Goal: Task Accomplishment & Management: Manage account settings

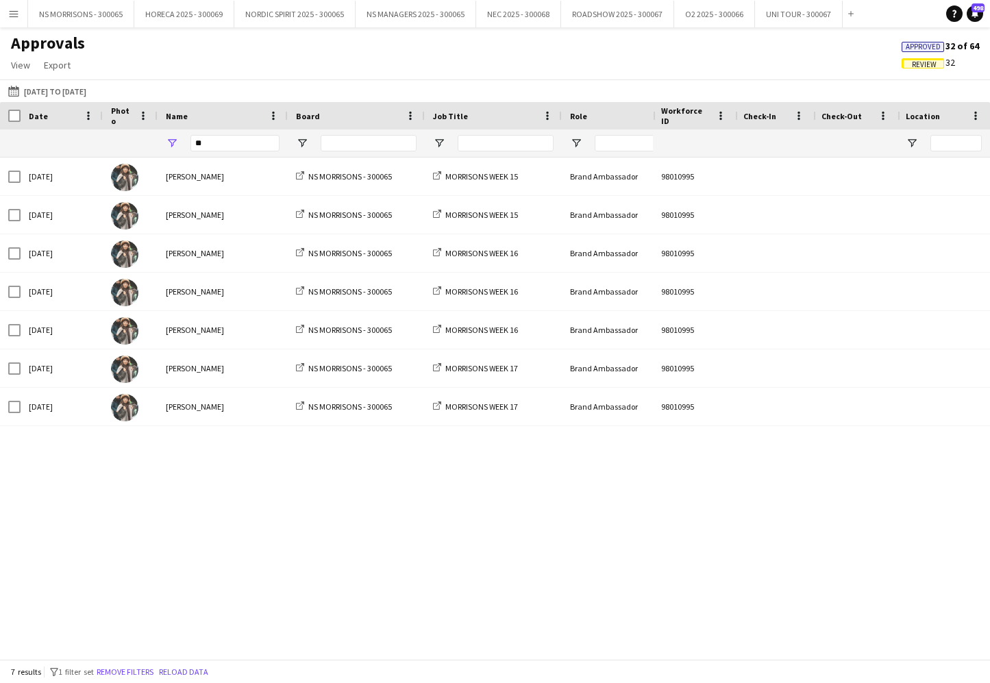
type input "*"
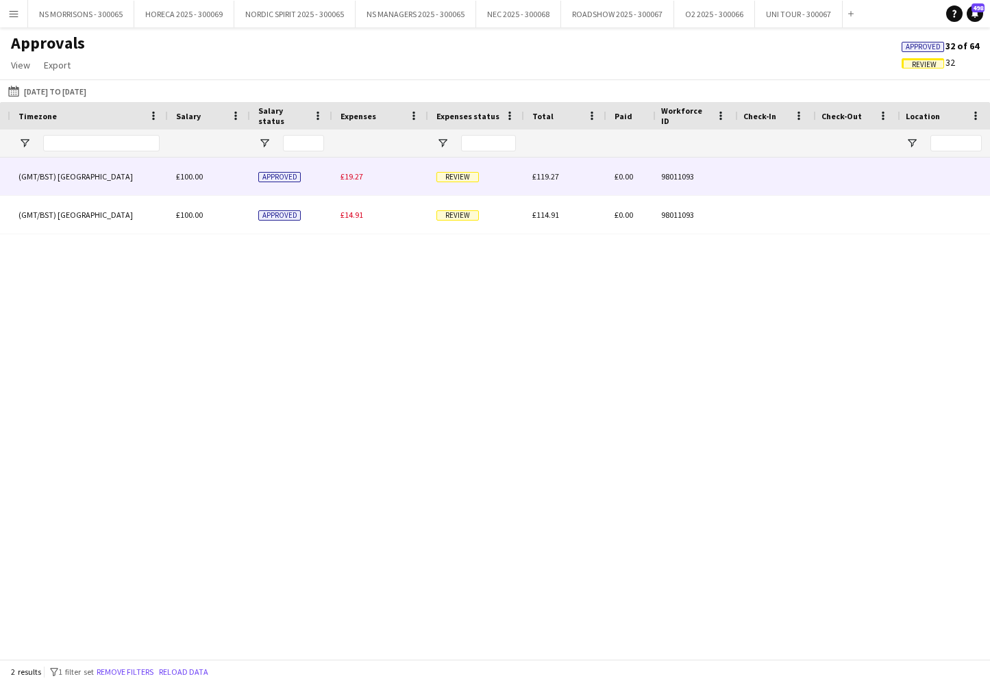
type input "*****"
click at [342, 179] on span "£19.27" at bounding box center [352, 176] width 23 height 10
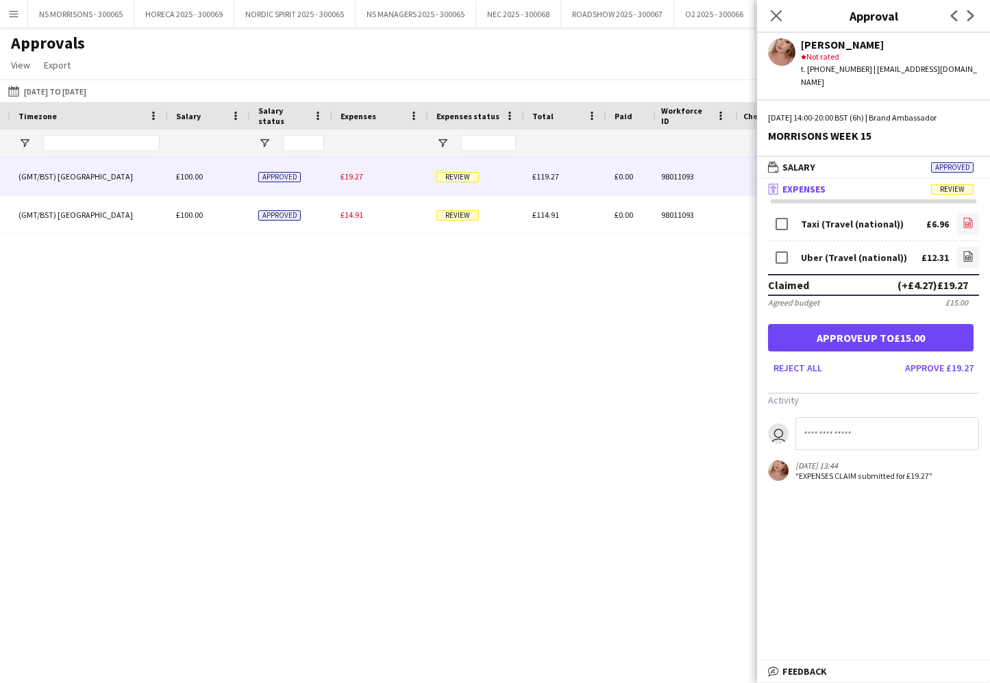
click at [971, 218] on icon at bounding box center [968, 223] width 9 height 10
click at [967, 251] on icon "file-image" at bounding box center [968, 256] width 11 height 11
click at [906, 325] on button "Approve up to £15.00" at bounding box center [871, 337] width 206 height 27
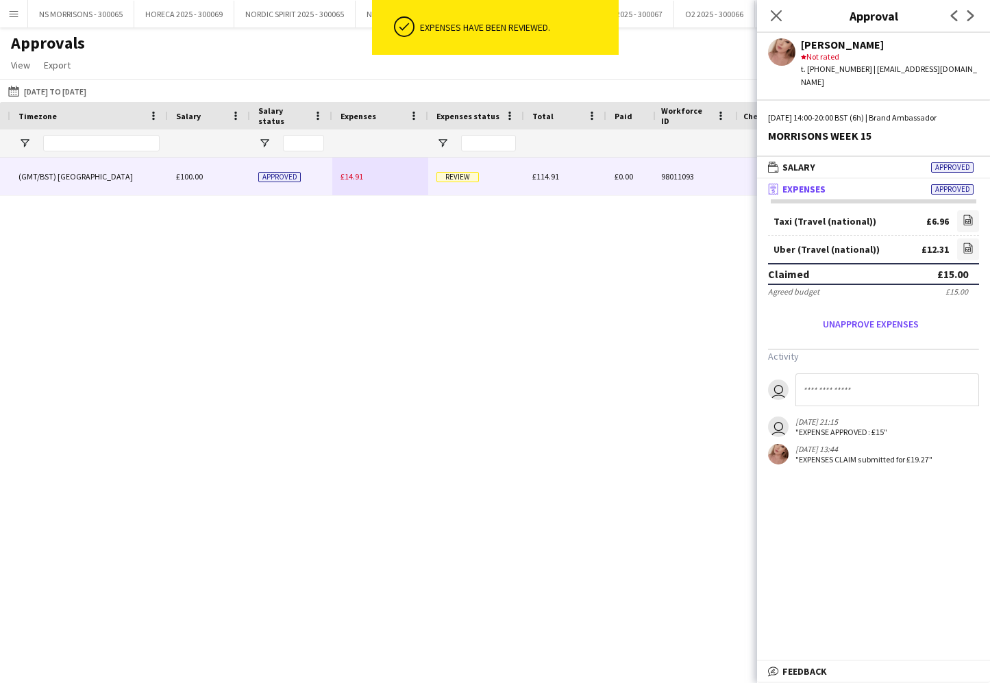
click at [346, 173] on span "£14.91" at bounding box center [352, 176] width 23 height 10
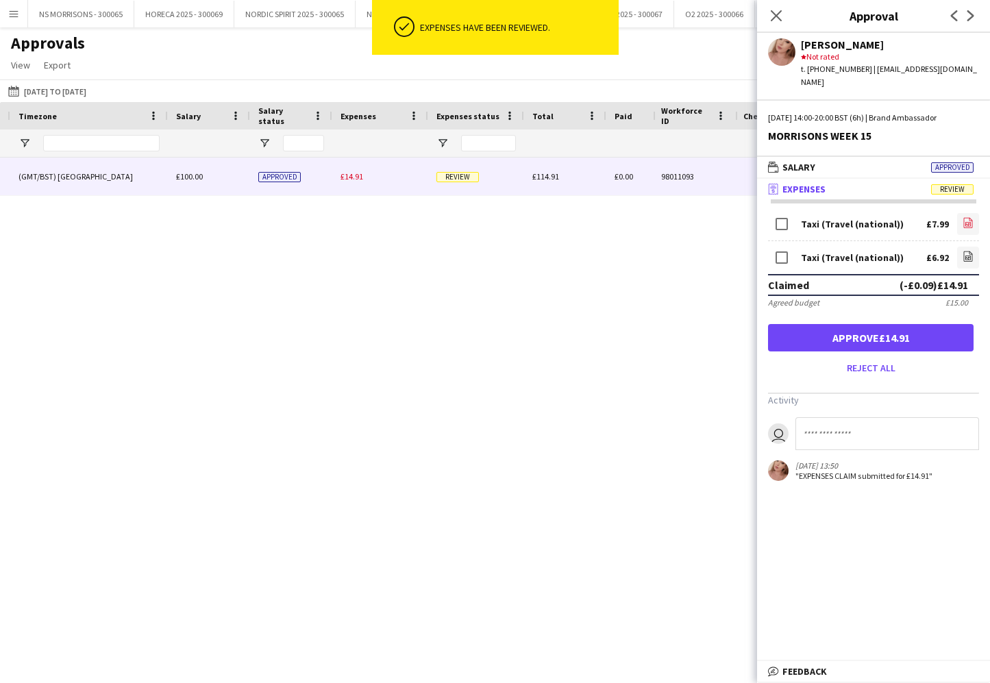
click at [972, 219] on link "file-image" at bounding box center [968, 224] width 22 height 22
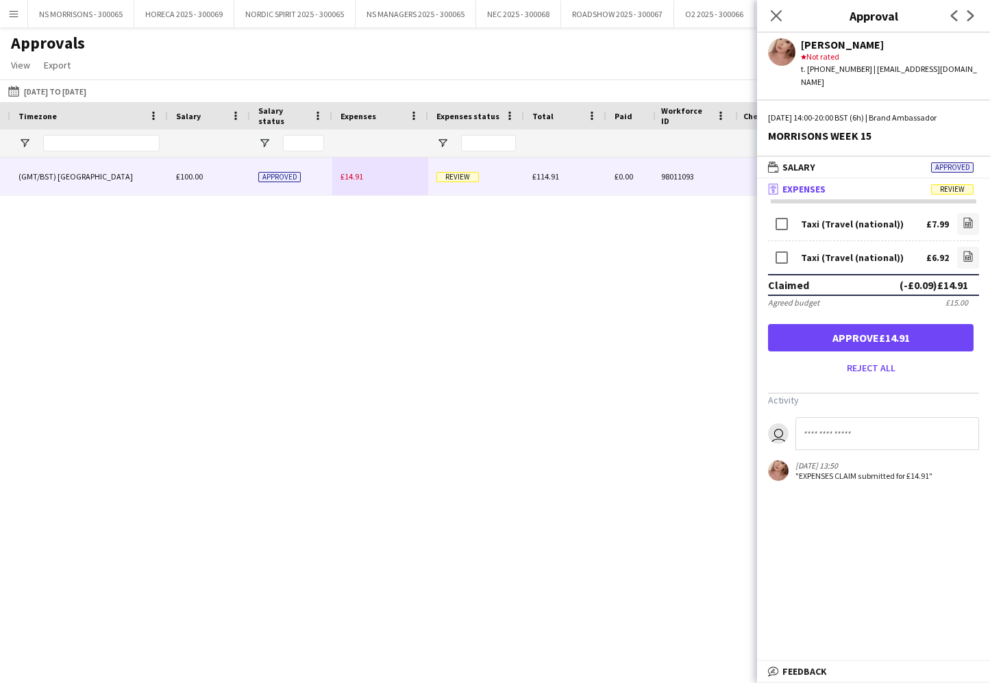
drag, startPoint x: 968, startPoint y: 244, endPoint x: 913, endPoint y: 252, distance: 55.4
click at [967, 251] on icon "file-image" at bounding box center [968, 256] width 11 height 11
drag, startPoint x: 852, startPoint y: 331, endPoint x: 717, endPoint y: 354, distance: 137.0
click at [852, 331] on button "Approve £14.91" at bounding box center [871, 337] width 206 height 27
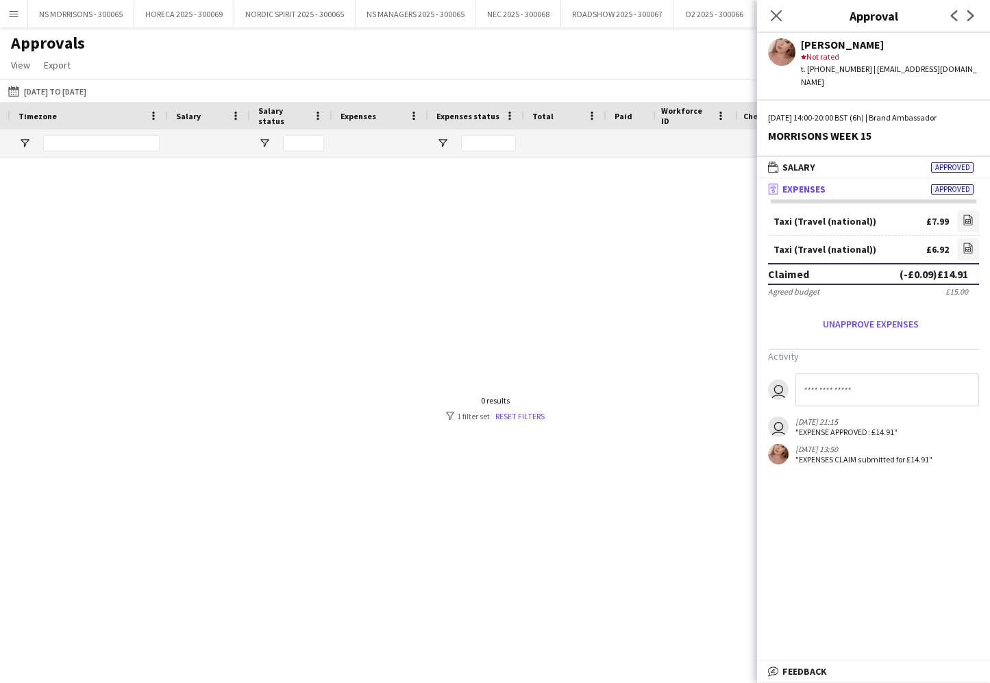
click at [778, 14] on icon at bounding box center [776, 15] width 11 height 11
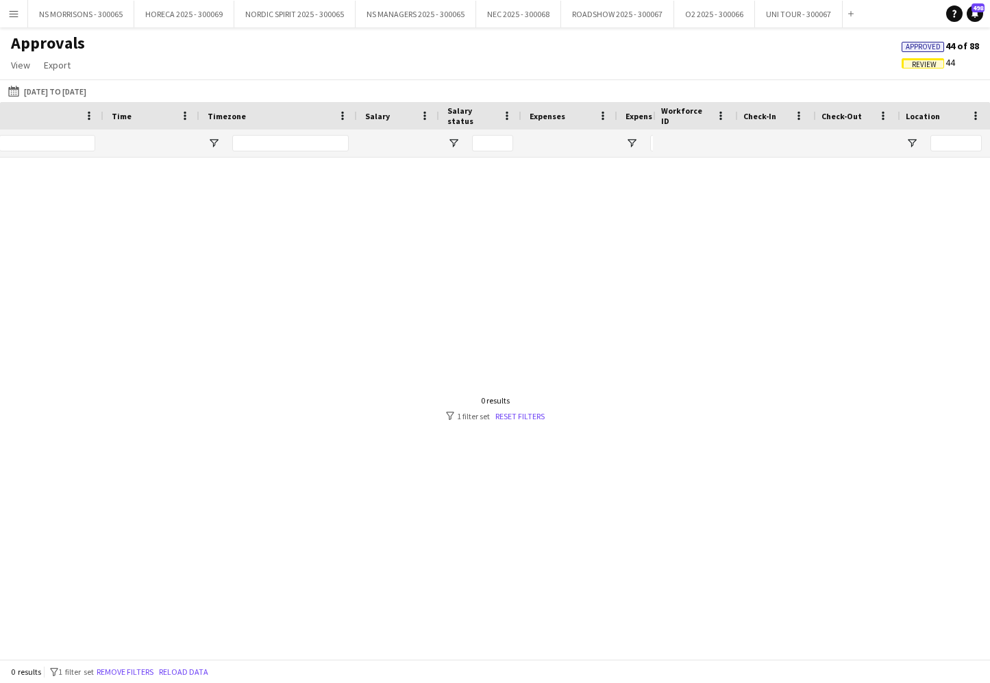
scroll to position [0, 506]
type input "*"
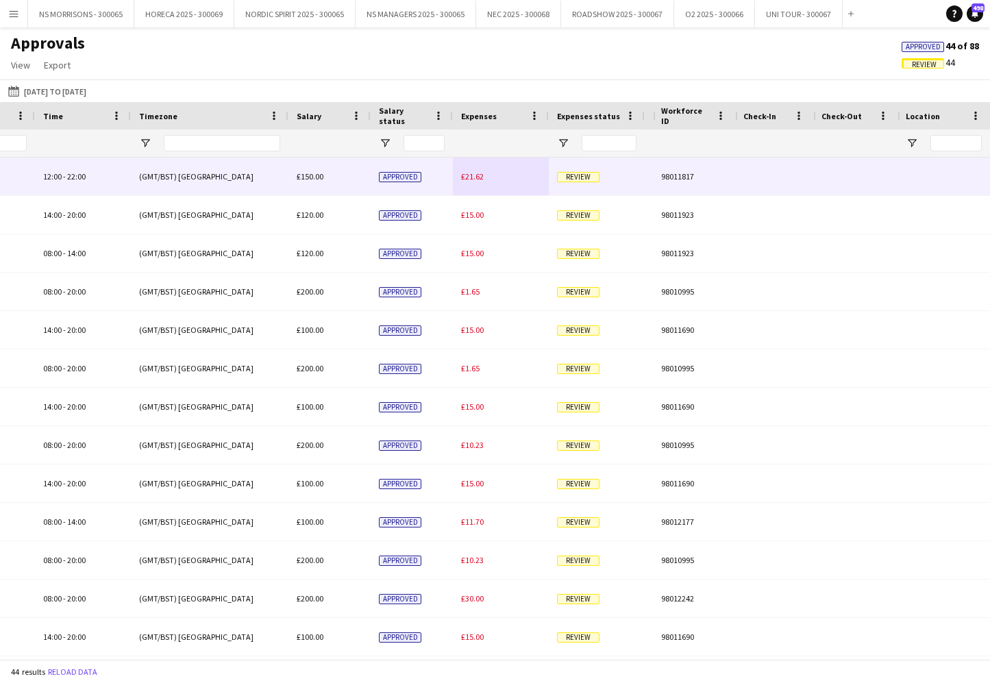
click at [471, 178] on span "£21.62" at bounding box center [472, 176] width 23 height 10
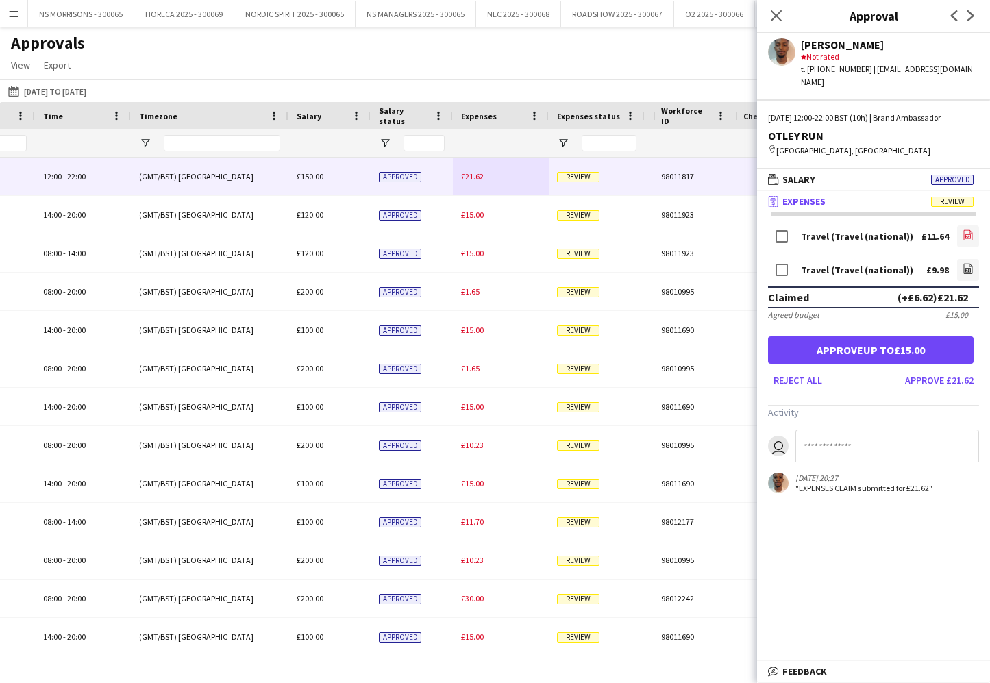
click at [961, 225] on link "file-image" at bounding box center [968, 236] width 22 height 22
click at [964, 264] on icon at bounding box center [968, 269] width 9 height 10
click at [893, 337] on button "Approve up to £15.00" at bounding box center [871, 349] width 206 height 27
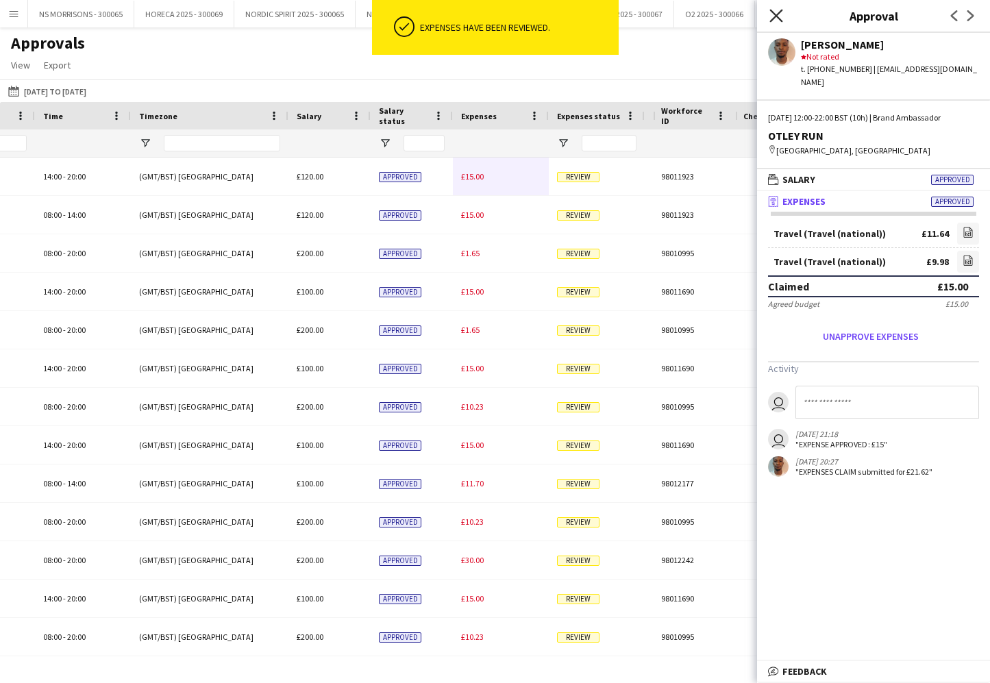
click at [773, 20] on icon at bounding box center [776, 15] width 13 height 13
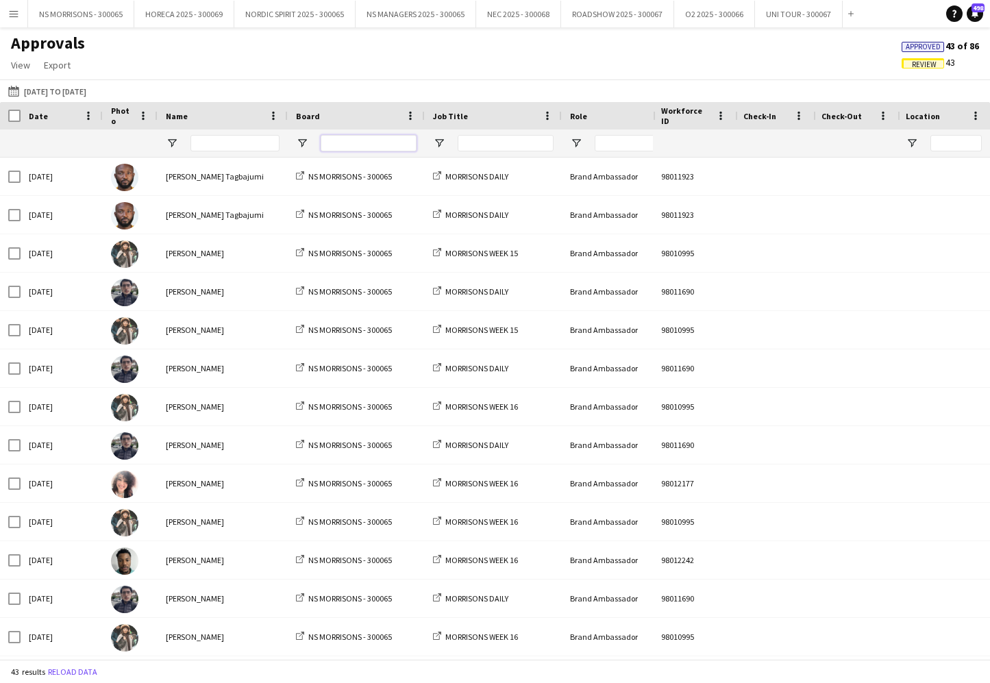
click at [360, 142] on input "Board Filter Input" at bounding box center [369, 143] width 96 height 16
type input "****"
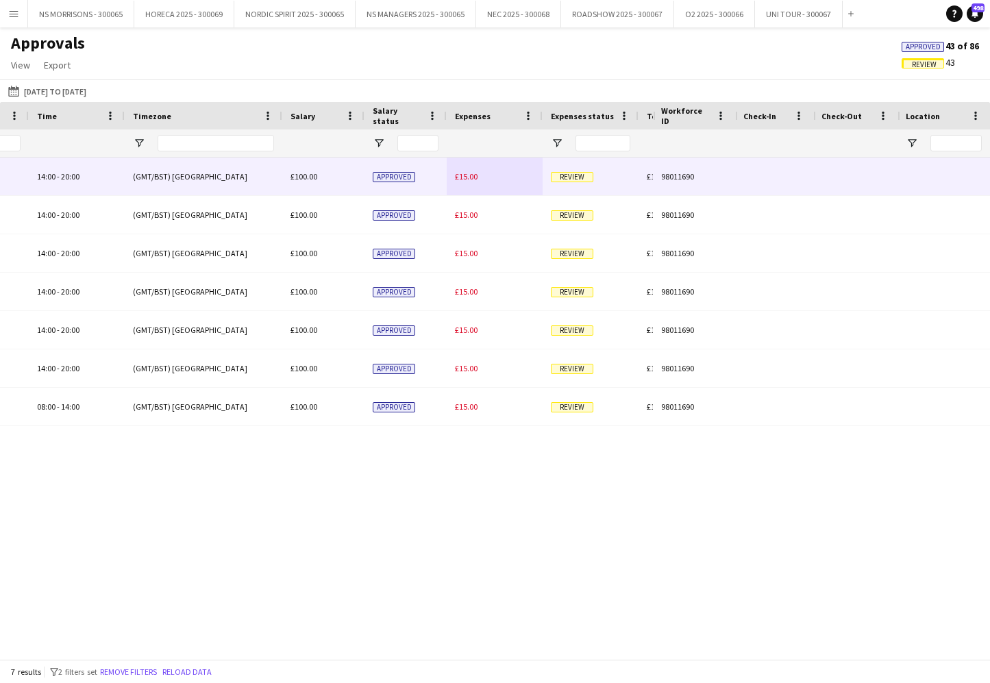
type input "****"
click at [458, 173] on span "£15.00" at bounding box center [466, 176] width 23 height 10
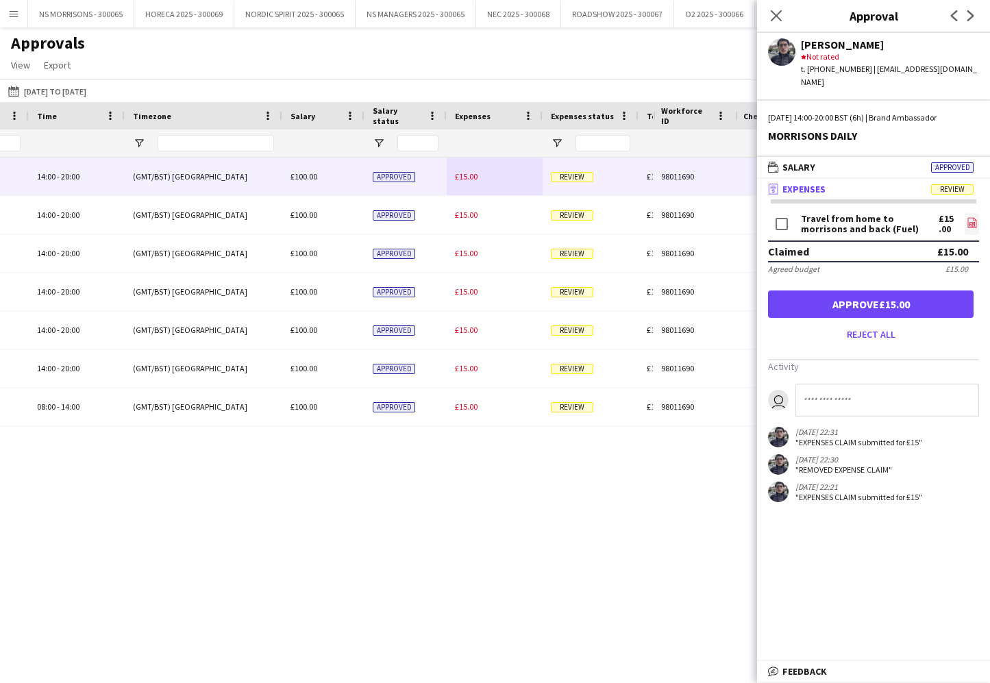
click at [973, 217] on app-icon "file-image" at bounding box center [972, 224] width 11 height 14
click at [931, 291] on button "Approve £15.00" at bounding box center [871, 304] width 206 height 27
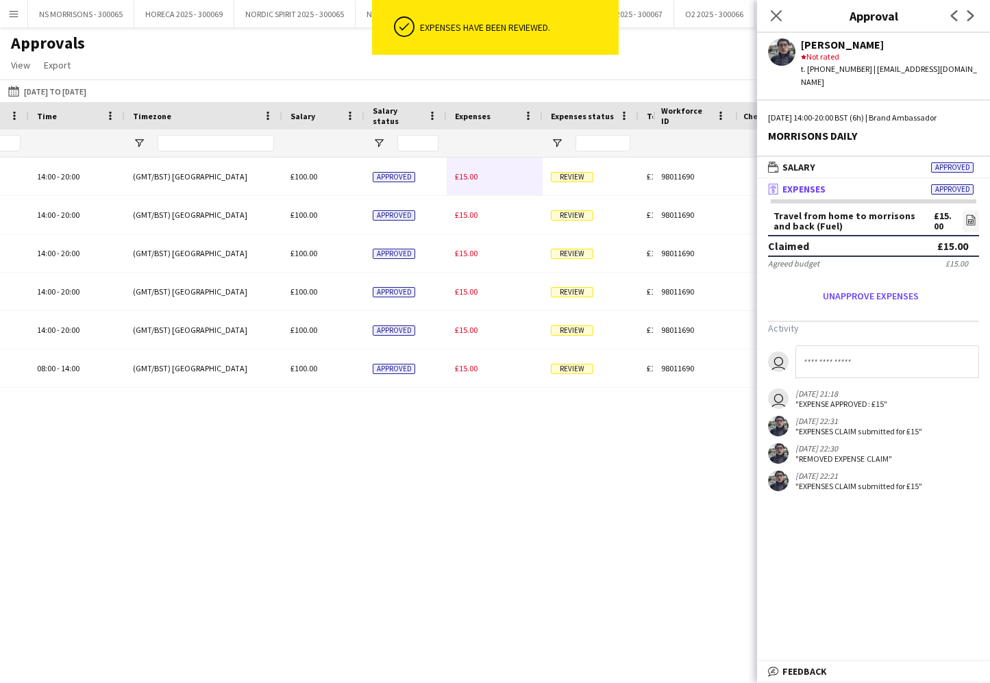
click at [474, 176] on span "£15.00" at bounding box center [466, 176] width 23 height 10
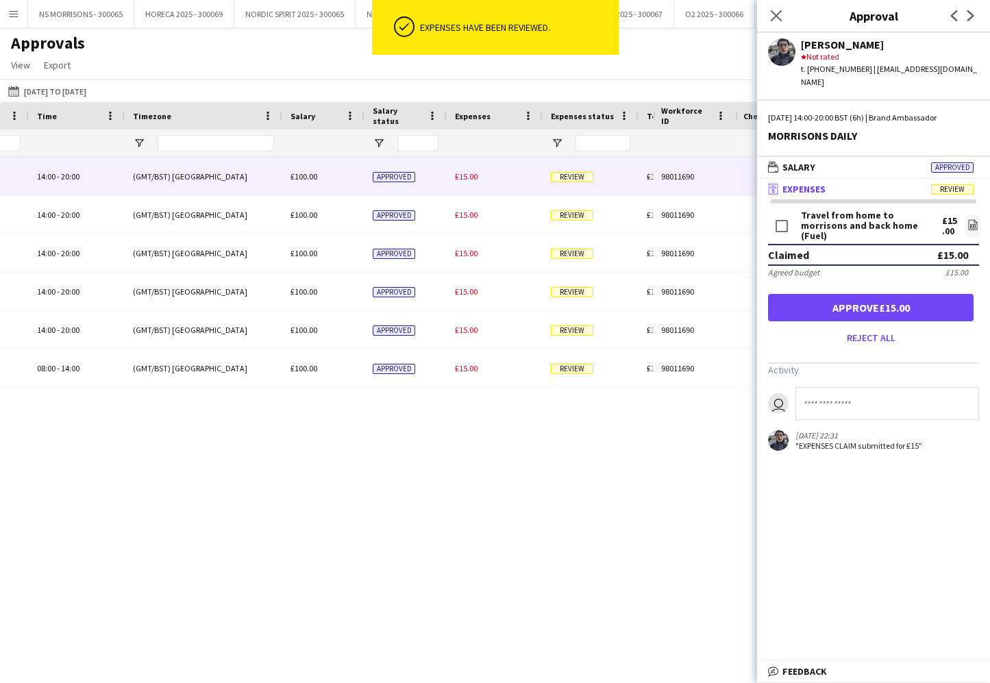
click at [864, 294] on button "Approve £15.00" at bounding box center [871, 307] width 206 height 27
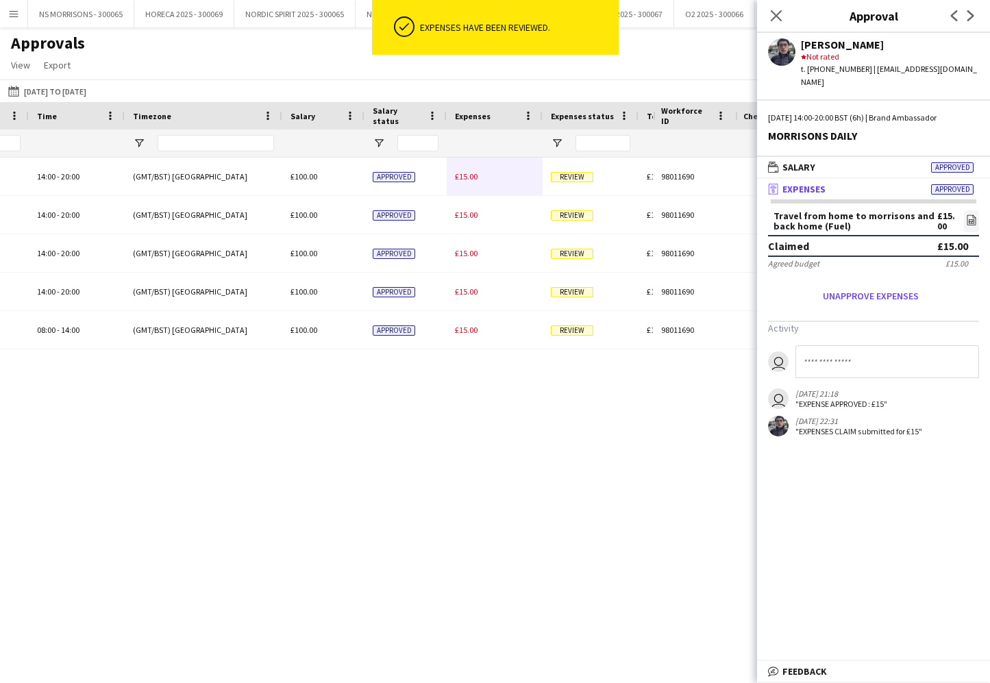
click at [465, 176] on span "£15.00" at bounding box center [466, 176] width 23 height 10
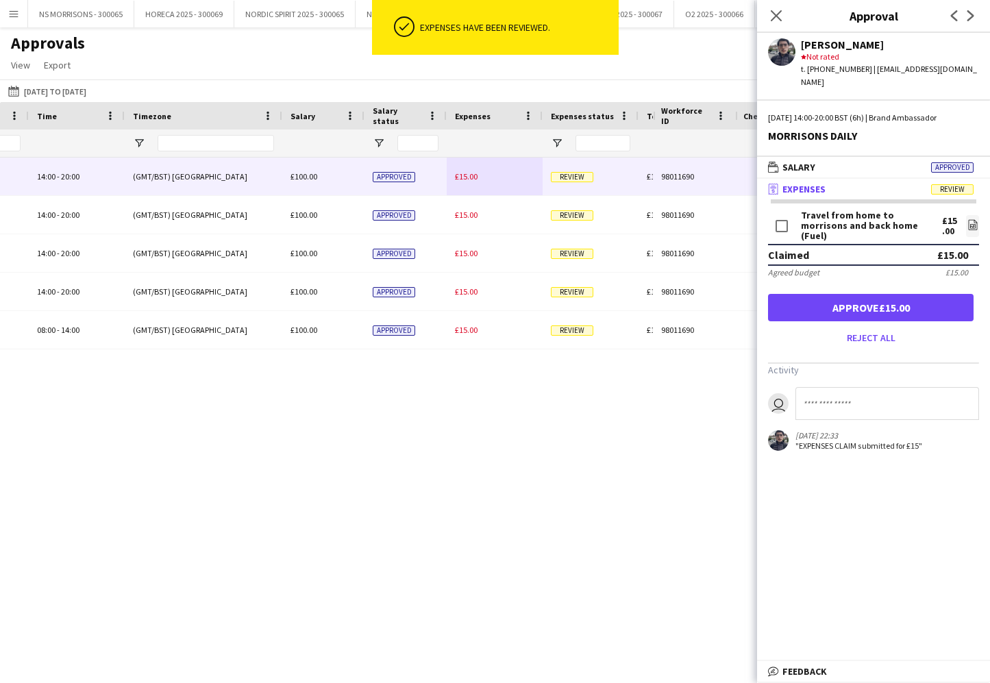
click at [837, 294] on button "Approve £15.00" at bounding box center [871, 307] width 206 height 27
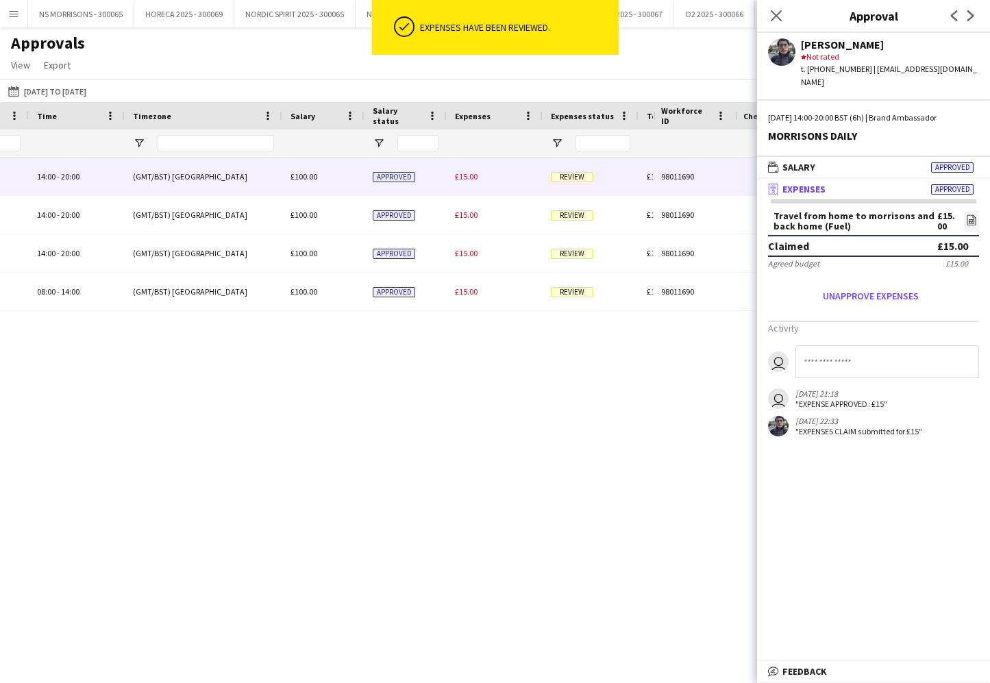
click at [476, 175] on span "£15.00" at bounding box center [466, 176] width 23 height 10
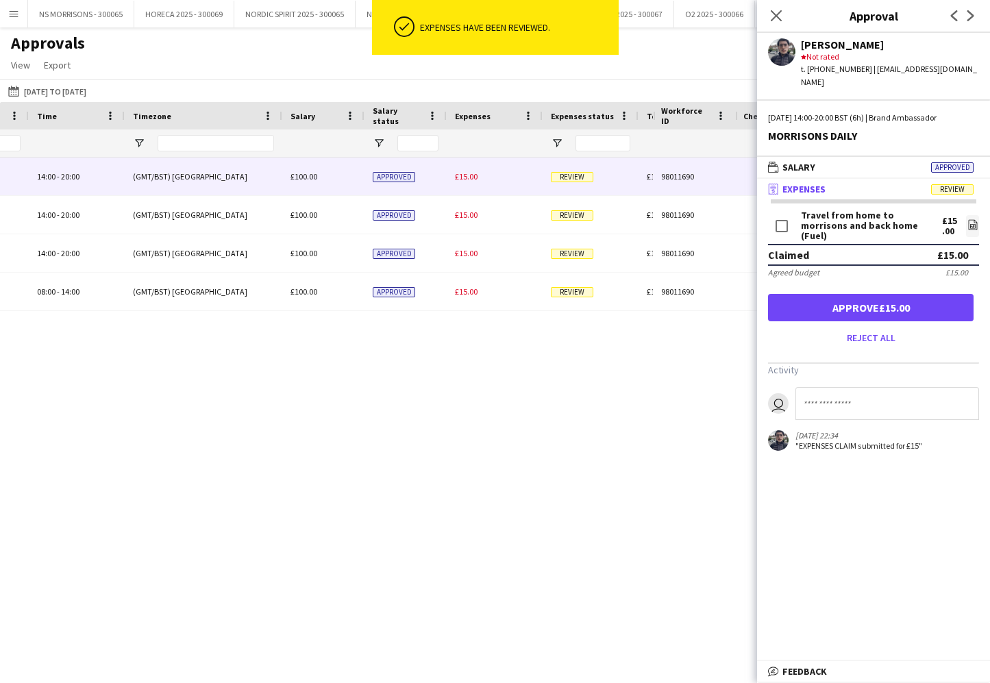
click at [824, 294] on button "Approve £15.00" at bounding box center [871, 307] width 206 height 27
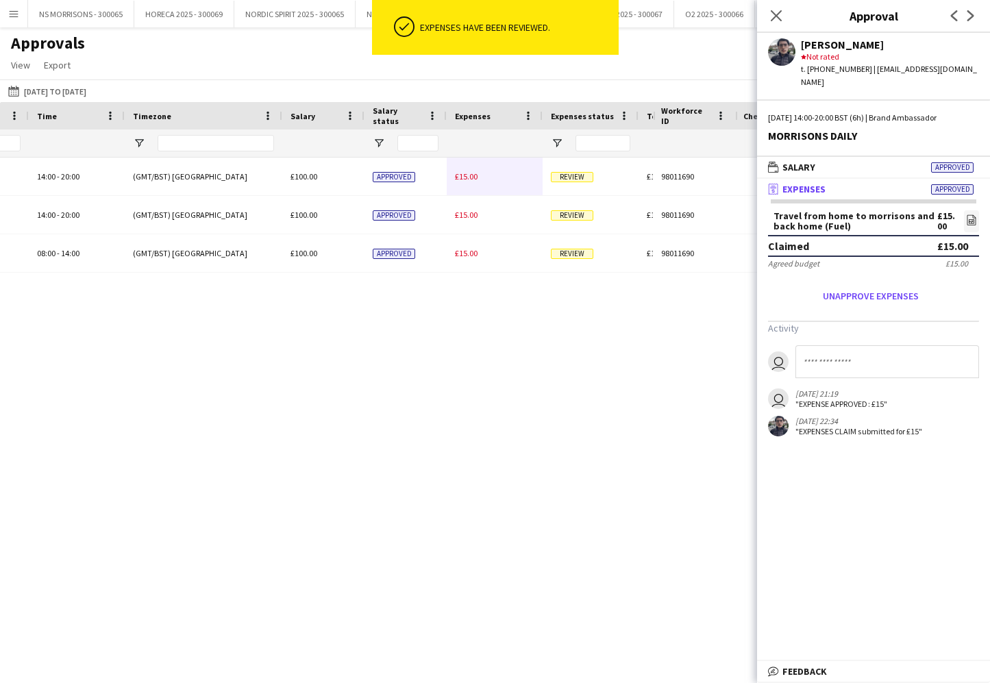
click at [471, 179] on span "£15.00" at bounding box center [466, 176] width 23 height 10
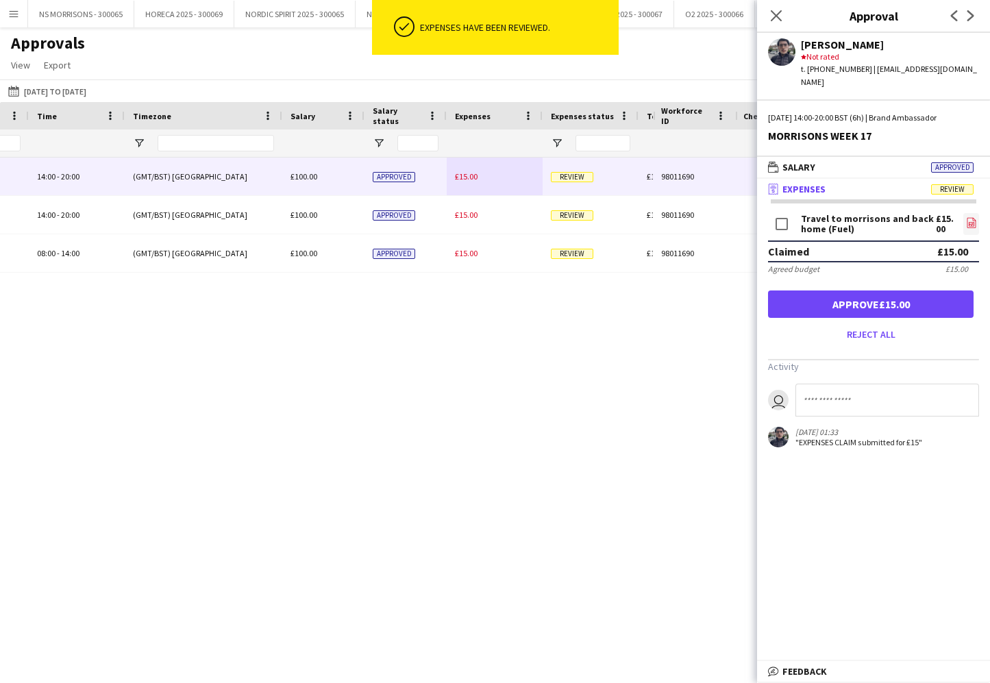
click at [977, 213] on link "file-image" at bounding box center [971, 224] width 16 height 22
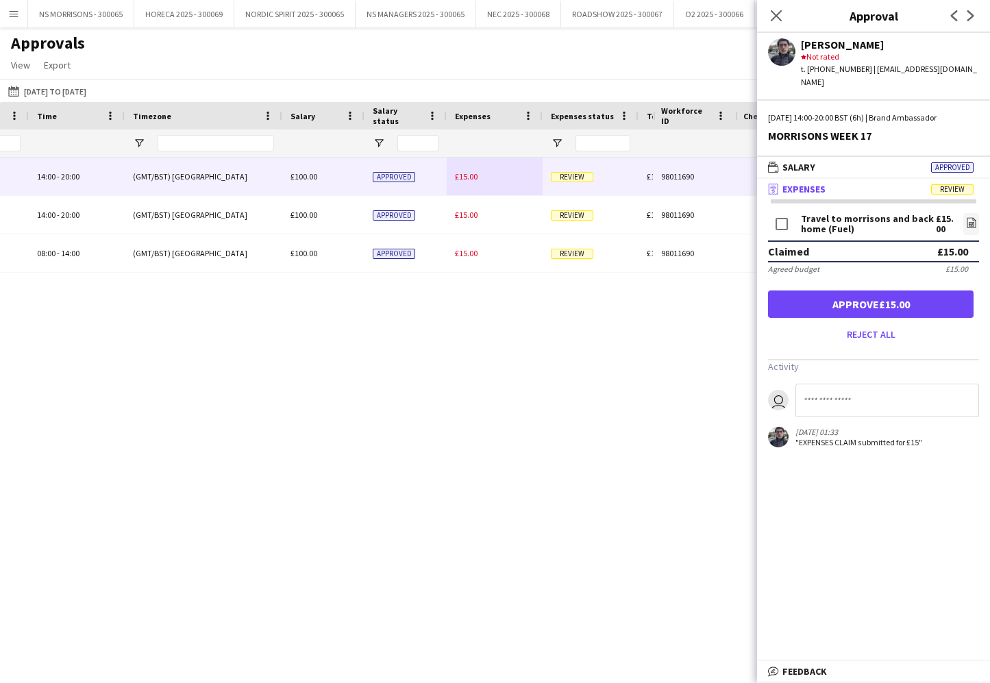
drag, startPoint x: 885, startPoint y: 291, endPoint x: 763, endPoint y: 254, distance: 128.1
click at [885, 291] on button "Approve £15.00" at bounding box center [871, 304] width 206 height 27
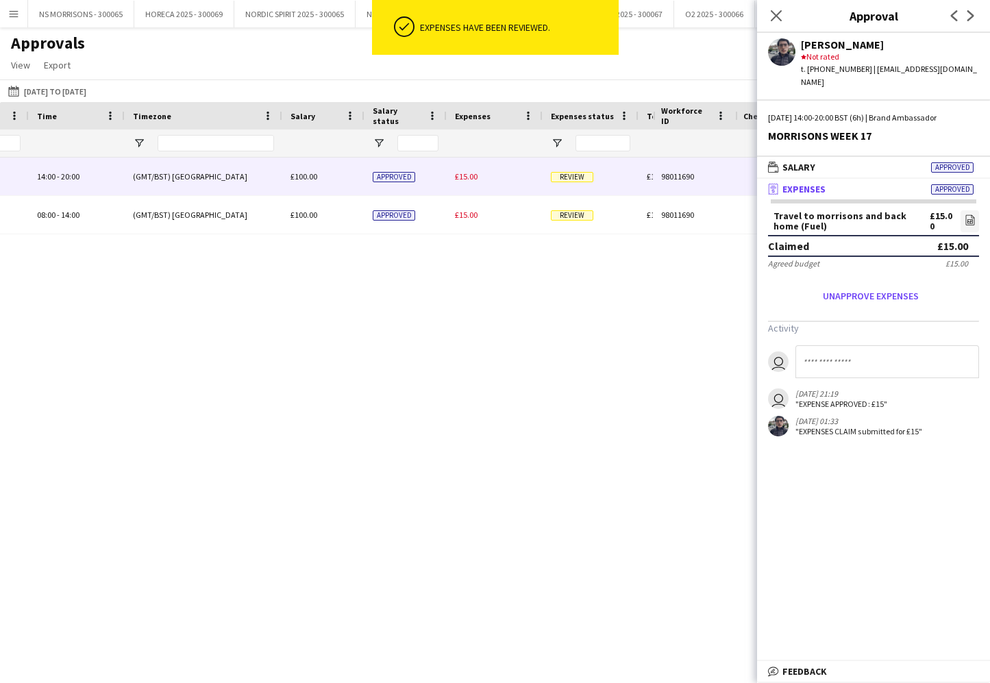
drag, startPoint x: 463, startPoint y: 180, endPoint x: 513, endPoint y: 182, distance: 49.4
click at [463, 180] on span "£15.00" at bounding box center [466, 176] width 23 height 10
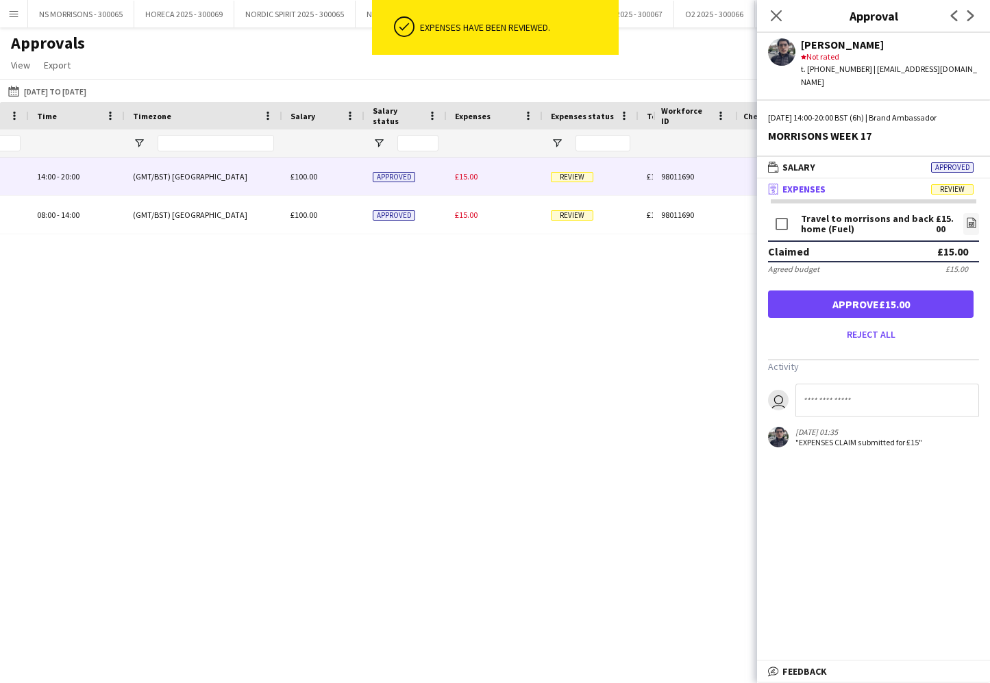
click at [842, 291] on button "Approve £15.00" at bounding box center [871, 304] width 206 height 27
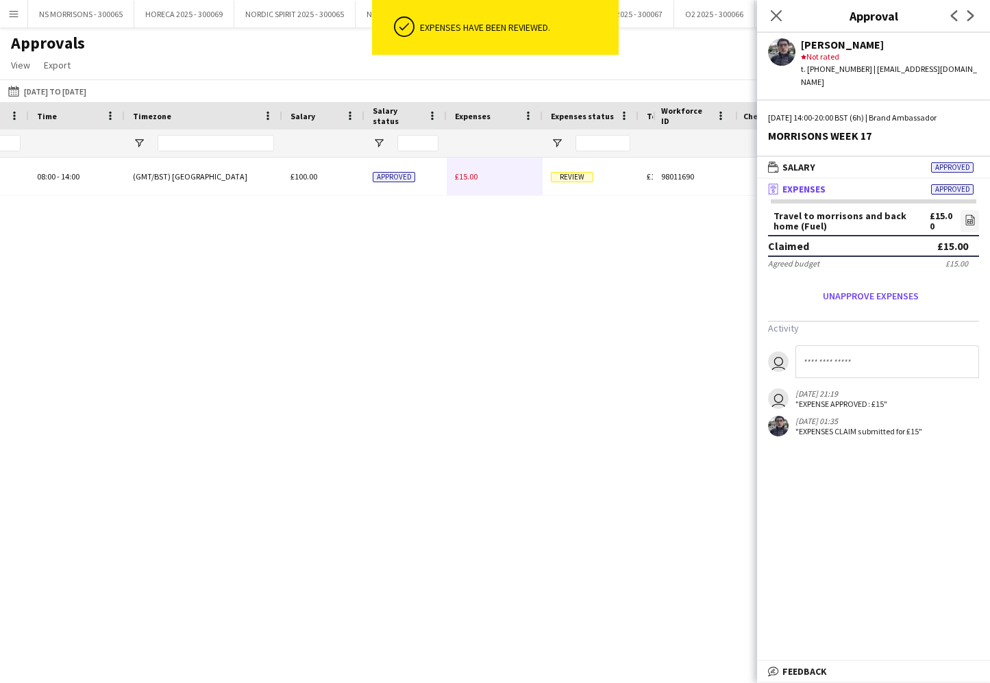
click at [469, 179] on span "£15.00" at bounding box center [466, 176] width 23 height 10
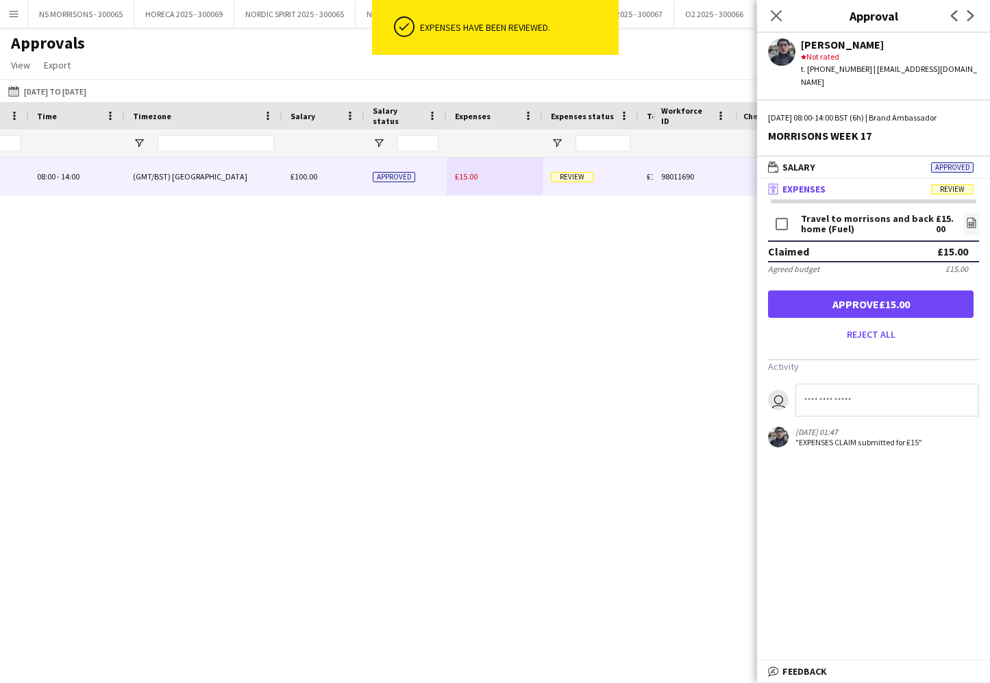
drag, startPoint x: 798, startPoint y: 286, endPoint x: 811, endPoint y: 124, distance: 162.9
click at [798, 291] on button "Approve £15.00" at bounding box center [871, 304] width 206 height 27
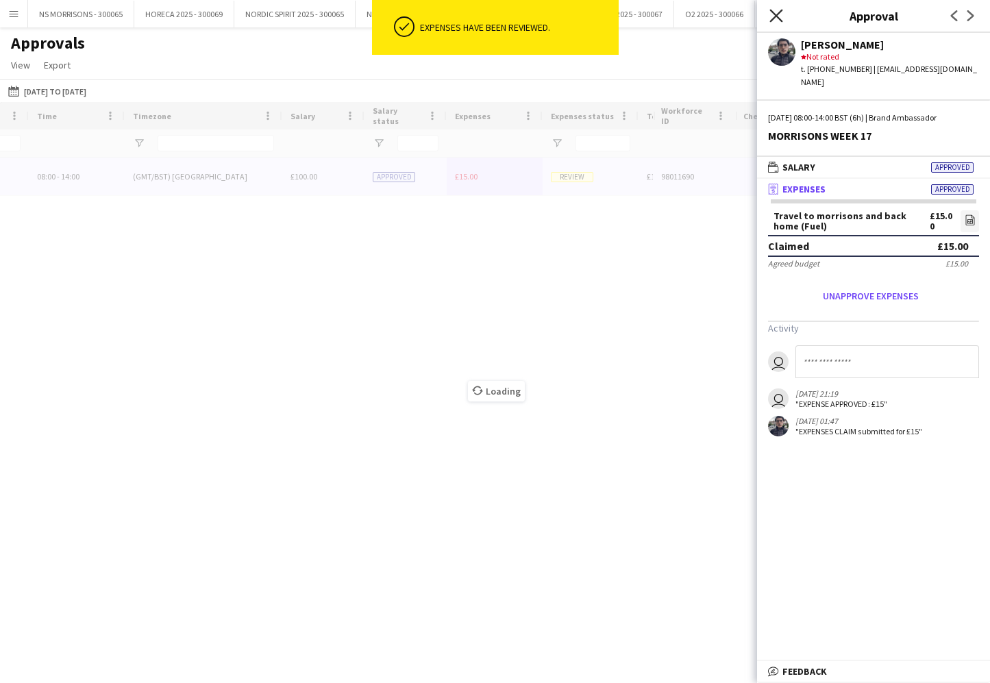
click at [776, 17] on icon "Close pop-in" at bounding box center [776, 15] width 13 height 13
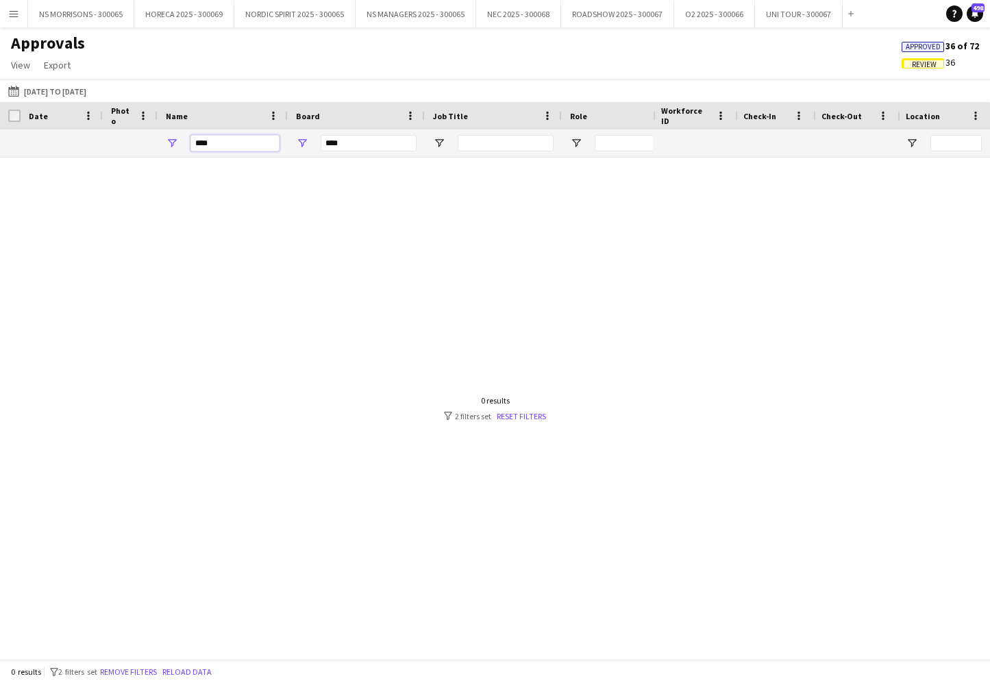
drag, startPoint x: 225, startPoint y: 142, endPoint x: 166, endPoint y: 138, distance: 59.0
drag, startPoint x: 217, startPoint y: 143, endPoint x: 184, endPoint y: 142, distance: 32.9
click at [184, 142] on div "****" at bounding box center [223, 143] width 130 height 27
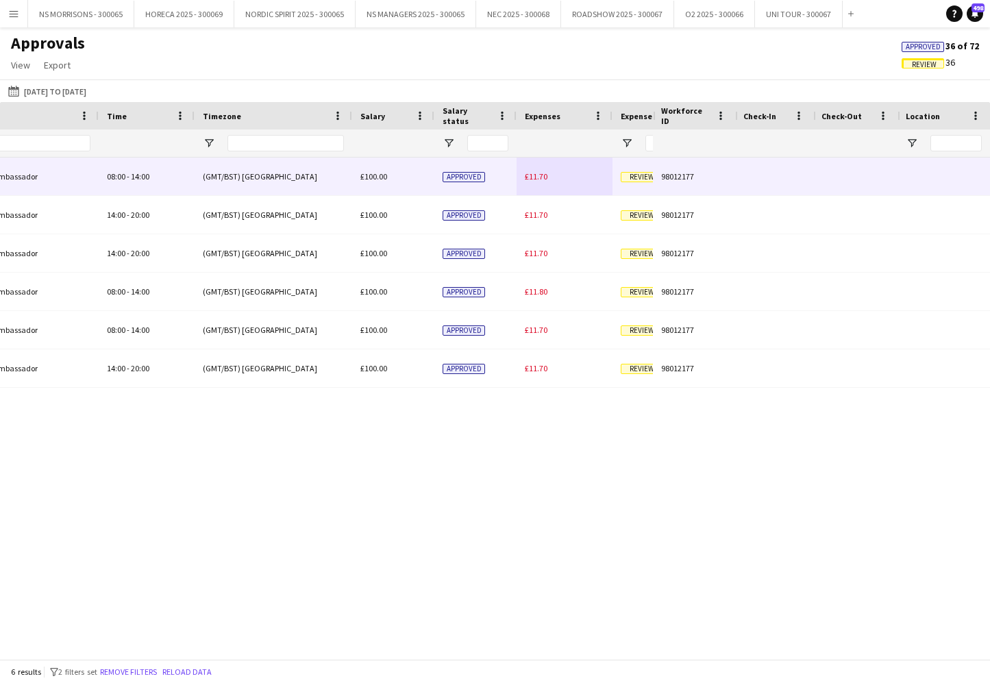
type input "****"
click at [544, 176] on span "£11.70" at bounding box center [536, 176] width 23 height 10
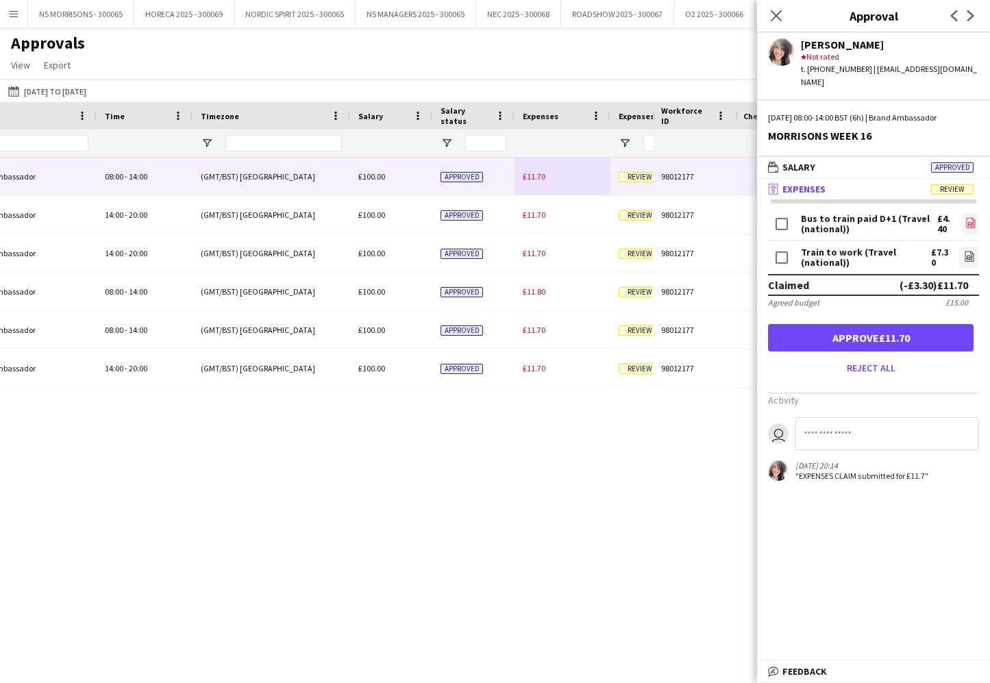
click at [966, 218] on icon at bounding box center [970, 223] width 9 height 10
click at [974, 251] on icon "file-image" at bounding box center [969, 256] width 11 height 11
click at [876, 324] on button "Approve £11.70" at bounding box center [871, 337] width 206 height 27
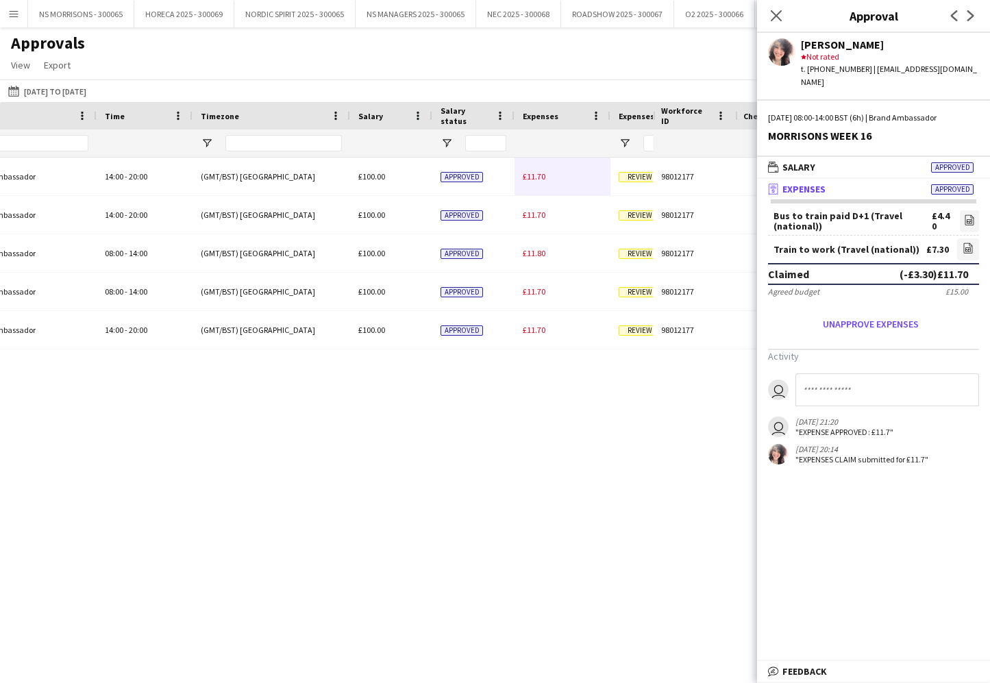
scroll to position [0, 0]
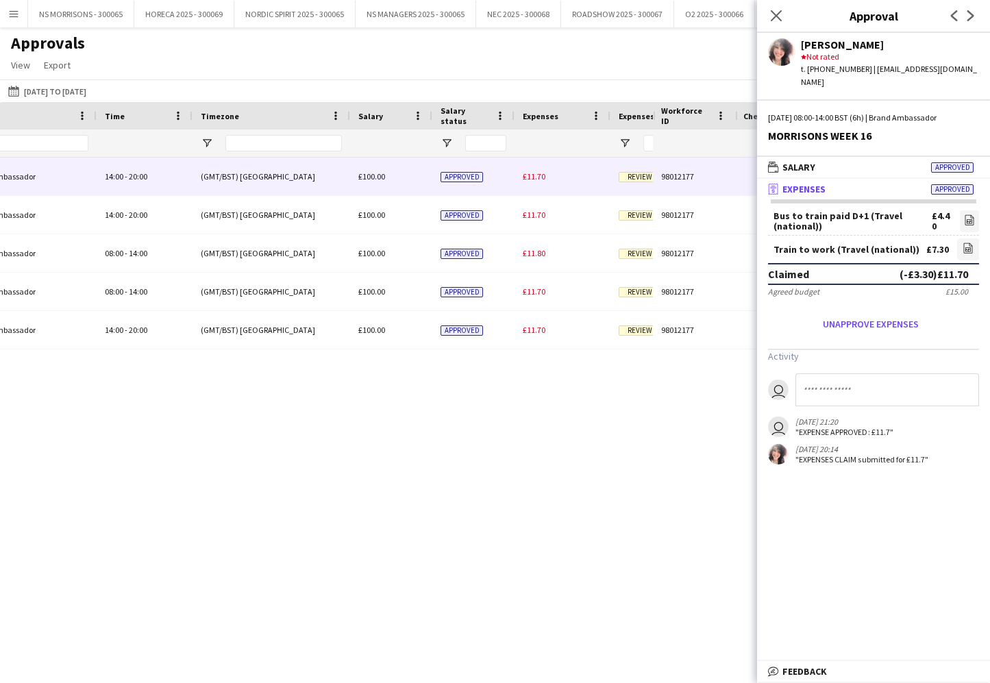
click at [534, 175] on span "£11.70" at bounding box center [534, 176] width 23 height 10
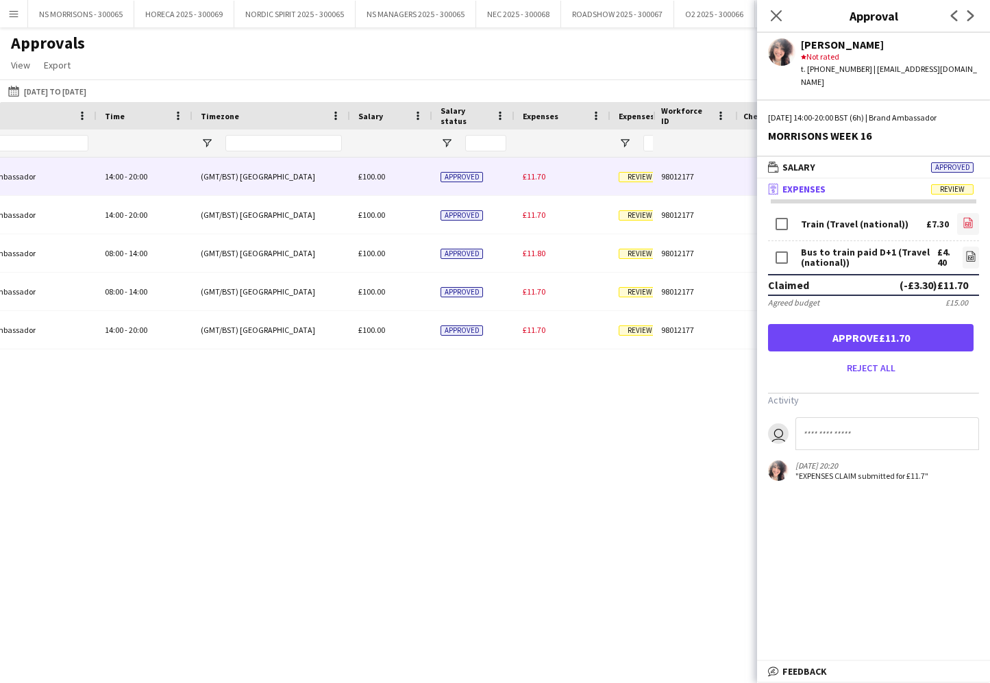
click at [968, 217] on icon "file-image" at bounding box center [968, 222] width 11 height 11
click at [966, 251] on icon "file-image" at bounding box center [971, 256] width 11 height 11
click at [889, 324] on button "Approve £11.70" at bounding box center [871, 337] width 206 height 27
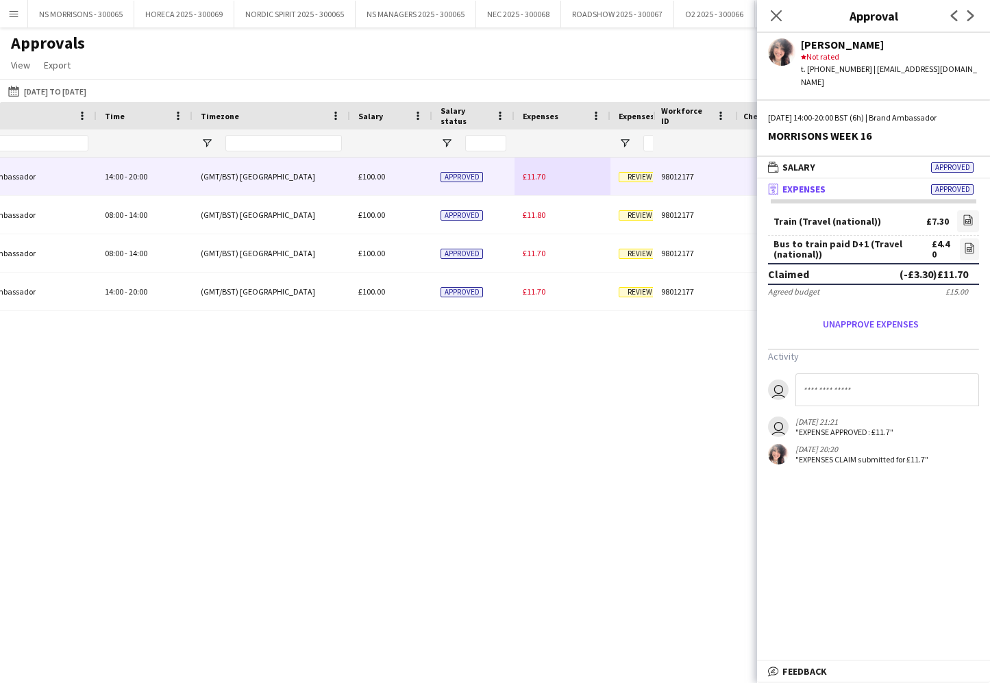
click at [539, 175] on span "£11.70" at bounding box center [534, 176] width 23 height 10
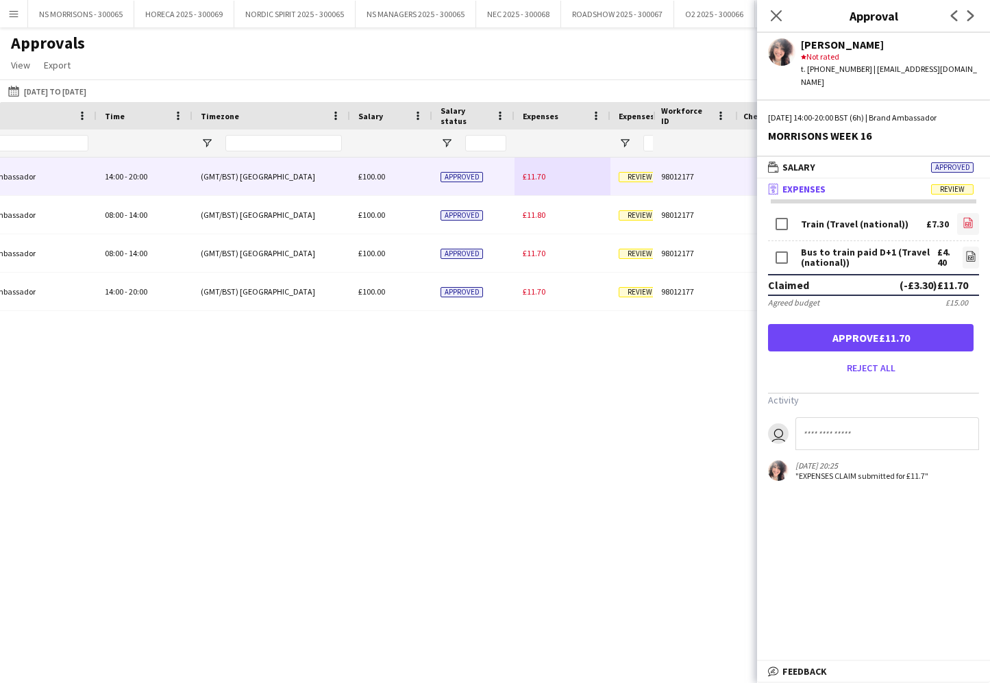
click at [967, 217] on icon "file-image" at bounding box center [968, 222] width 11 height 11
click at [969, 251] on icon "file-image" at bounding box center [971, 256] width 11 height 11
click at [894, 324] on button "Approve £11.70" at bounding box center [871, 337] width 206 height 27
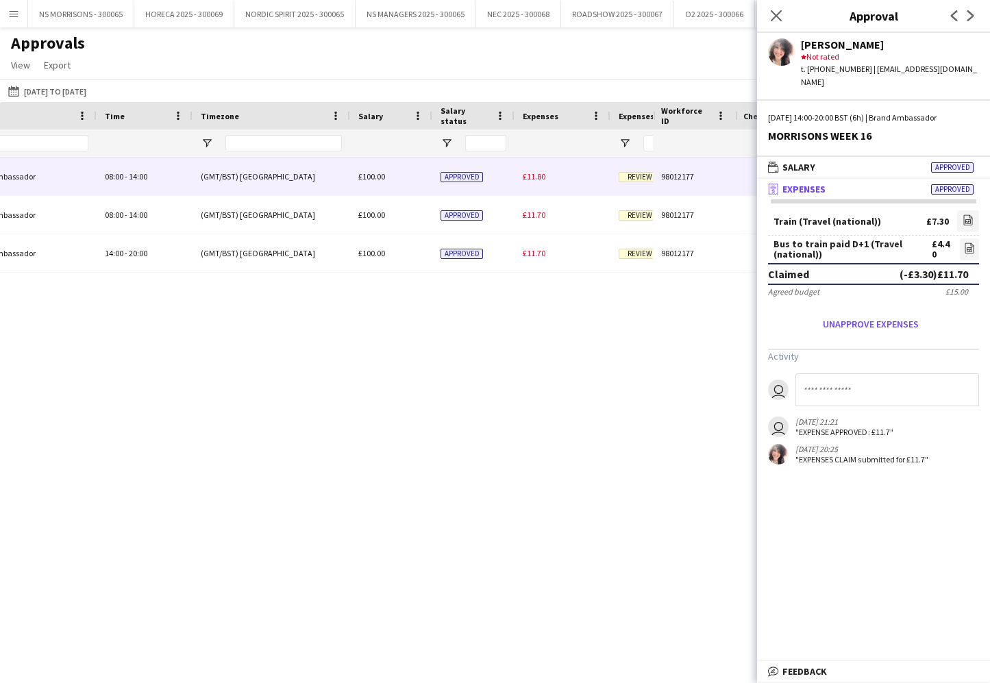
click at [537, 177] on span "£11.80" at bounding box center [534, 176] width 23 height 10
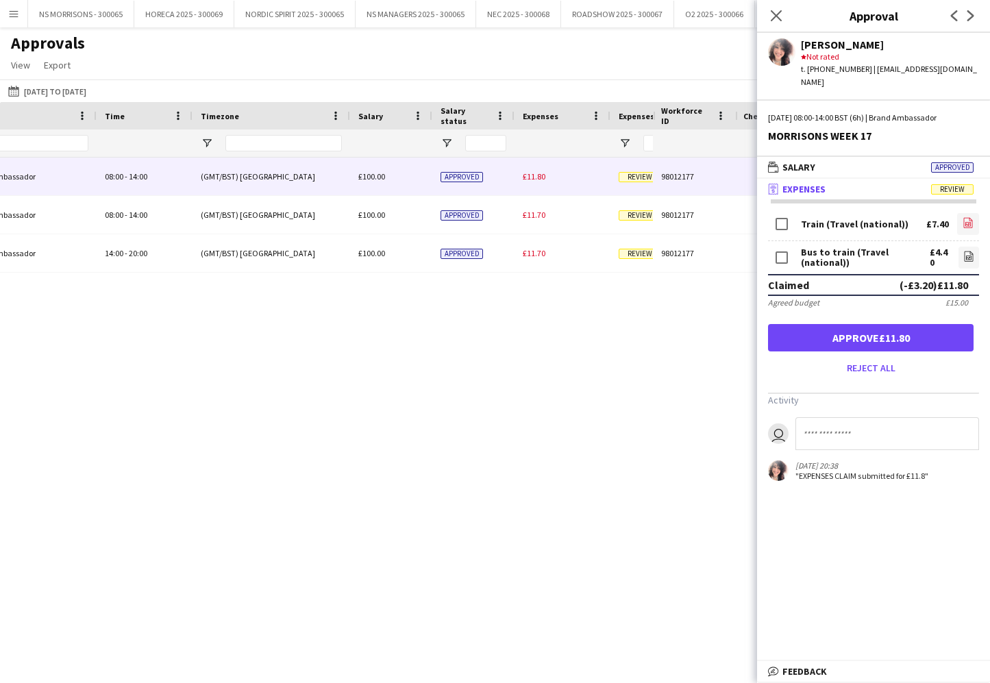
click at [966, 217] on icon "file-image" at bounding box center [968, 222] width 11 height 11
click at [963, 251] on icon "file-image" at bounding box center [968, 256] width 11 height 11
click at [866, 334] on button "Approve £11.80" at bounding box center [871, 337] width 206 height 27
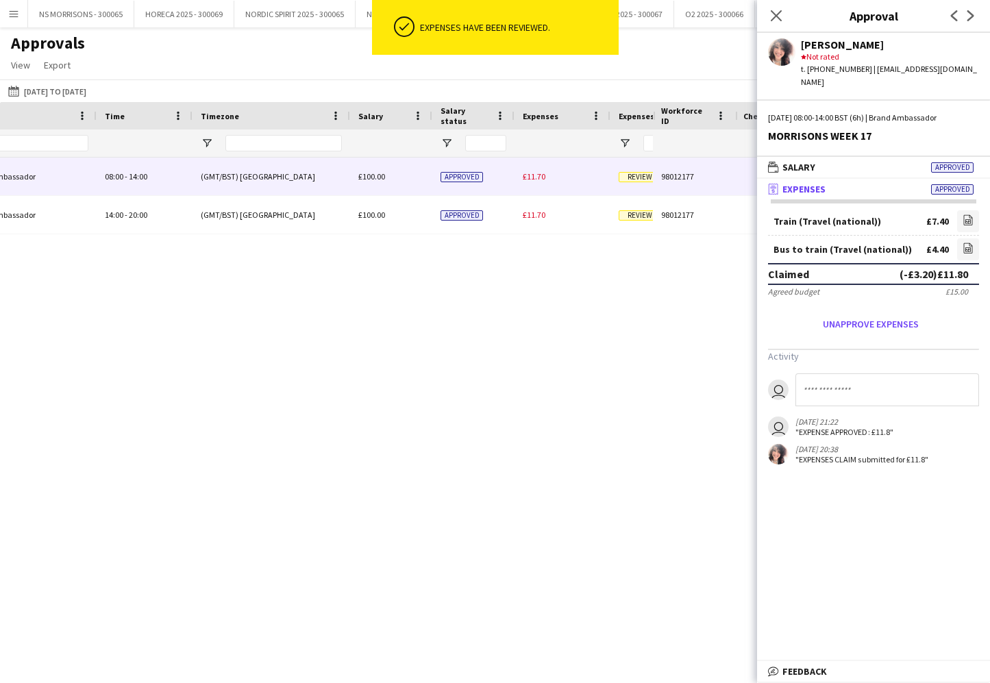
click at [532, 180] on span "£11.70" at bounding box center [534, 176] width 23 height 10
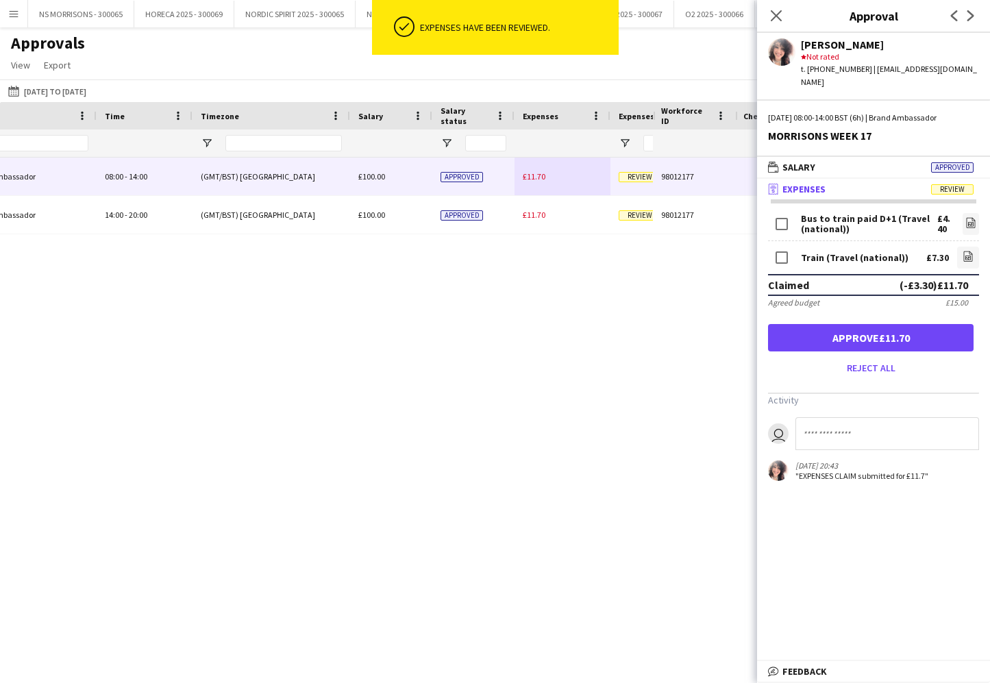
drag, startPoint x: 969, startPoint y: 211, endPoint x: 931, endPoint y: 220, distance: 38.7
click at [969, 222] on icon at bounding box center [970, 224] width 5 height 4
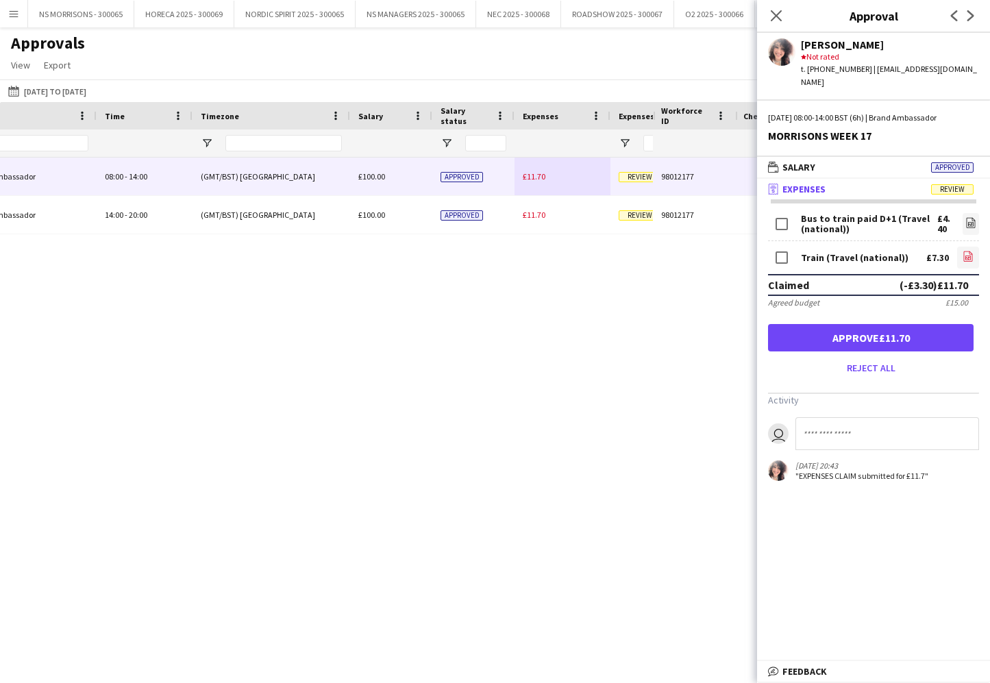
click at [968, 251] on icon "file-image" at bounding box center [968, 256] width 11 height 11
click at [857, 324] on button "Approve £11.70" at bounding box center [871, 337] width 206 height 27
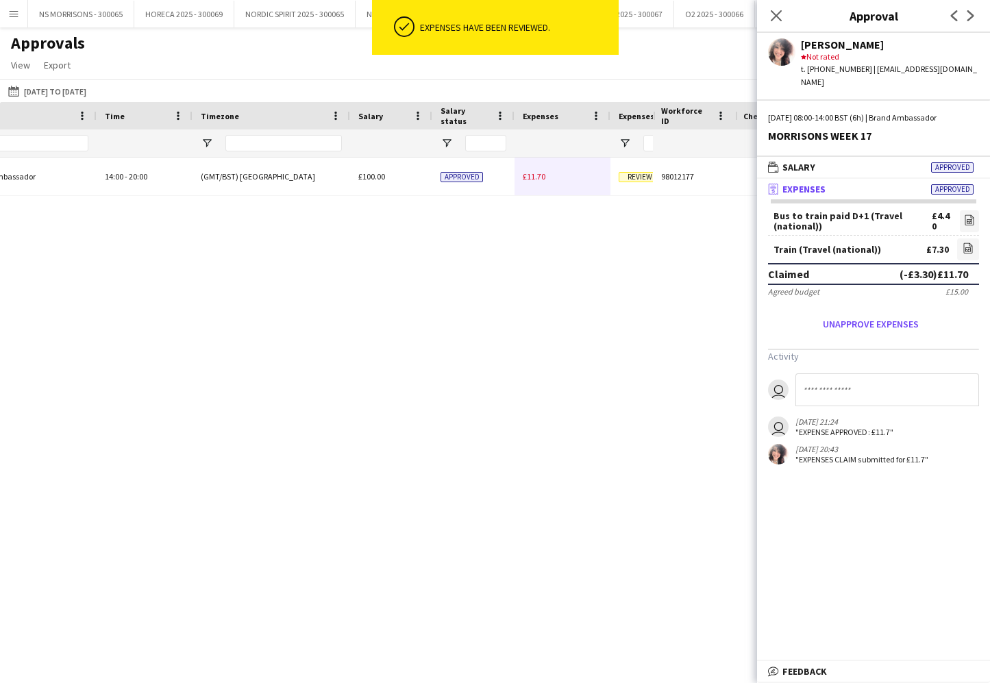
drag, startPoint x: 535, startPoint y: 180, endPoint x: 639, endPoint y: 184, distance: 104.2
click at [535, 180] on span "£11.70" at bounding box center [534, 176] width 23 height 10
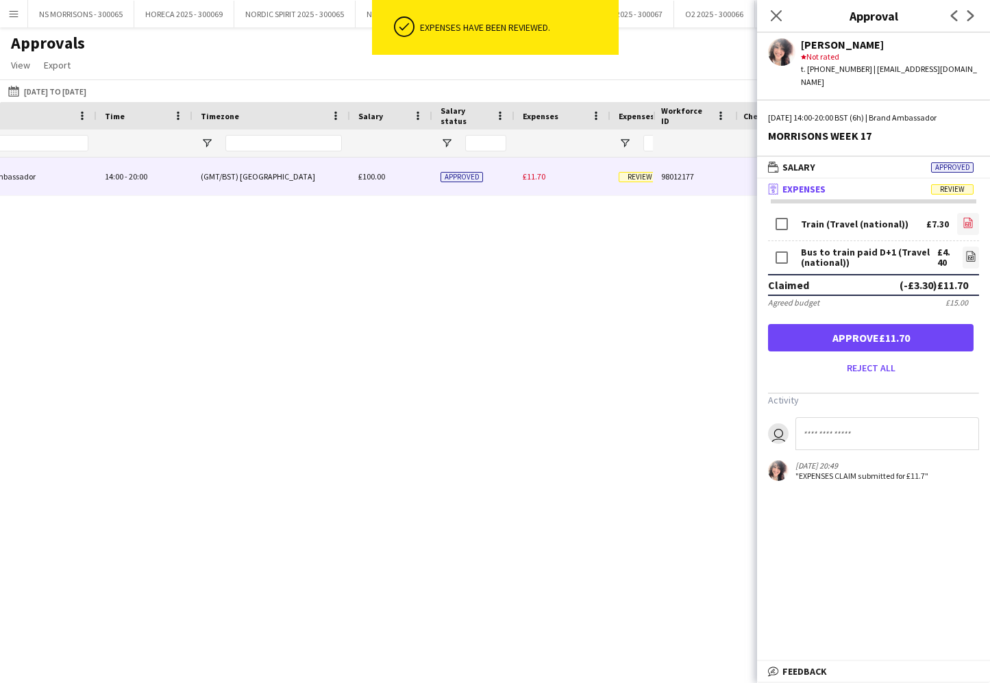
click at [966, 217] on icon "file-image" at bounding box center [968, 222] width 11 height 11
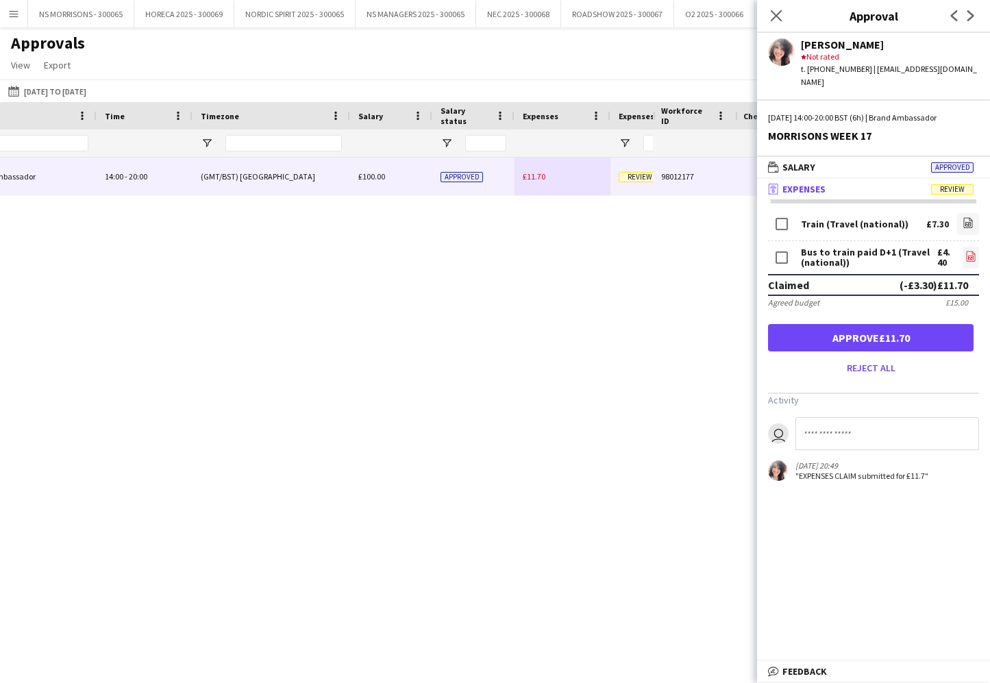
click at [969, 251] on icon "file-image" at bounding box center [971, 256] width 11 height 11
click at [827, 327] on button "Approve £11.70" at bounding box center [871, 337] width 206 height 27
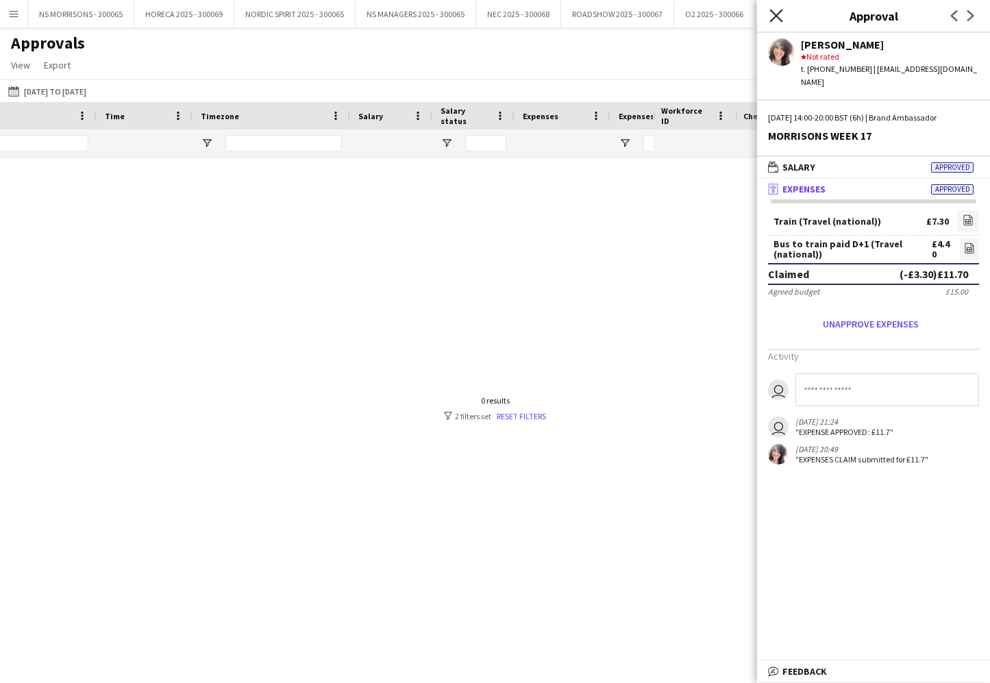
click at [773, 19] on icon at bounding box center [776, 15] width 13 height 13
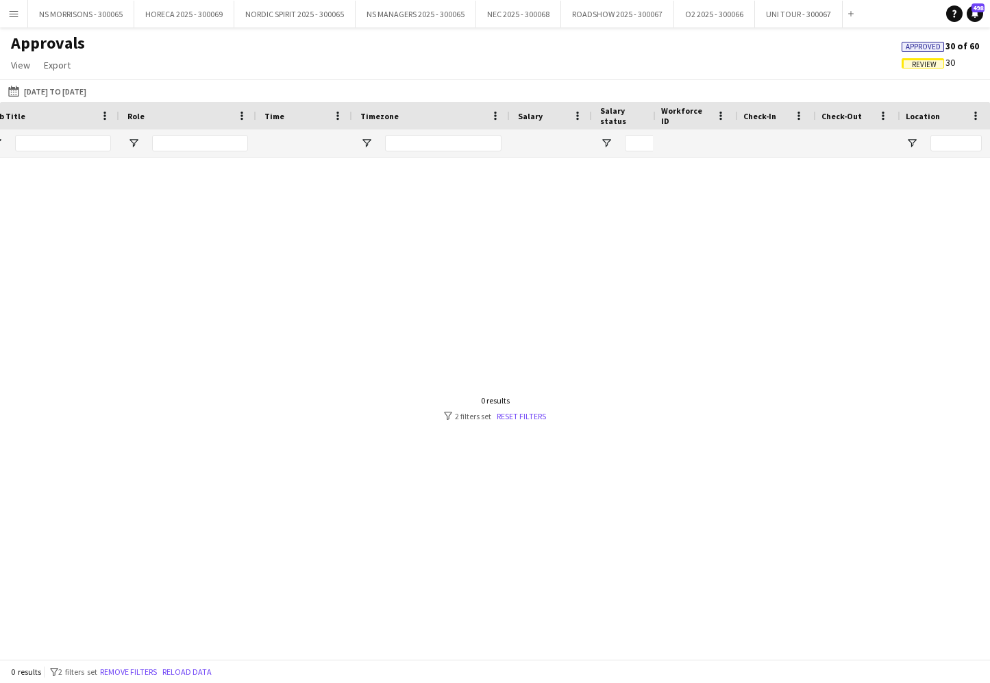
scroll to position [0, 72]
type input "*"
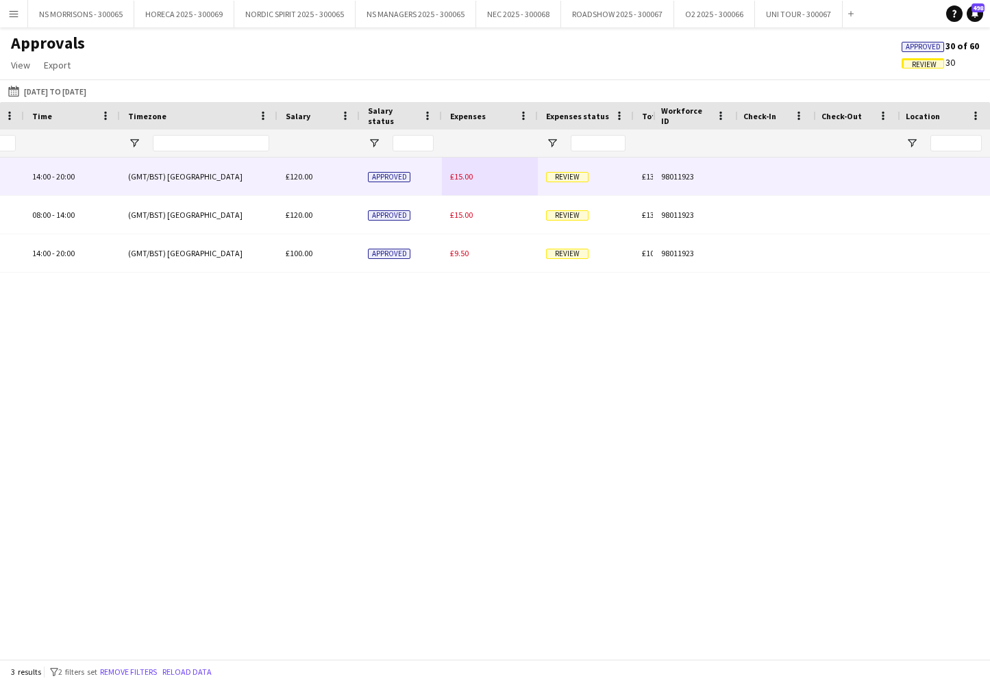
type input "****"
click at [459, 176] on span "£15.00" at bounding box center [461, 176] width 23 height 10
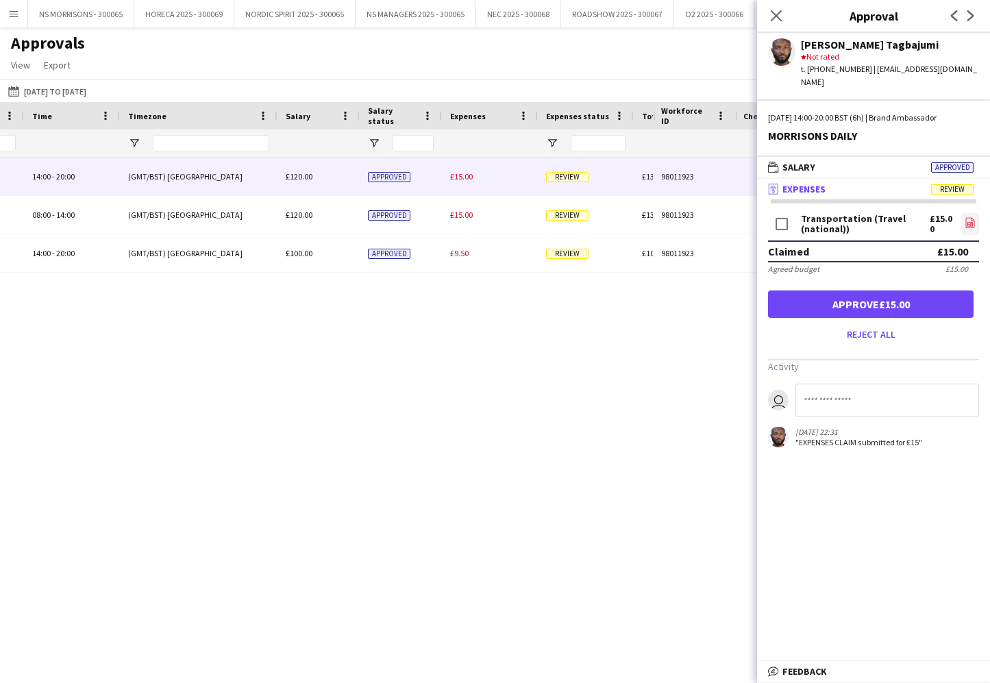
click at [966, 218] on icon at bounding box center [970, 223] width 9 height 10
click at [872, 295] on button "Approve £15.00" at bounding box center [871, 304] width 206 height 27
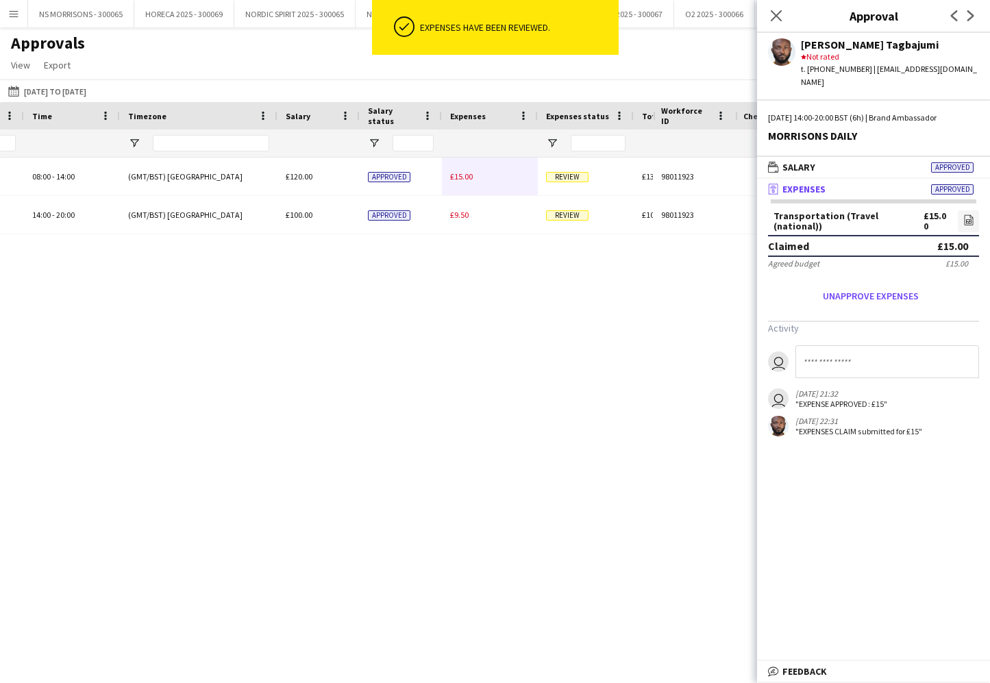
click at [463, 178] on span "£15.00" at bounding box center [461, 176] width 23 height 10
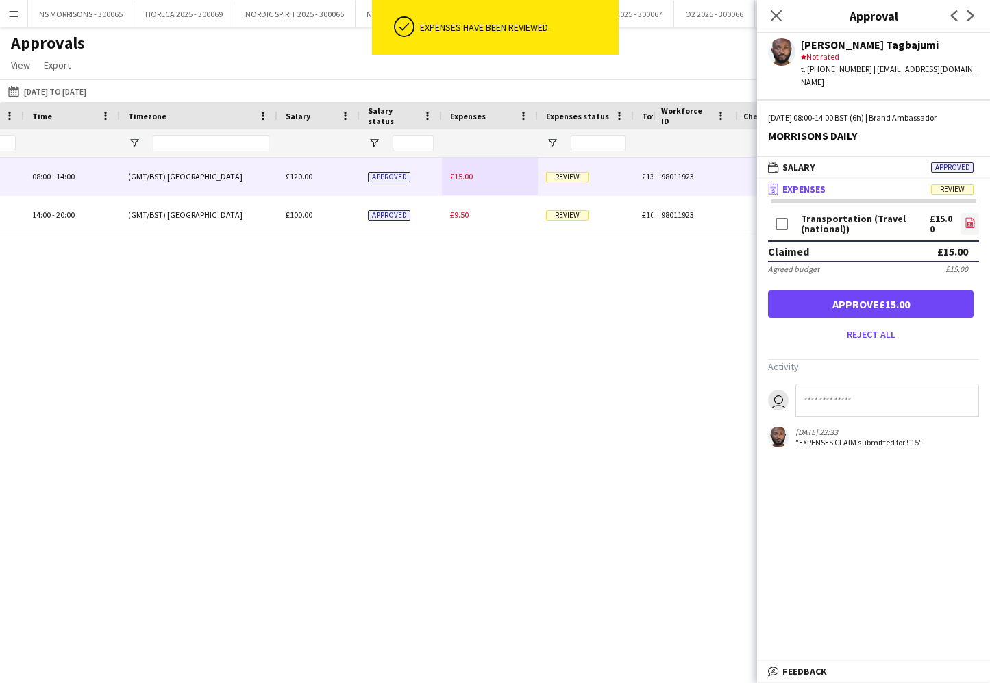
click at [975, 214] on link "file-image" at bounding box center [970, 224] width 19 height 22
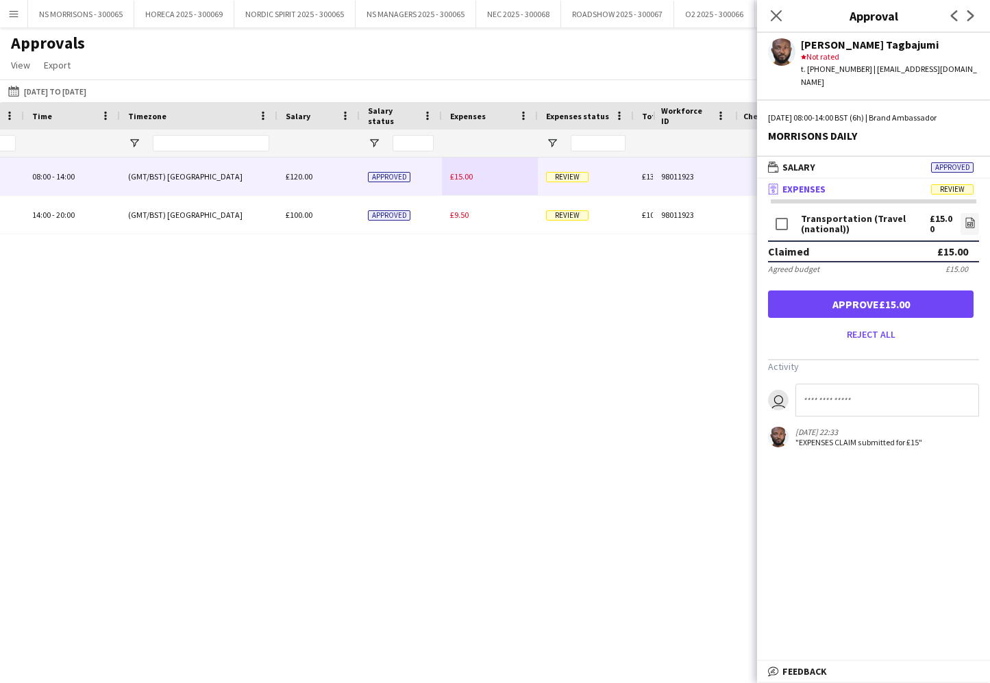
drag, startPoint x: 876, startPoint y: 292, endPoint x: 842, endPoint y: 261, distance: 46.6
click at [876, 292] on button "Approve £15.00" at bounding box center [871, 304] width 206 height 27
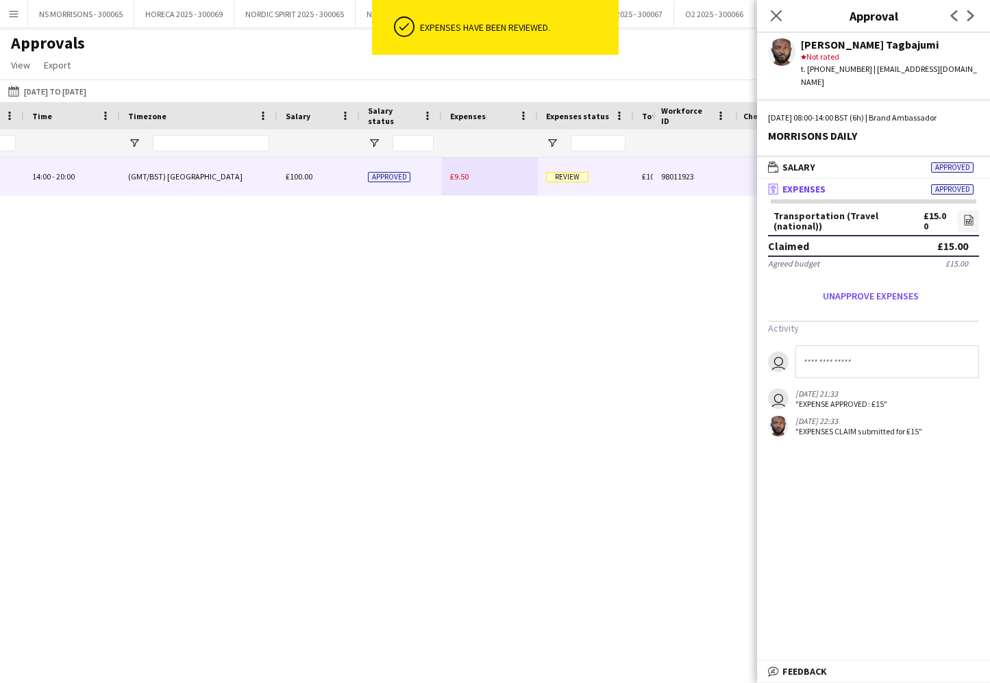
drag, startPoint x: 465, startPoint y: 182, endPoint x: 548, endPoint y: 176, distance: 83.1
click at [465, 182] on div "£9.50" at bounding box center [490, 177] width 96 height 38
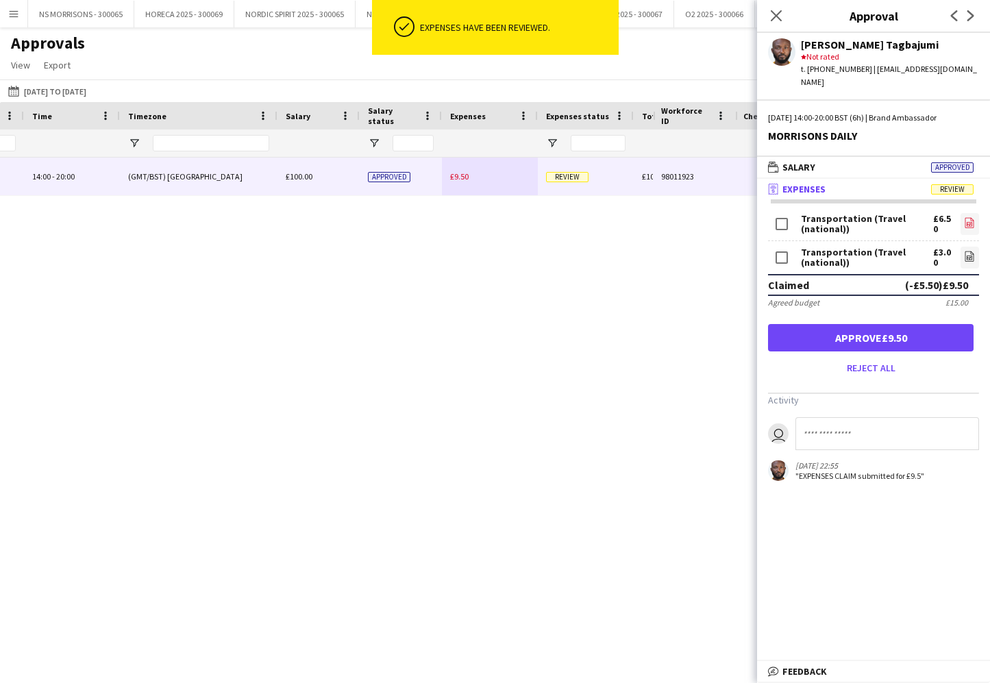
click at [968, 217] on icon "file-image" at bounding box center [969, 222] width 11 height 11
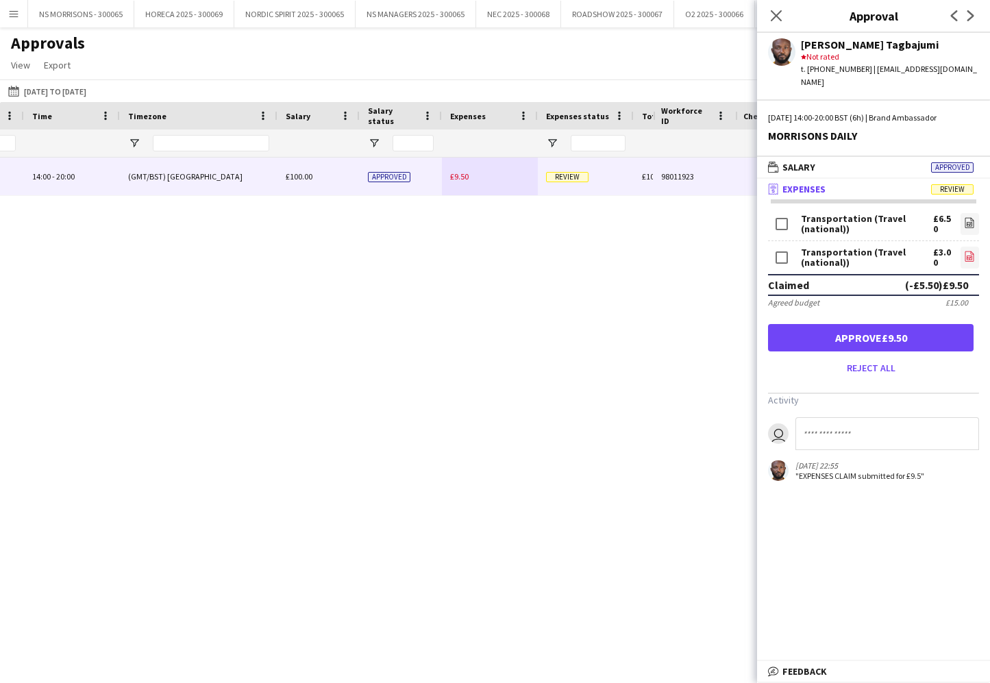
click at [966, 251] on icon "file-image" at bounding box center [969, 256] width 11 height 11
click at [809, 325] on button "Approve £9.50" at bounding box center [871, 337] width 206 height 27
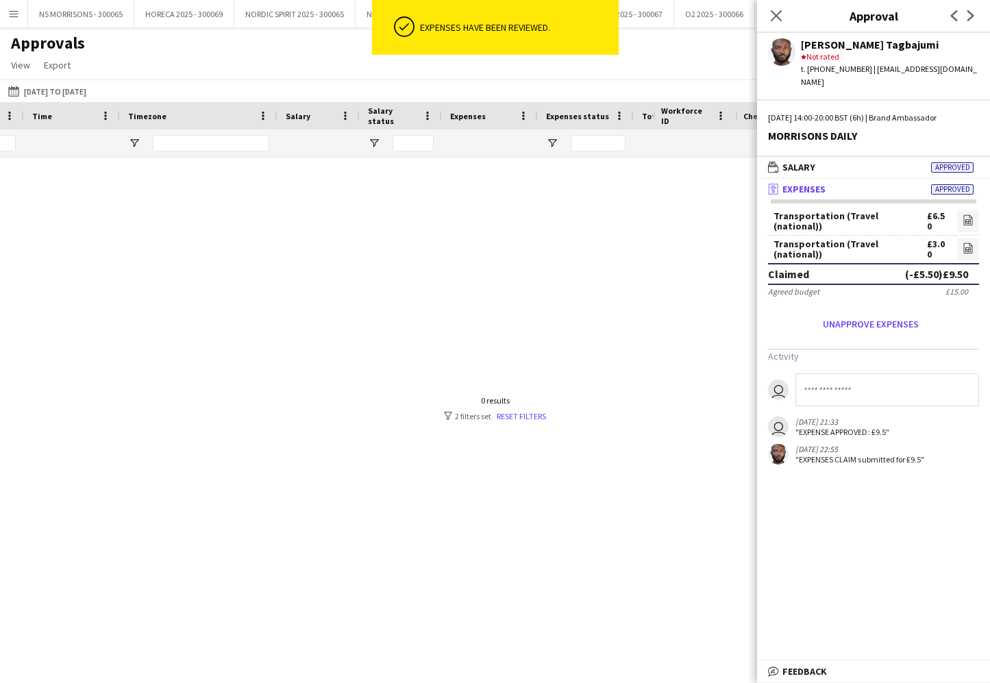
drag, startPoint x: 775, startPoint y: 16, endPoint x: 735, endPoint y: 51, distance: 53.4
click at [775, 16] on icon "Close pop-in" at bounding box center [776, 15] width 11 height 11
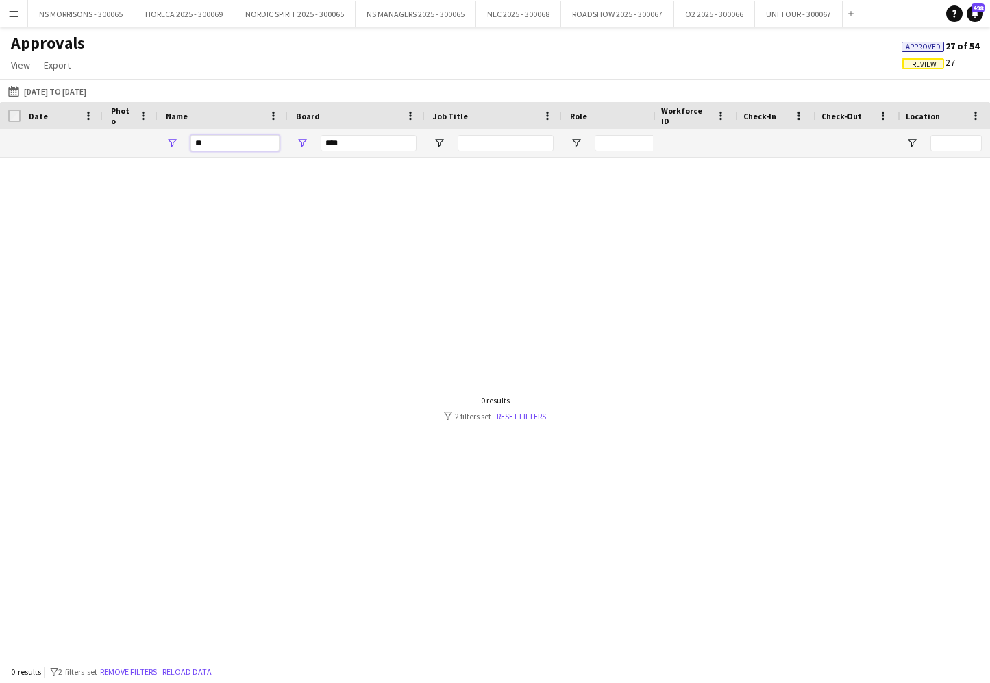
type input "*"
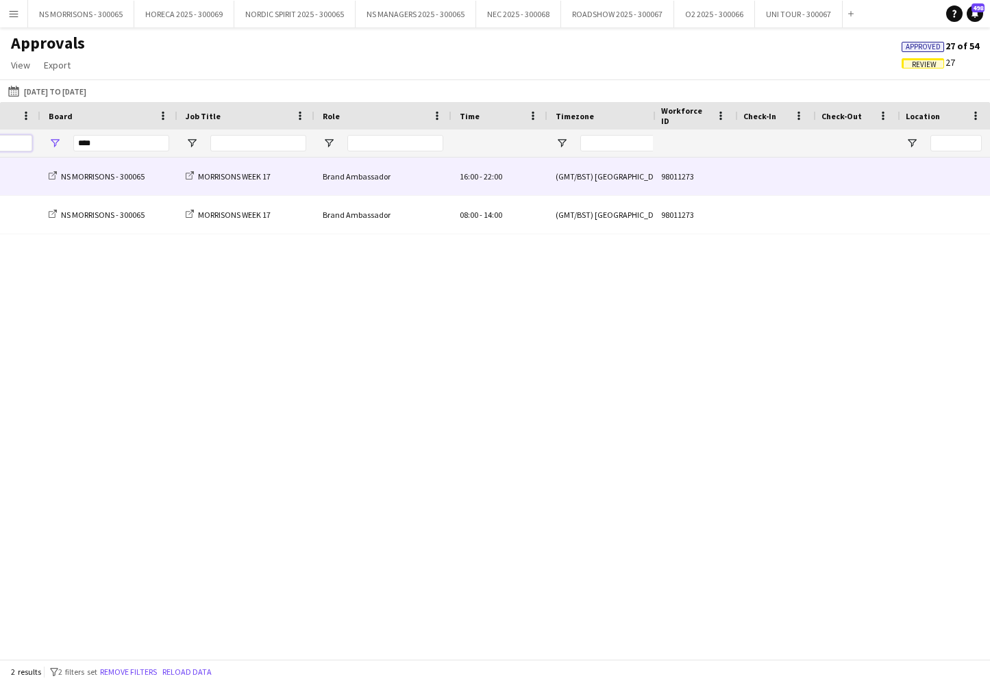
scroll to position [0, 478]
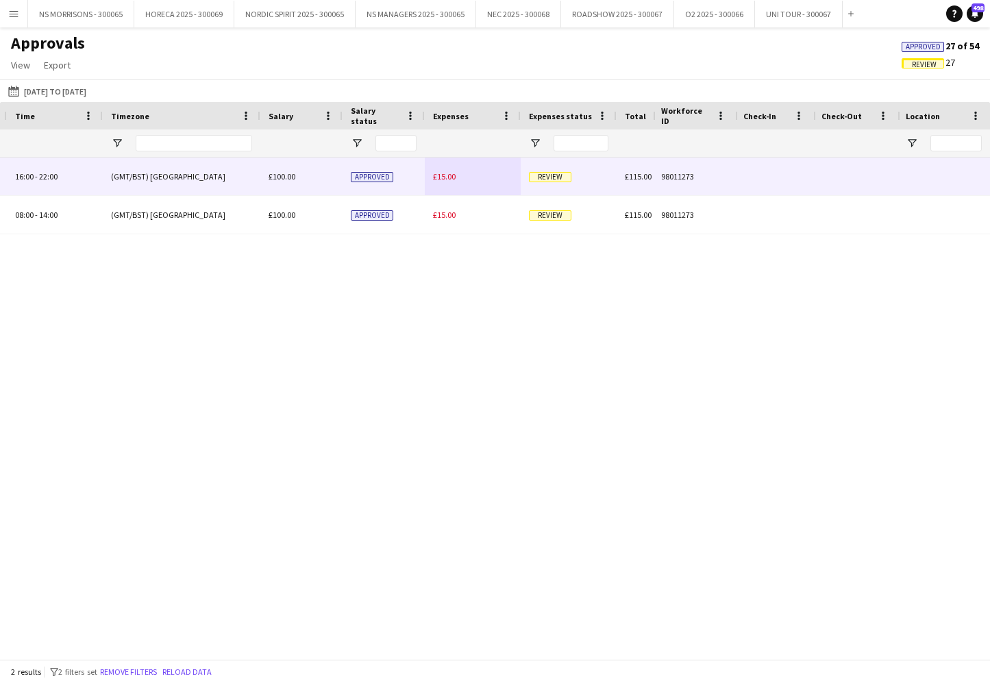
type input "****"
click at [459, 173] on div "£15.00" at bounding box center [473, 177] width 96 height 38
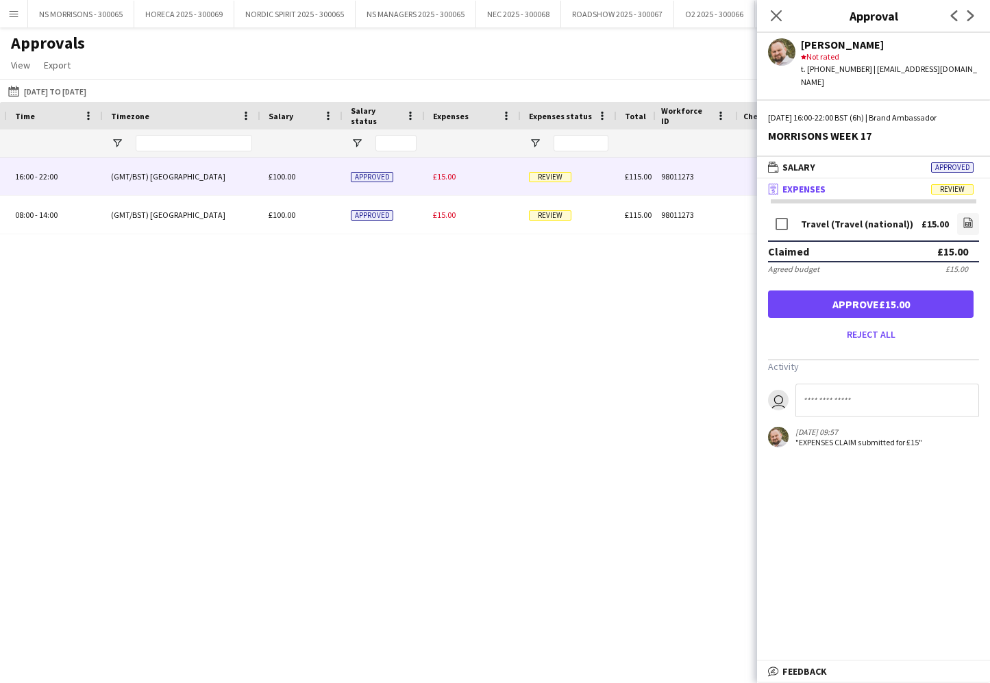
drag, startPoint x: 970, startPoint y: 209, endPoint x: 946, endPoint y: 217, distance: 25.4
click at [963, 217] on icon "file-image" at bounding box center [968, 222] width 11 height 11
click at [847, 293] on button "Approve £15.00" at bounding box center [871, 304] width 206 height 27
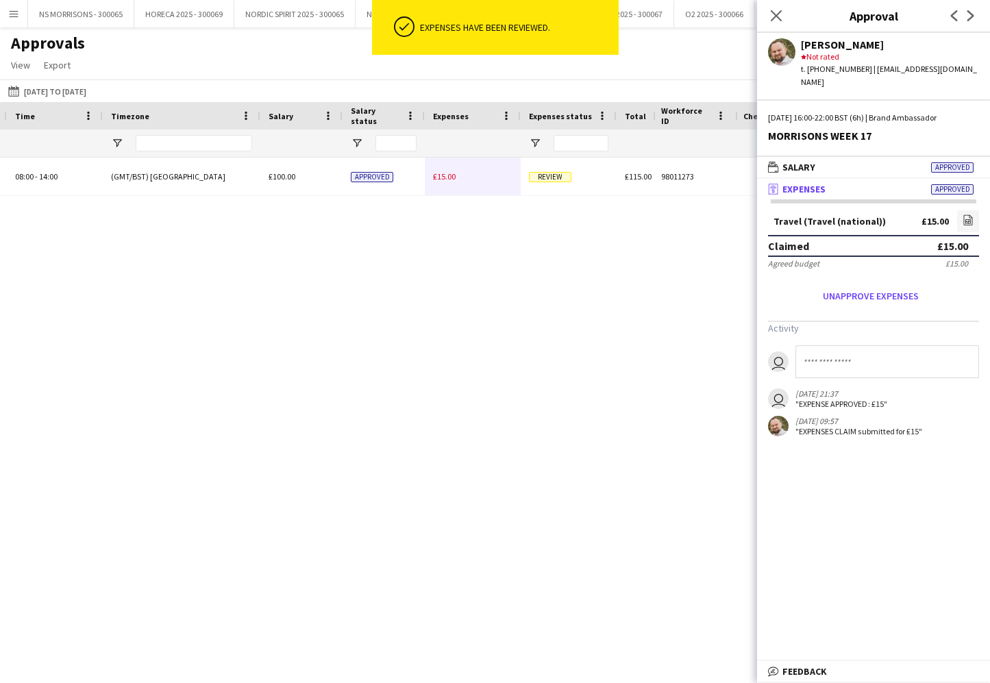
click at [447, 178] on span "£15.00" at bounding box center [444, 176] width 23 height 10
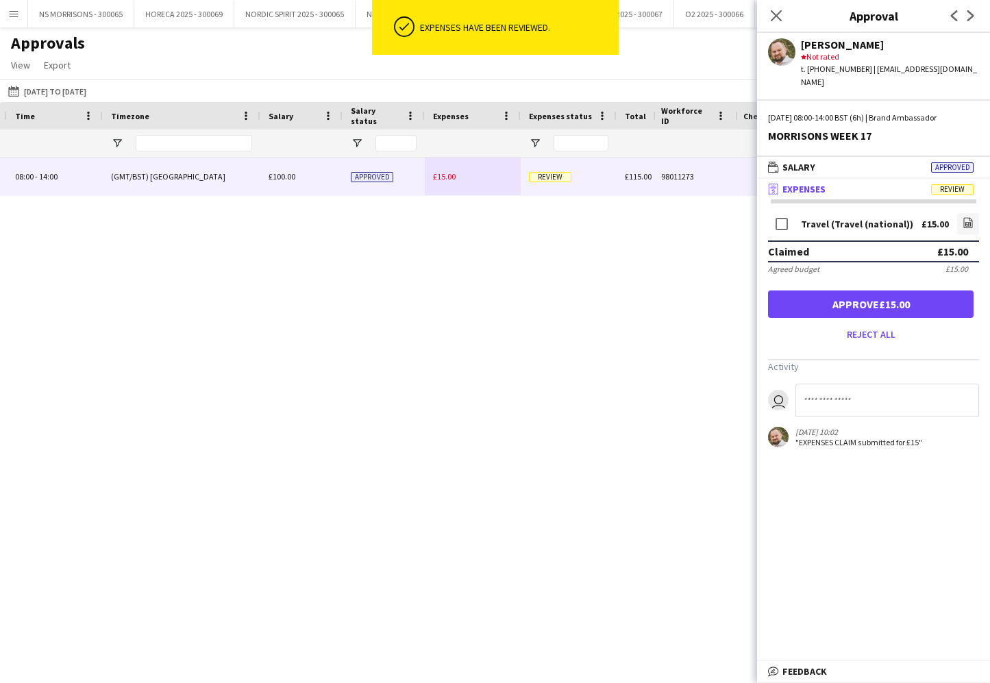
drag, startPoint x: 974, startPoint y: 215, endPoint x: 948, endPoint y: 221, distance: 25.9
click at [973, 216] on link "file-image" at bounding box center [968, 224] width 22 height 22
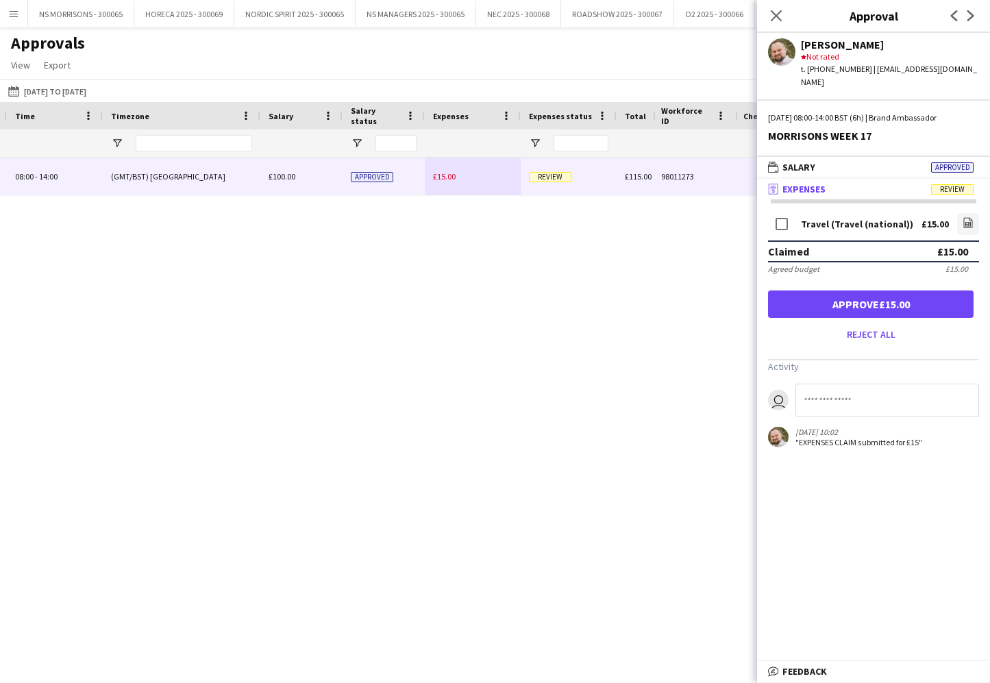
click at [846, 291] on button "Approve £15.00" at bounding box center [871, 304] width 206 height 27
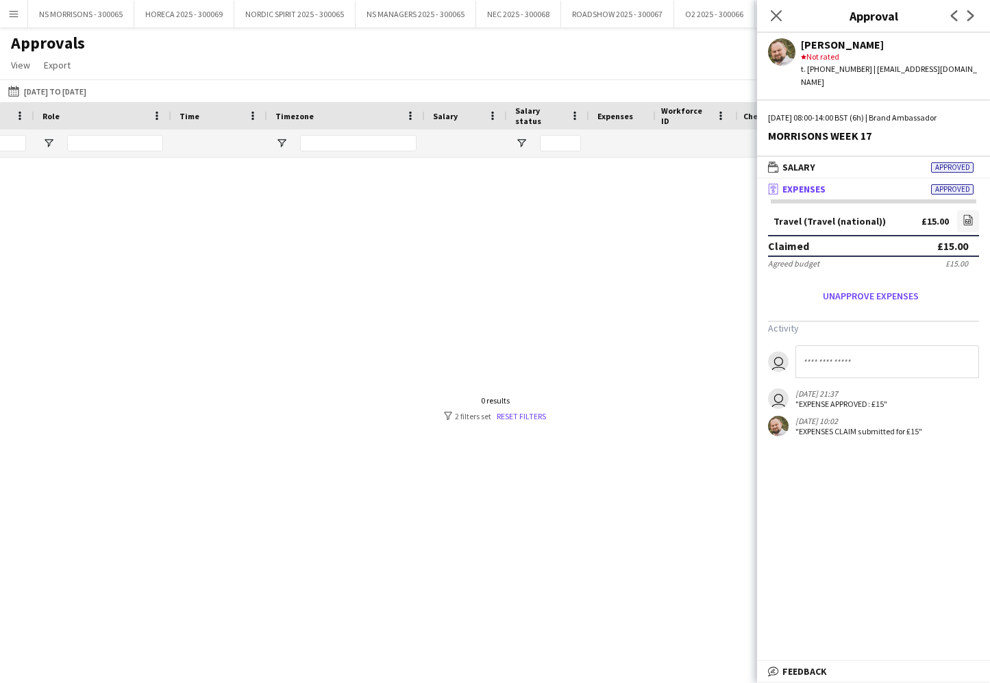
scroll to position [0, 386]
click at [203, 140] on input "****" at bounding box center [195, 143] width 89 height 16
type input "*"
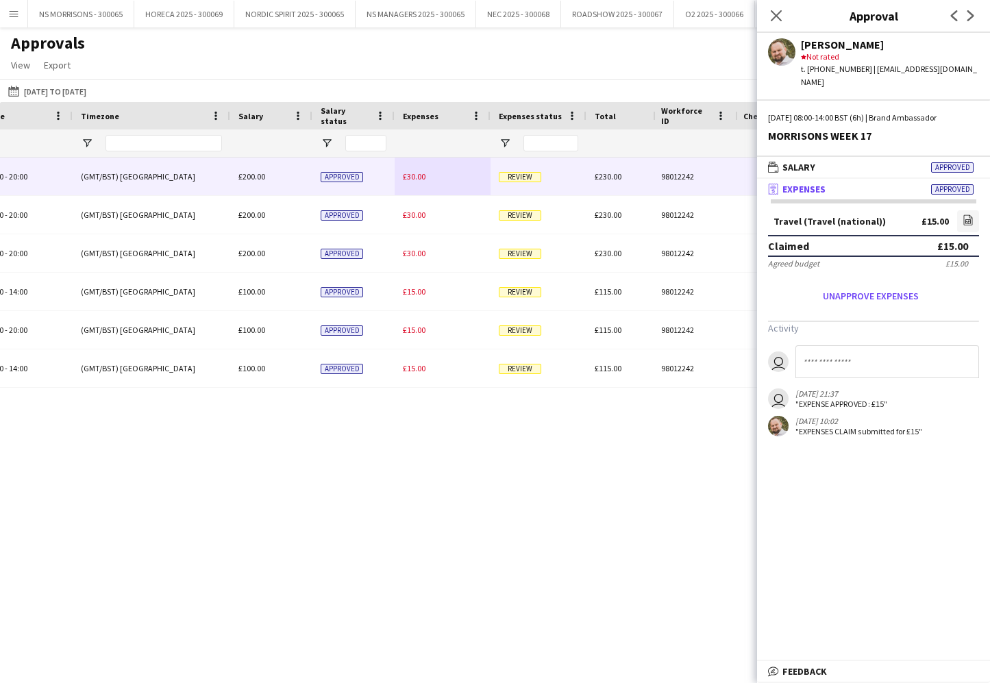
type input "****"
click at [418, 177] on span "£30.00" at bounding box center [414, 176] width 23 height 10
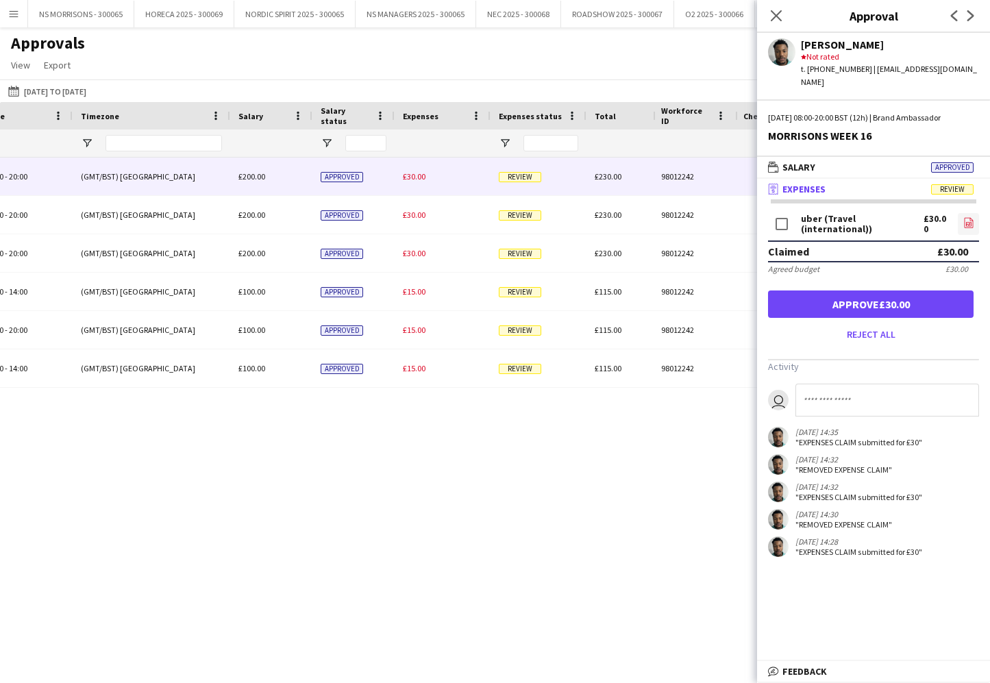
click at [971, 217] on icon "file-image" at bounding box center [968, 222] width 11 height 11
click at [809, 291] on button "Approve £30.00" at bounding box center [871, 304] width 206 height 27
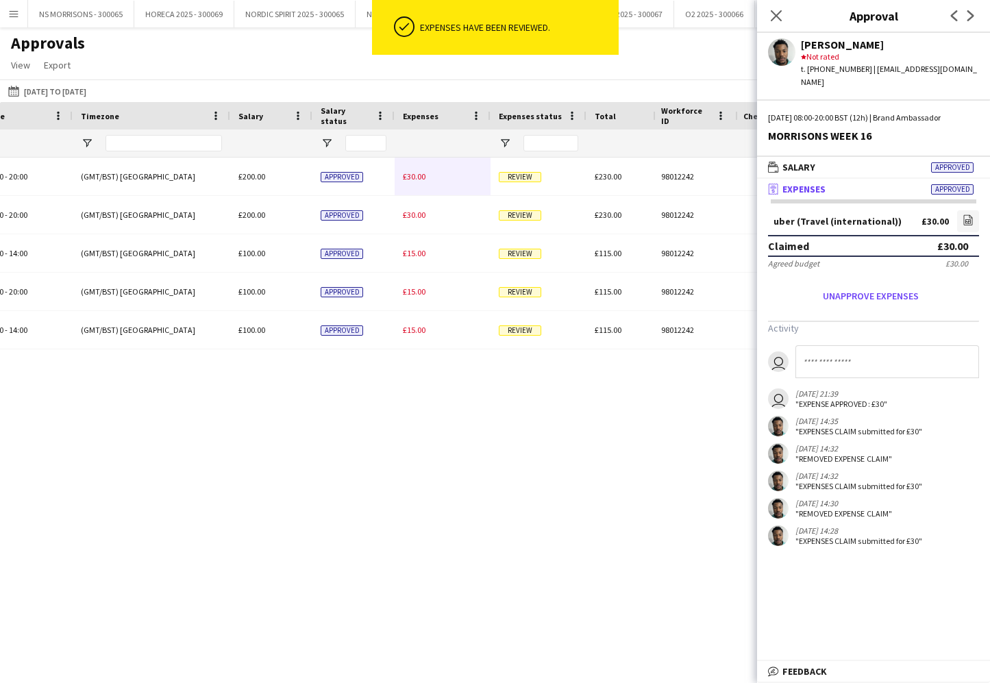
click at [406, 176] on span "£30.00" at bounding box center [414, 176] width 23 height 10
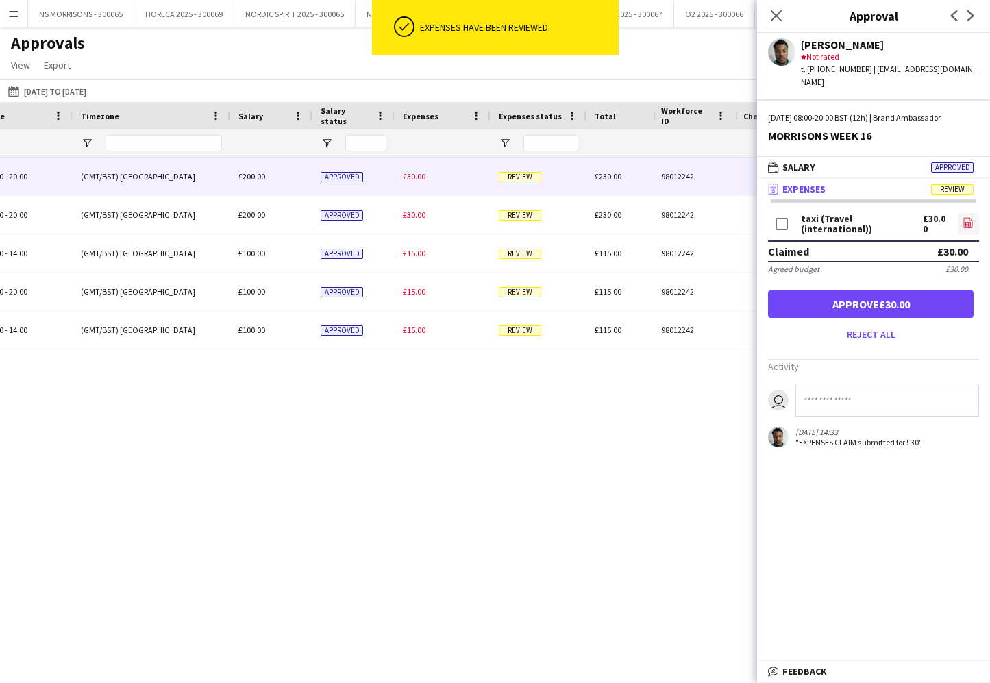
click at [966, 217] on icon "file-image" at bounding box center [968, 222] width 11 height 11
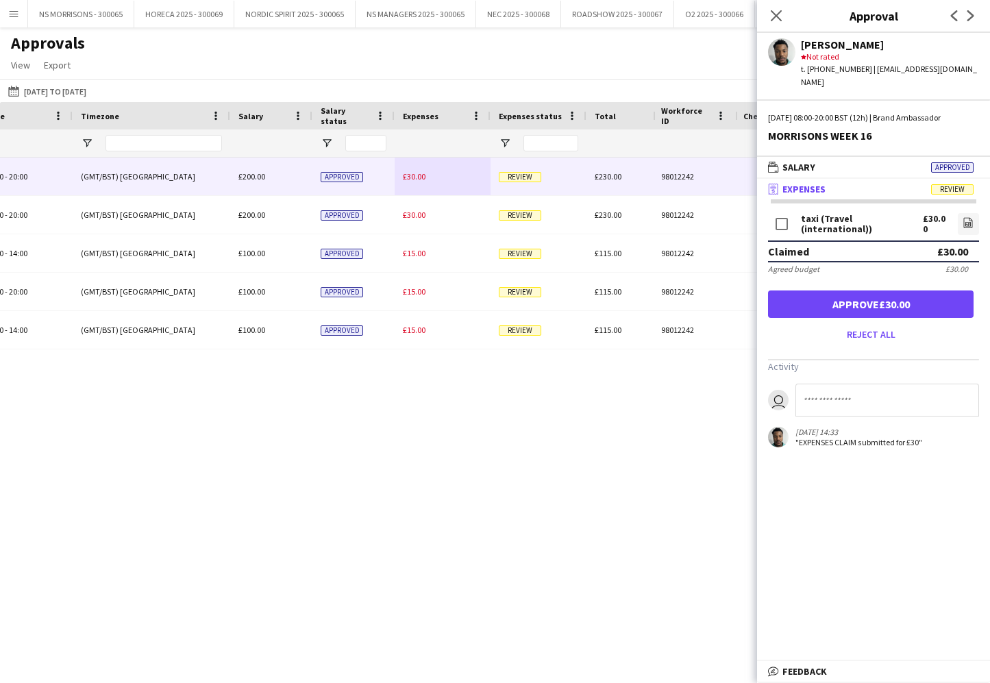
click at [786, 295] on button "Approve £30.00" at bounding box center [871, 304] width 206 height 27
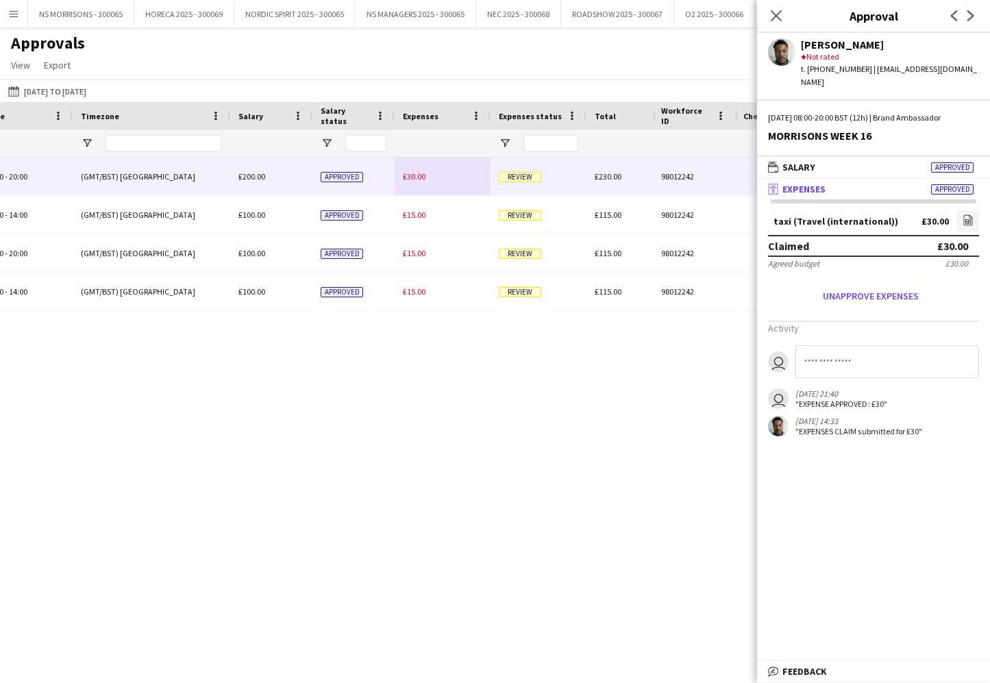
click at [404, 176] on span "£30.00" at bounding box center [414, 176] width 23 height 10
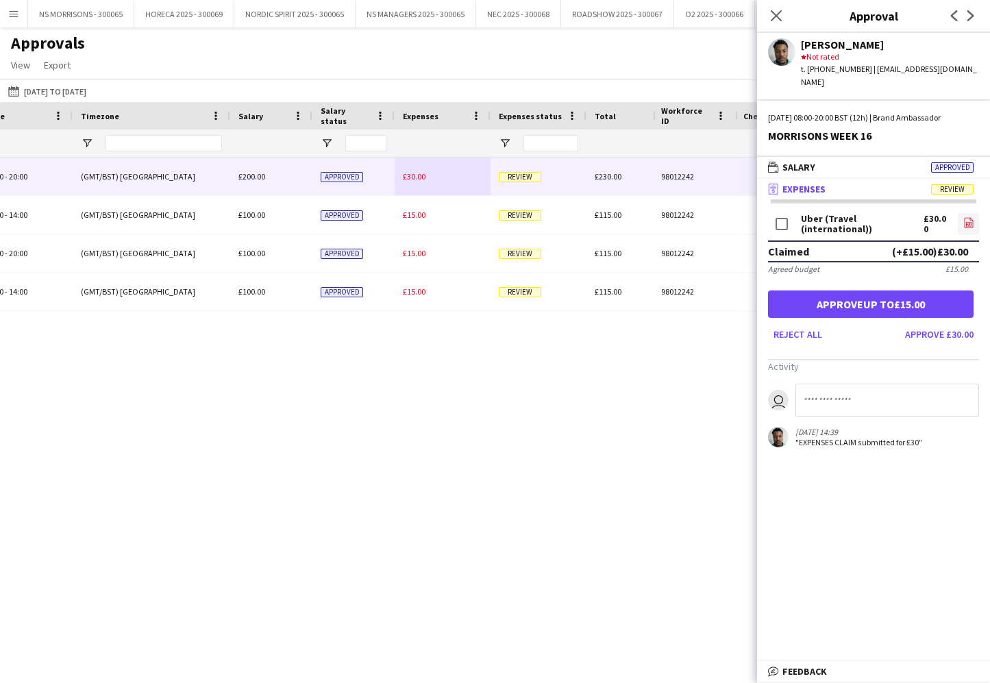
click at [965, 217] on icon "file-image" at bounding box center [968, 222] width 11 height 11
click at [921, 323] on button "Approve £30.00" at bounding box center [939, 334] width 79 height 22
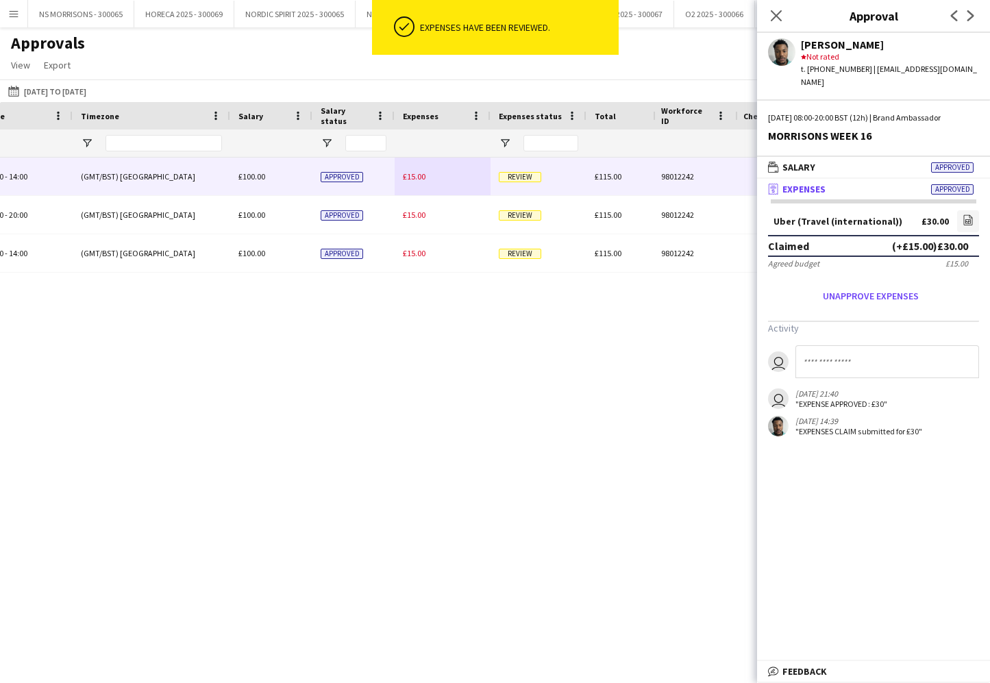
click at [421, 177] on span "£15.00" at bounding box center [414, 176] width 23 height 10
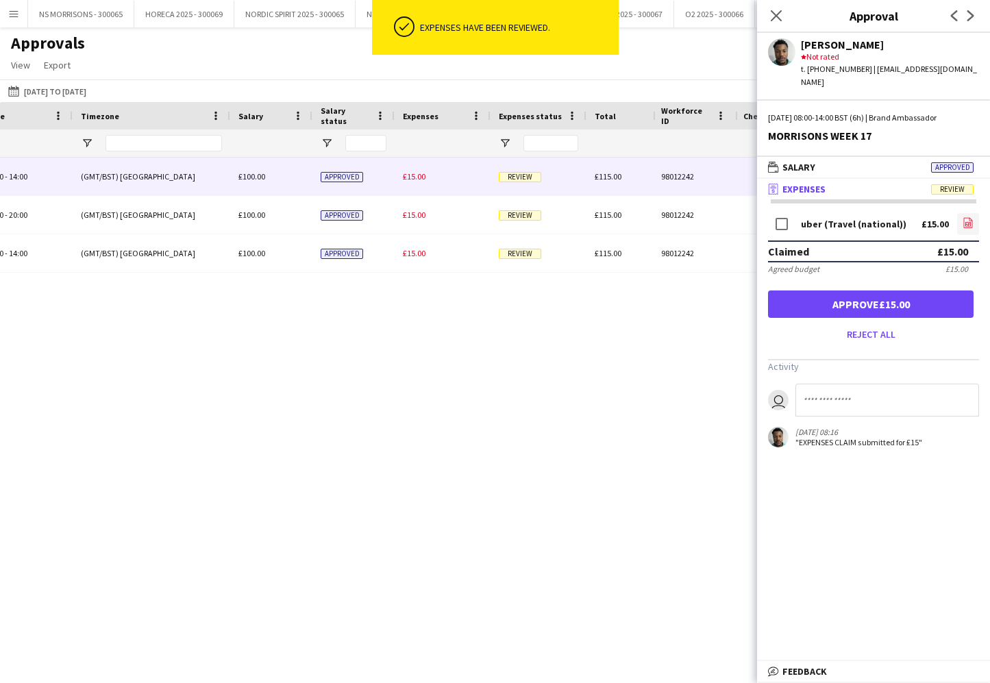
click at [970, 217] on icon "file-image" at bounding box center [968, 222] width 11 height 11
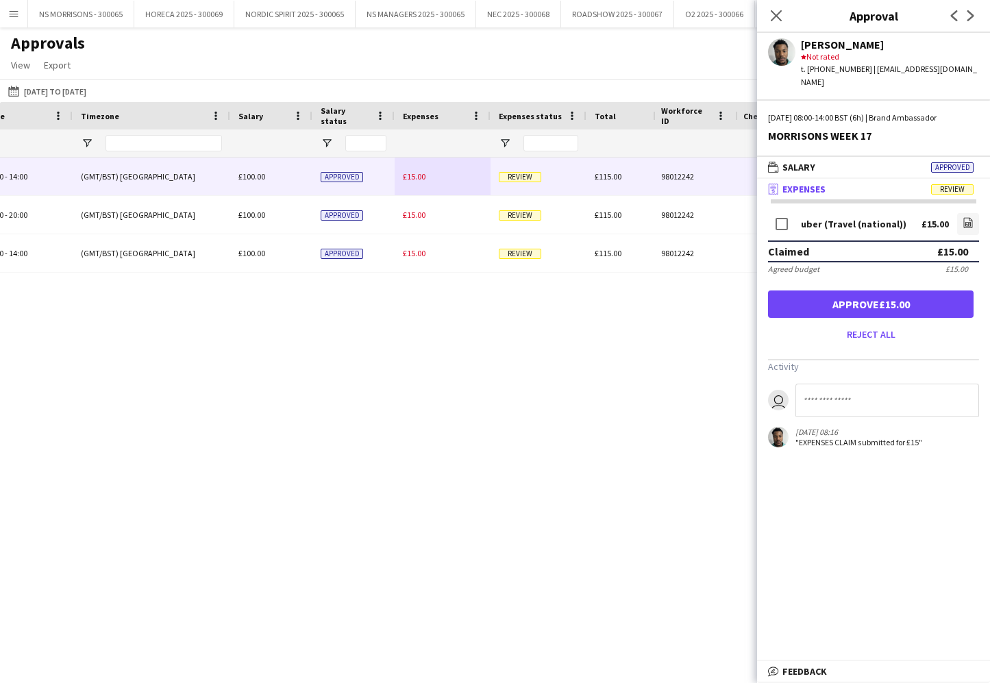
drag, startPoint x: 902, startPoint y: 293, endPoint x: 872, endPoint y: 289, distance: 29.8
click at [902, 293] on button "Approve £15.00" at bounding box center [871, 304] width 206 height 27
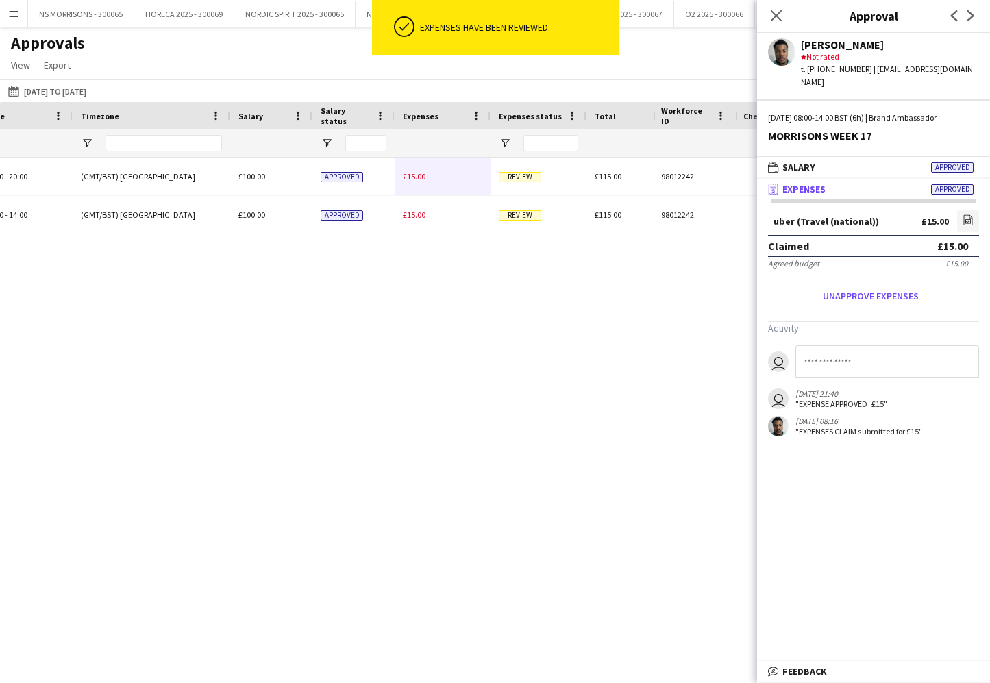
click at [417, 177] on span "£15.00" at bounding box center [414, 176] width 23 height 10
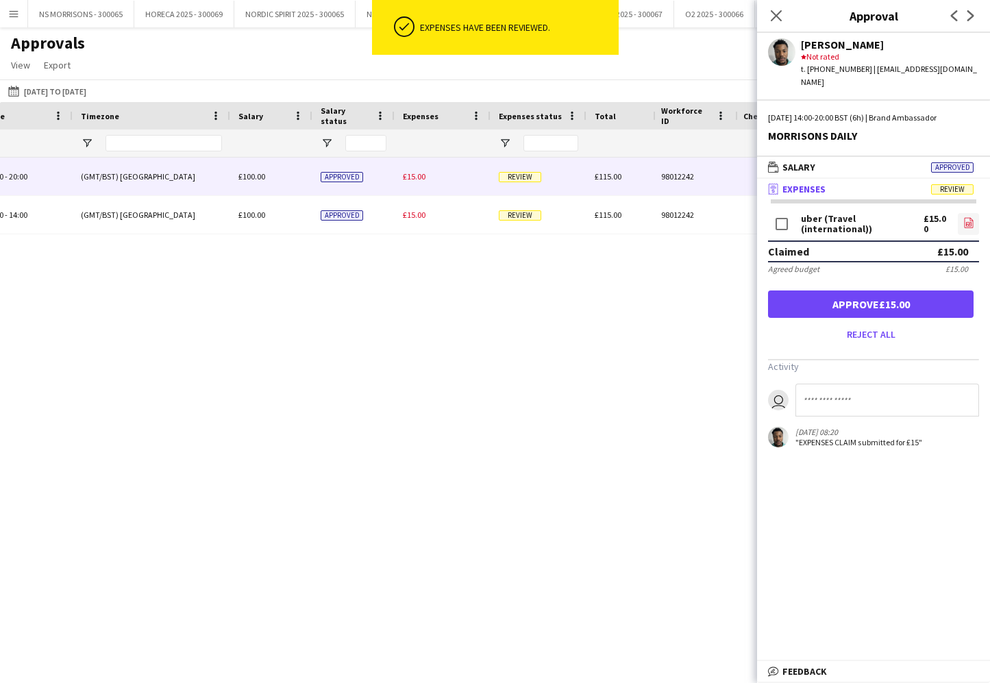
click at [963, 217] on icon "file-image" at bounding box center [968, 222] width 11 height 11
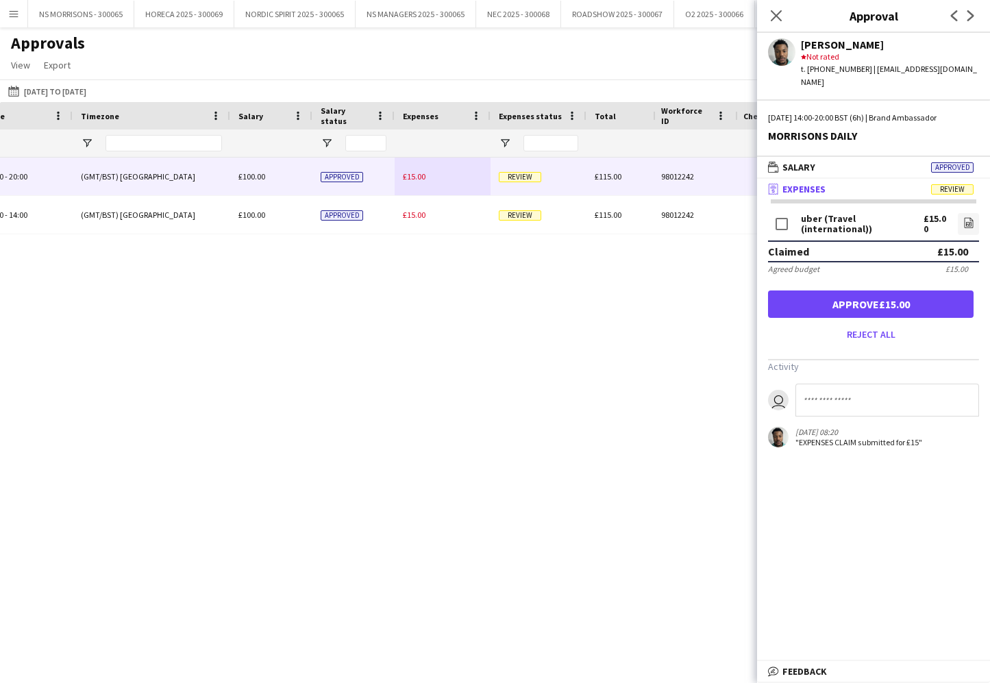
click at [889, 293] on button "Approve £15.00" at bounding box center [871, 304] width 206 height 27
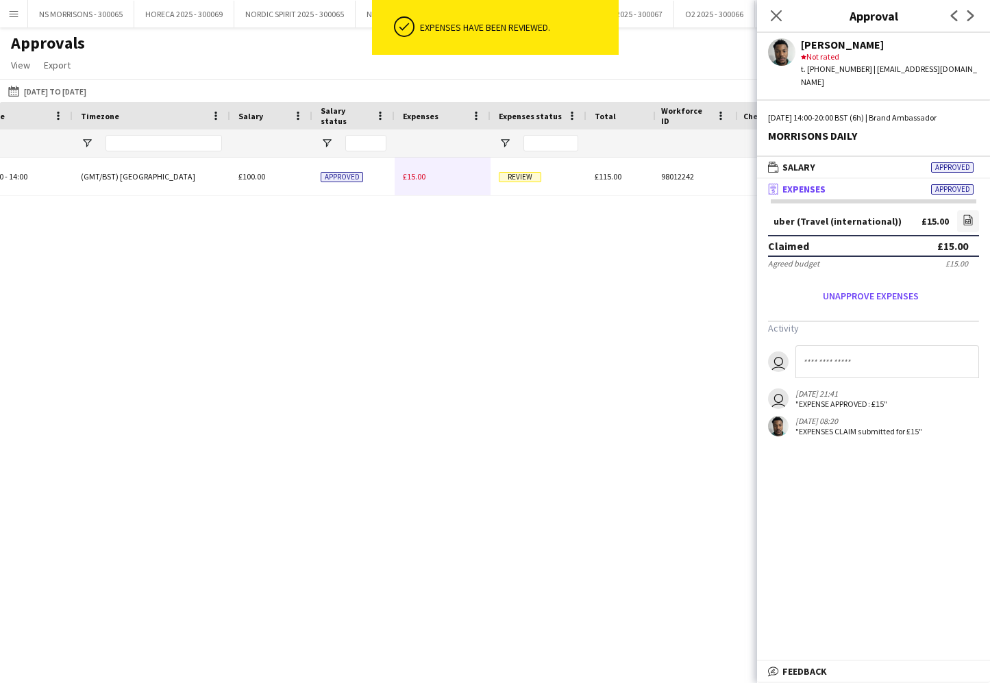
click at [419, 177] on span "£15.00" at bounding box center [414, 176] width 23 height 10
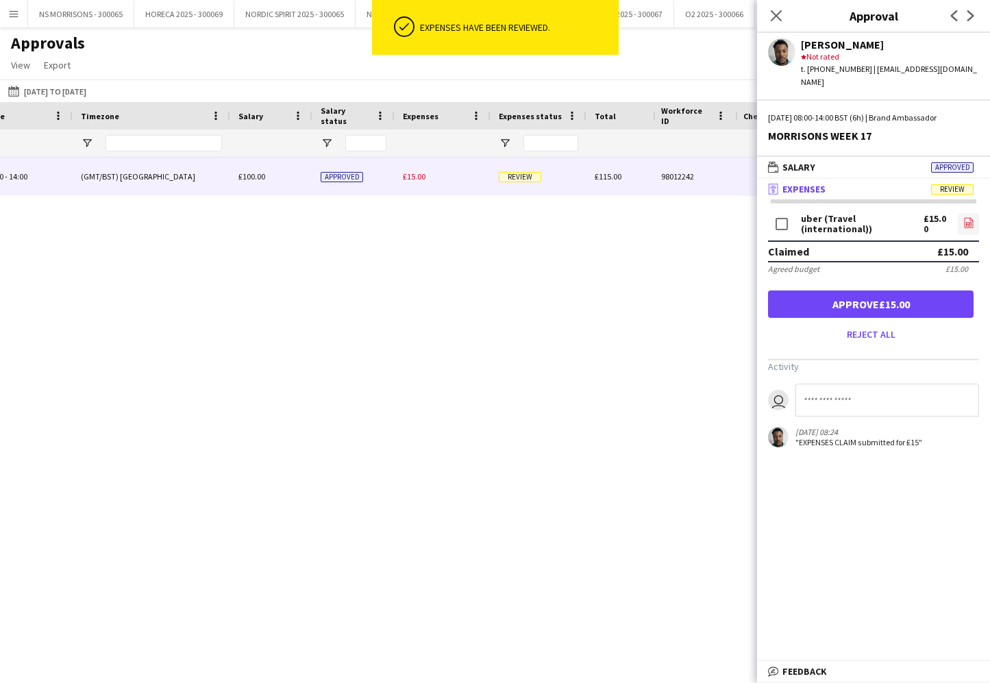
click at [968, 217] on icon "file-image" at bounding box center [968, 222] width 11 height 11
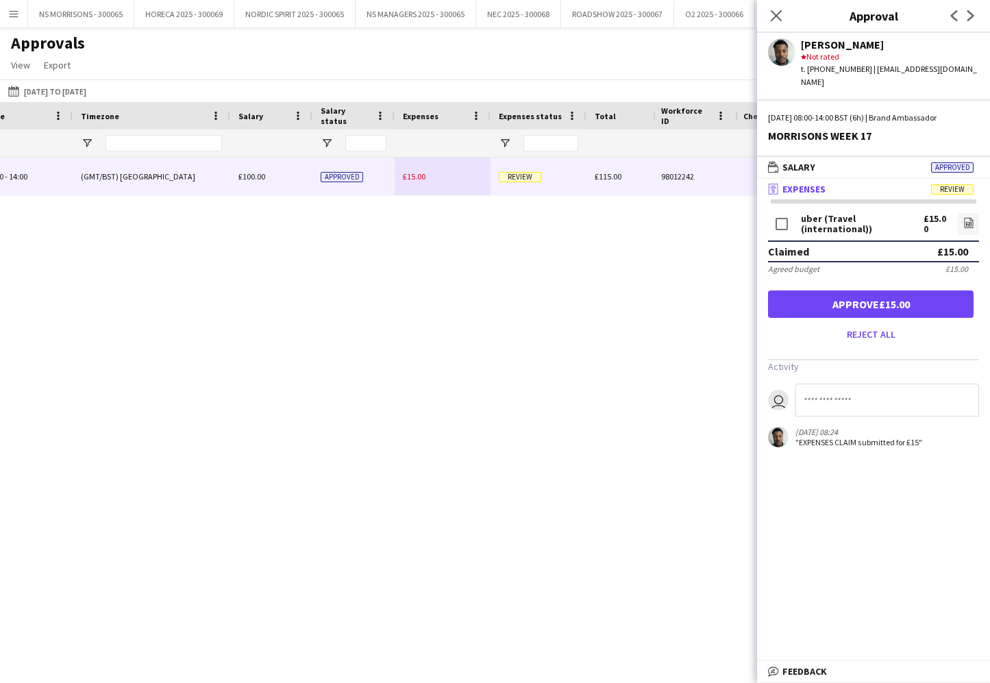
drag, startPoint x: 884, startPoint y: 296, endPoint x: 835, endPoint y: 83, distance: 218.8
click at [884, 296] on button "Approve £15.00" at bounding box center [871, 304] width 206 height 27
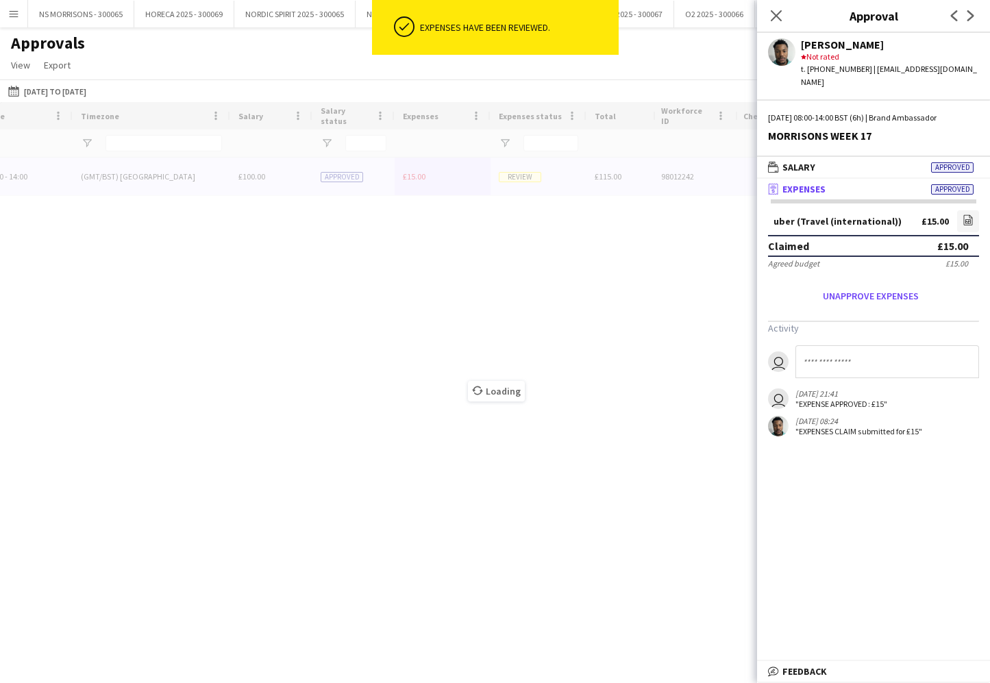
drag, startPoint x: 778, startPoint y: 17, endPoint x: 761, endPoint y: 40, distance: 29.3
click at [778, 18] on icon at bounding box center [776, 15] width 11 height 11
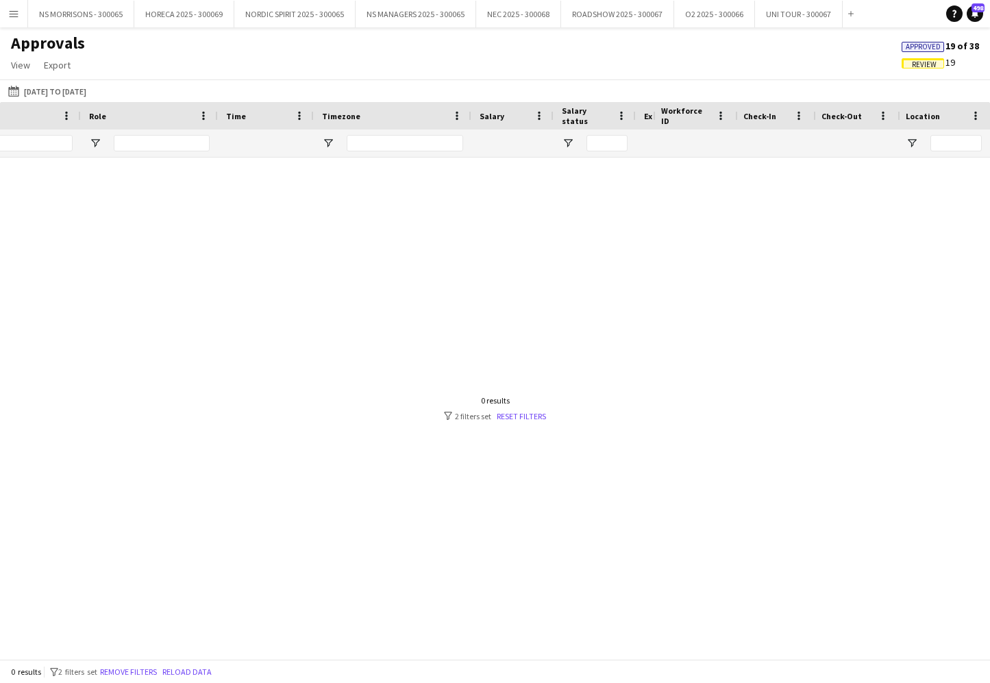
scroll to position [0, 404]
type input "*"
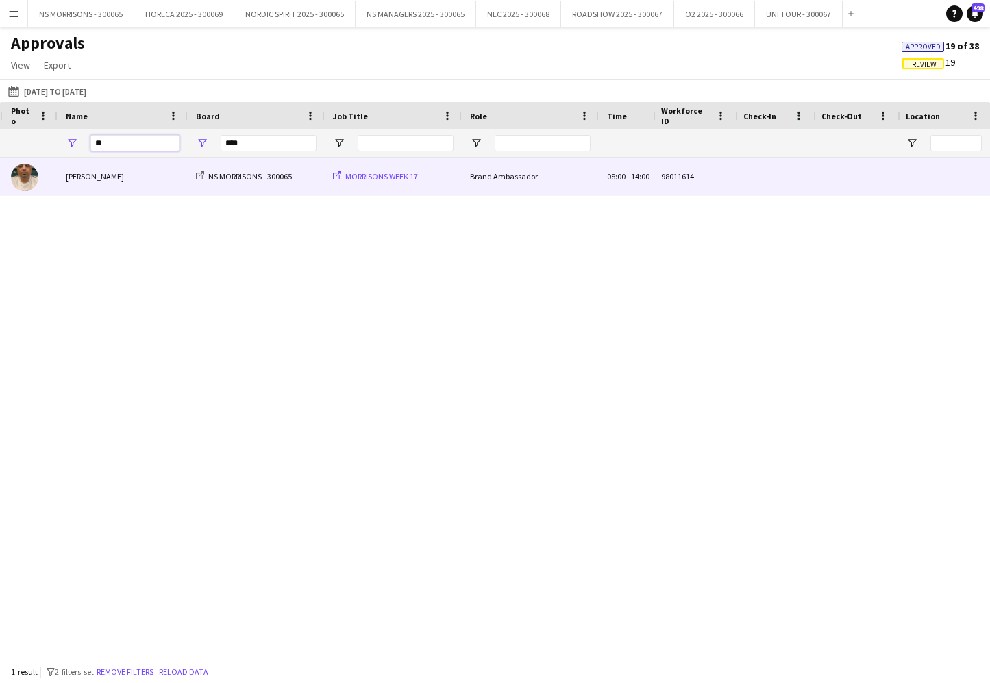
scroll to position [0, 332]
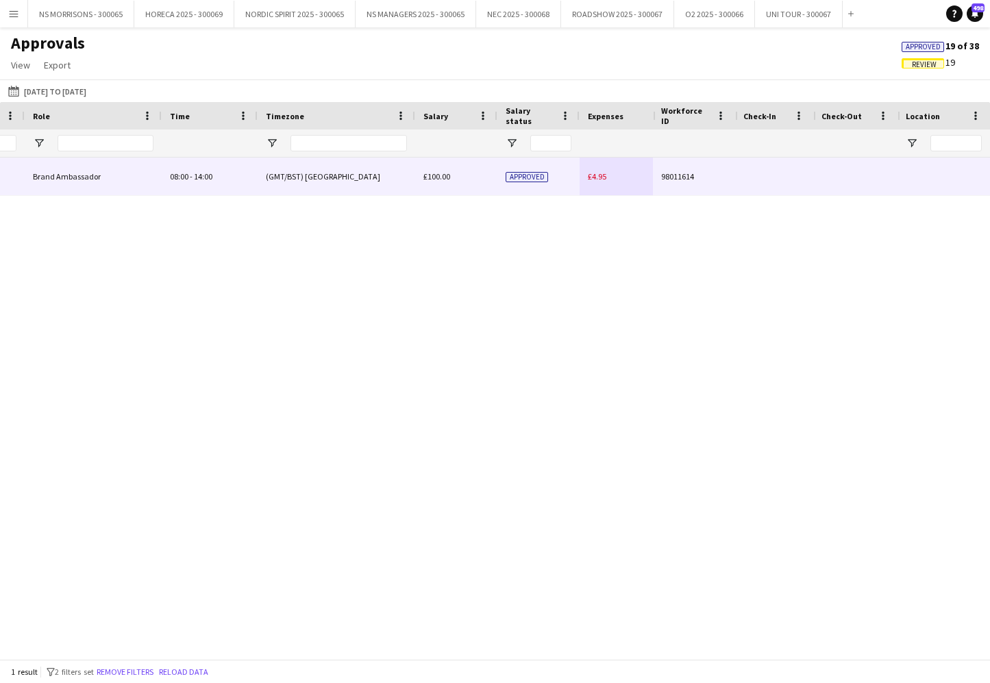
type input "**"
click at [600, 176] on span "£4.95" at bounding box center [597, 176] width 19 height 10
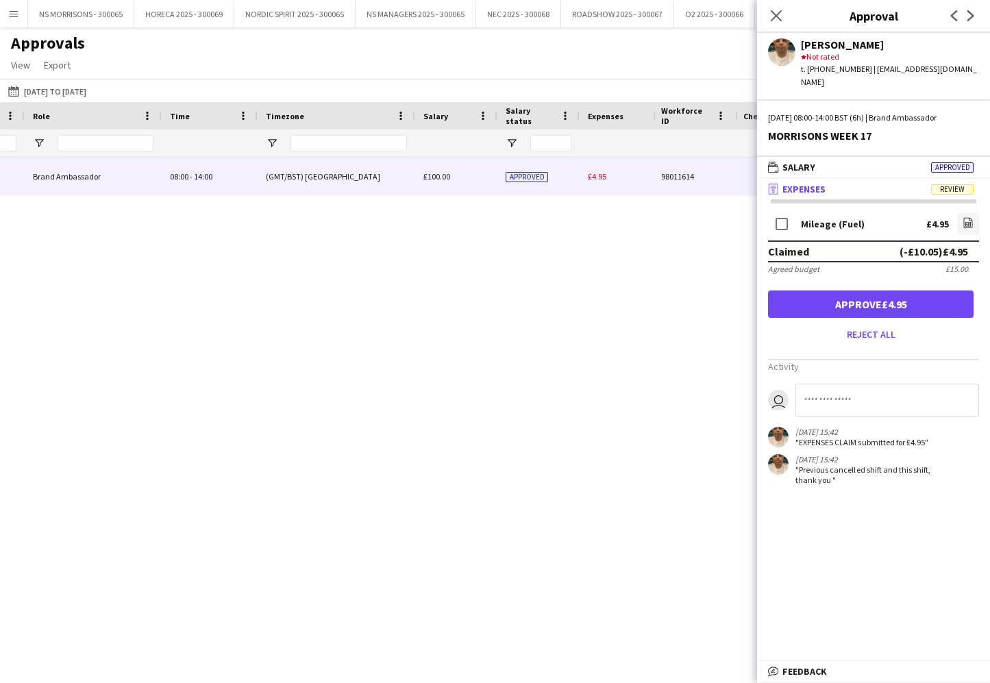
drag, startPoint x: 883, startPoint y: 288, endPoint x: 846, endPoint y: 204, distance: 93.0
click at [883, 291] on button "Approve £4.95" at bounding box center [871, 304] width 206 height 27
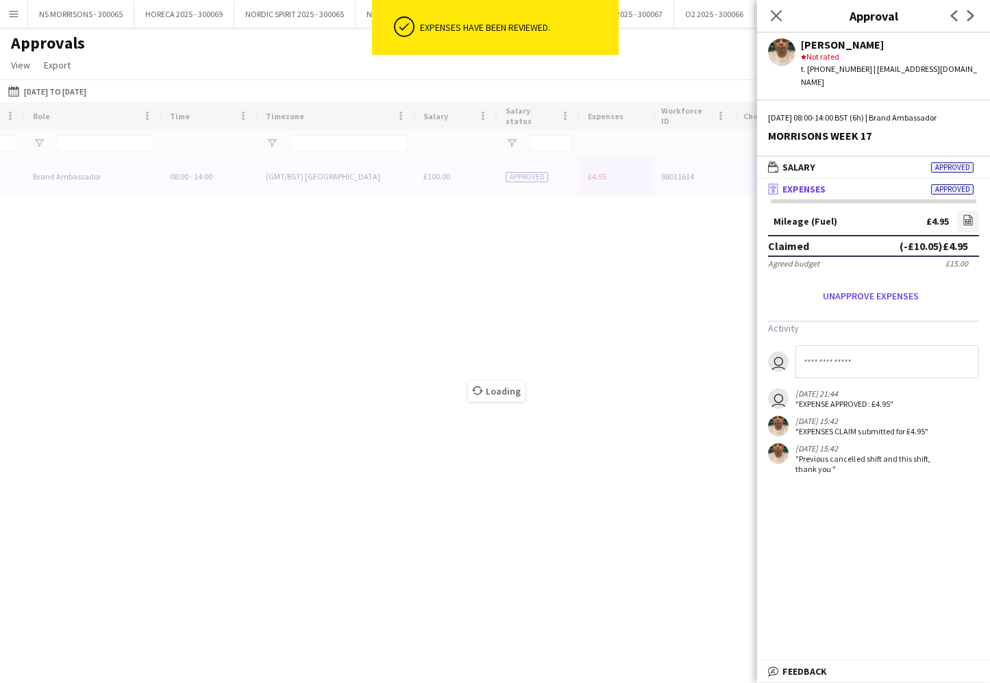
drag, startPoint x: 781, startPoint y: 13, endPoint x: 727, endPoint y: 45, distance: 62.6
click at [781, 13] on icon "Close pop-in" at bounding box center [776, 15] width 11 height 11
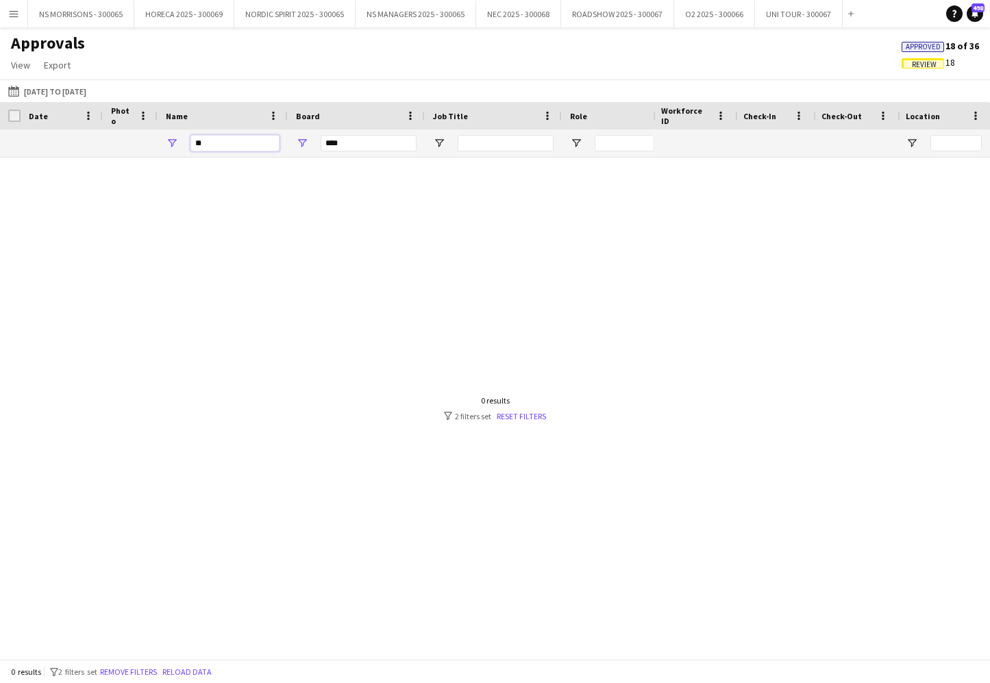
type input "*"
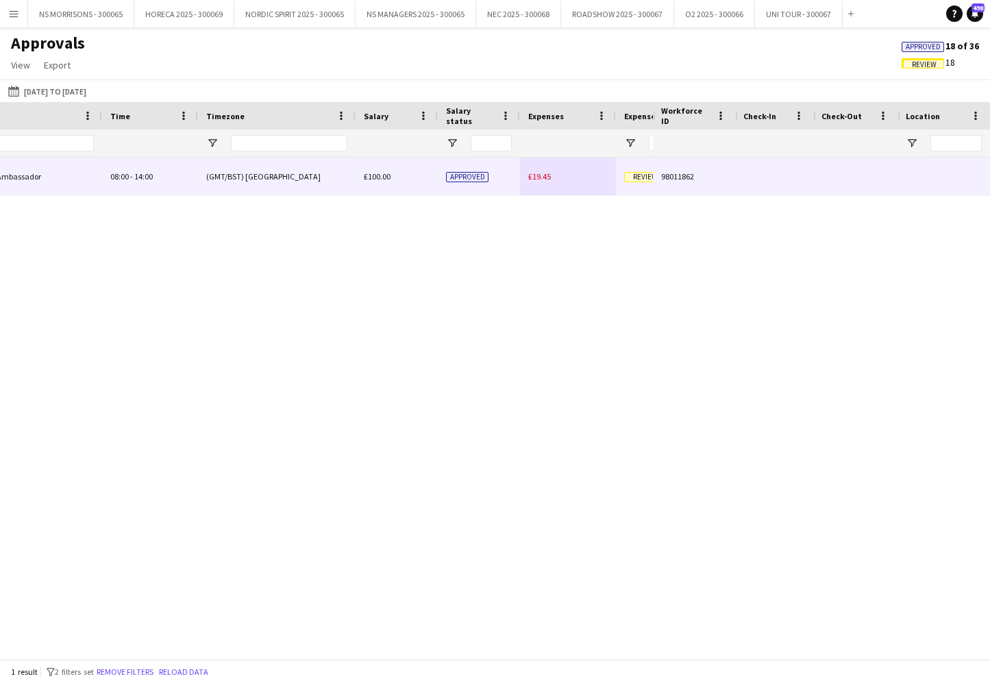
type input "****"
click at [524, 178] on div "£19.45" at bounding box center [568, 177] width 96 height 38
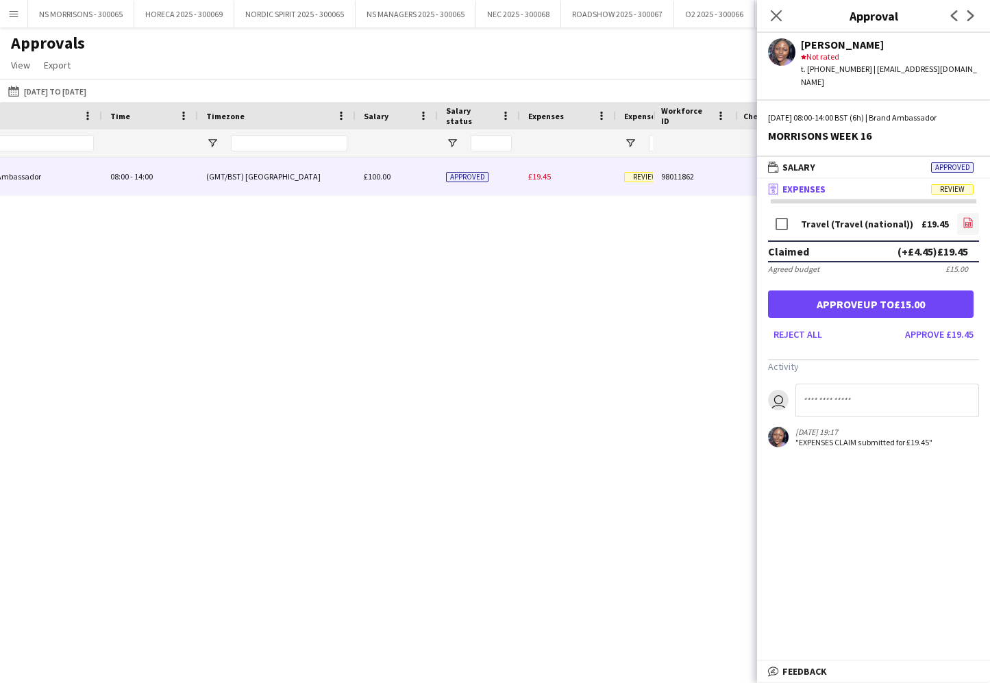
click at [965, 217] on icon "file-image" at bounding box center [968, 222] width 11 height 11
click at [859, 294] on button "Approve up to £15.00" at bounding box center [871, 304] width 206 height 27
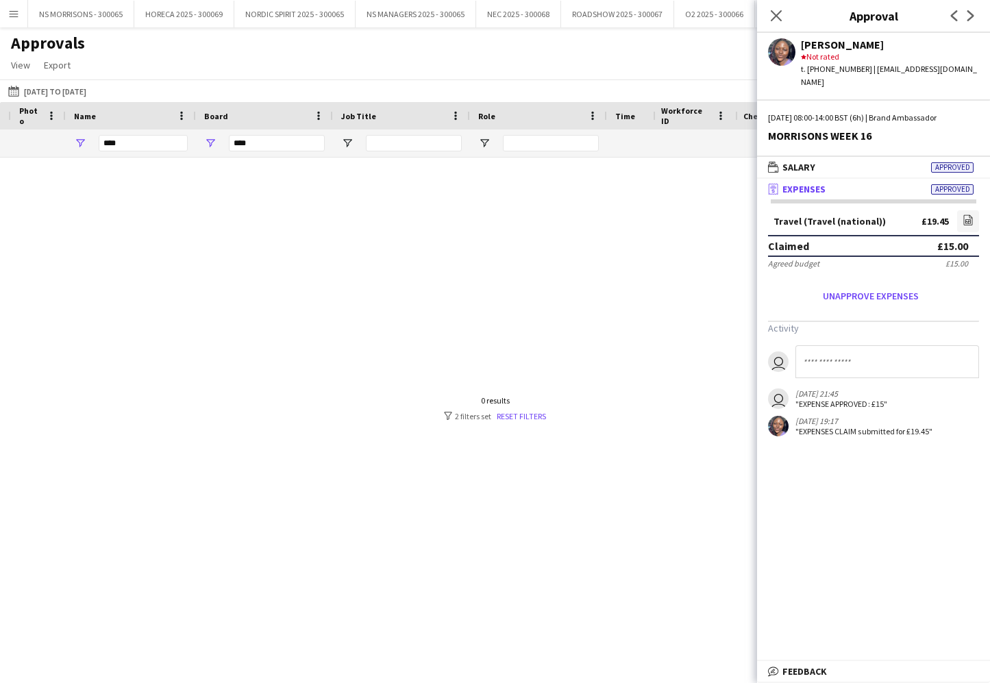
scroll to position [0, -16]
click at [228, 147] on input "****" at bounding box center [235, 143] width 89 height 16
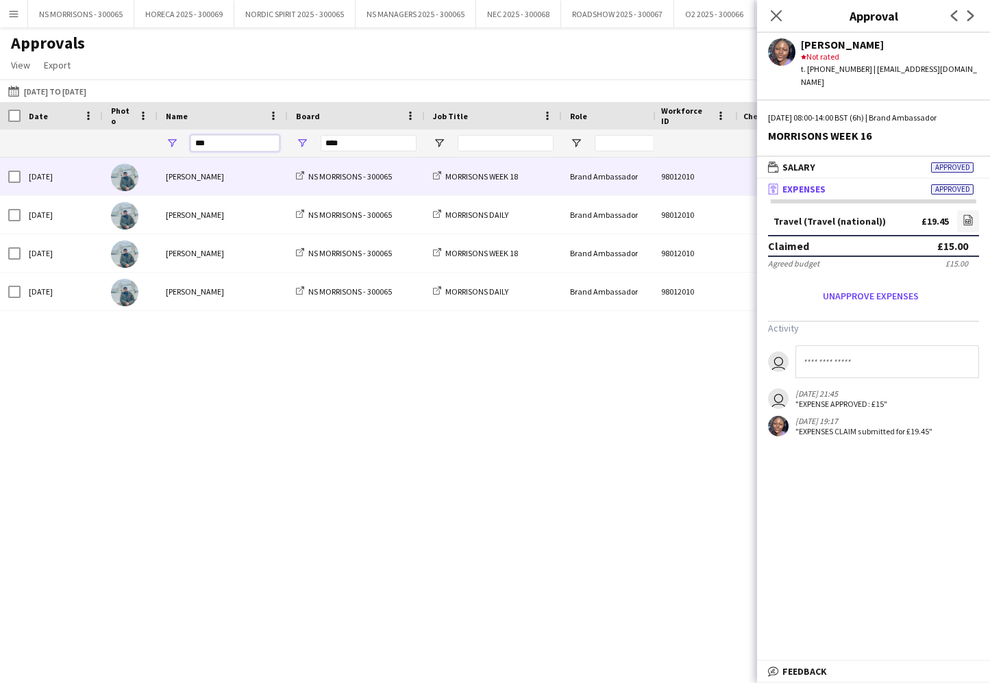
scroll to position [0, 282]
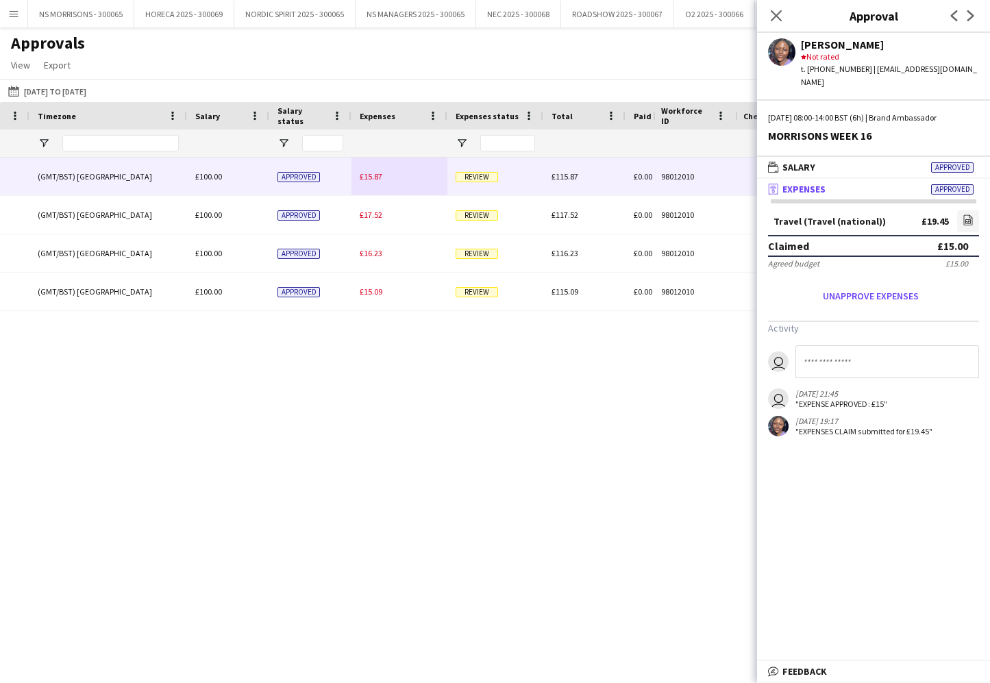
type input "***"
drag, startPoint x: 375, startPoint y: 177, endPoint x: 362, endPoint y: 184, distance: 14.7
click at [375, 178] on span "£15.87" at bounding box center [371, 176] width 23 height 10
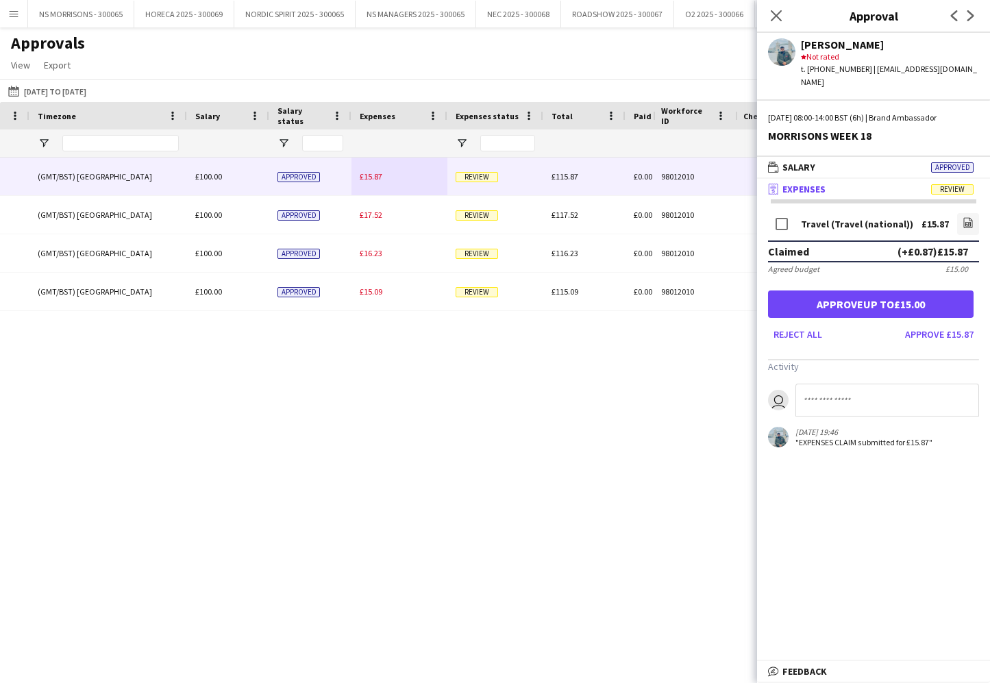
drag, startPoint x: 968, startPoint y: 208, endPoint x: 922, endPoint y: 206, distance: 46.6
click at [968, 217] on icon "file-image" at bounding box center [968, 222] width 11 height 11
click at [848, 295] on button "Approve up to £15.00" at bounding box center [871, 304] width 206 height 27
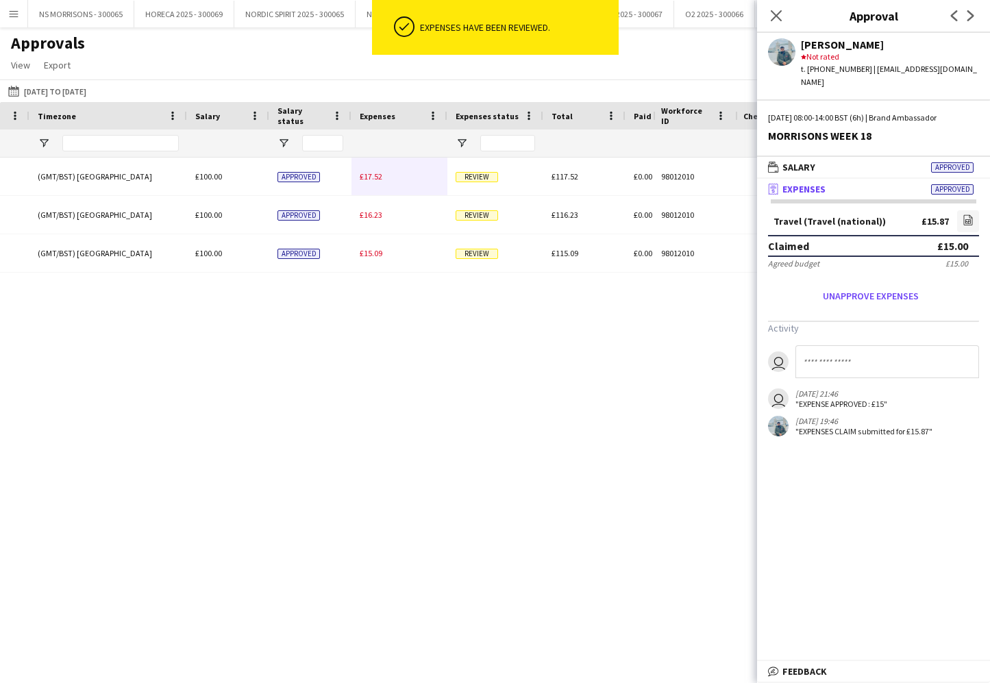
click at [360, 175] on span "£17.52" at bounding box center [371, 176] width 23 height 10
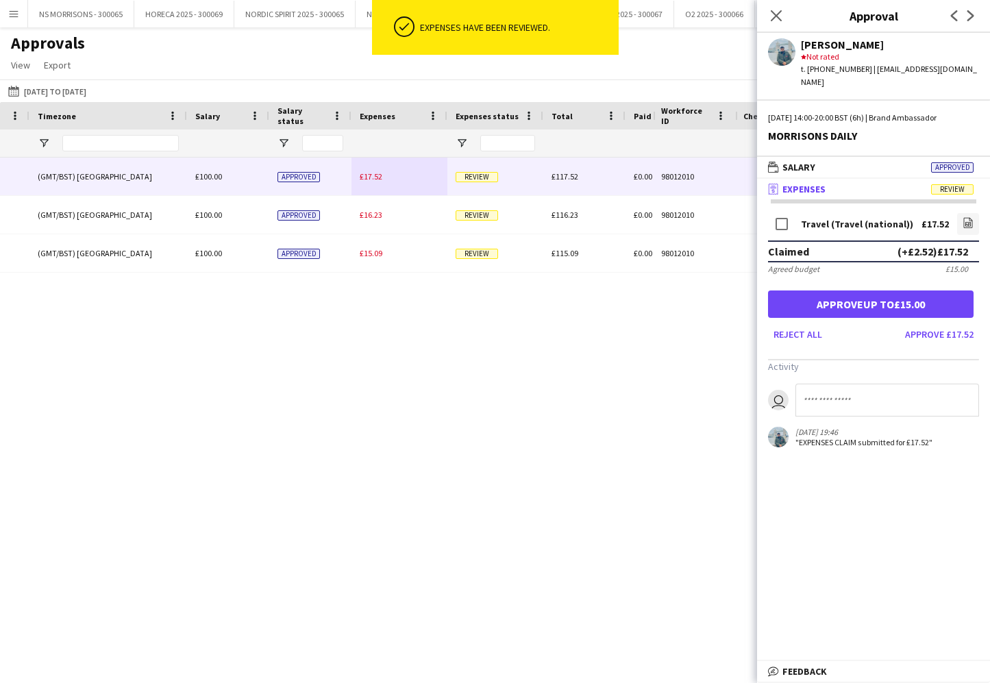
drag, startPoint x: 964, startPoint y: 208, endPoint x: 887, endPoint y: 217, distance: 77.3
click at [964, 218] on icon at bounding box center [968, 223] width 9 height 10
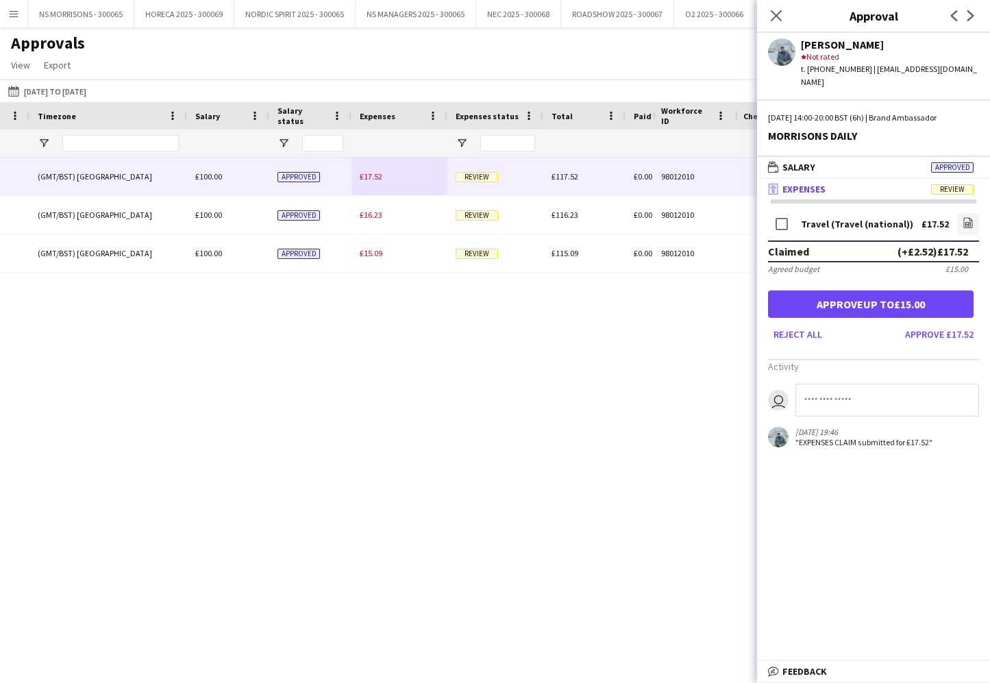
click at [864, 292] on button "Approve up to £15.00" at bounding box center [871, 304] width 206 height 27
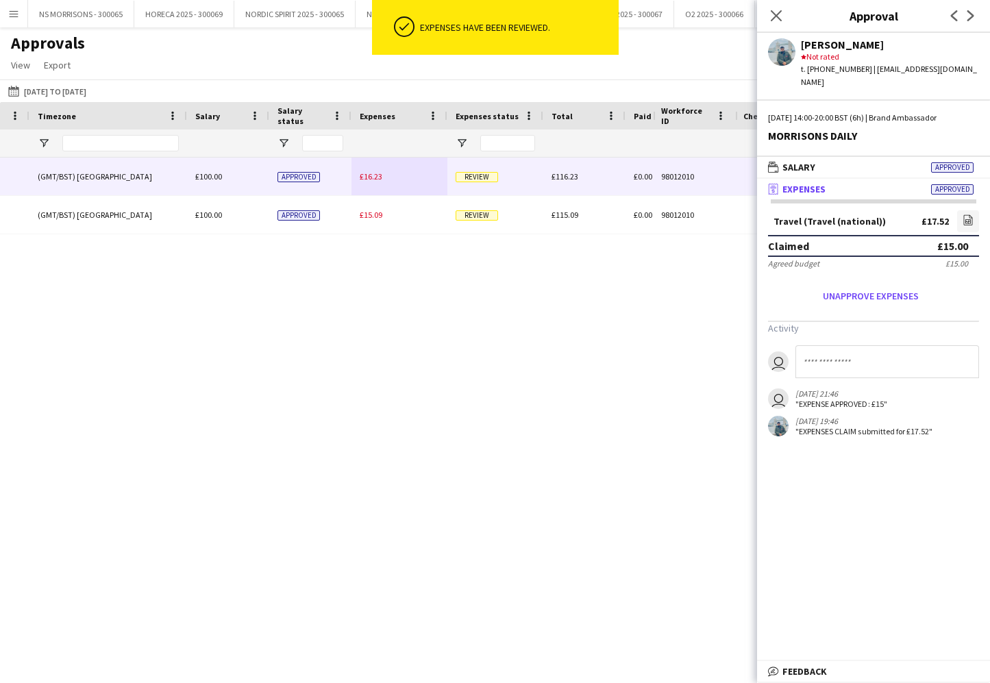
click at [368, 177] on span "£16.23" at bounding box center [371, 176] width 23 height 10
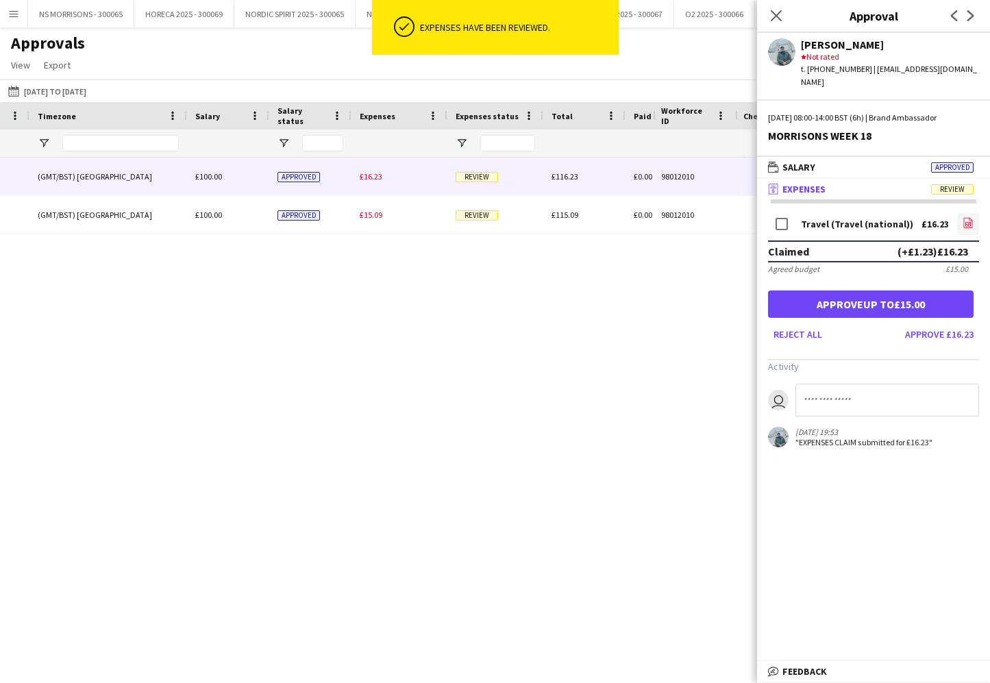
click at [967, 222] on icon at bounding box center [968, 224] width 5 height 4
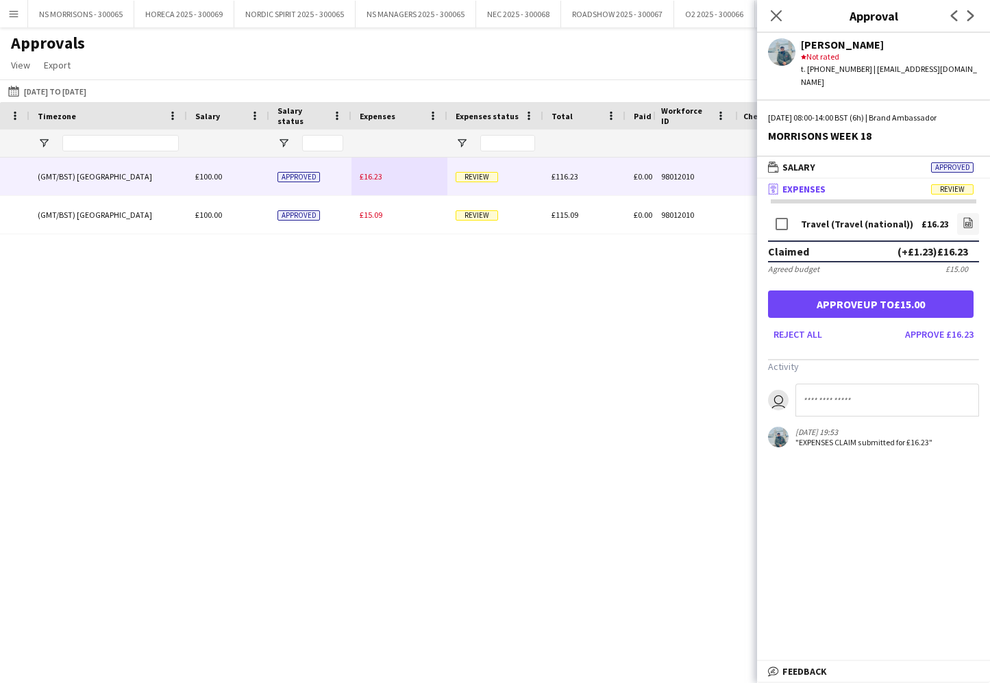
click at [907, 291] on button "Approve up to £15.00" at bounding box center [871, 304] width 206 height 27
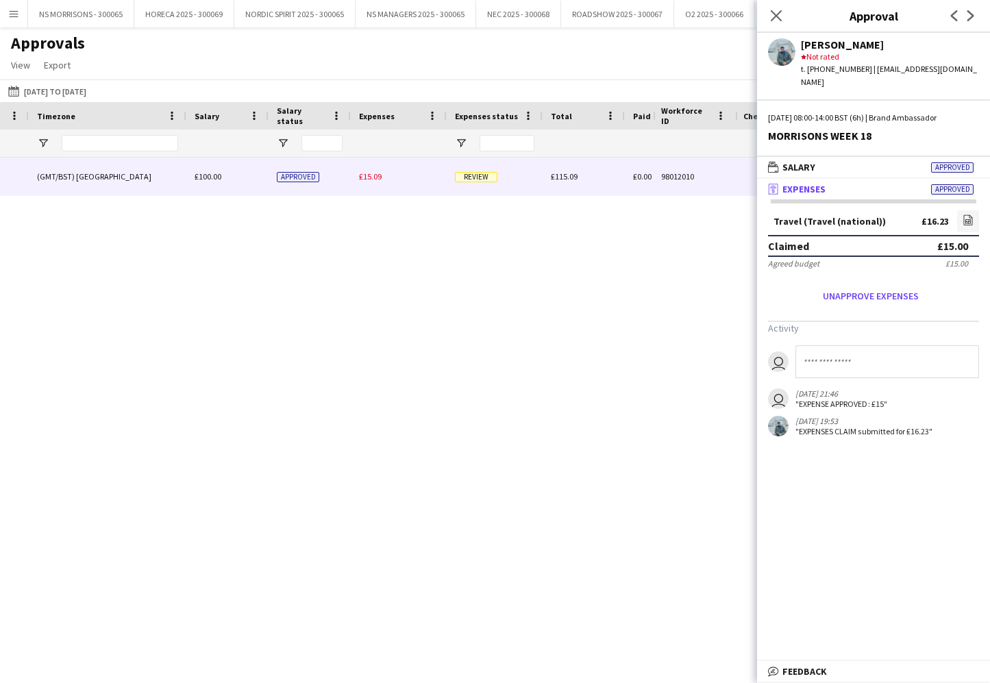
click at [377, 177] on span "£15.09" at bounding box center [370, 176] width 23 height 10
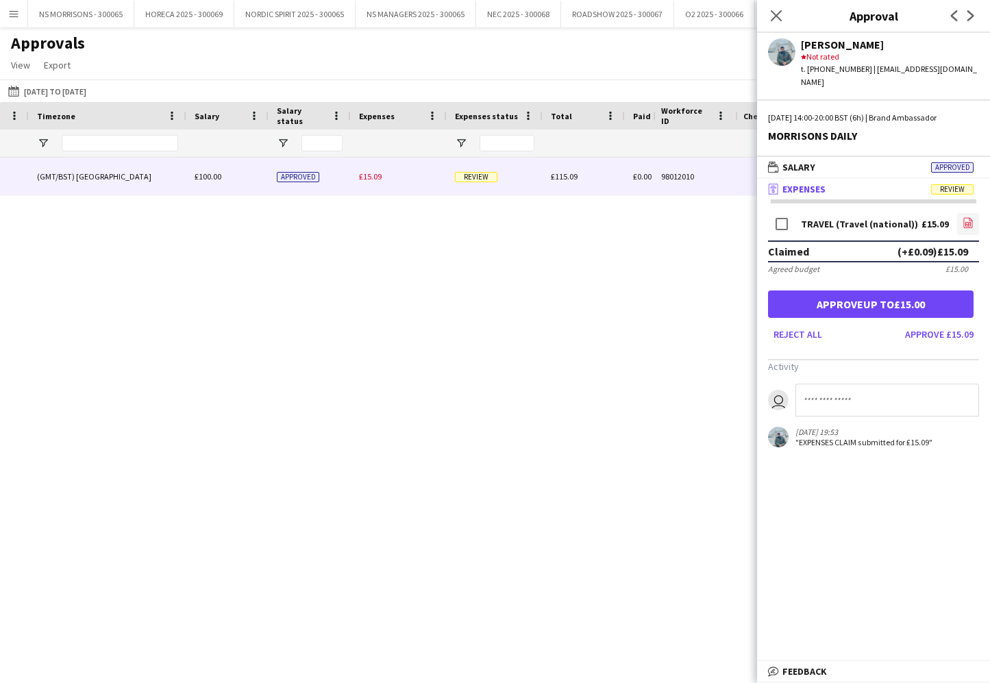
click at [967, 217] on icon "file-image" at bounding box center [968, 222] width 11 height 11
drag, startPoint x: 937, startPoint y: 293, endPoint x: 808, endPoint y: 297, distance: 129.6
click at [937, 294] on button "Approve up to £15.00" at bounding box center [871, 304] width 206 height 27
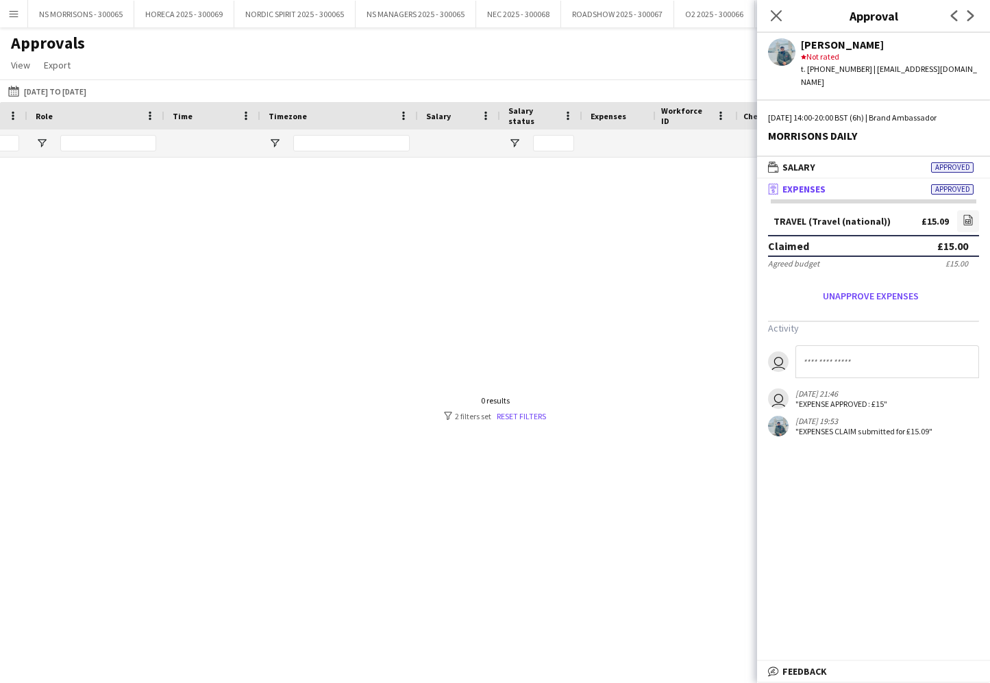
scroll to position [0, 438]
type input "*"
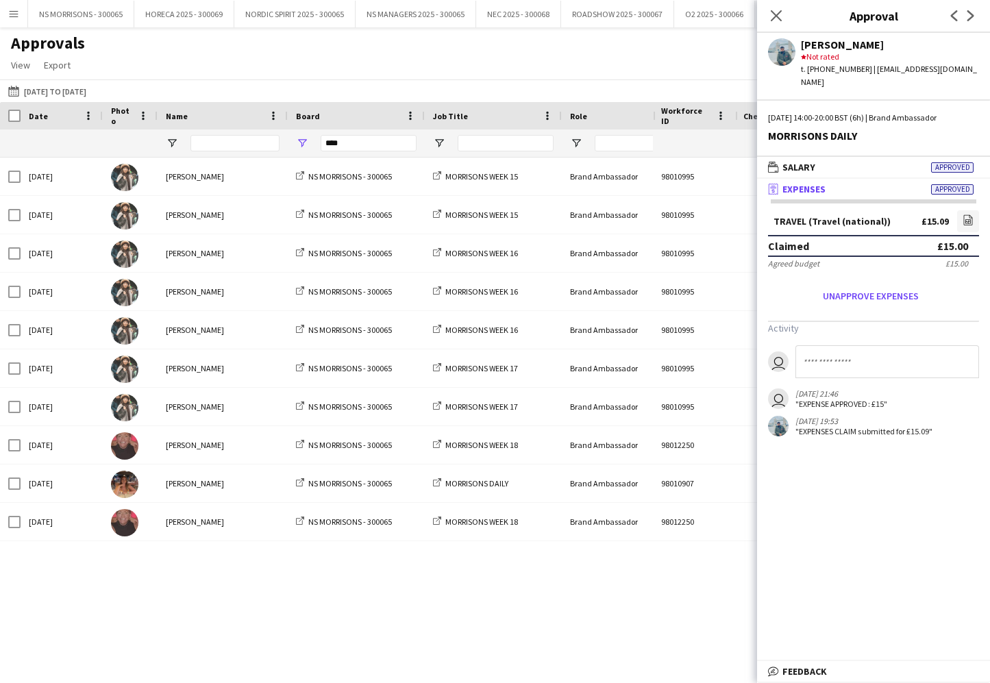
click at [774, 15] on icon "Close pop-in" at bounding box center [776, 15] width 11 height 11
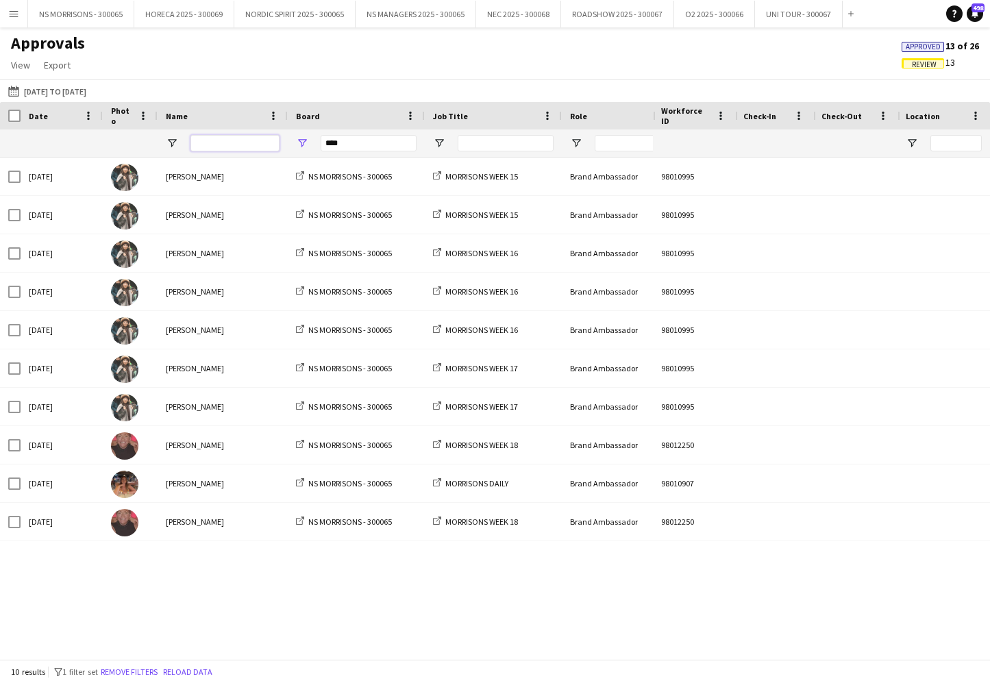
click at [197, 142] on input "Name Filter Input" at bounding box center [235, 143] width 89 height 16
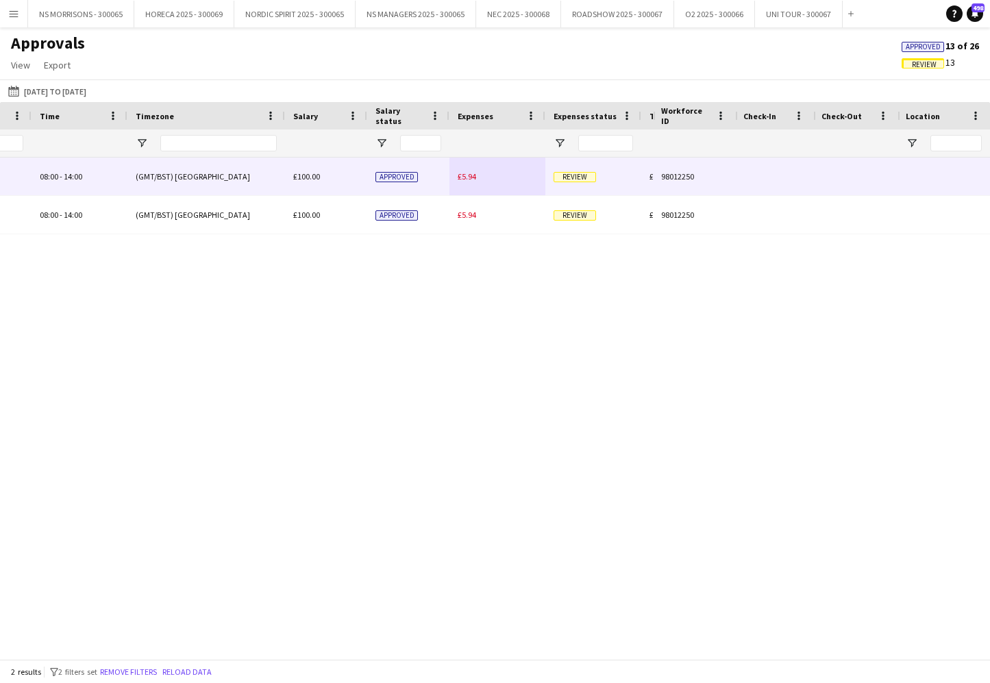
type input "***"
click at [462, 179] on span "£5.94" at bounding box center [467, 176] width 19 height 10
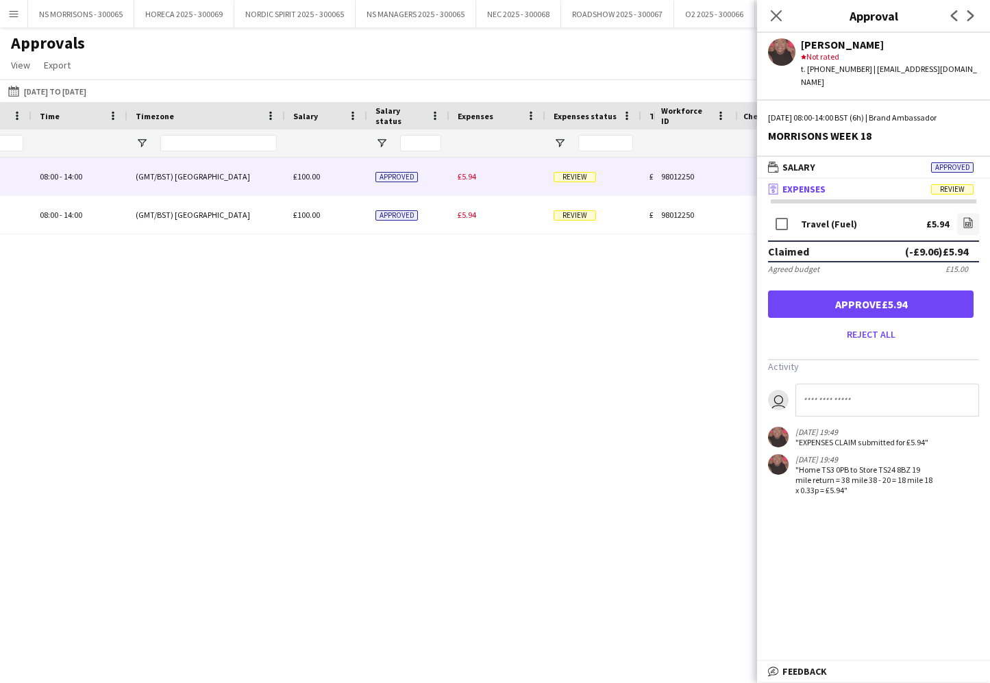
click at [837, 291] on button "Approve £5.94" at bounding box center [871, 304] width 206 height 27
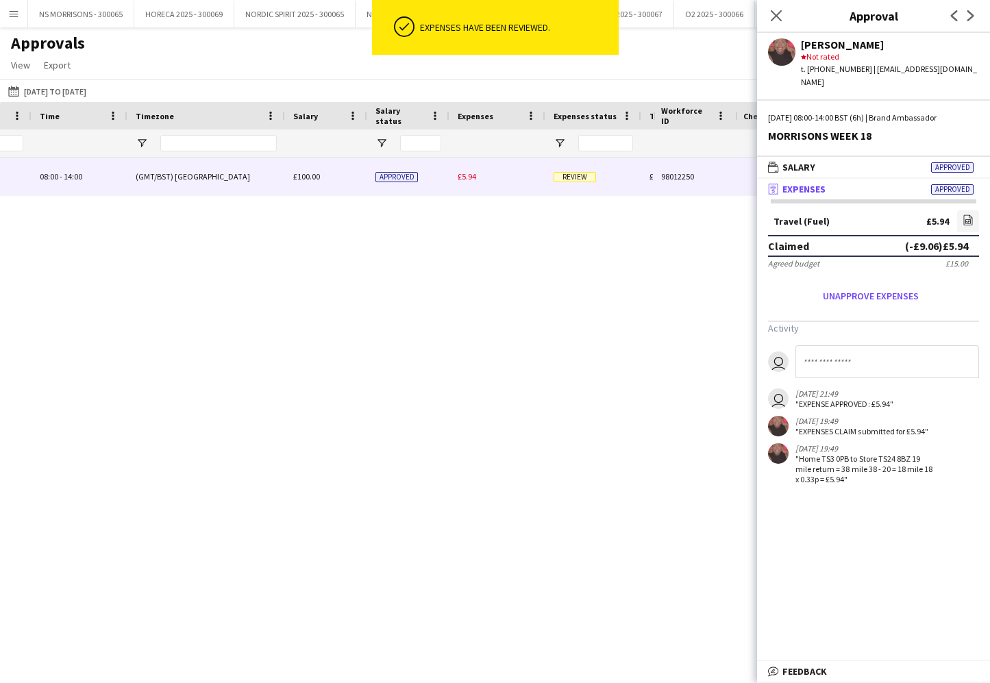
drag, startPoint x: 467, startPoint y: 176, endPoint x: 591, endPoint y: 199, distance: 126.1
click at [467, 176] on span "£5.94" at bounding box center [467, 176] width 19 height 10
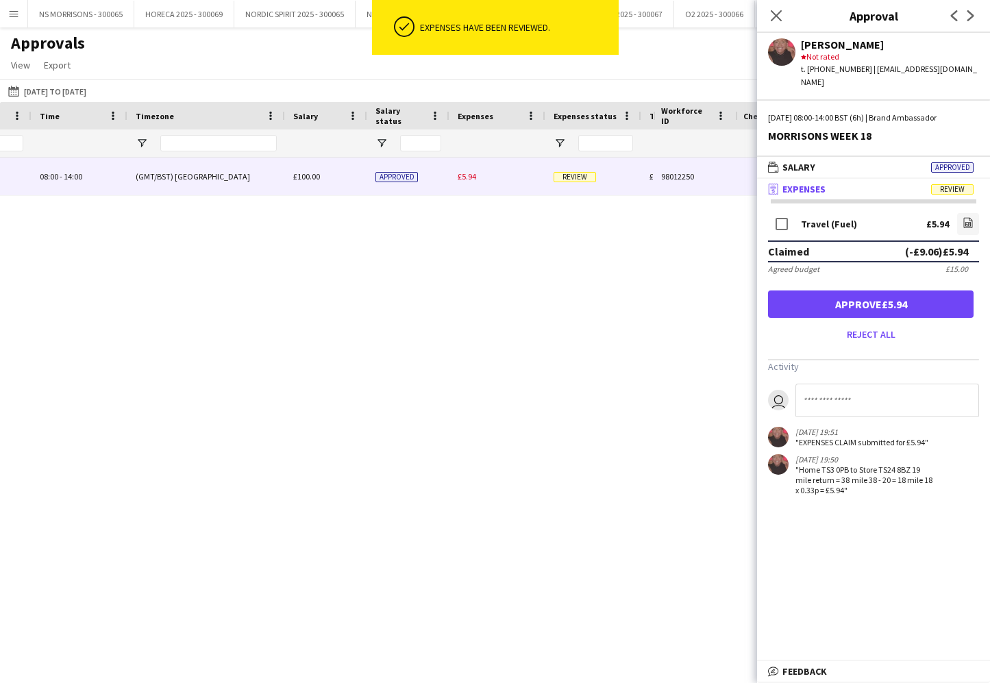
drag, startPoint x: 811, startPoint y: 292, endPoint x: 798, endPoint y: 166, distance: 126.8
click at [811, 292] on button "Approve £5.94" at bounding box center [871, 304] width 206 height 27
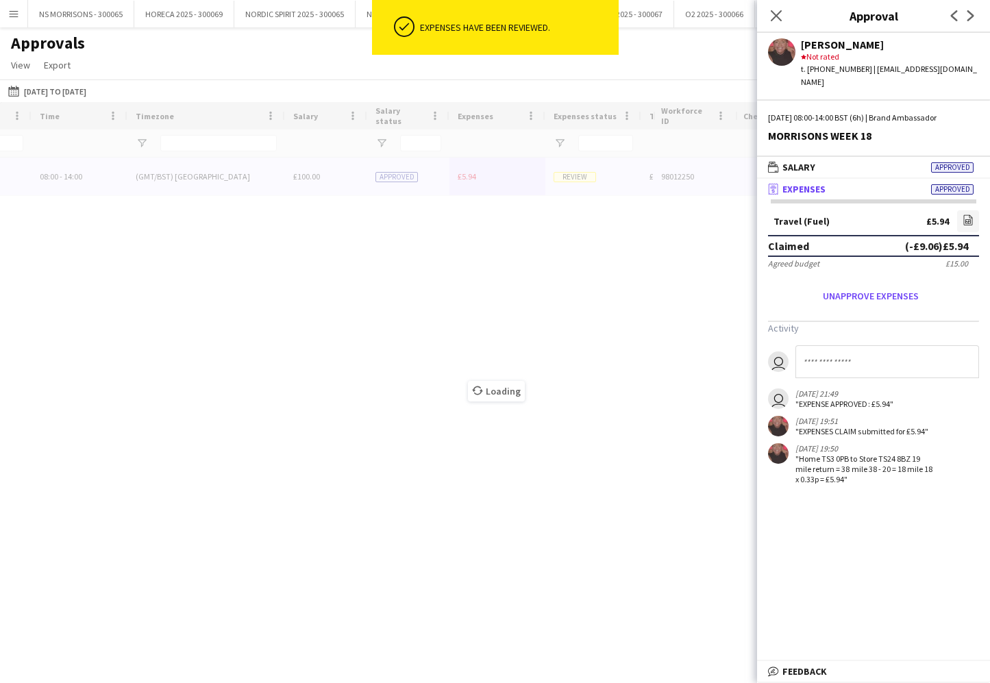
drag, startPoint x: 778, startPoint y: 15, endPoint x: 737, endPoint y: 50, distance: 54.5
click at [777, 16] on icon "Close pop-in" at bounding box center [776, 15] width 11 height 11
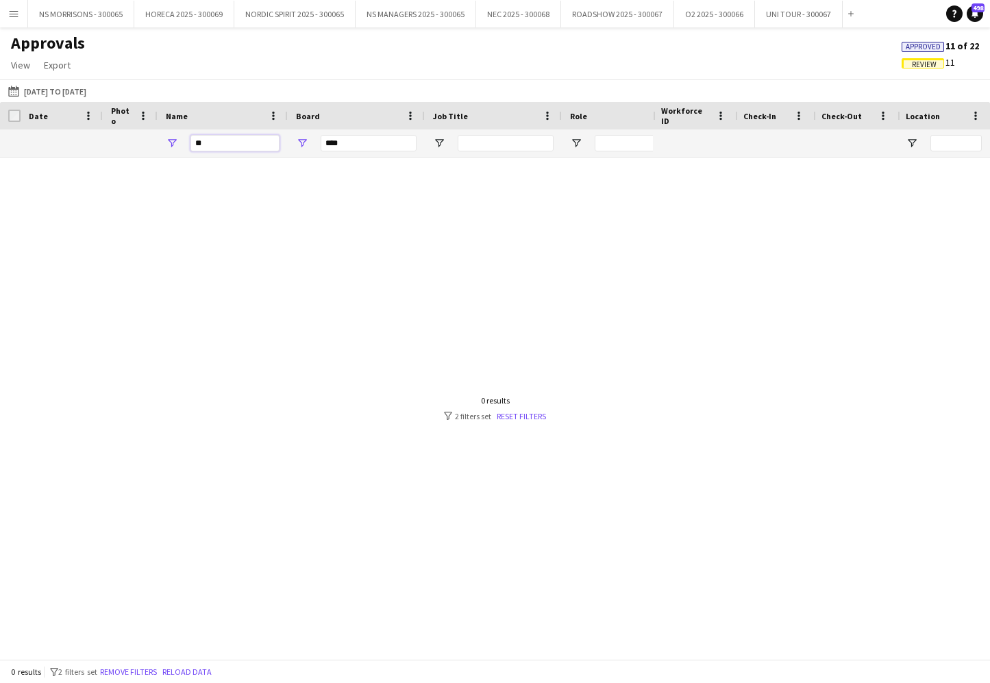
type input "*"
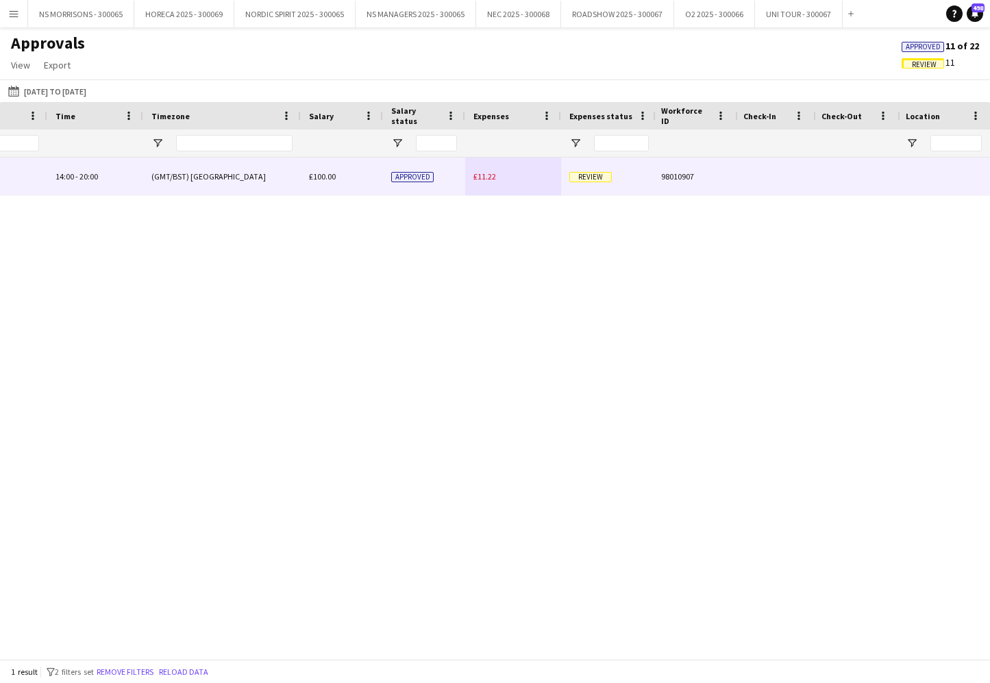
type input "***"
click at [489, 171] on div "£11.22" at bounding box center [513, 177] width 96 height 38
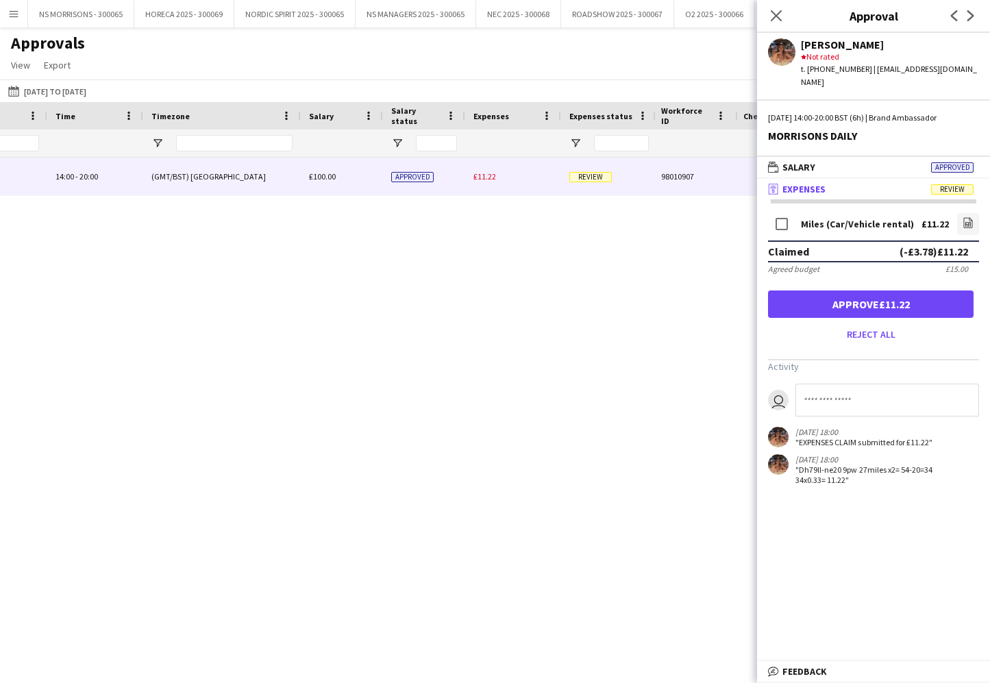
click at [916, 291] on button "Approve £11.22" at bounding box center [871, 304] width 206 height 27
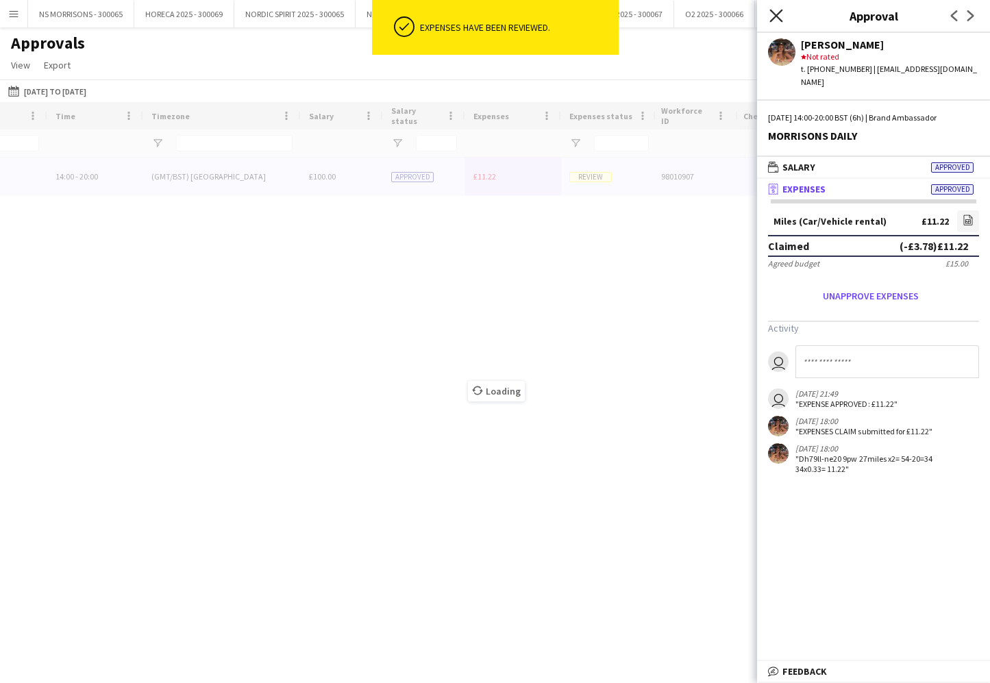
click at [777, 22] on icon "Close pop-in" at bounding box center [776, 15] width 13 height 13
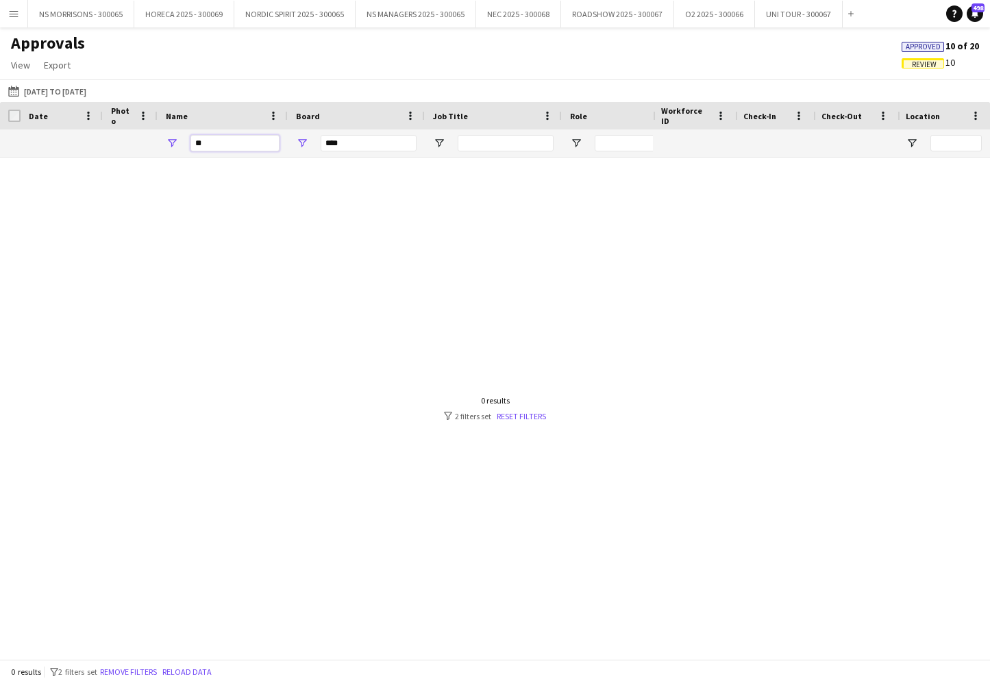
type input "*"
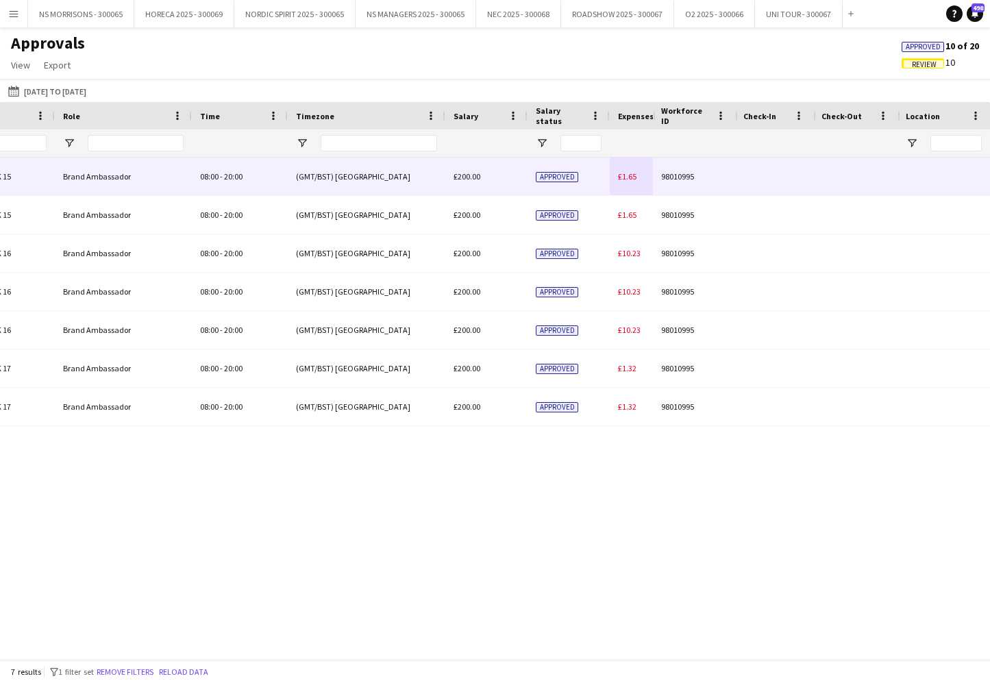
click at [632, 175] on span "£1.65" at bounding box center [627, 176] width 19 height 10
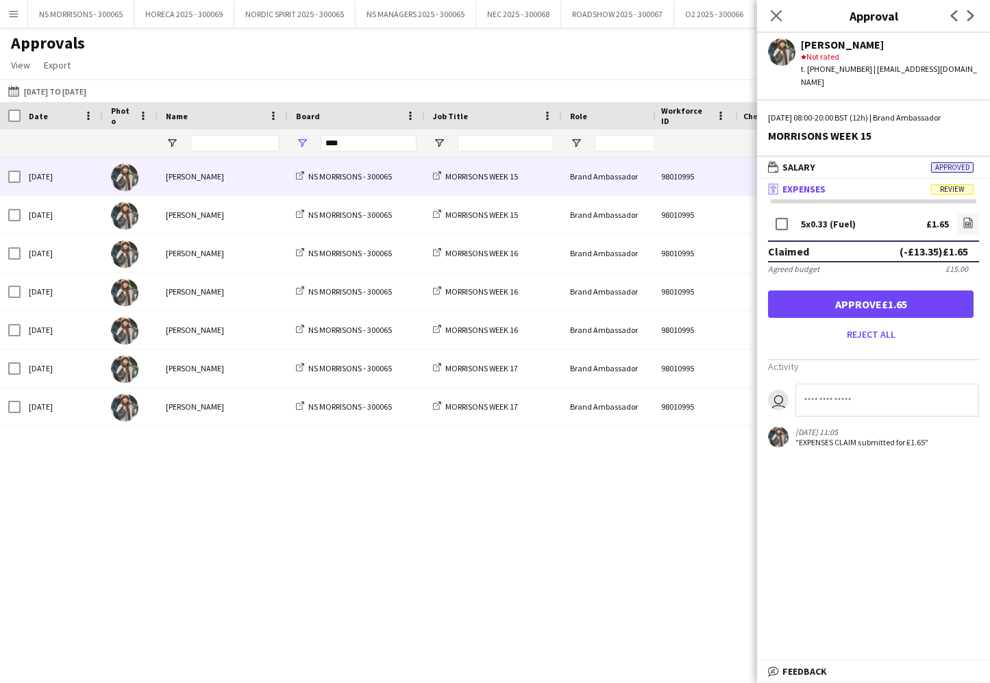
click at [920, 293] on button "Approve £1.65" at bounding box center [871, 304] width 206 height 27
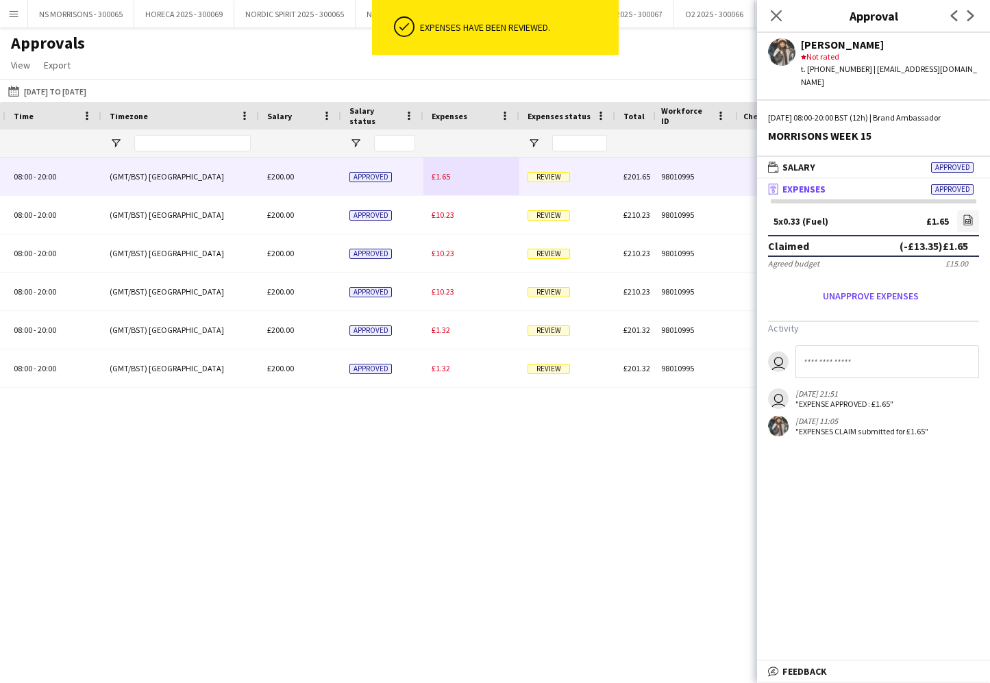
click at [439, 175] on span "£1.65" at bounding box center [441, 176] width 19 height 10
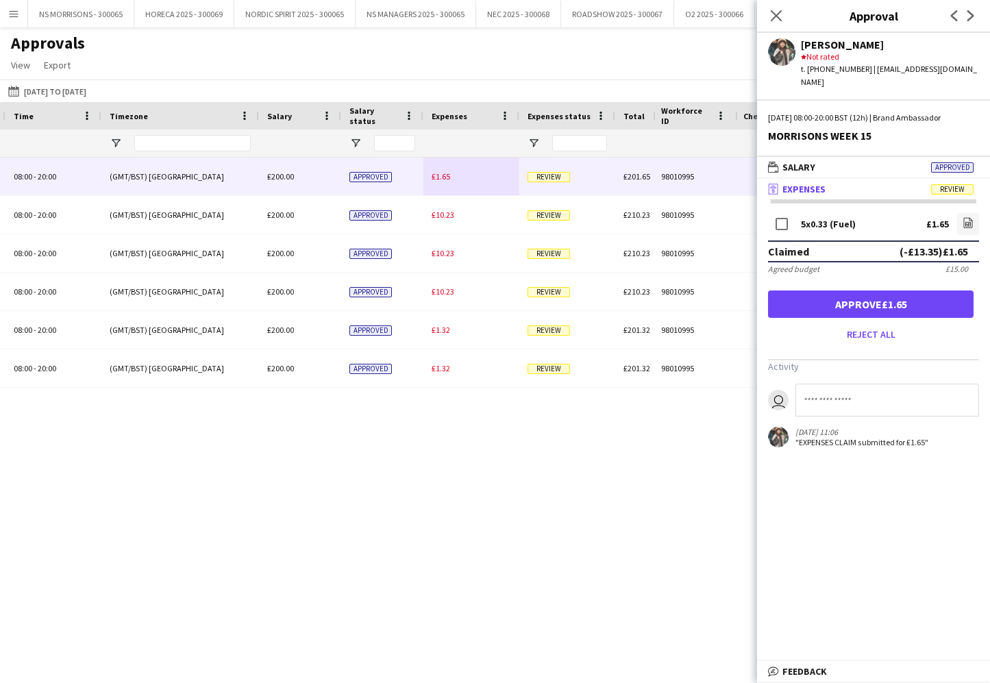
click at [840, 293] on button "Approve £1.65" at bounding box center [871, 304] width 206 height 27
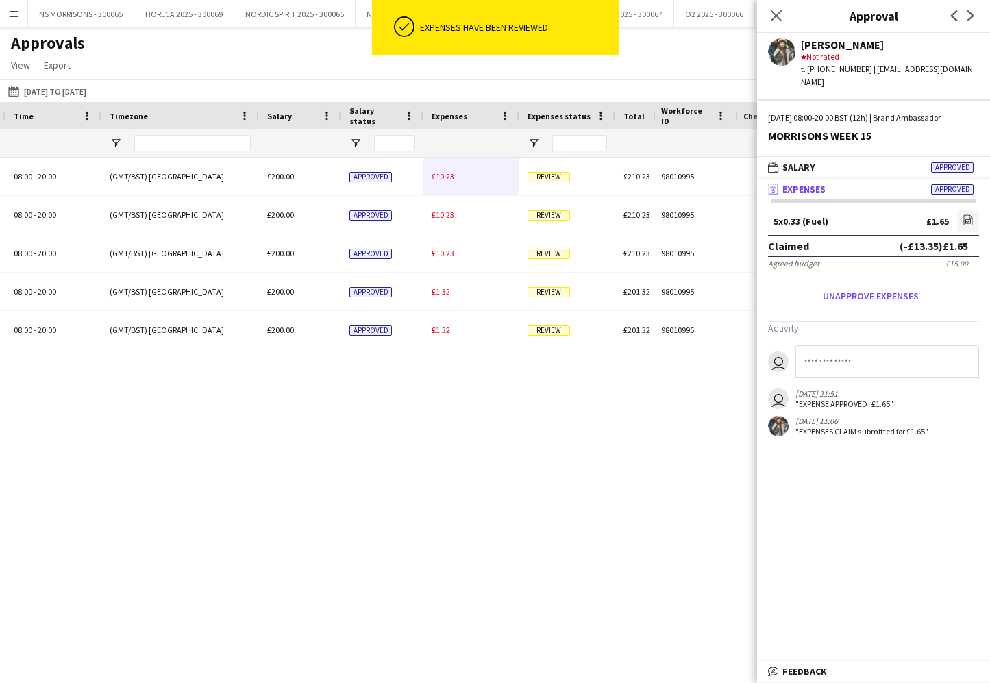
drag, startPoint x: 434, startPoint y: 178, endPoint x: 493, endPoint y: 188, distance: 59.0
click at [434, 178] on span "£10.23" at bounding box center [443, 176] width 23 height 10
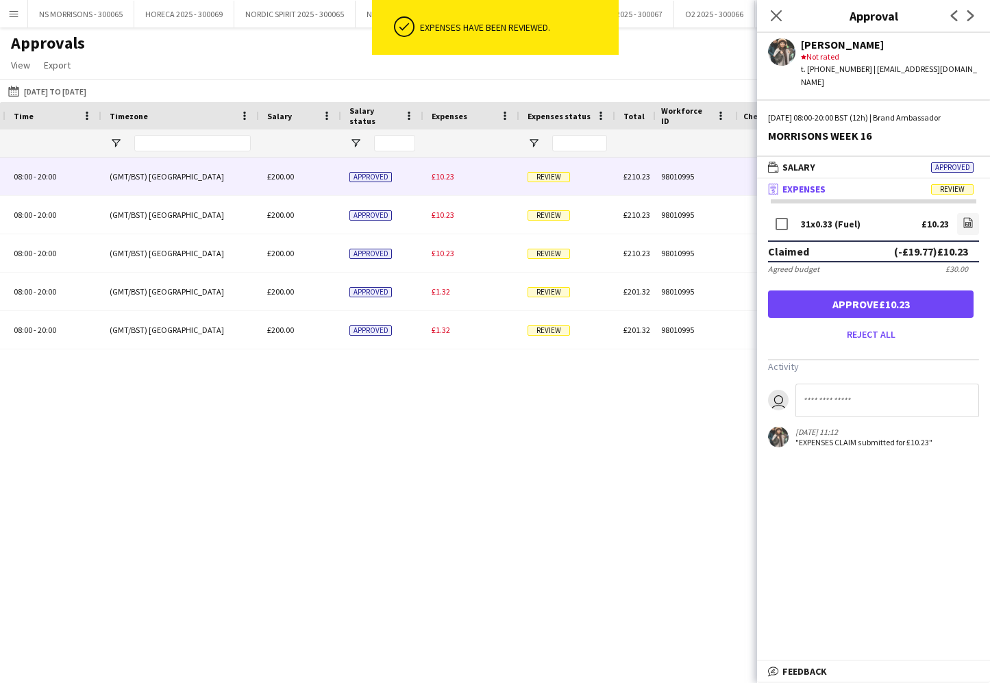
click at [823, 291] on button "Approve £10.23" at bounding box center [871, 304] width 206 height 27
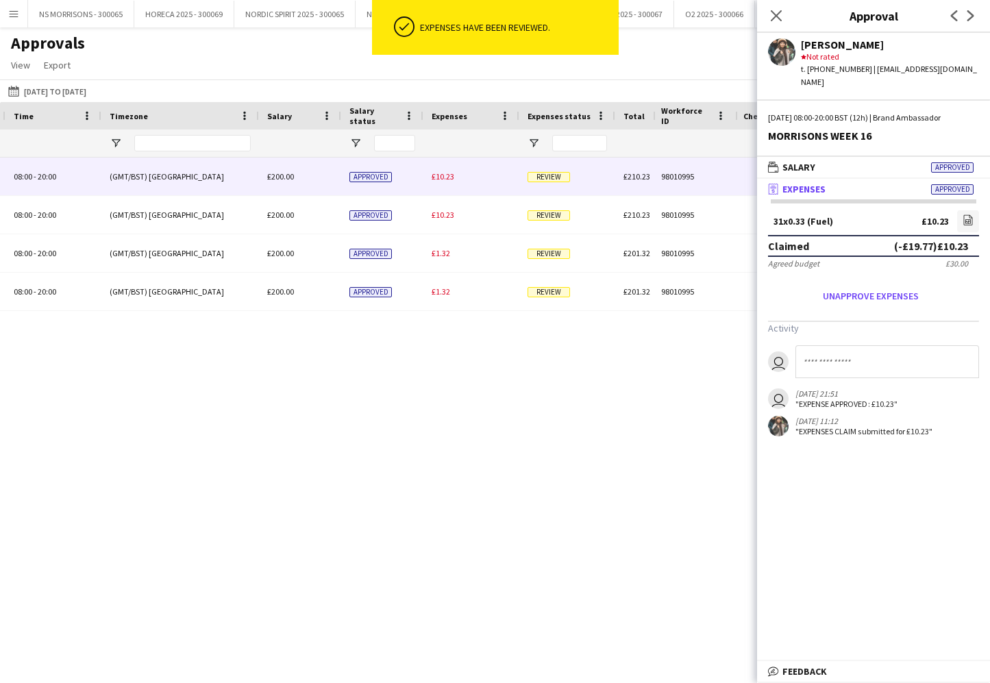
click at [450, 177] on div "£10.23" at bounding box center [471, 177] width 96 height 38
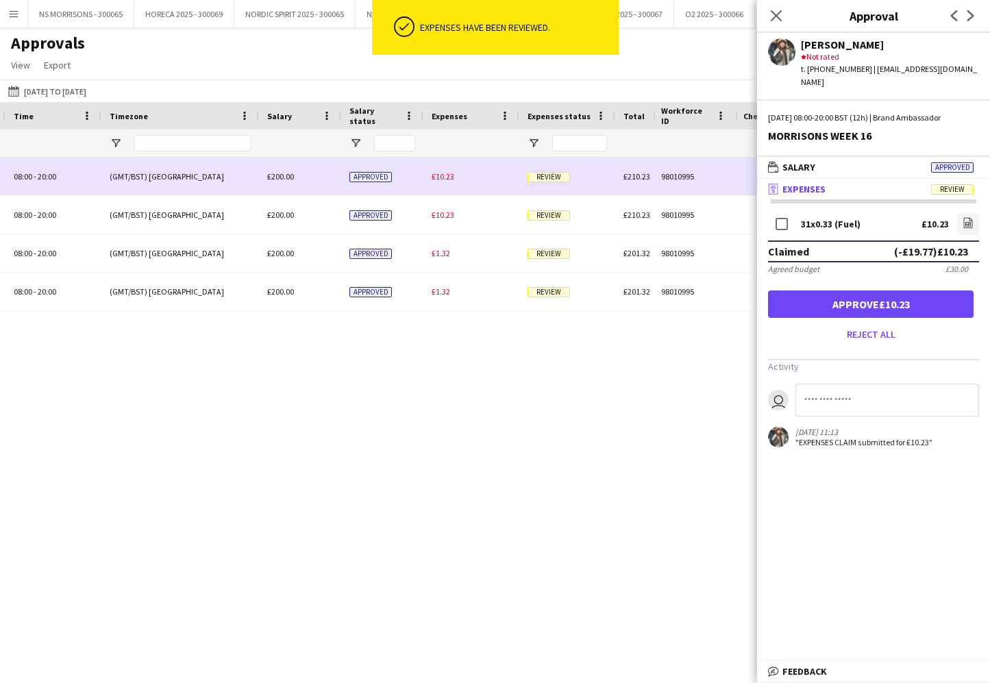
drag, startPoint x: 450, startPoint y: 177, endPoint x: 581, endPoint y: 217, distance: 137.4
click at [451, 178] on span "£10.23" at bounding box center [443, 176] width 23 height 10
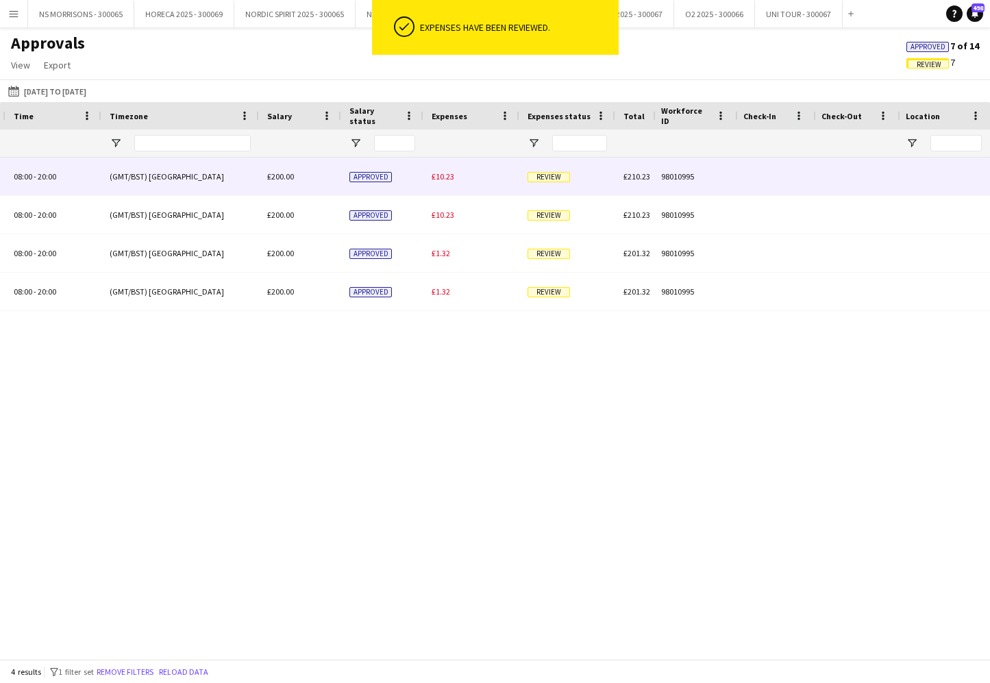
click at [454, 178] on span "£10.23" at bounding box center [443, 176] width 23 height 10
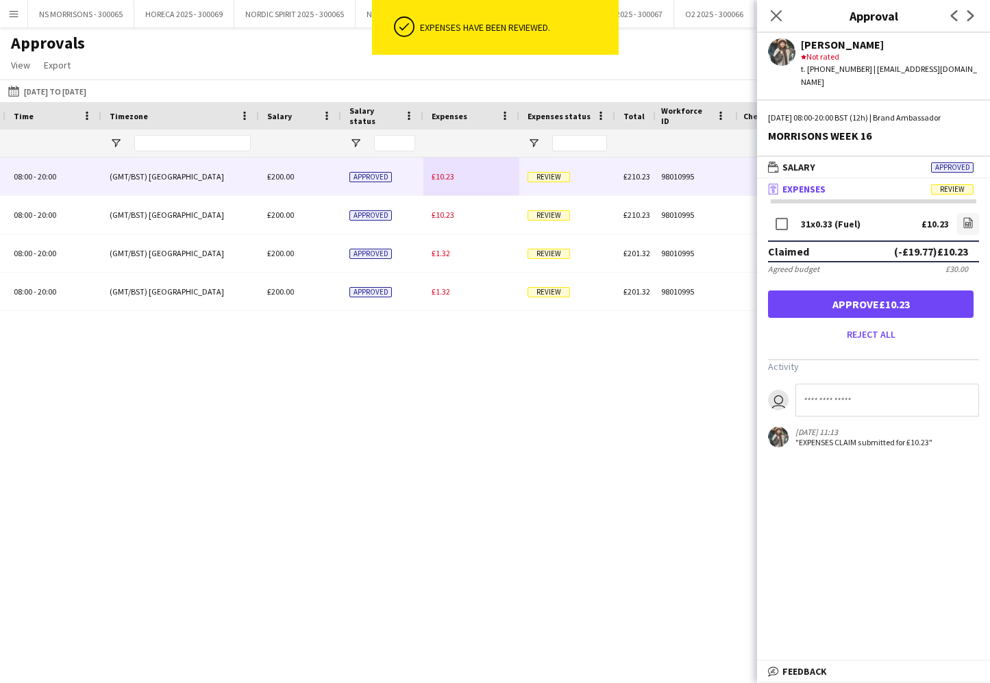
drag, startPoint x: 860, startPoint y: 299, endPoint x: 833, endPoint y: 295, distance: 27.2
click at [860, 299] on button "Approve £10.23" at bounding box center [871, 304] width 206 height 27
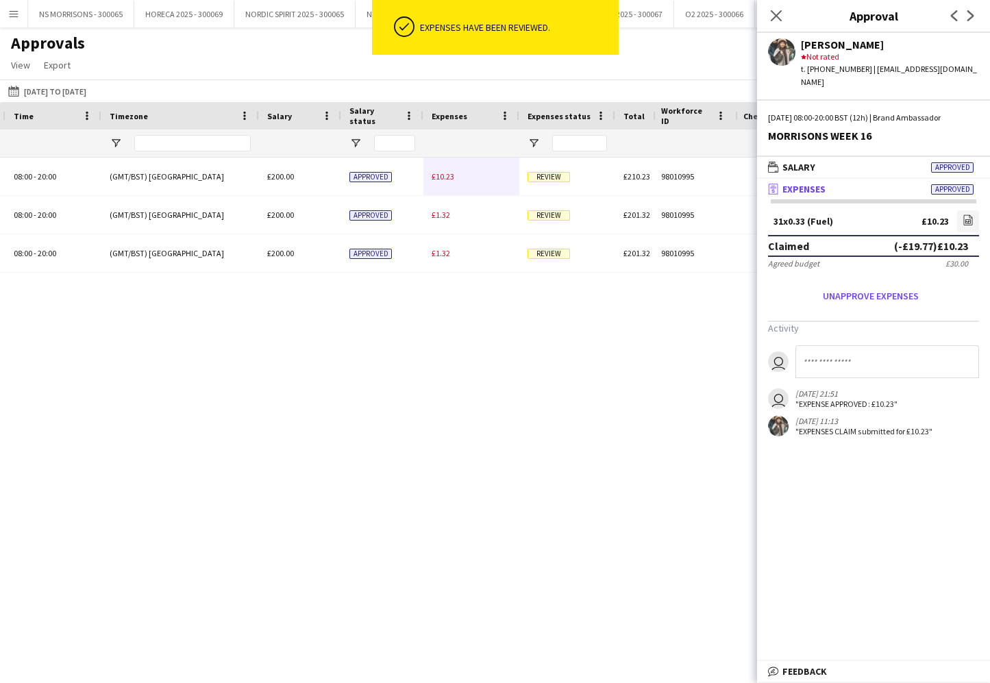
click at [451, 180] on span "£10.23" at bounding box center [443, 176] width 23 height 10
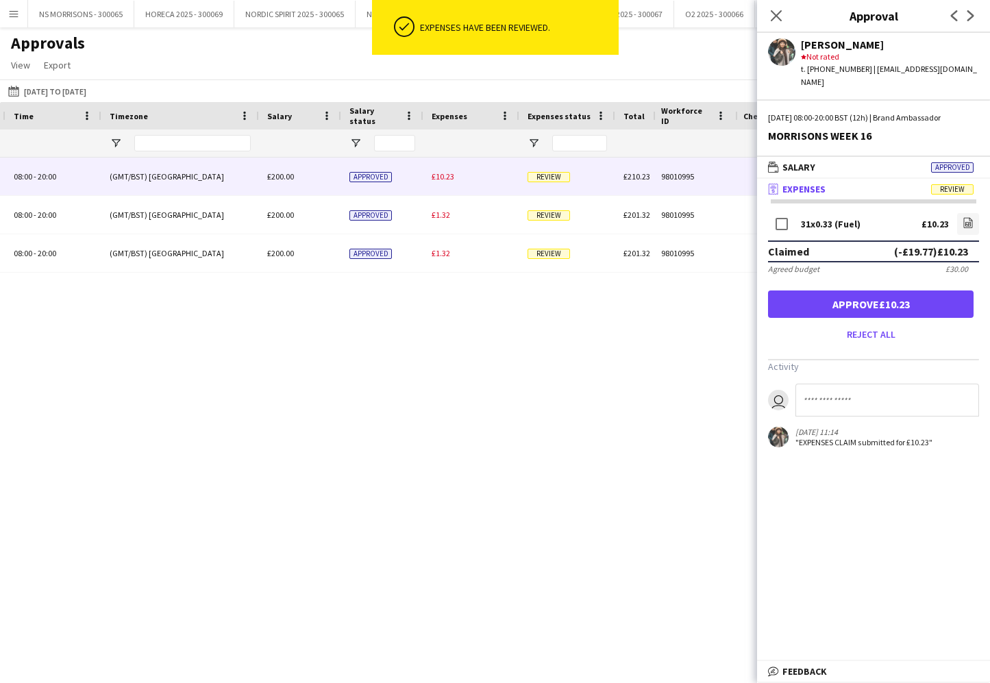
click at [841, 291] on button "Approve £10.23" at bounding box center [871, 304] width 206 height 27
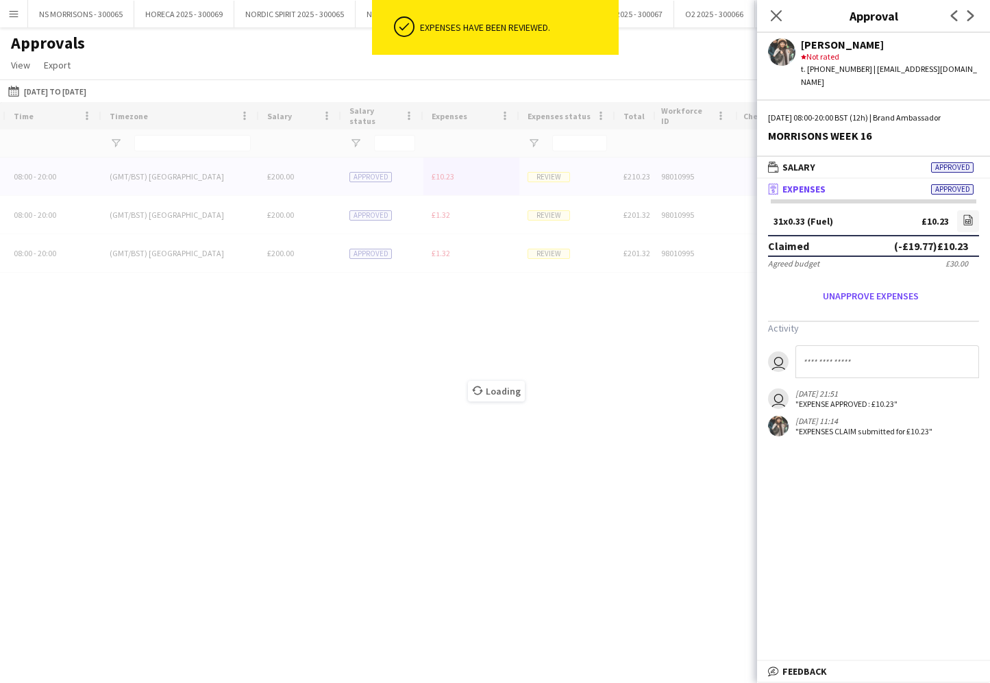
click at [431, 177] on div "MORRISONS WEEK 16 Brand Ambassador 08:00 - 20:00 (GMT/BST) [GEOGRAPHIC_DATA] £2…" at bounding box center [311, 215] width 2008 height 115
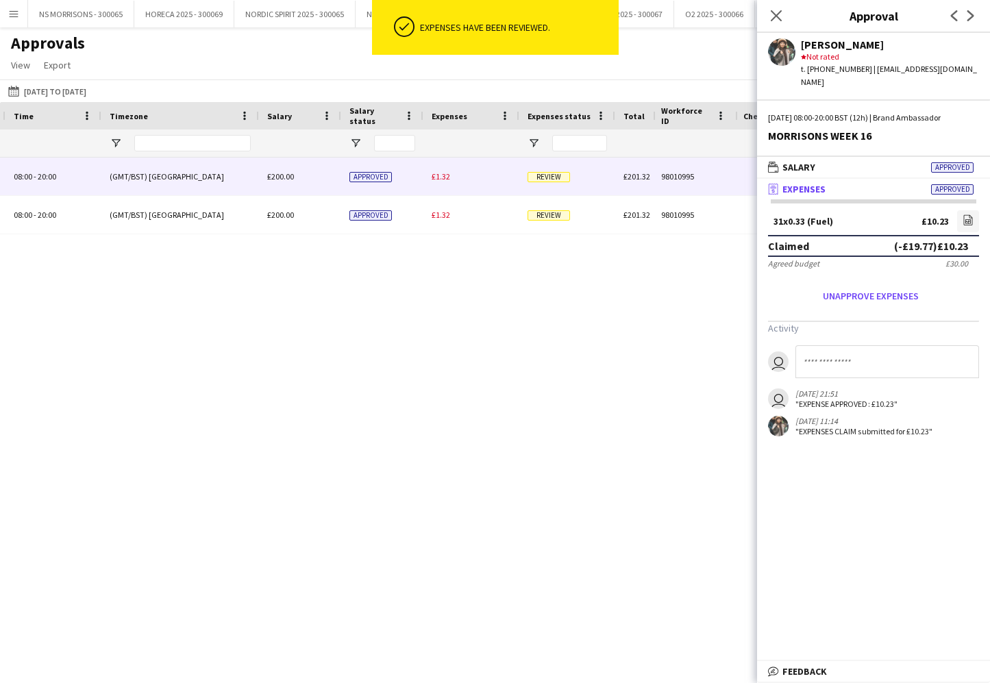
click at [432, 177] on span "£1.32" at bounding box center [441, 176] width 19 height 10
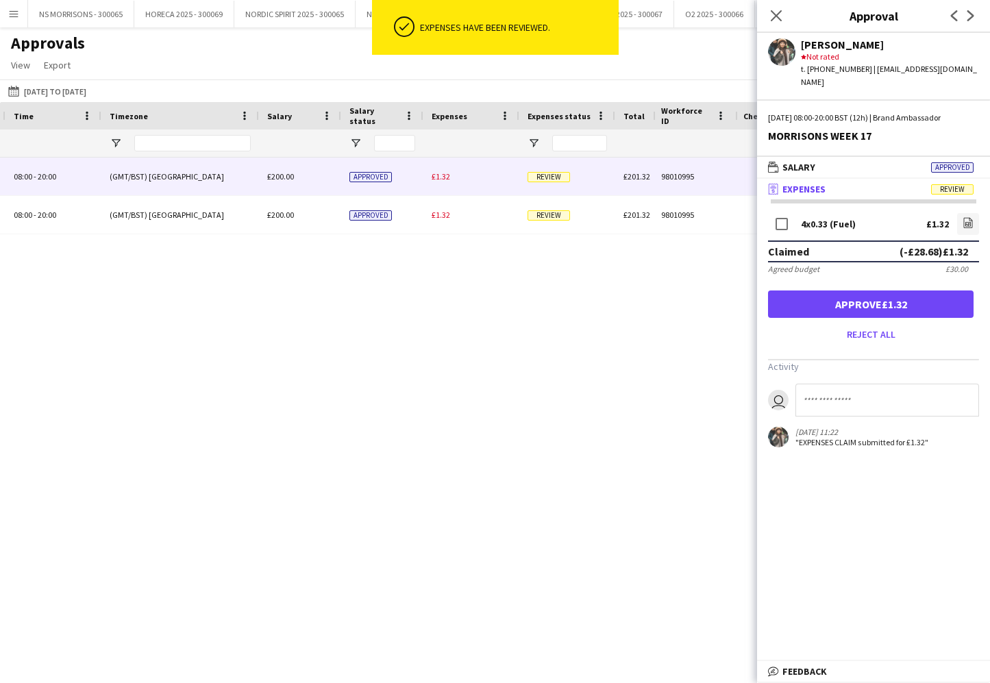
click at [800, 295] on button "Approve £1.32" at bounding box center [871, 304] width 206 height 27
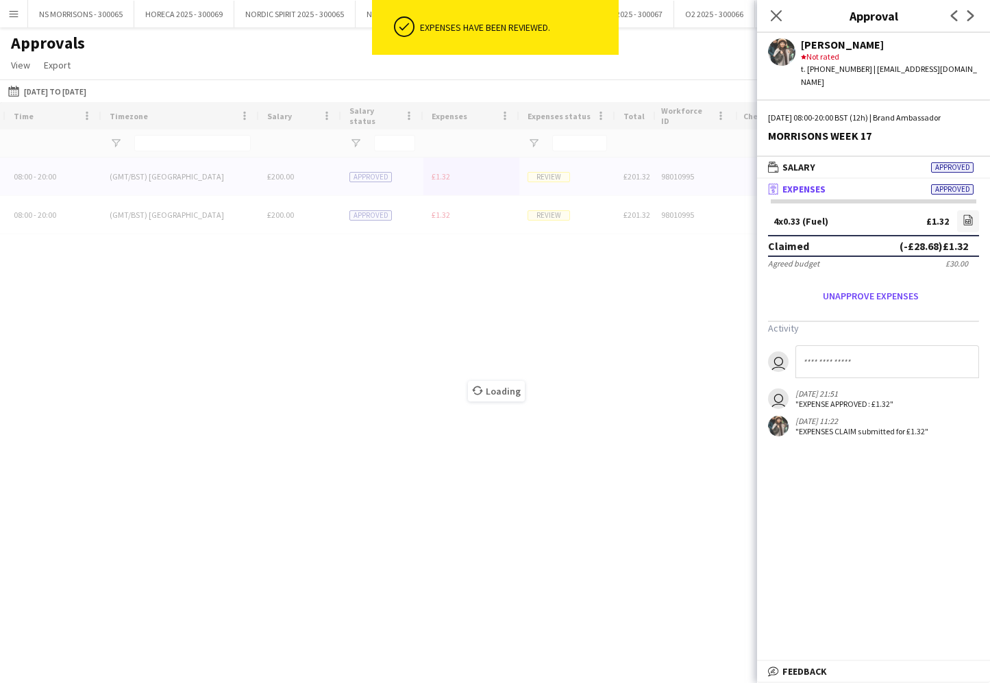
click at [436, 178] on div "Time Role Job Title" at bounding box center [495, 380] width 990 height 557
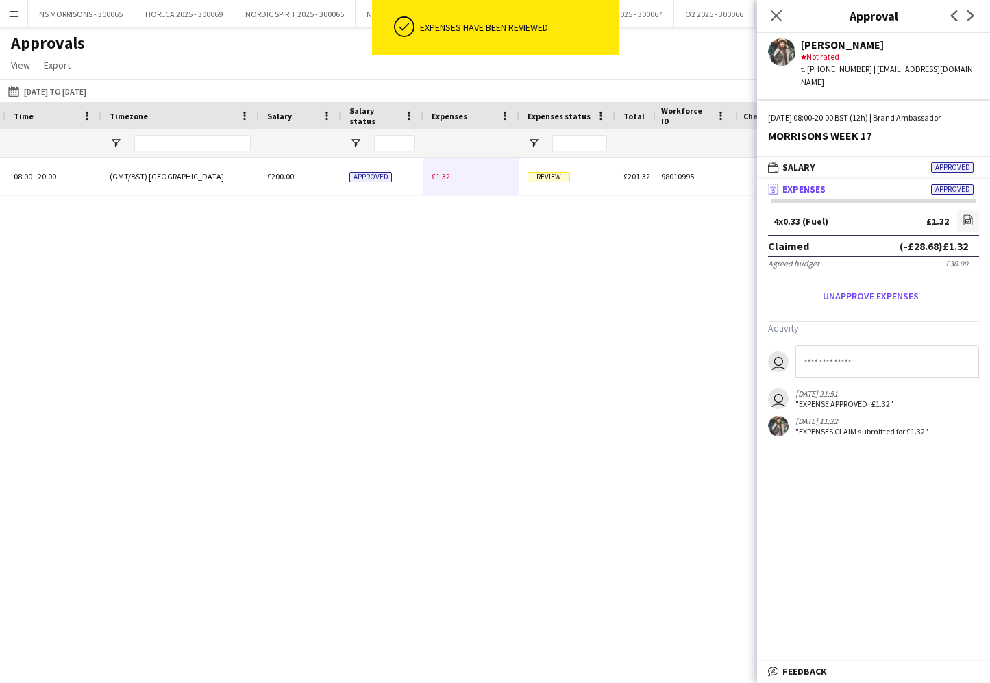
click at [436, 178] on span "£1.32" at bounding box center [441, 176] width 19 height 10
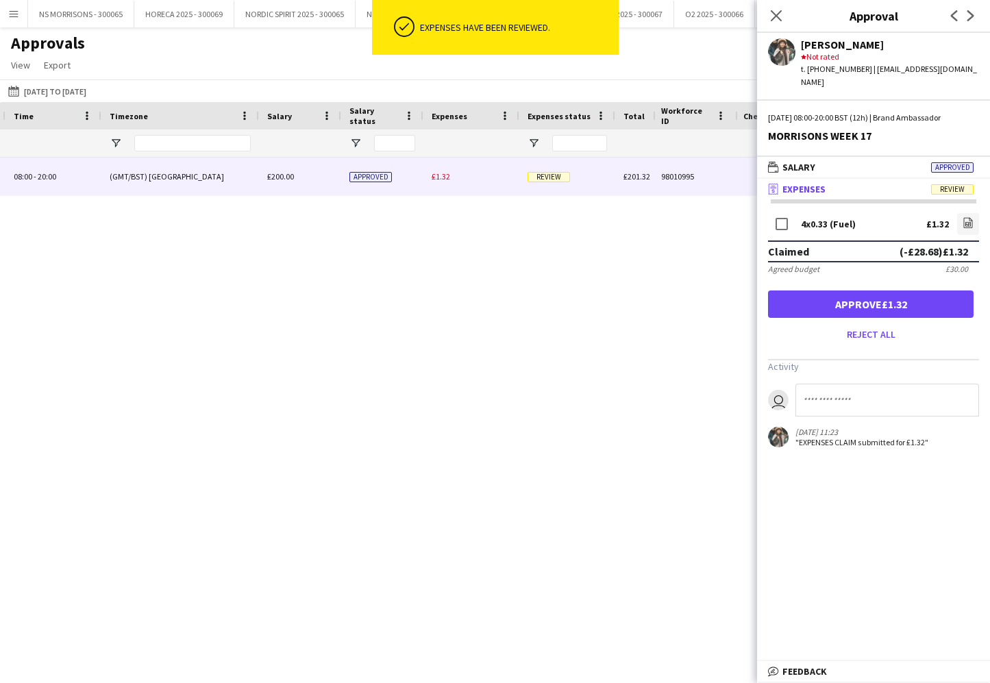
click at [796, 292] on button "Approve £1.32" at bounding box center [871, 304] width 206 height 27
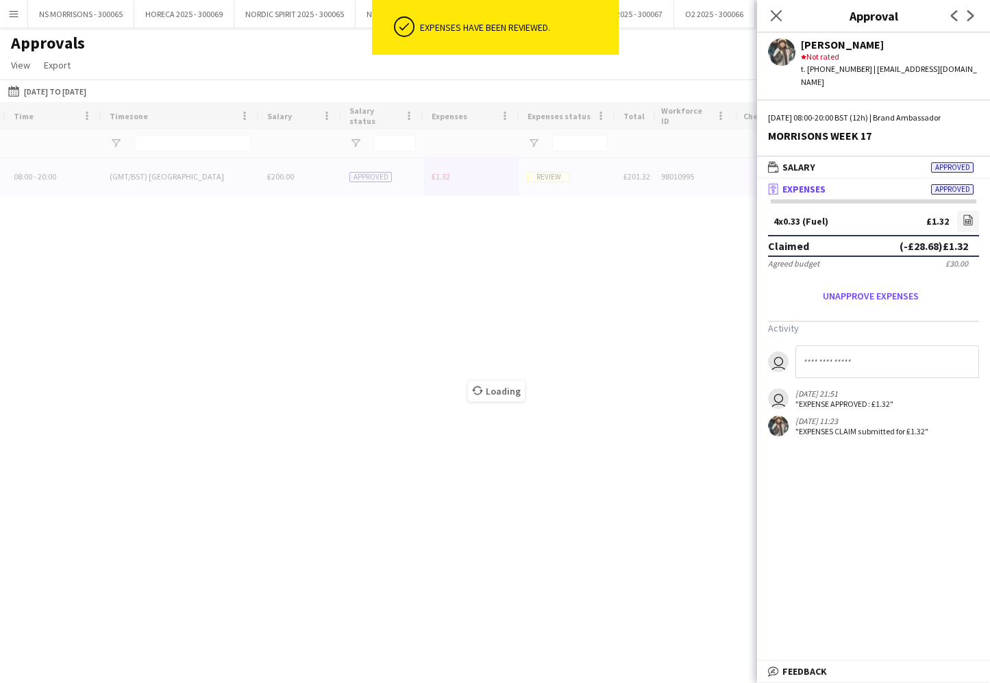
click at [778, 20] on icon "Close pop-in" at bounding box center [776, 15] width 11 height 11
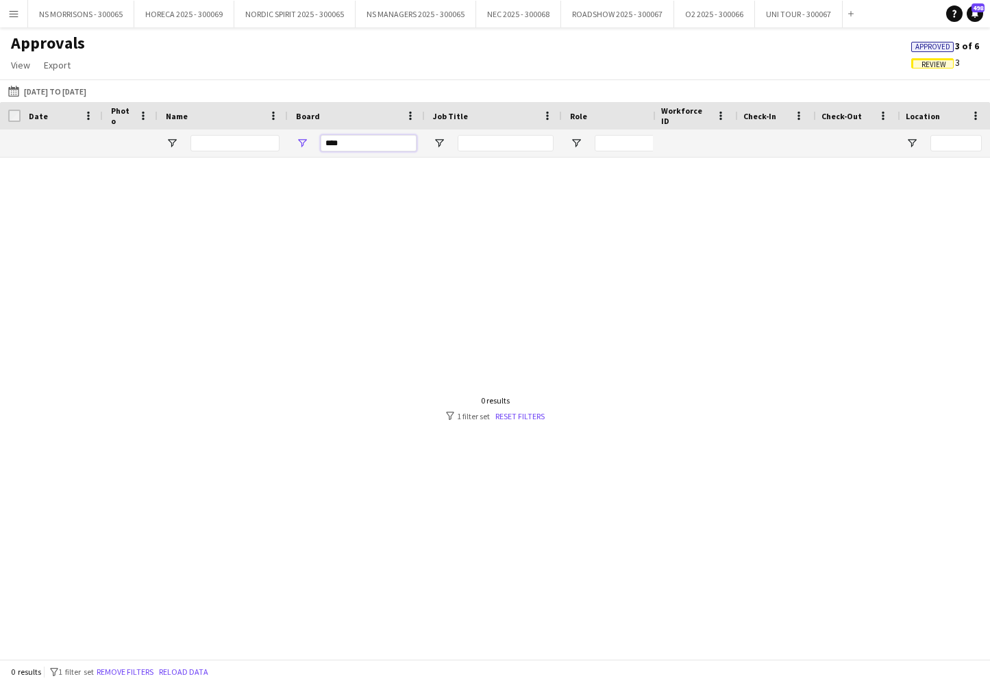
click at [369, 140] on input "****" at bounding box center [369, 143] width 96 height 16
type input "*"
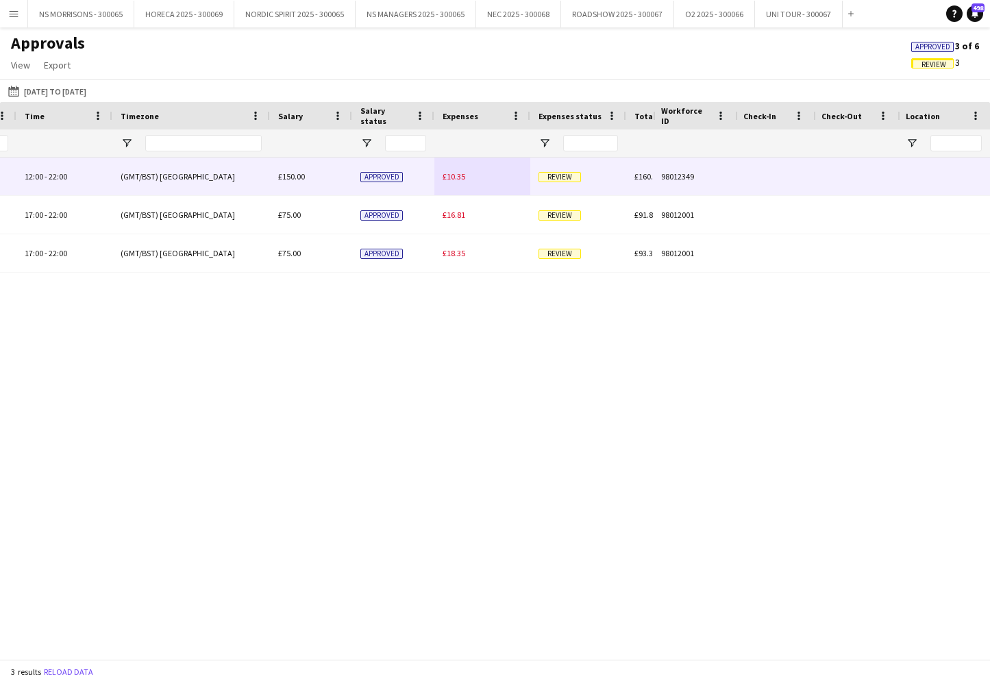
click at [457, 175] on span "£10.35" at bounding box center [454, 176] width 23 height 10
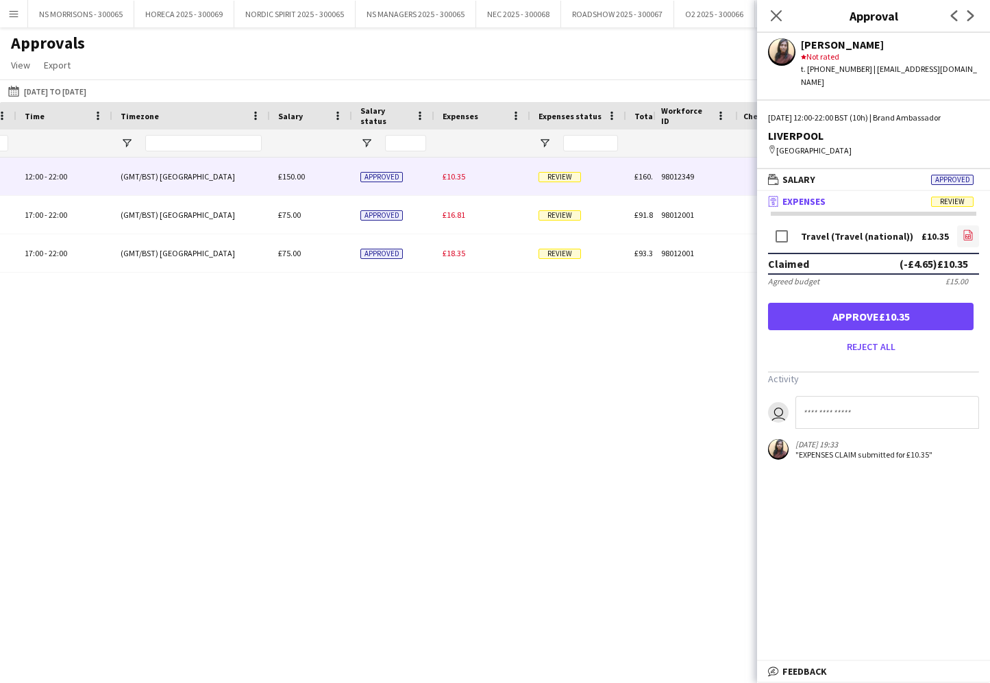
click at [972, 230] on icon "file-image" at bounding box center [968, 235] width 11 height 11
click at [922, 311] on button "Approve £10.35" at bounding box center [871, 316] width 206 height 27
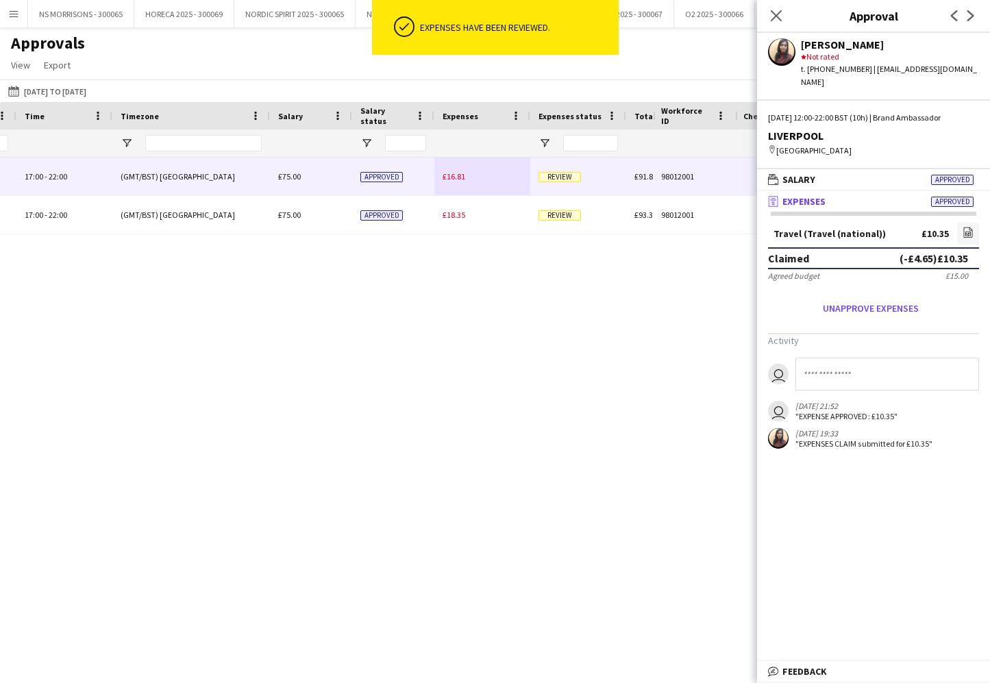
drag, startPoint x: 458, startPoint y: 180, endPoint x: 501, endPoint y: 179, distance: 43.2
click at [458, 180] on span "£16.81" at bounding box center [454, 176] width 23 height 10
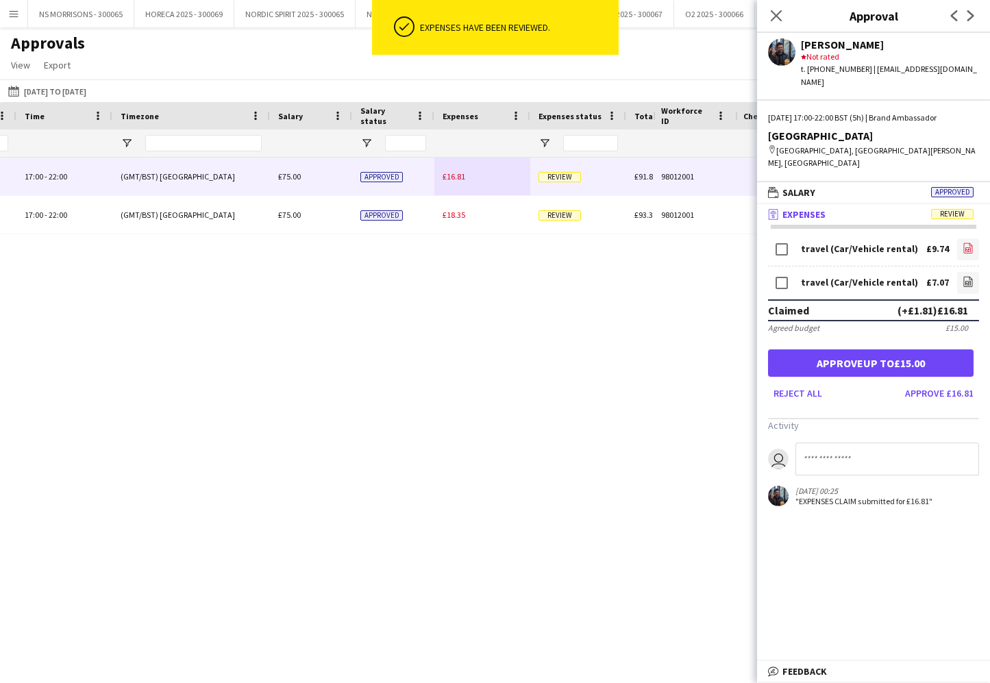
click at [969, 243] on icon "file-image" at bounding box center [968, 248] width 11 height 11
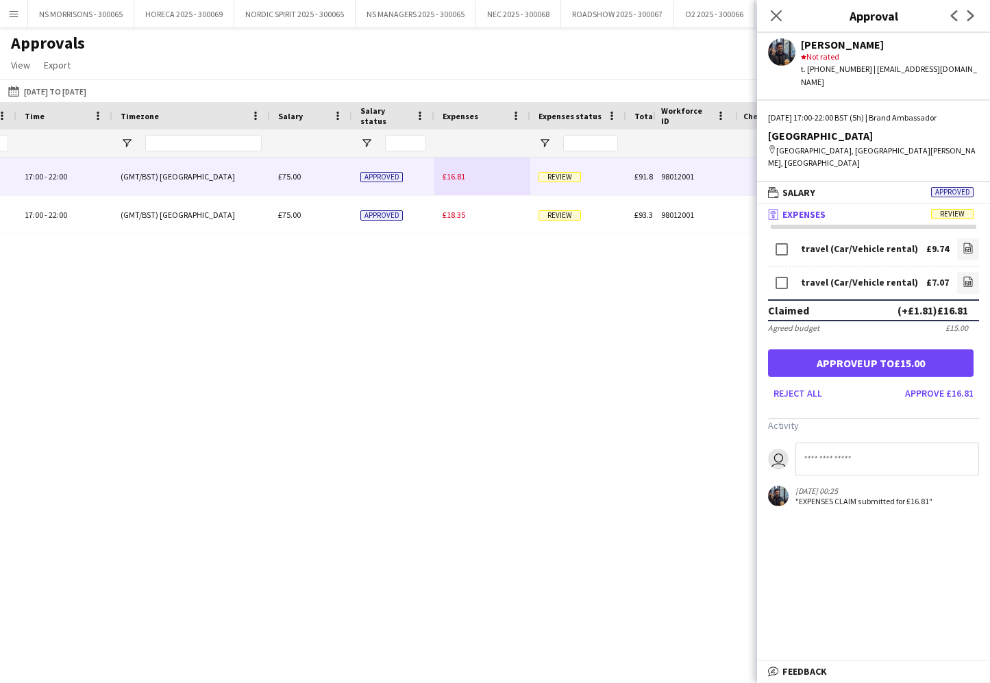
click at [823, 349] on button "Approve up to £15.00" at bounding box center [871, 362] width 206 height 27
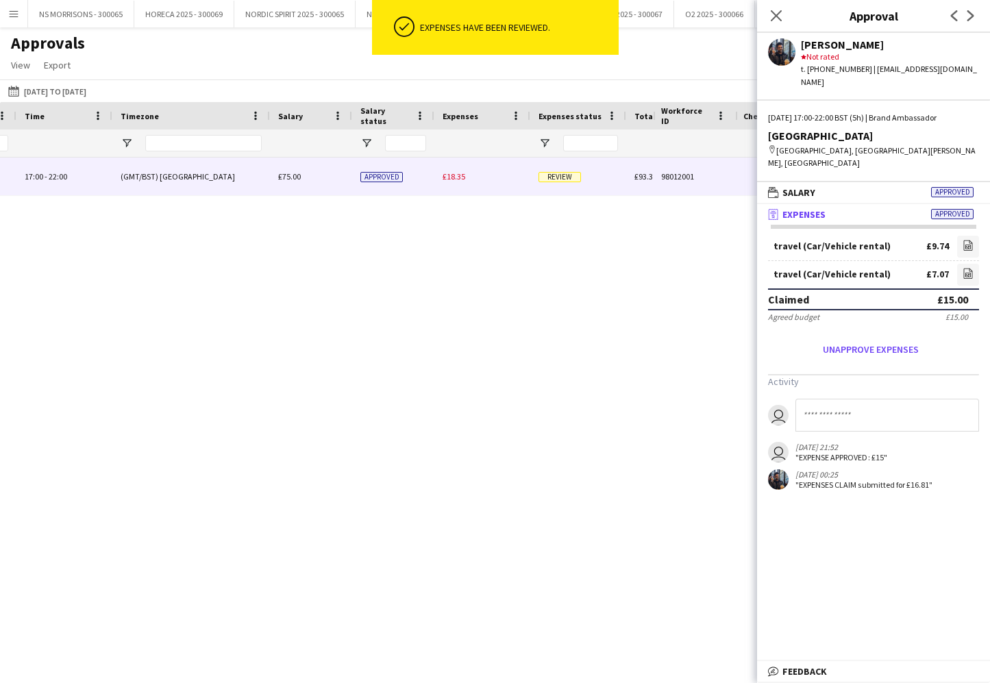
click at [458, 175] on span "£18.35" at bounding box center [454, 176] width 23 height 10
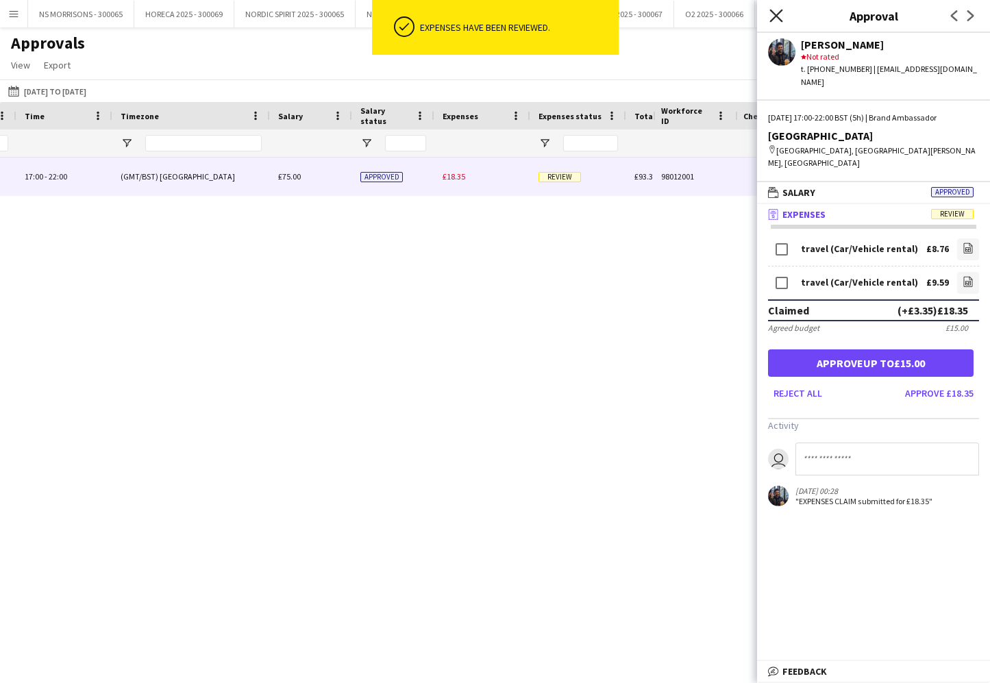
click at [779, 16] on icon "Close pop-in" at bounding box center [776, 15] width 13 height 13
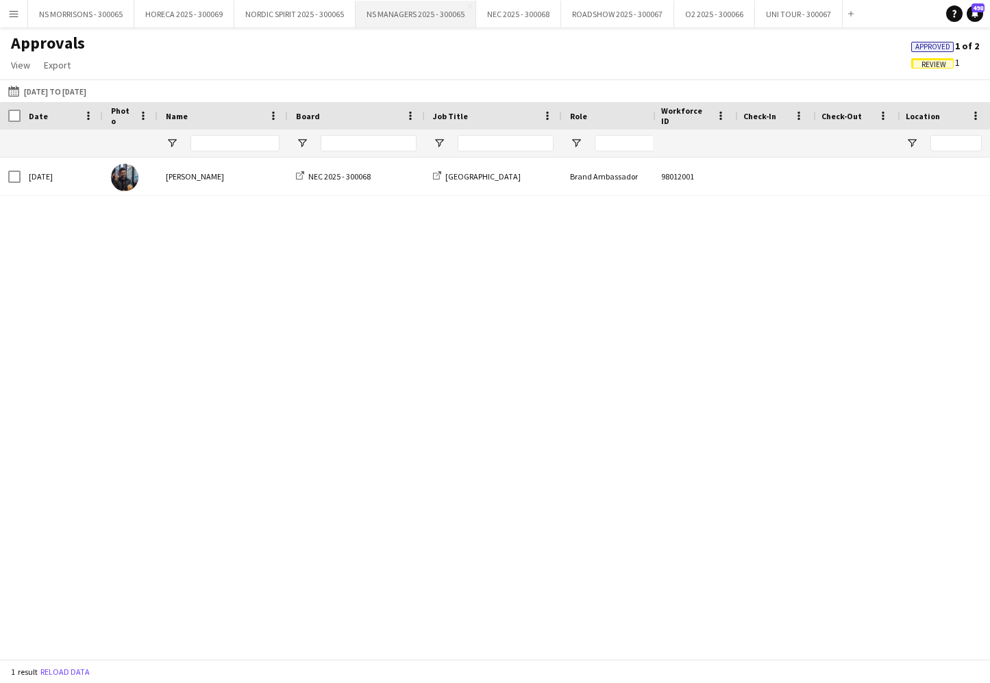
click at [416, 23] on button "NS MANAGERS 2025 - 300065 Close" at bounding box center [416, 14] width 121 height 27
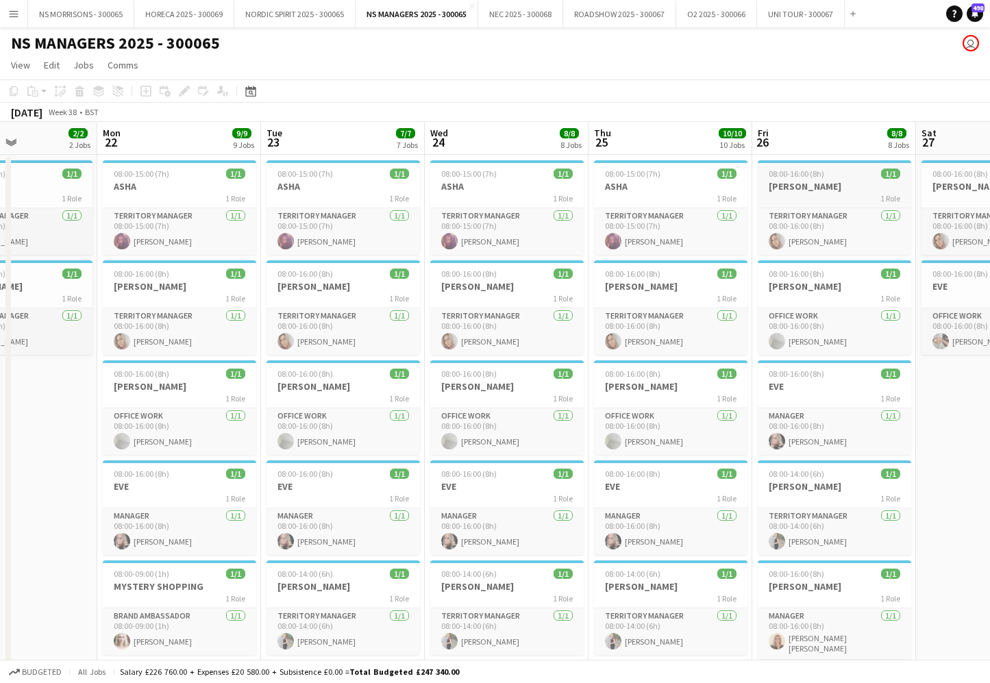
click at [813, 182] on h3 "[PERSON_NAME]" at bounding box center [834, 186] width 153 height 12
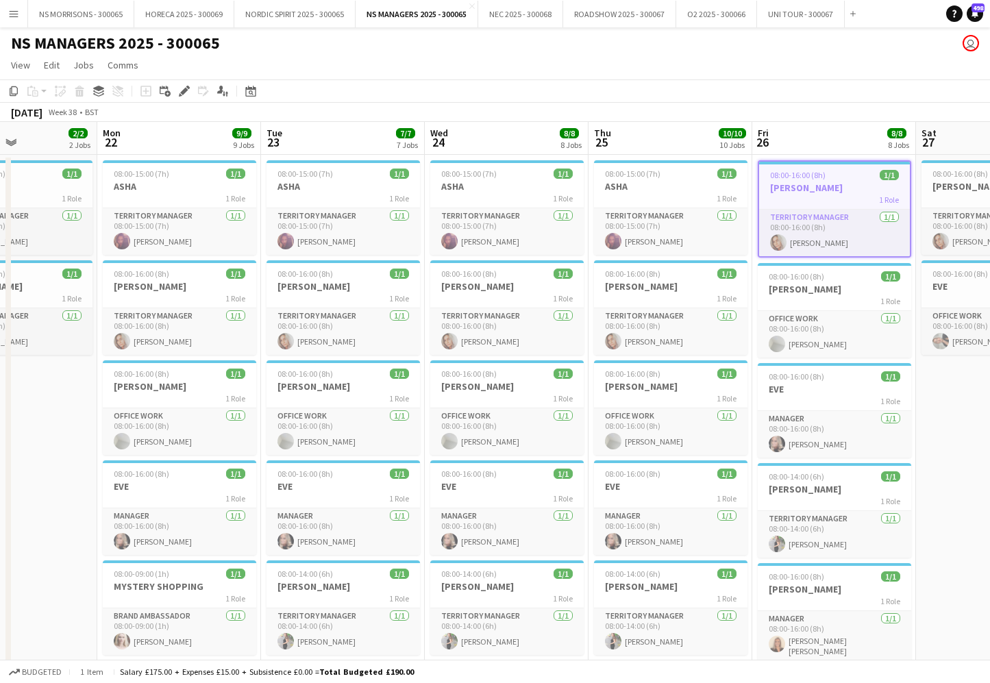
drag, startPoint x: 11, startPoint y: 90, endPoint x: 69, endPoint y: 114, distance: 62.6
click at [11, 90] on icon "Copy" at bounding box center [13, 91] width 11 height 11
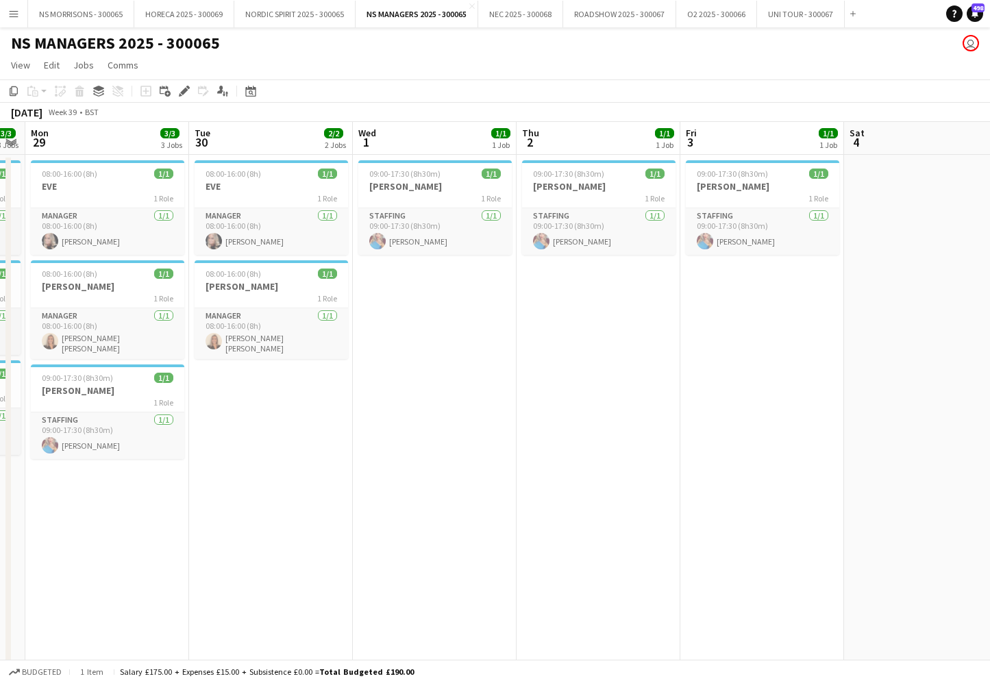
drag, startPoint x: 119, startPoint y: 516, endPoint x: 171, endPoint y: 499, distance: 54.8
click at [118, 516] on app-date-cell "08:00-16:00 (8h) 1/1 EVE 1 Role Manager [DATE] 08:00-16:00 (8h) [PERSON_NAME] 0…" at bounding box center [107, 674] width 164 height 1038
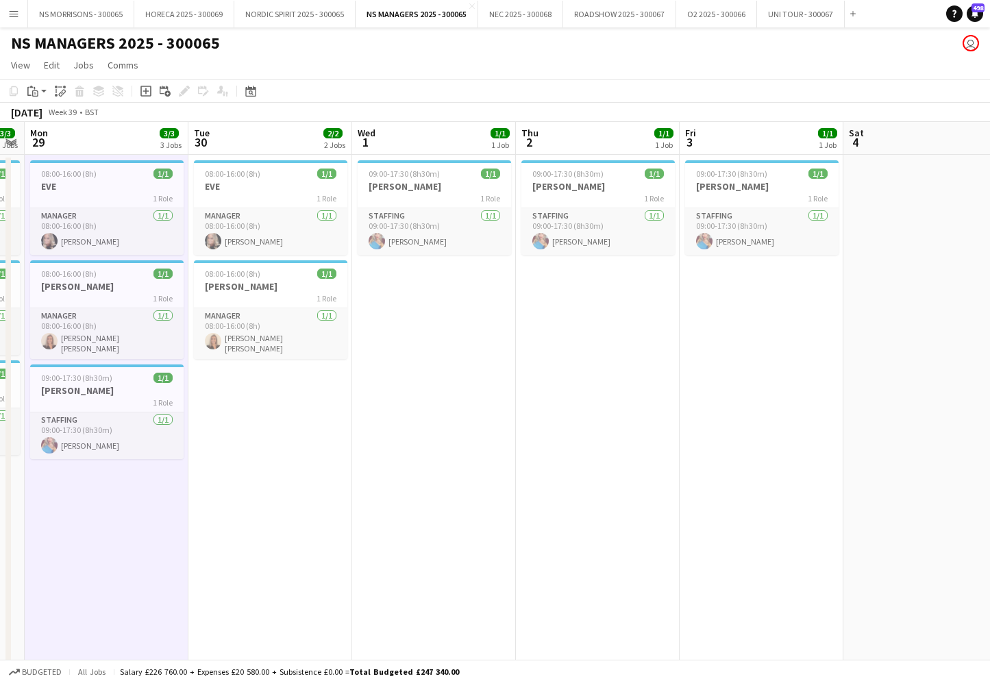
click at [317, 452] on app-date-cell "08:00-16:00 (8h) 1/1 EVE 1 Role Manager [DATE] 08:00-16:00 (8h) [PERSON_NAME] 0…" at bounding box center [270, 674] width 164 height 1038
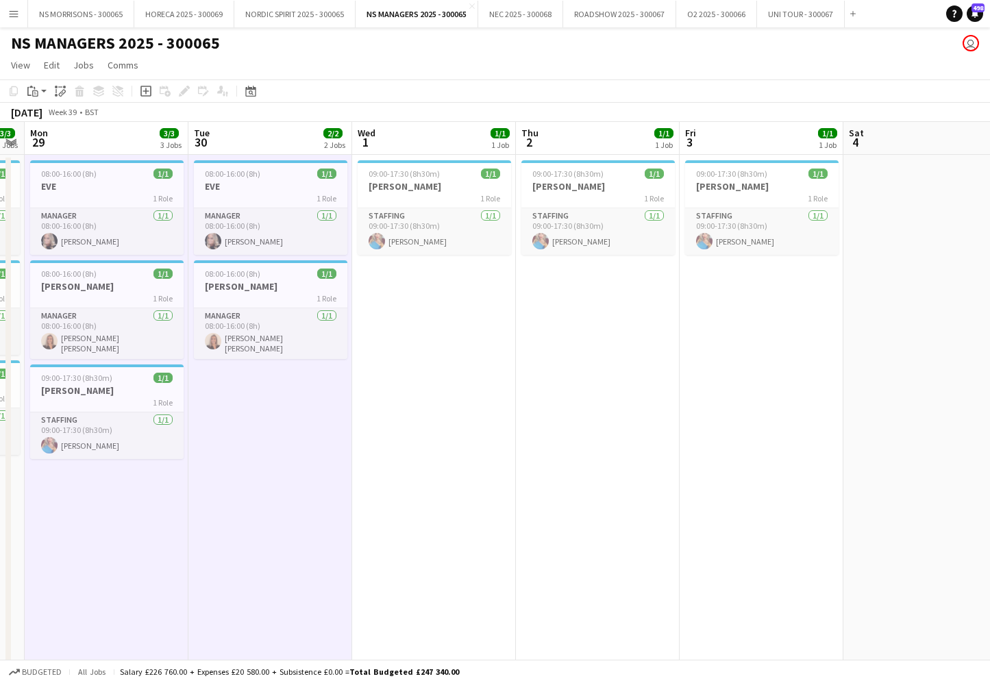
drag, startPoint x: 482, startPoint y: 351, endPoint x: 563, endPoint y: 339, distance: 81.1
click at [482, 351] on app-date-cell "09:00-17:30 (8h30m) 1/1 [PERSON_NAME] 1 Role Staffing [DATE] 09:00-17:30 (8h30m…" at bounding box center [434, 674] width 164 height 1038
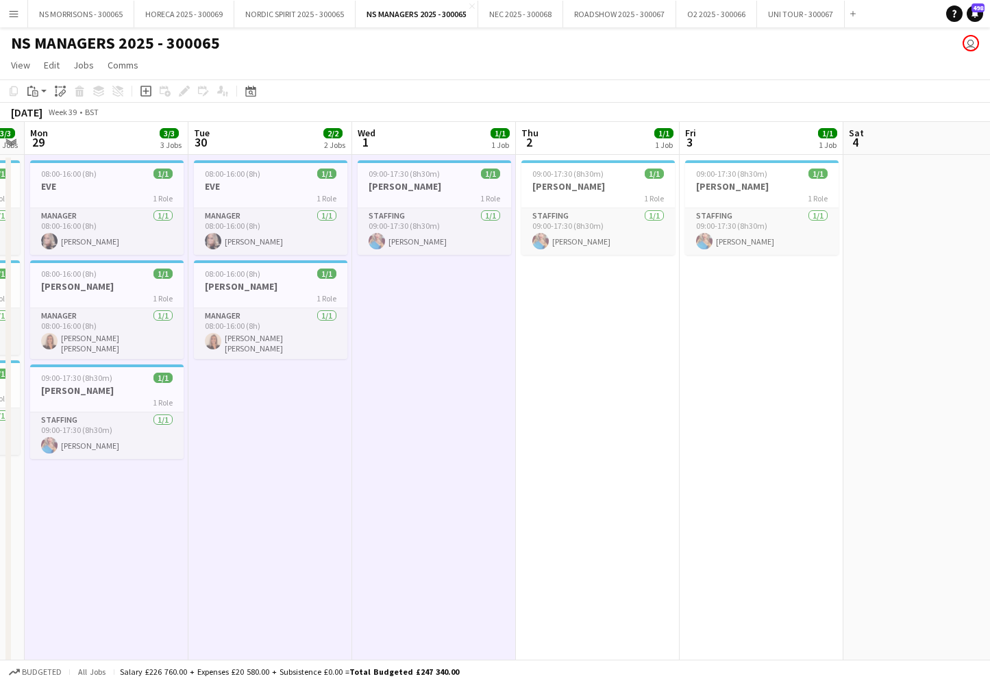
drag, startPoint x: 607, startPoint y: 336, endPoint x: 620, endPoint y: 336, distance: 13.0
click at [608, 336] on app-date-cell "09:00-17:30 (8h30m) 1/1 [PERSON_NAME] 1 Role Staffing [DATE] 09:00-17:30 (8h30m…" at bounding box center [598, 674] width 164 height 1038
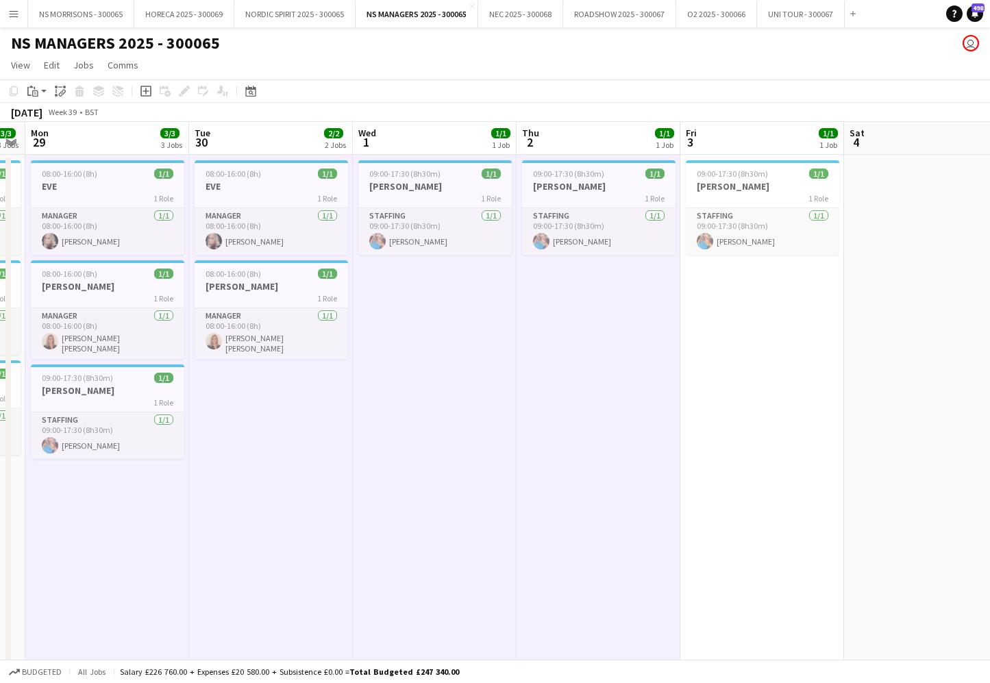
drag, startPoint x: 715, startPoint y: 336, endPoint x: 672, endPoint y: 319, distance: 45.8
click at [715, 336] on app-date-cell "09:00-17:30 (8h30m) 1/1 [PERSON_NAME] 1 Role Staffing [DATE] 09:00-17:30 (8h30m…" at bounding box center [762, 674] width 164 height 1038
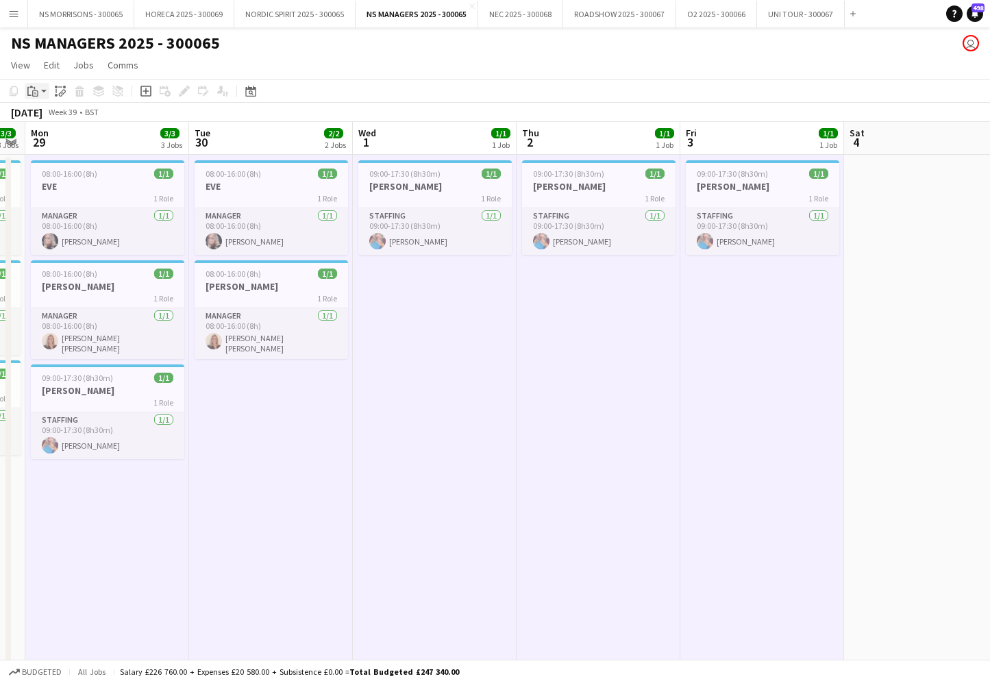
click at [31, 89] on icon "Paste" at bounding box center [32, 91] width 11 height 11
click at [46, 141] on link "Paste with crew Command Shift V" at bounding box center [90, 140] width 108 height 12
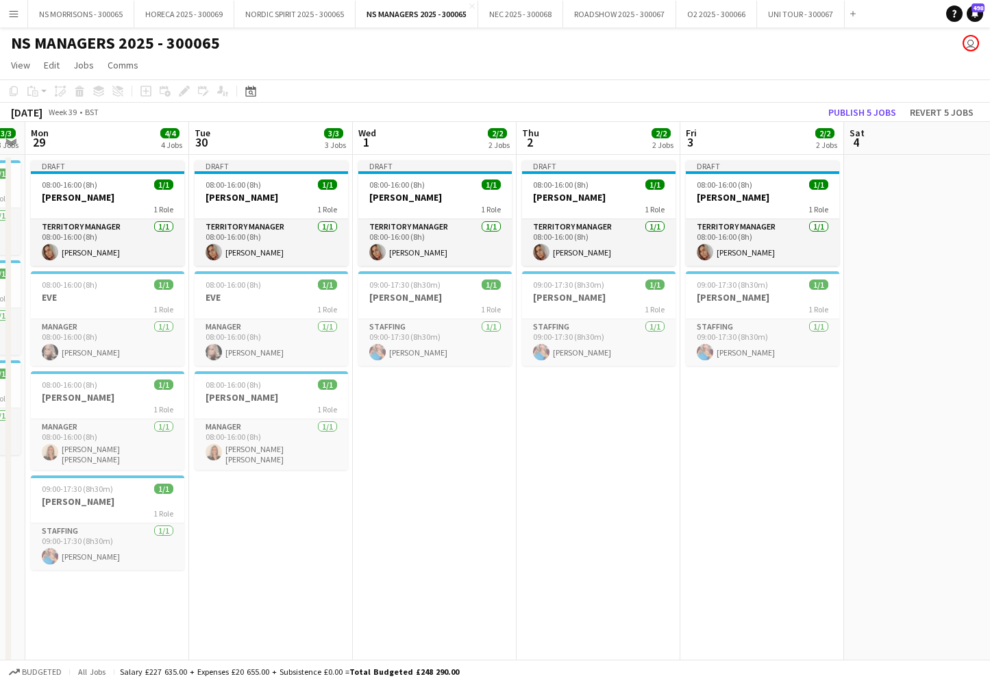
drag, startPoint x: 768, startPoint y: 244, endPoint x: 872, endPoint y: 211, distance: 109.2
click at [768, 244] on app-card-role "Territory Manager [DATE] 08:00-16:00 (8h) [PERSON_NAME]" at bounding box center [762, 242] width 153 height 47
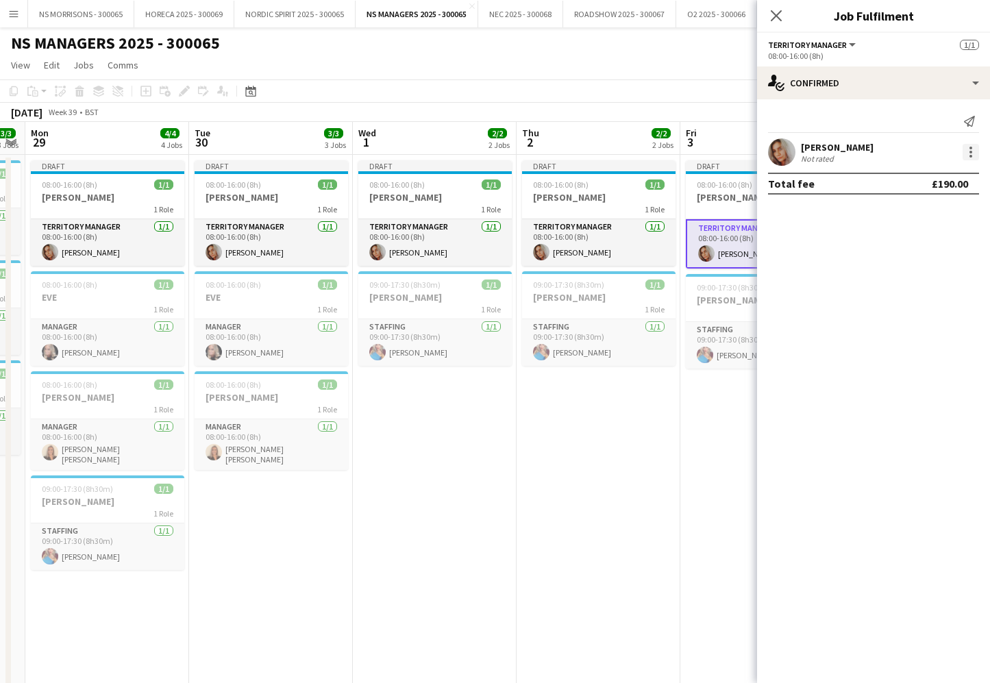
click at [968, 156] on div at bounding box center [971, 152] width 16 height 16
drag, startPoint x: 937, startPoint y: 181, endPoint x: 924, endPoint y: 189, distance: 15.4
click at [937, 181] on span "Edit fee" at bounding box center [925, 177] width 85 height 12
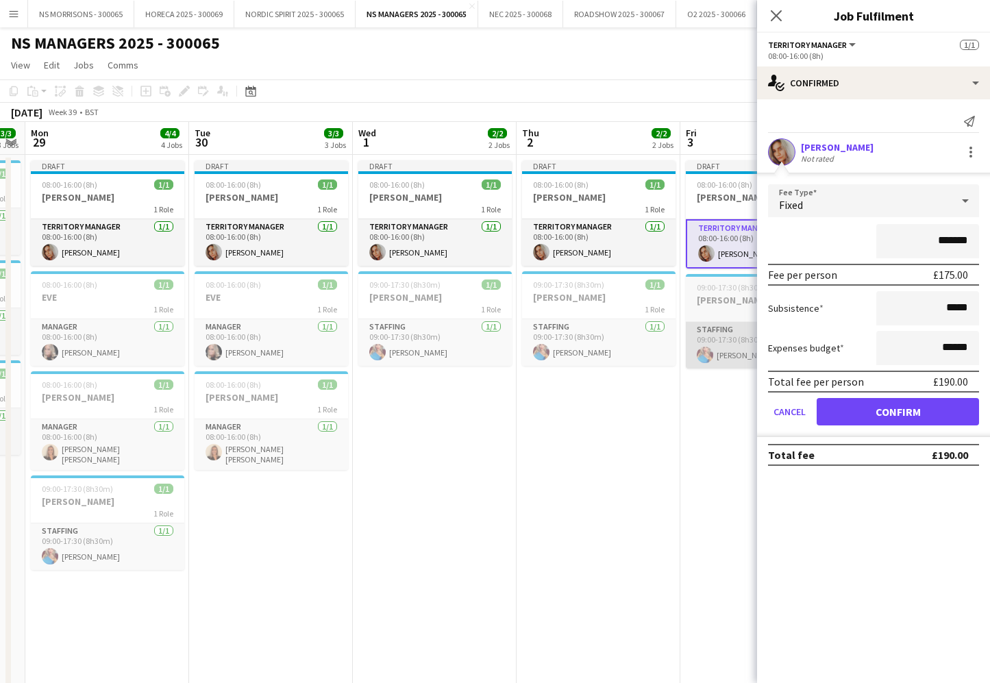
drag, startPoint x: 549, startPoint y: 498, endPoint x: 716, endPoint y: 332, distance: 235.0
click at [551, 498] on app-date-cell "Draft 08:00-16:00 (8h) 1/1 [PERSON_NAME] 1 Role Territory Manager [DATE] 08:00-…" at bounding box center [599, 674] width 164 height 1038
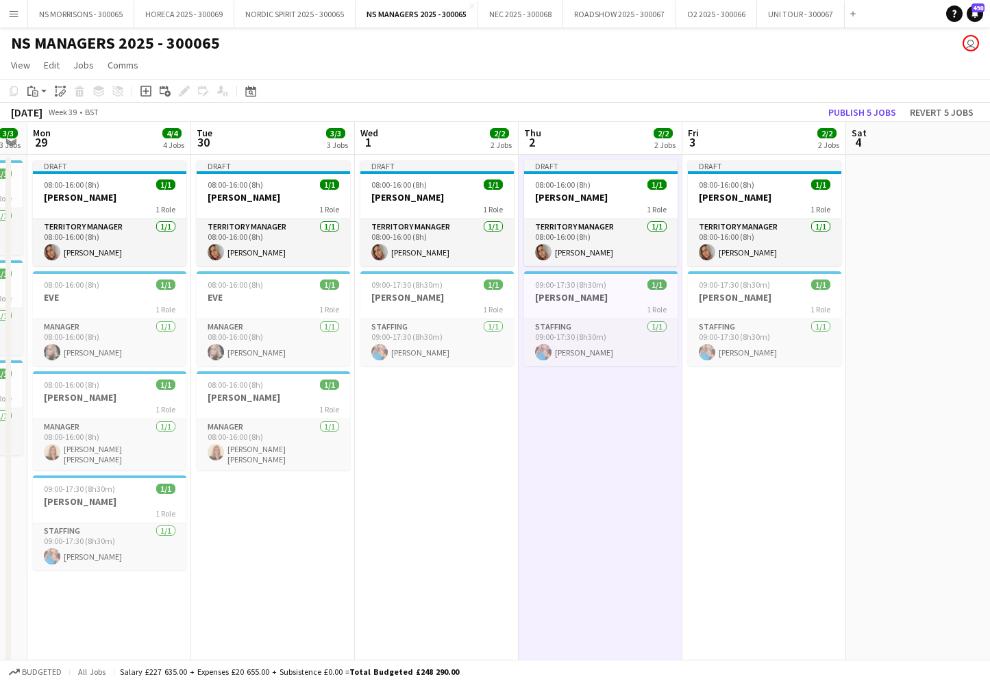
click at [858, 119] on button "Publish 5 jobs" at bounding box center [862, 112] width 79 height 18
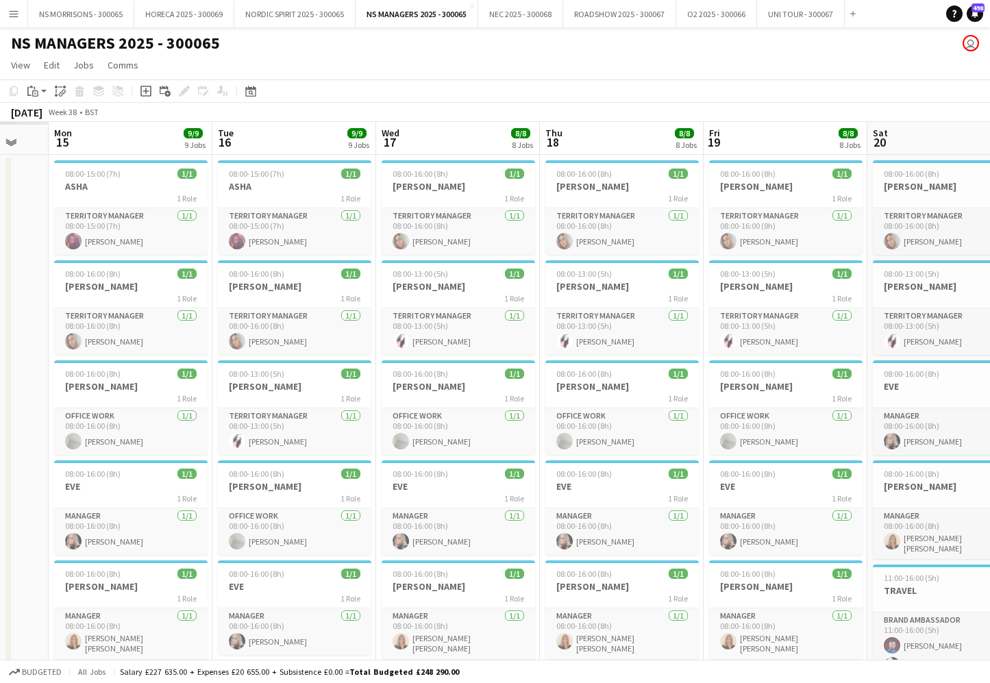
scroll to position [0, 400]
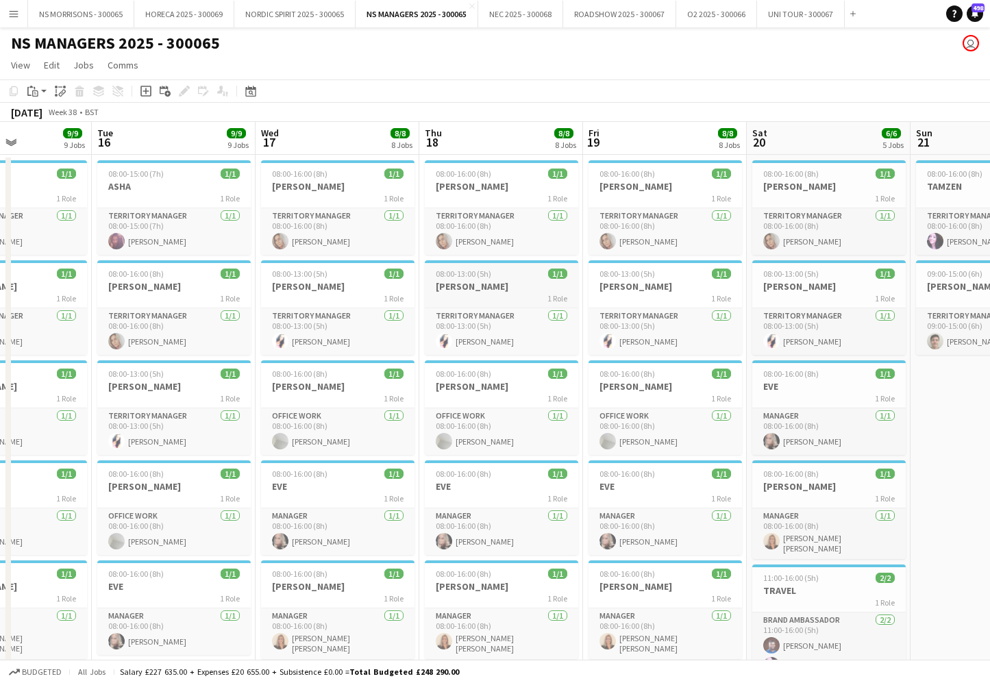
click at [464, 288] on h3 "[PERSON_NAME]" at bounding box center [501, 286] width 153 height 12
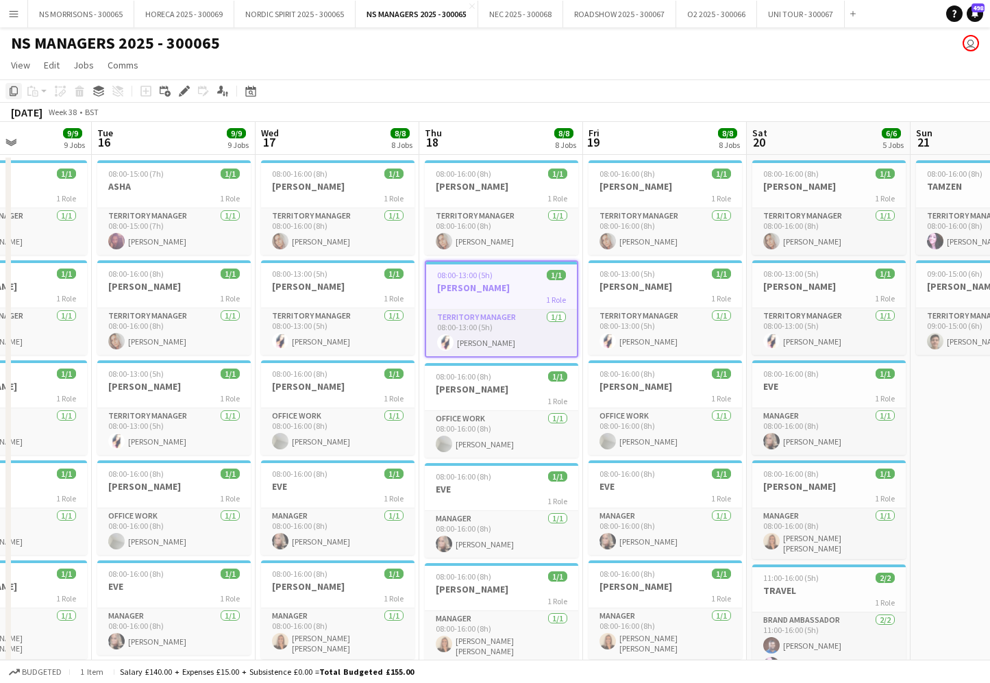
click at [16, 92] on icon "Copy" at bounding box center [13, 91] width 11 height 11
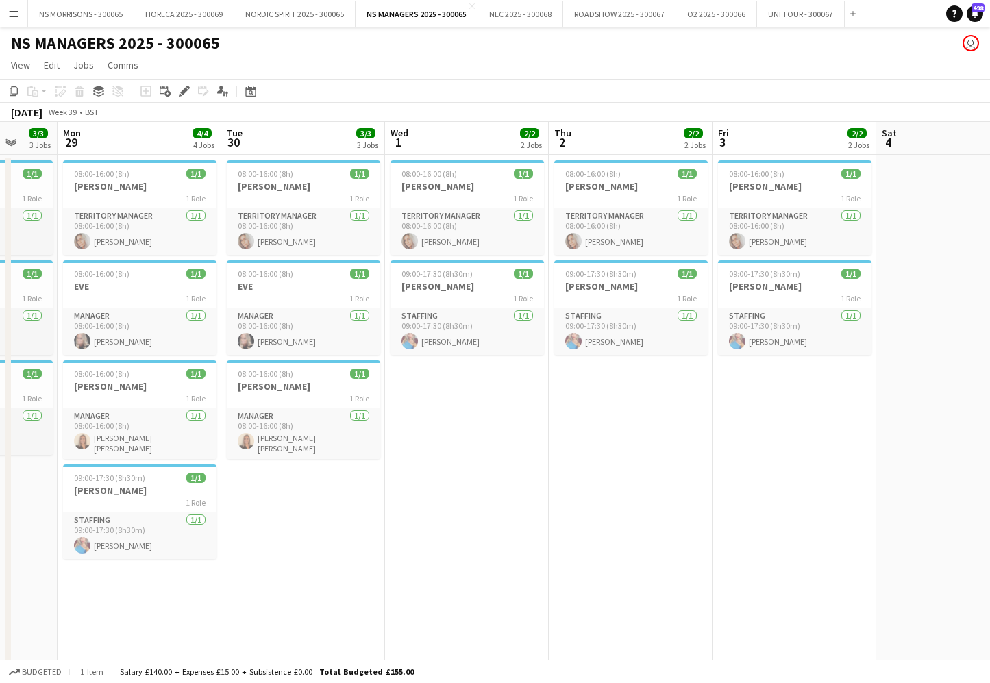
scroll to position [0, 597]
drag, startPoint x: 170, startPoint y: 585, endPoint x: 267, endPoint y: 551, distance: 102.3
click at [170, 585] on app-date-cell "08:00-16:00 (8h) 1/1 [PERSON_NAME] 1 Role Territory Manager [DATE] 08:00-16:00 …" at bounding box center [140, 674] width 164 height 1038
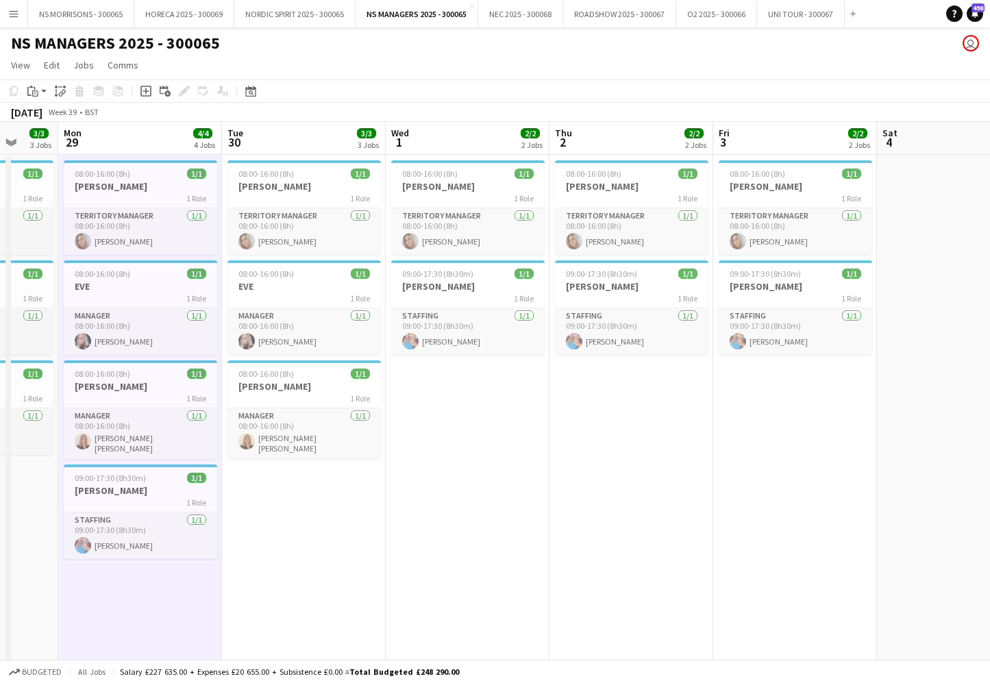
click at [312, 529] on app-date-cell "08:00-16:00 (8h) 1/1 [PERSON_NAME] 1 Role Territory Manager [DATE] 08:00-16:00 …" at bounding box center [304, 674] width 164 height 1038
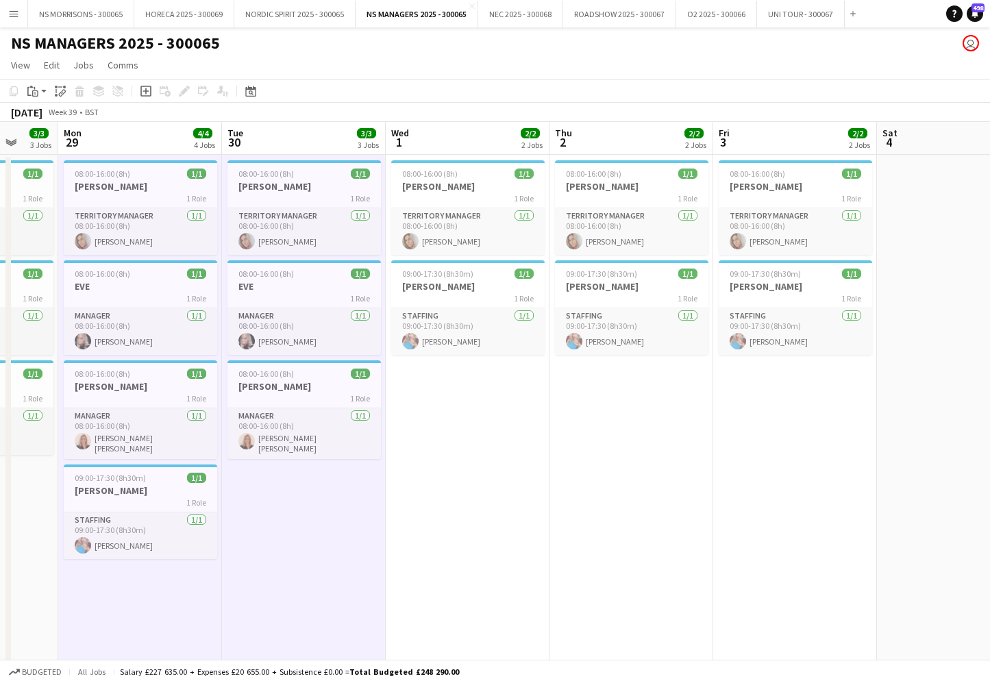
drag, startPoint x: 504, startPoint y: 492, endPoint x: 622, endPoint y: 468, distance: 119.6
click at [504, 492] on app-date-cell "08:00-16:00 (8h) 1/1 [PERSON_NAME] 1 Role Territory Manager [DATE] 08:00-16:00 …" at bounding box center [468, 674] width 164 height 1038
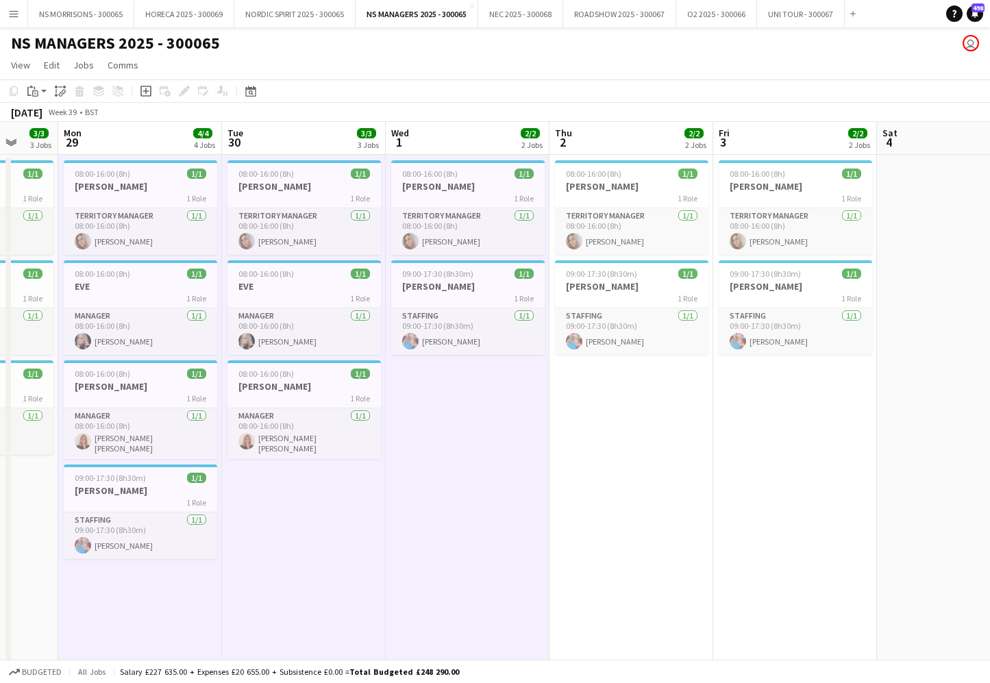
drag, startPoint x: 650, startPoint y: 464, endPoint x: 685, endPoint y: 461, distance: 35.1
click at [650, 464] on app-date-cell "08:00-16:00 (8h) 1/1 [PERSON_NAME] 1 Role Territory Manager [DATE] 08:00-16:00 …" at bounding box center [632, 674] width 164 height 1038
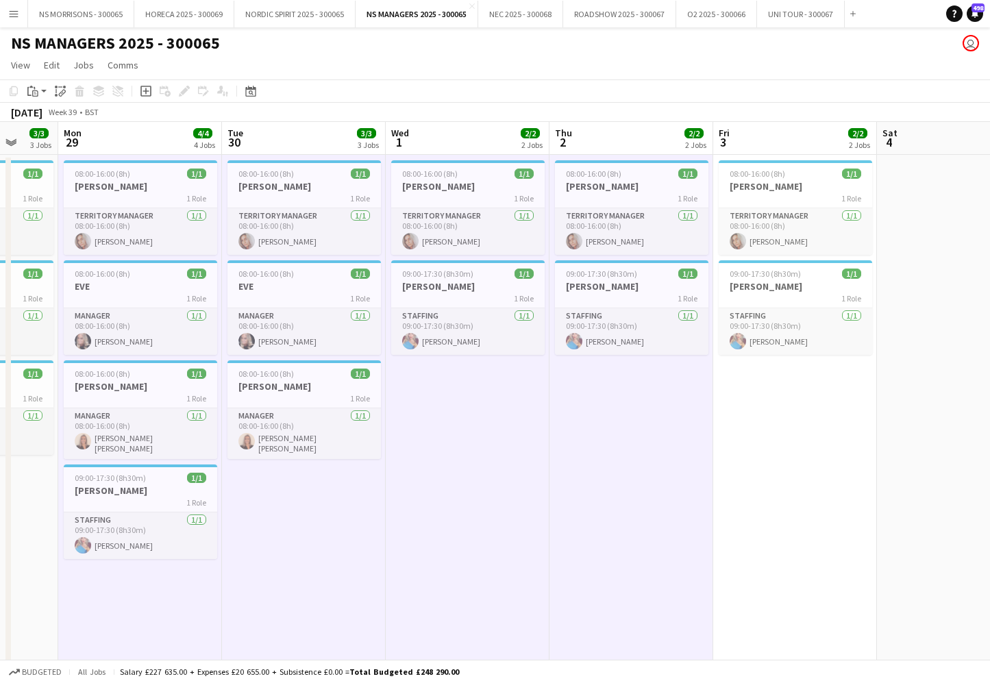
drag, startPoint x: 809, startPoint y: 454, endPoint x: 631, endPoint y: 389, distance: 189.3
click at [809, 454] on app-date-cell "08:00-16:00 (8h) 1/1 [PERSON_NAME] 1 Role Territory Manager [DATE] 08:00-16:00 …" at bounding box center [795, 674] width 164 height 1038
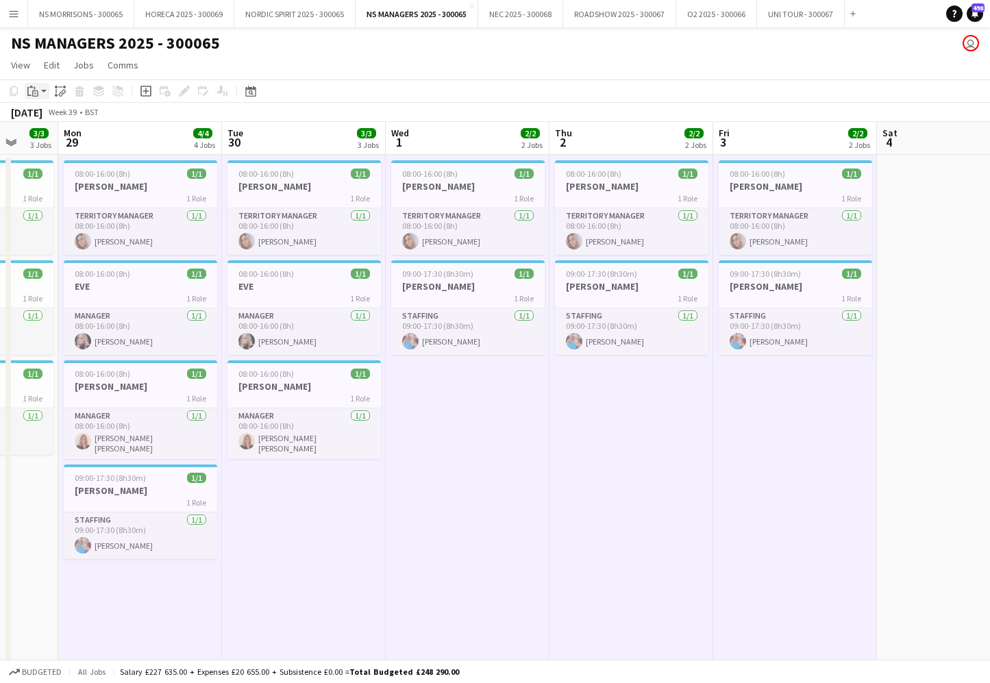
click at [36, 91] on icon at bounding box center [35, 93] width 6 height 6
click at [56, 140] on link "Paste with crew Command Shift V" at bounding box center [90, 140] width 108 height 12
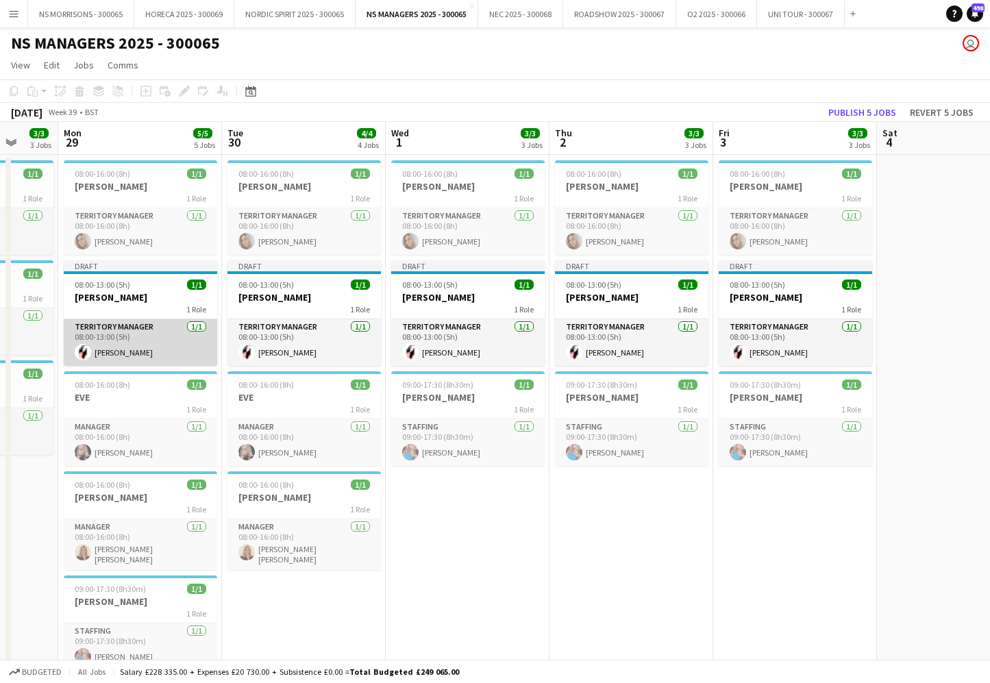
click at [91, 335] on app-card-role "Territory Manager [DATE] 08:00-13:00 (5h) [PERSON_NAME]" at bounding box center [140, 342] width 153 height 47
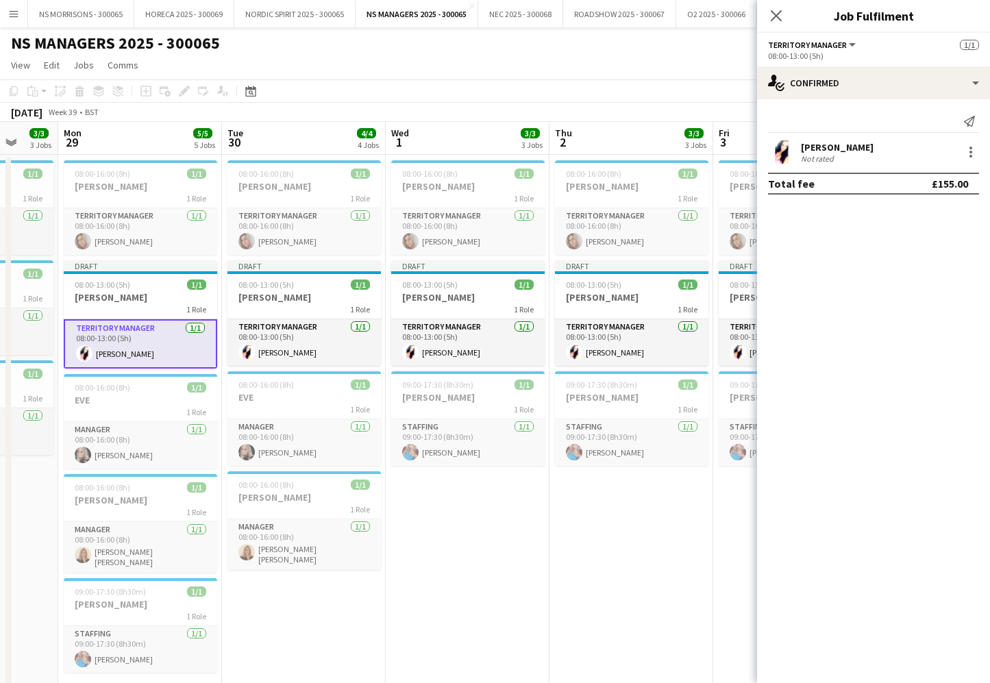
drag, startPoint x: 433, startPoint y: 515, endPoint x: 476, endPoint y: 488, distance: 50.8
click at [432, 515] on app-date-cell "08:00-16:00 (8h) 1/1 [PERSON_NAME] 1 Role Territory Manager [DATE] 08:00-16:00 …" at bounding box center [468, 674] width 164 height 1038
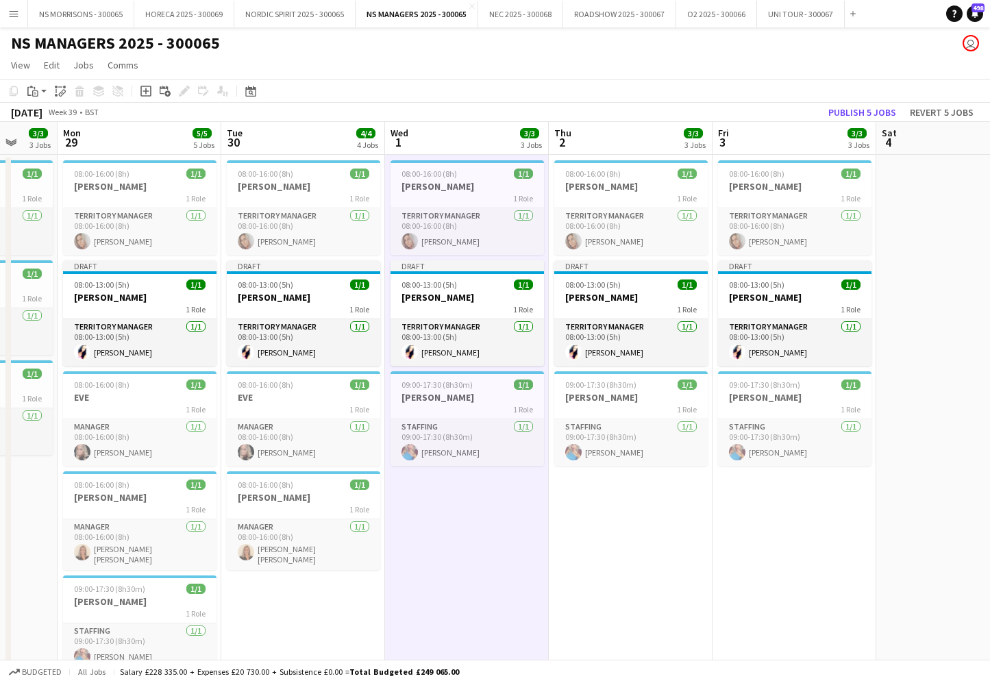
drag, startPoint x: 838, startPoint y: 114, endPoint x: 829, endPoint y: 115, distance: 9.0
click at [838, 114] on button "Publish 5 jobs" at bounding box center [862, 112] width 79 height 18
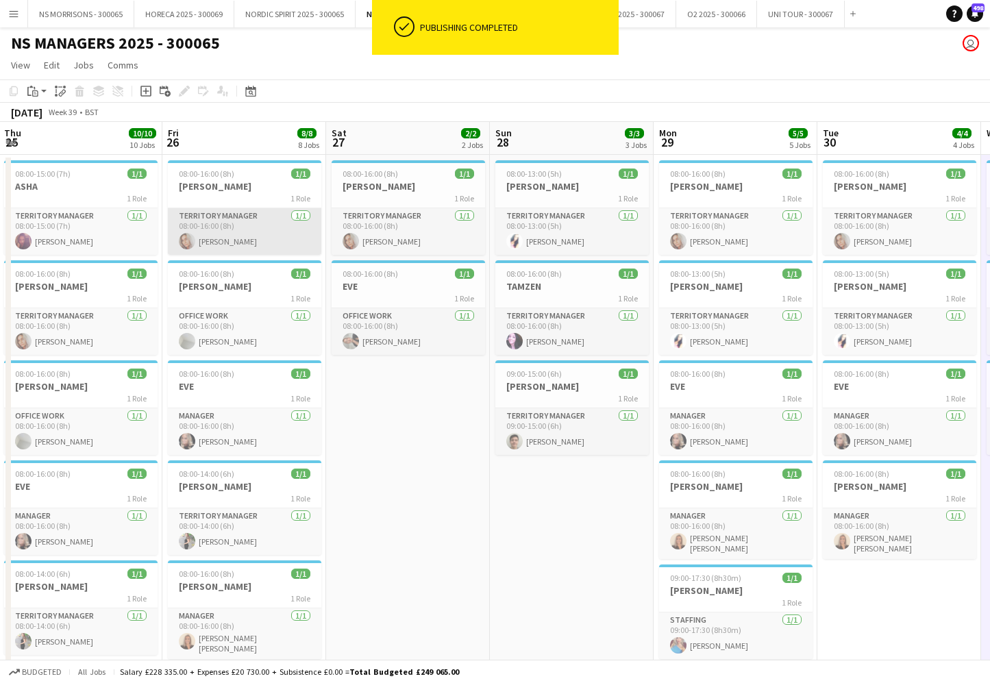
scroll to position [0, 328]
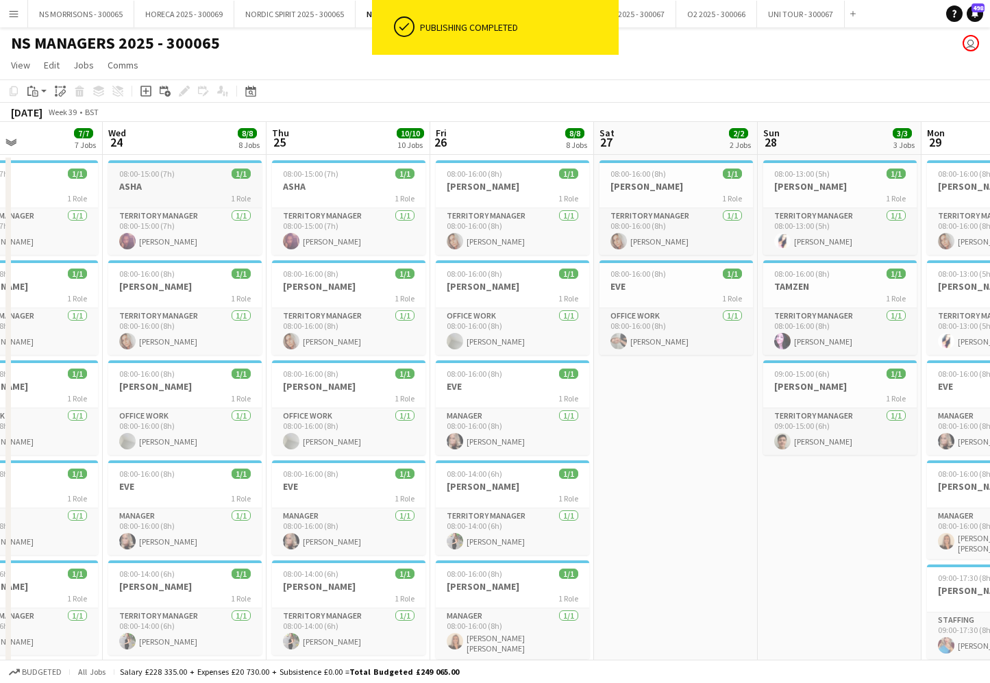
click at [153, 182] on h3 "ASHA" at bounding box center [184, 186] width 153 height 12
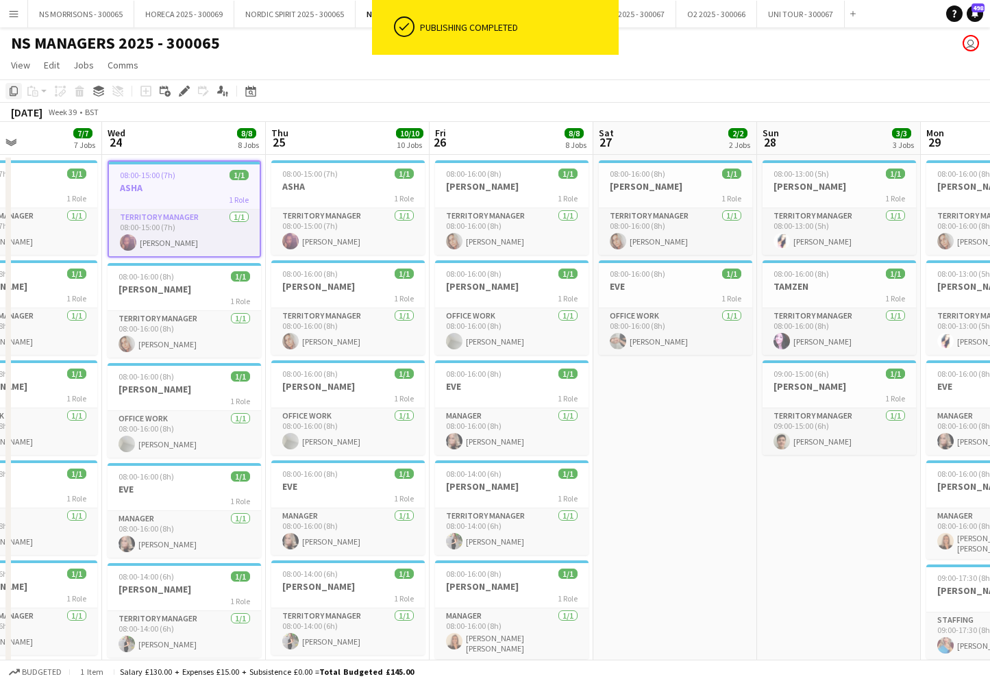
click at [16, 91] on icon "Copy" at bounding box center [13, 91] width 11 height 11
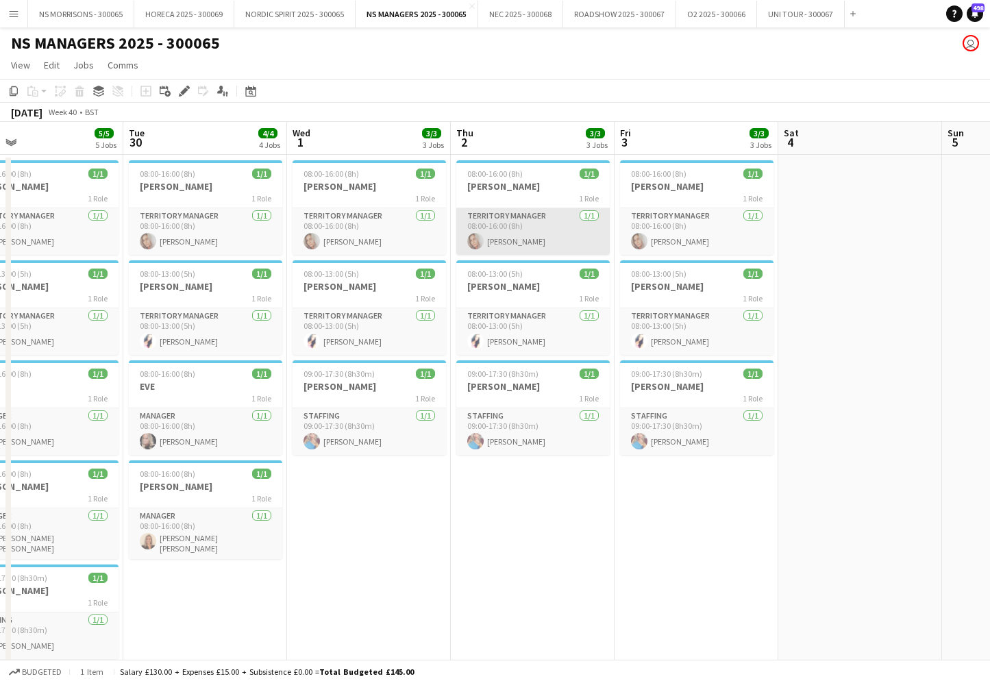
scroll to position [0, 698]
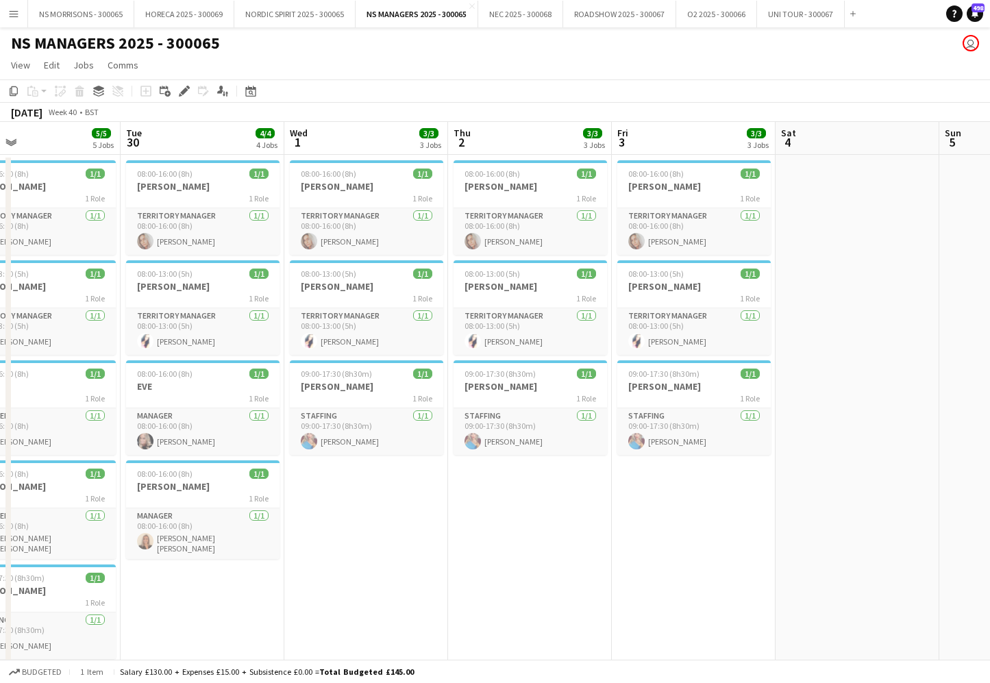
click at [545, 508] on app-date-cell "08:00-16:00 (8h) 1/1 [PERSON_NAME] 1 Role Territory Manager [DATE] 08:00-16:00 …" at bounding box center [530, 674] width 164 height 1038
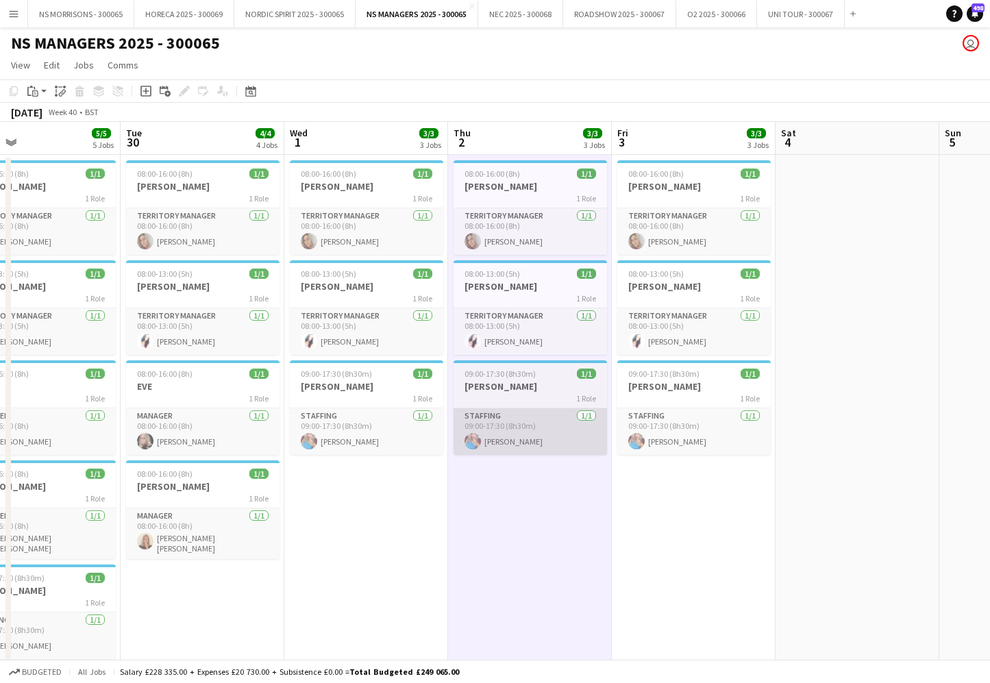
drag, startPoint x: 726, startPoint y: 491, endPoint x: 602, endPoint y: 422, distance: 142.6
click at [726, 491] on app-date-cell "08:00-16:00 (8h) 1/1 [PERSON_NAME] 1 Role Territory Manager [DATE] 08:00-16:00 …" at bounding box center [694, 674] width 164 height 1038
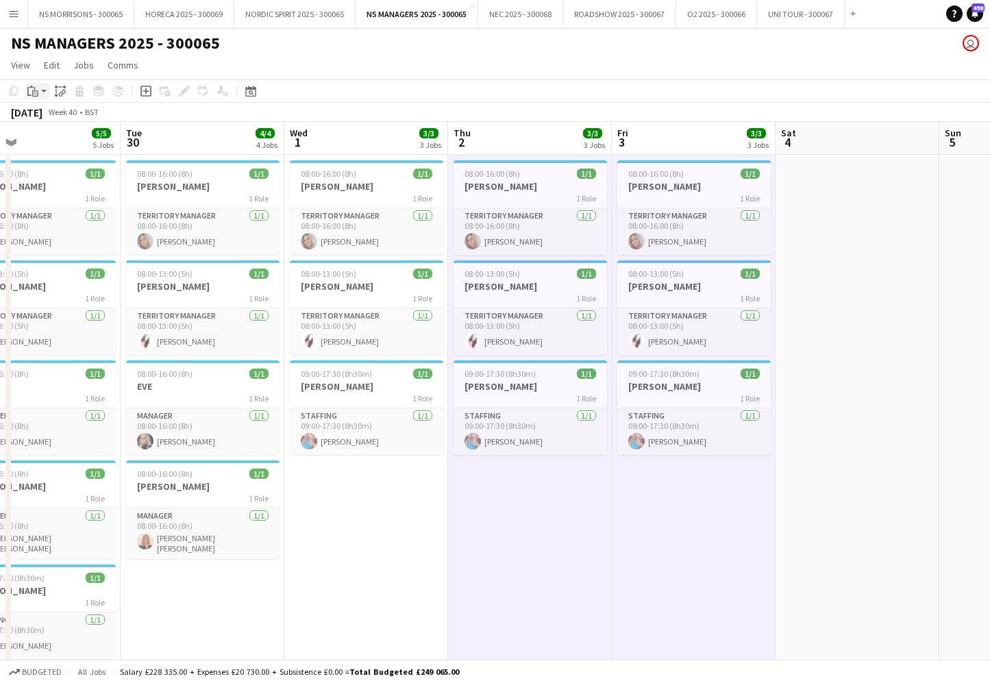
click at [36, 93] on icon "Paste" at bounding box center [32, 91] width 11 height 11
click at [51, 139] on link "Paste with crew Command Shift V" at bounding box center [90, 140] width 108 height 12
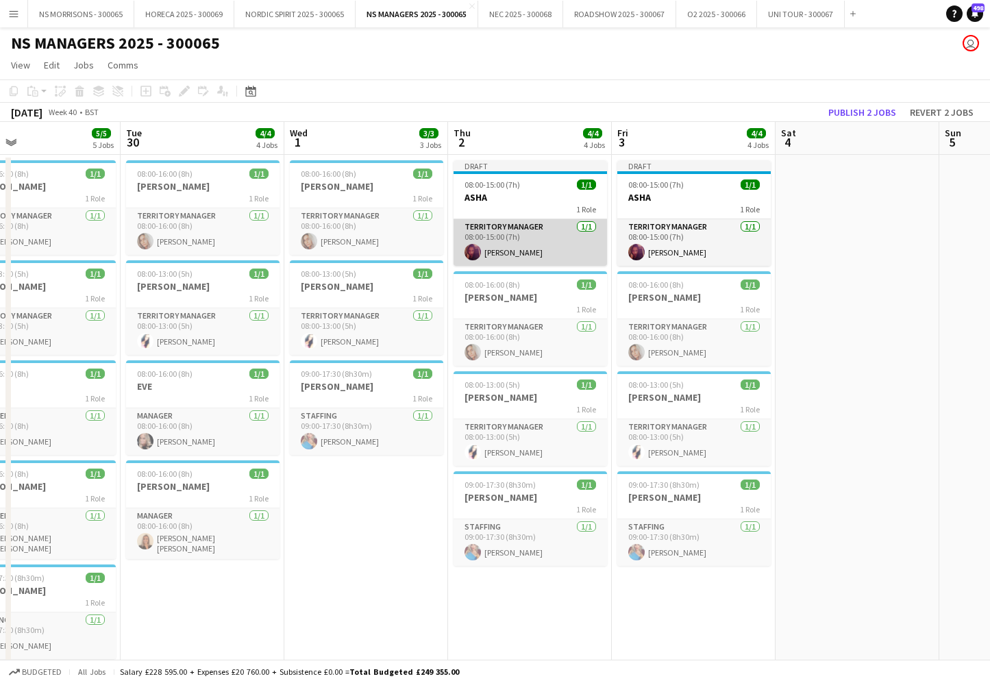
click at [539, 252] on app-card-role "Territory Manager [DATE] 08:00-15:00 (7h) [PERSON_NAME]" at bounding box center [530, 242] width 153 height 47
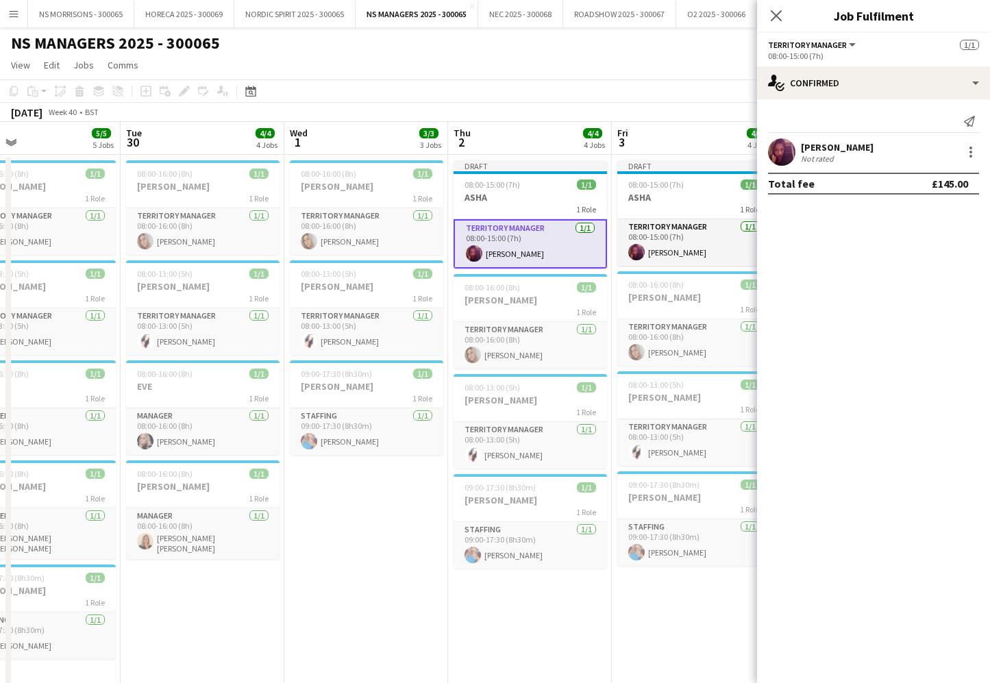
drag, startPoint x: 352, startPoint y: 489, endPoint x: 394, endPoint y: 463, distance: 49.8
click at [353, 488] on app-date-cell "08:00-16:00 (8h) 1/1 [PERSON_NAME] 1 Role Territory Manager [DATE] 08:00-16:00 …" at bounding box center [366, 674] width 164 height 1038
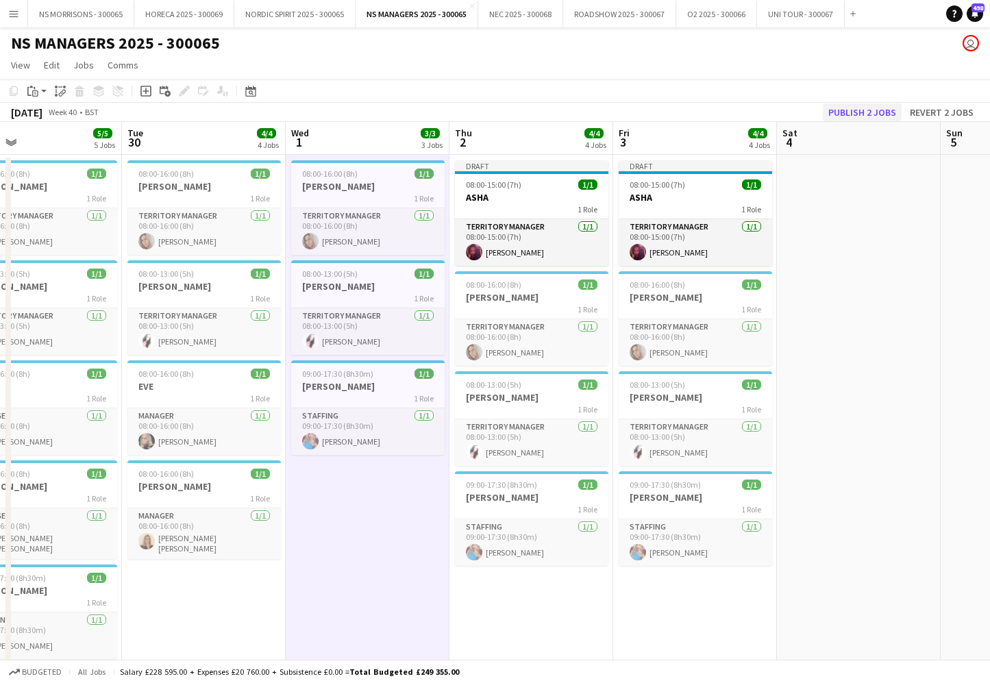
click at [851, 112] on button "Publish 2 jobs" at bounding box center [862, 112] width 79 height 18
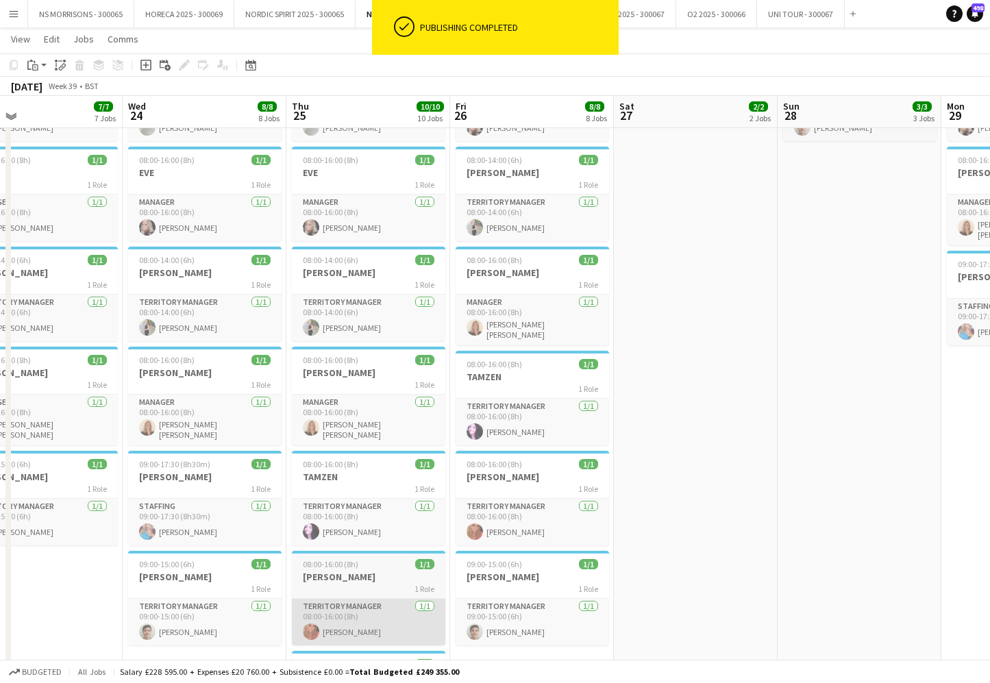
scroll to position [315, 0]
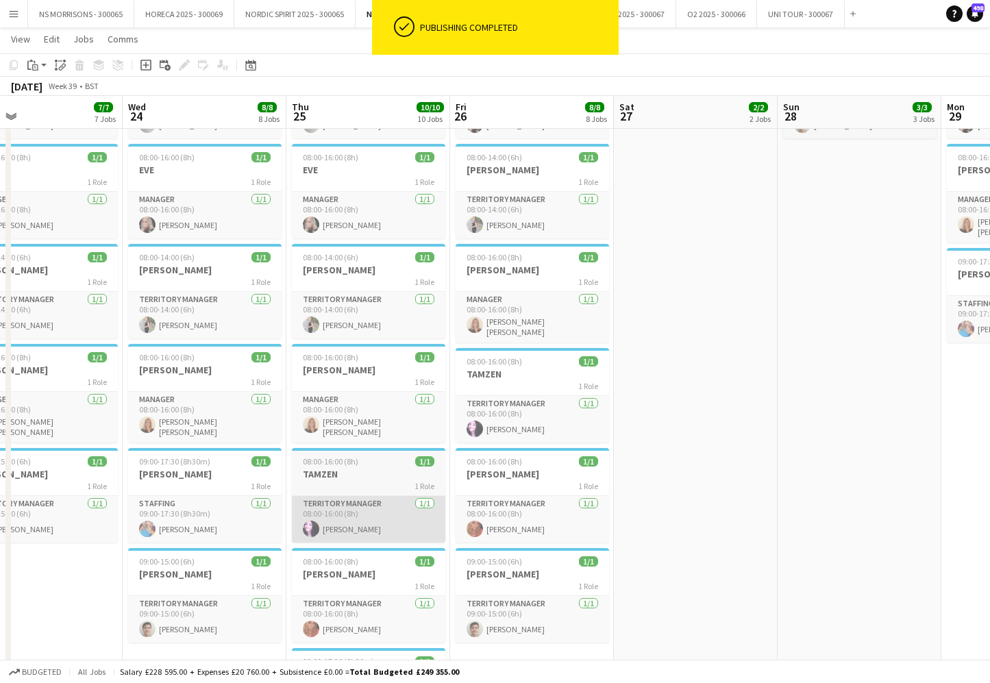
drag, startPoint x: 358, startPoint y: 580, endPoint x: 315, endPoint y: 524, distance: 70.9
click at [358, 580] on div "1 Role" at bounding box center [368, 585] width 153 height 11
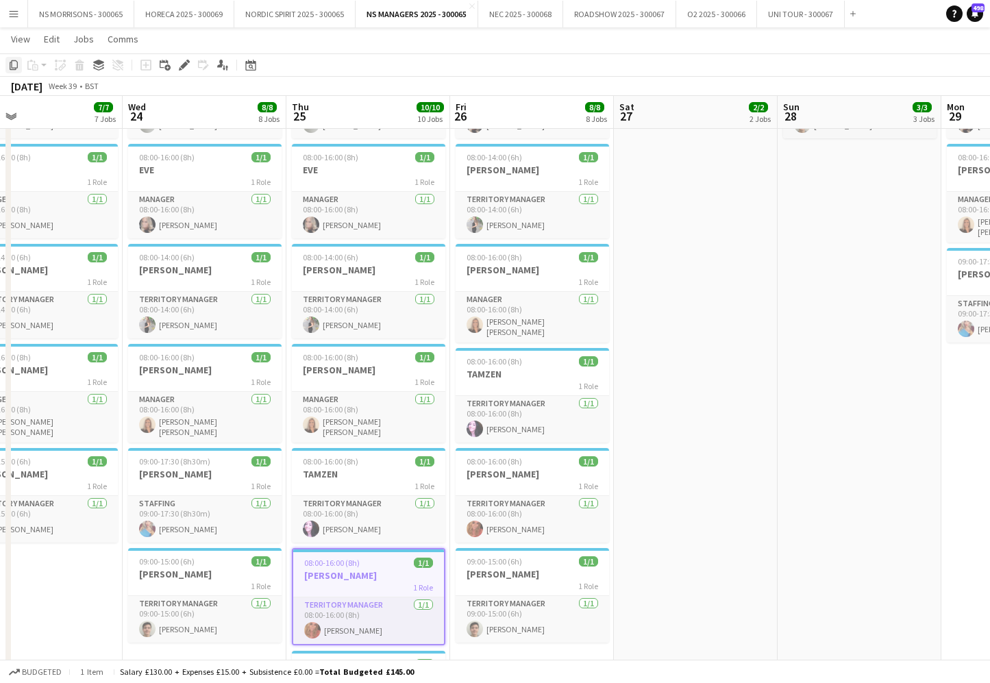
click at [11, 65] on icon "Copy" at bounding box center [13, 65] width 11 height 11
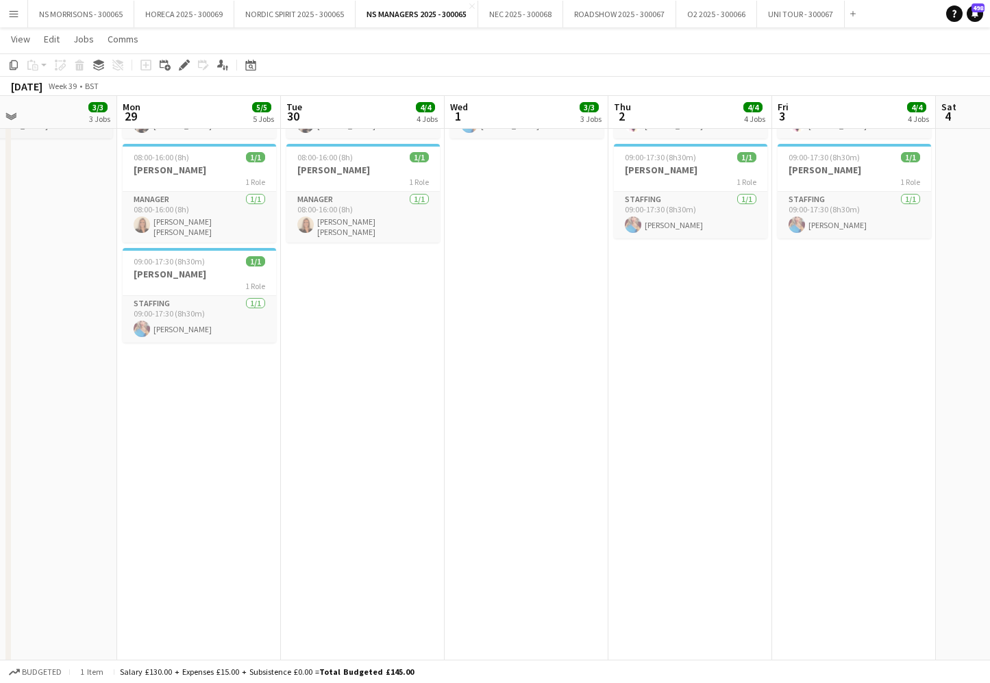
scroll to position [0, 539]
click at [217, 411] on app-date-cell "08:00-16:00 (8h) 1/1 [PERSON_NAME] 1 Role Territory Manager [DATE] 08:00-16:00 …" at bounding box center [198, 357] width 164 height 1038
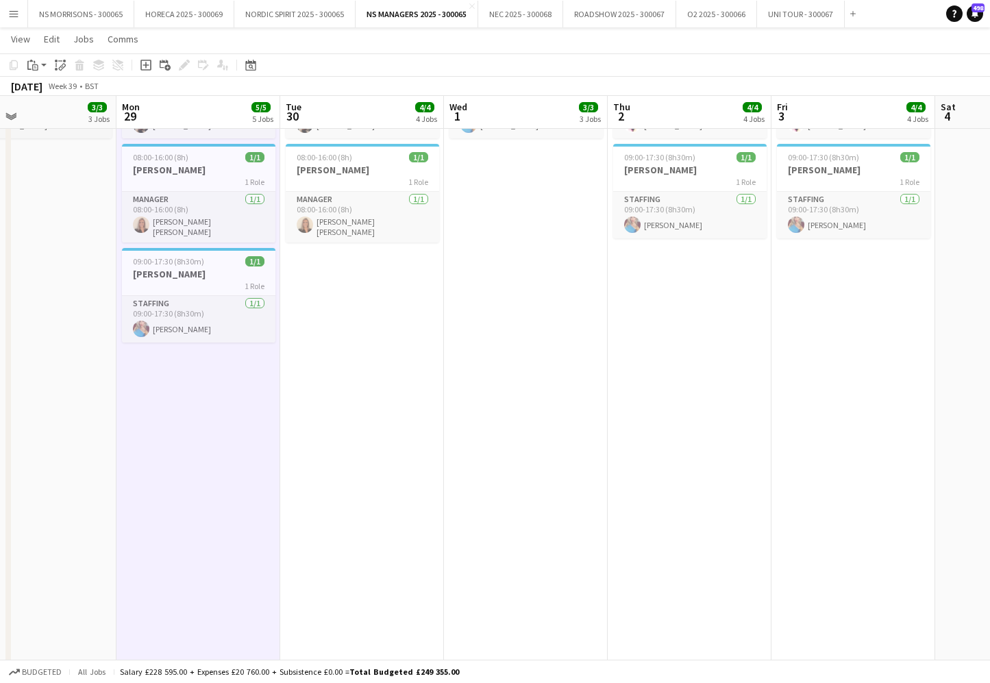
click at [683, 314] on app-date-cell "08:00-15:00 (7h) 1/1 ASHA 1 Role Territory Manager [DATE] 08:00-15:00 (7h) [PER…" at bounding box center [690, 357] width 164 height 1038
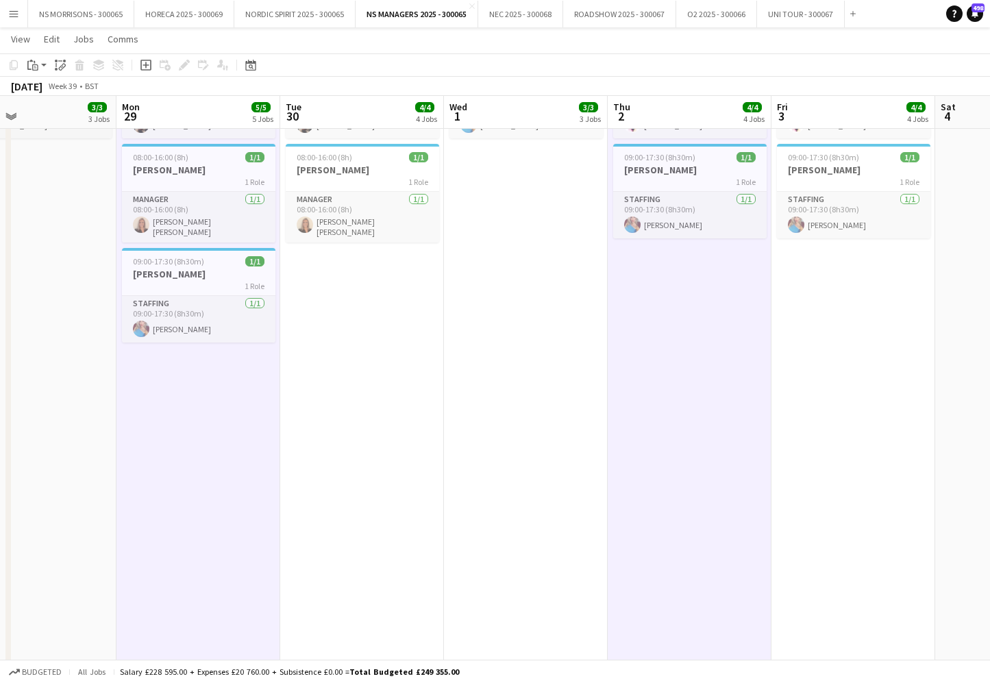
drag, startPoint x: 816, startPoint y: 312, endPoint x: 721, endPoint y: 298, distance: 96.3
click at [816, 312] on app-date-cell "08:00-15:00 (7h) 1/1 ASHA 1 Role Territory Manager [DATE] 08:00-15:00 (7h) [PER…" at bounding box center [854, 357] width 164 height 1038
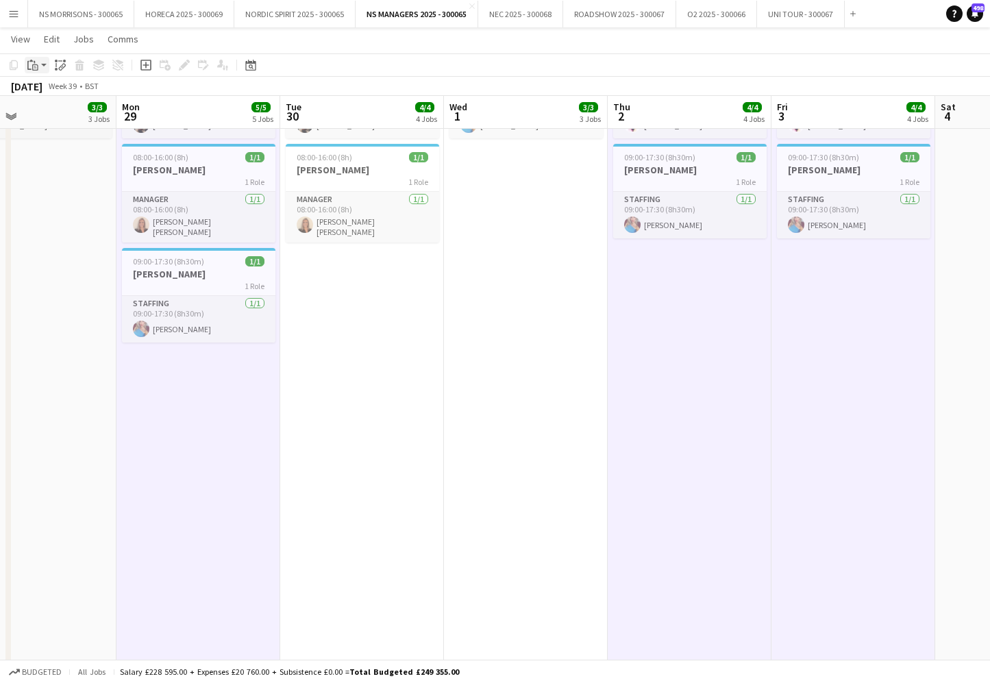
click at [36, 63] on icon "Paste" at bounding box center [32, 65] width 11 height 11
click at [51, 116] on link "Paste with crew Command Shift V" at bounding box center [90, 114] width 108 height 12
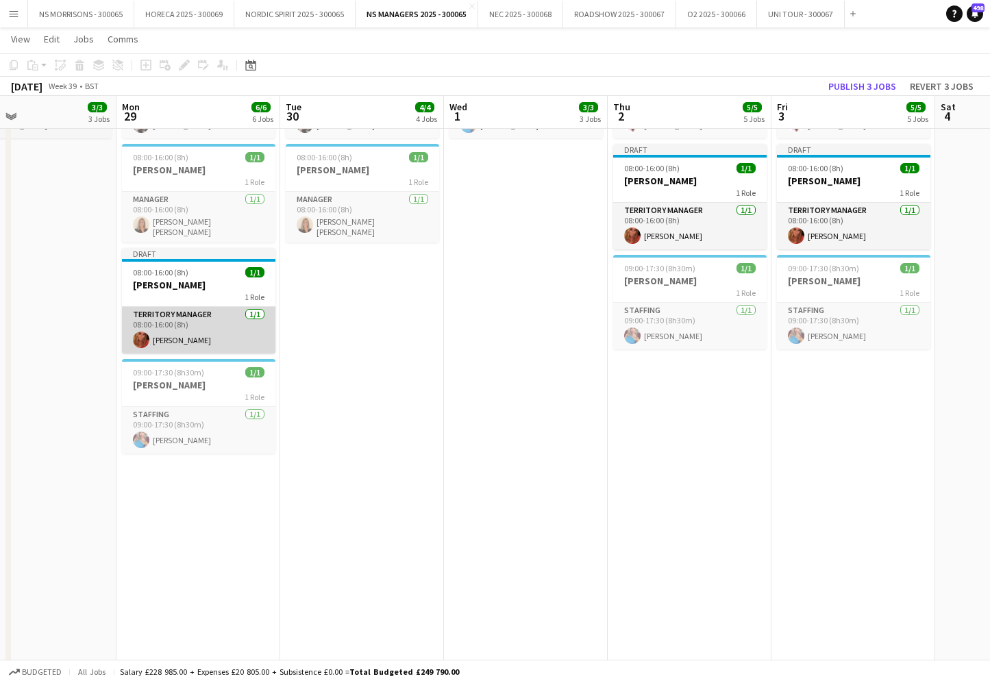
click at [186, 326] on app-card-role "Territory Manager [DATE] 08:00-16:00 (8h) [PERSON_NAME]" at bounding box center [198, 330] width 153 height 47
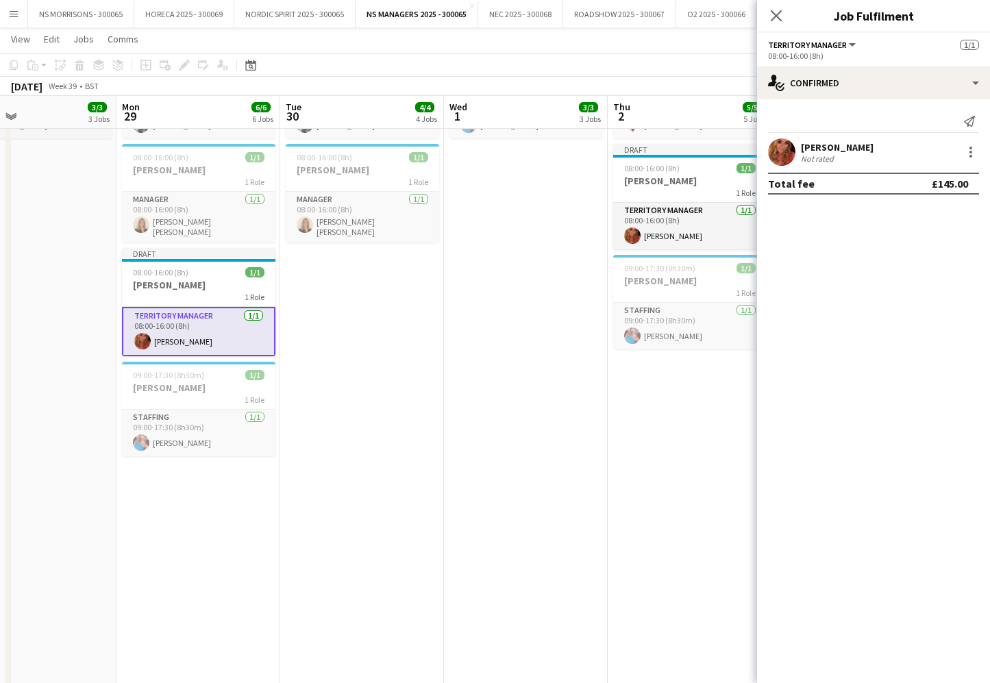
click at [434, 304] on app-date-cell "08:00-16:00 (8h) 1/1 [PERSON_NAME] 1 Role Territory Manager [DATE] 08:00-16:00 …" at bounding box center [362, 357] width 164 height 1038
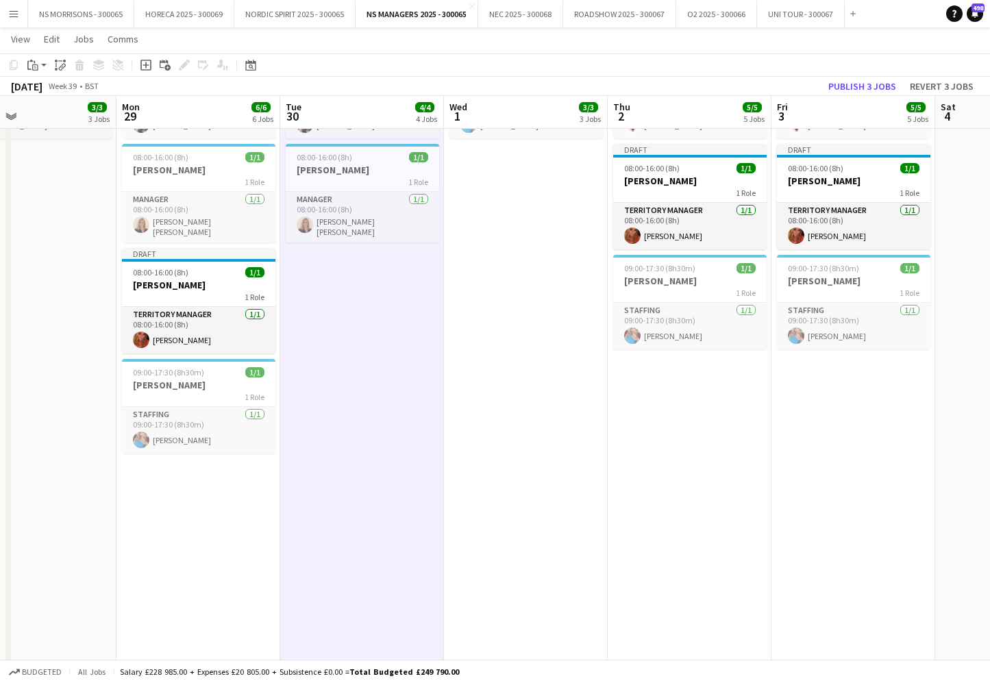
scroll to position [0, 539]
click at [868, 84] on button "Publish 3 jobs" at bounding box center [862, 86] width 79 height 18
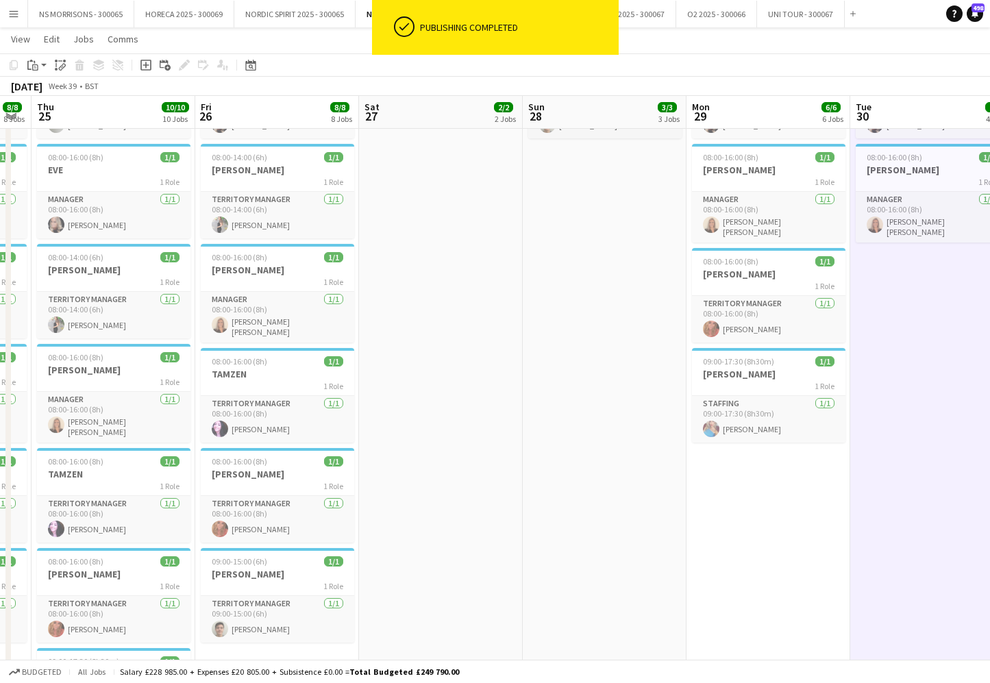
scroll to position [0, 295]
drag, startPoint x: 275, startPoint y: 373, endPoint x: 165, endPoint y: 243, distance: 169.7
click at [275, 373] on h3 "TAMZEN" at bounding box center [277, 374] width 153 height 12
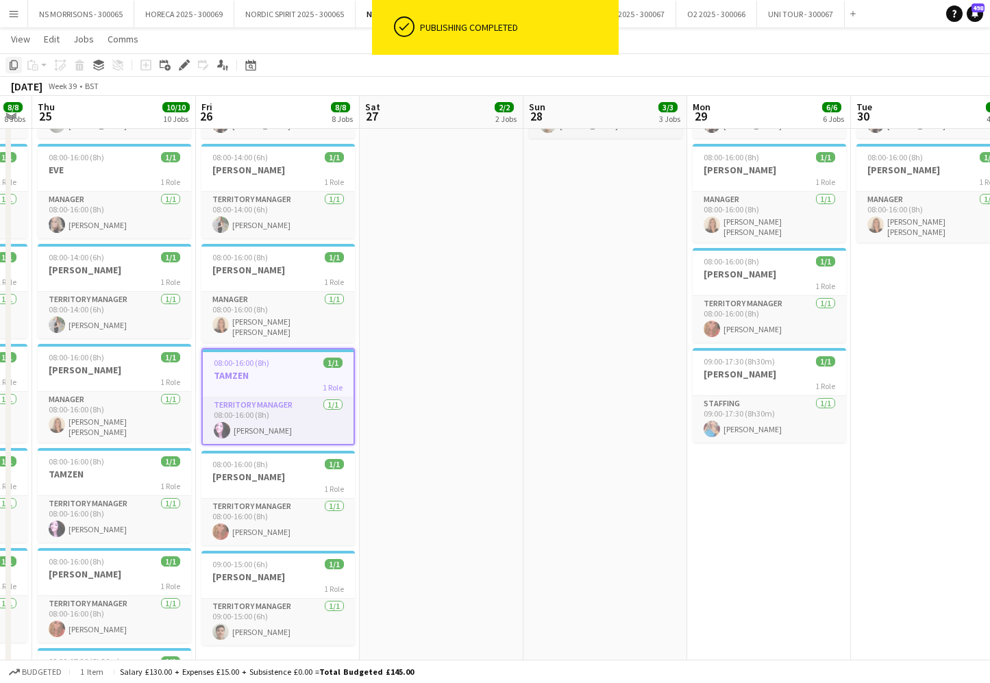
click at [16, 66] on icon "Copy" at bounding box center [13, 65] width 11 height 11
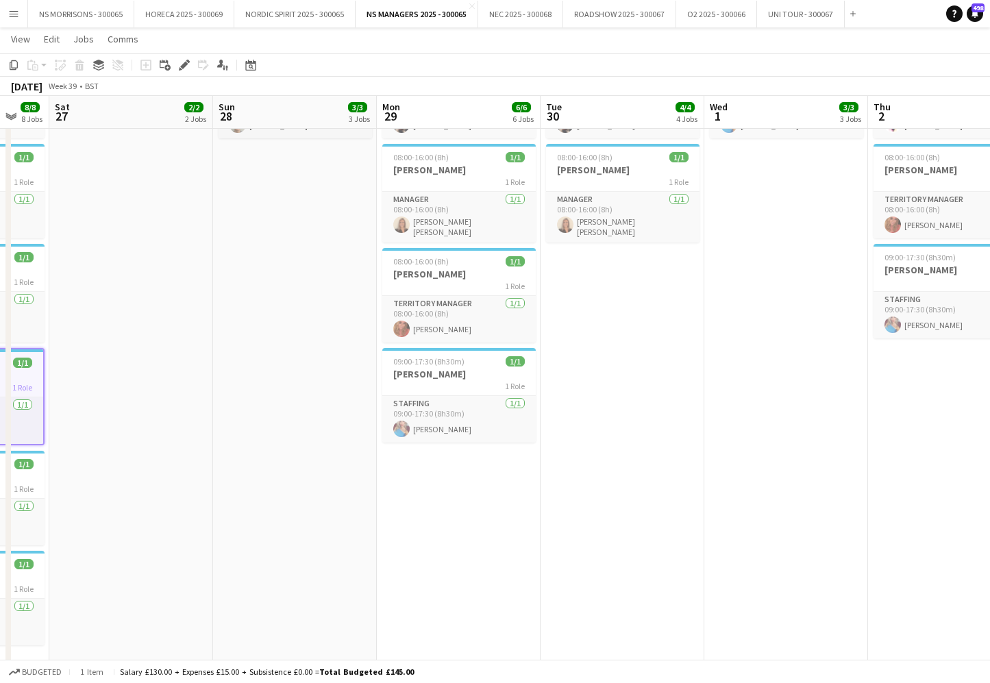
click at [494, 476] on app-date-cell "08:00-16:00 (8h) 1/1 [PERSON_NAME] 1 Role Territory Manager [DATE] 08:00-16:00 …" at bounding box center [459, 357] width 164 height 1038
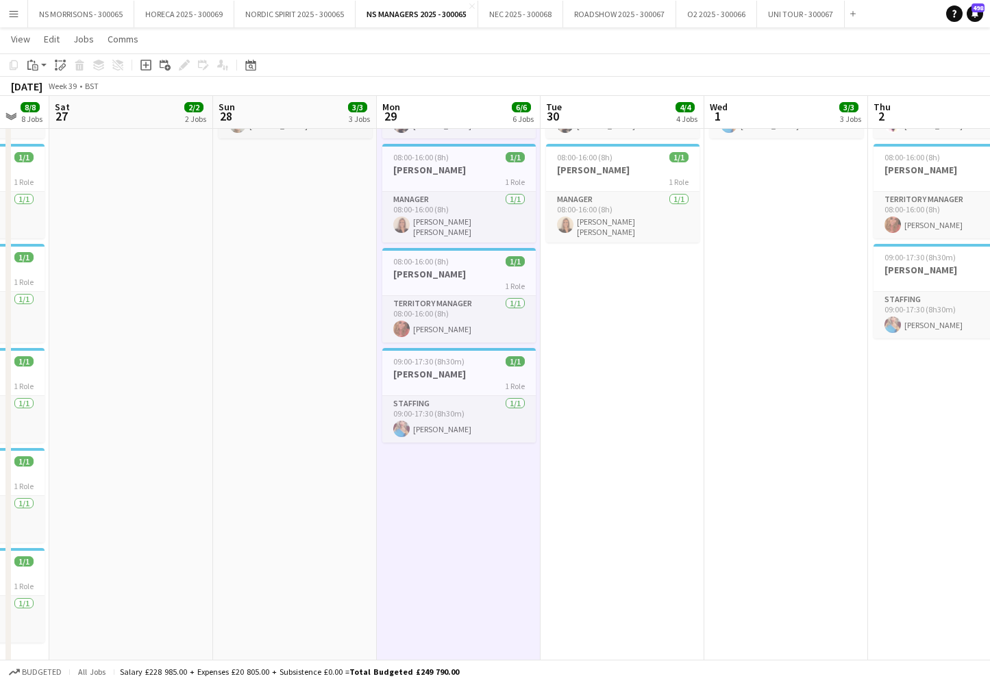
click at [602, 395] on app-calendar-viewport "Tue 23 7/7 7 Jobs Wed 24 8/8 8 Jobs Thu 25 10/10 10 Jobs Fri 26 8/8 8 Jobs Sat …" at bounding box center [495, 307] width 990 height 1138
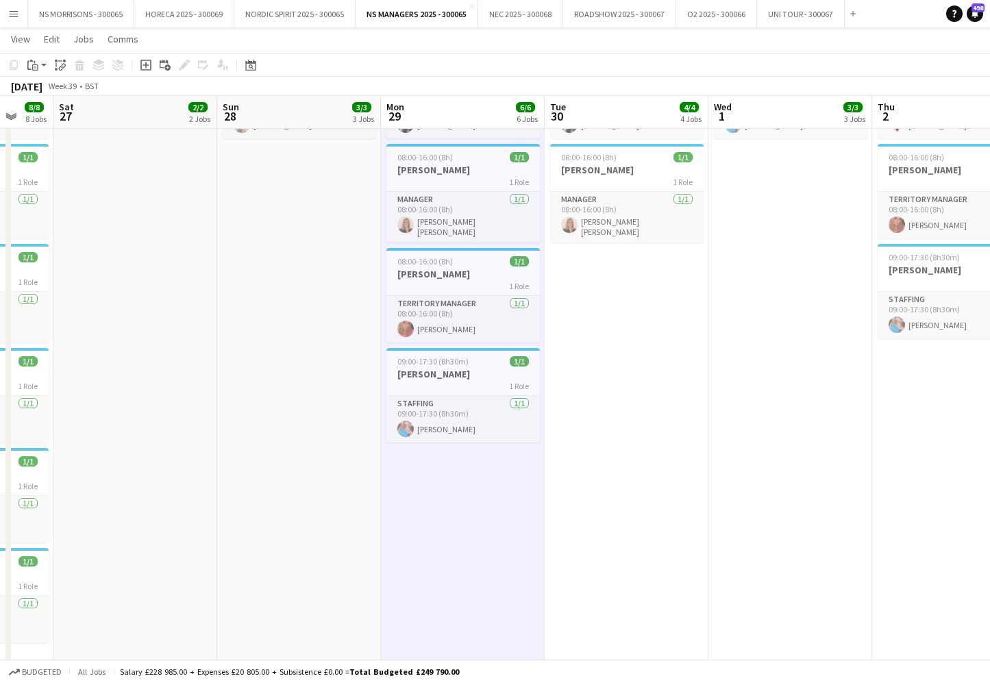
click at [725, 390] on app-date-cell "08:00-16:00 (8h) 1/1 [PERSON_NAME] 1 Role Territory Manager [DATE] 08:00-16:00 …" at bounding box center [791, 357] width 164 height 1038
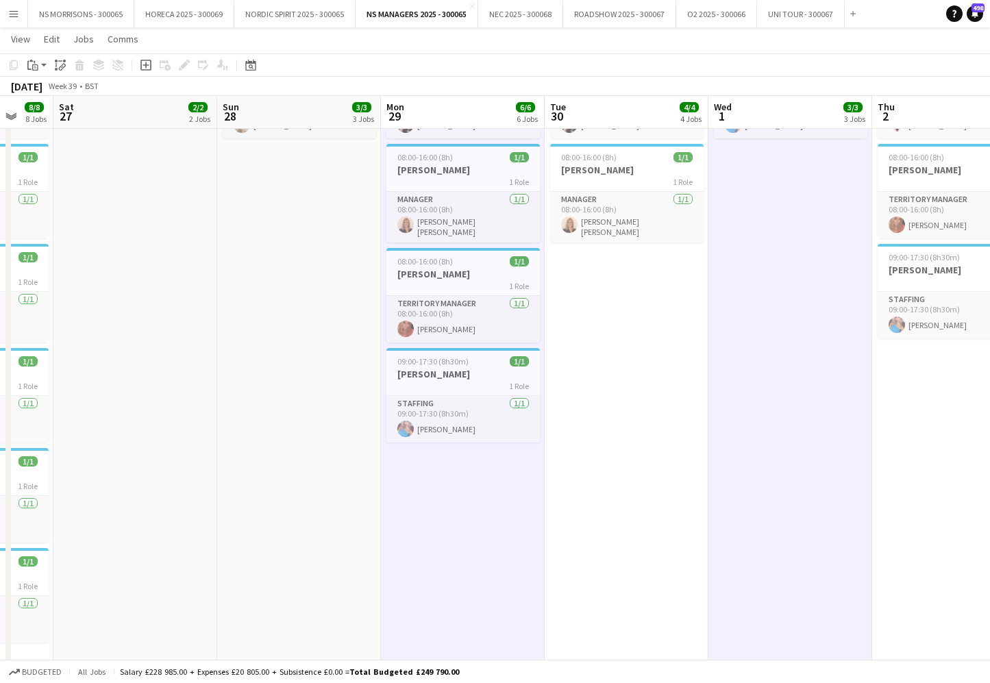
click at [675, 390] on app-date-cell "08:00-16:00 (8h) 1/1 [PERSON_NAME] 1 Role Territory Manager [DATE] 08:00-16:00 …" at bounding box center [627, 357] width 164 height 1038
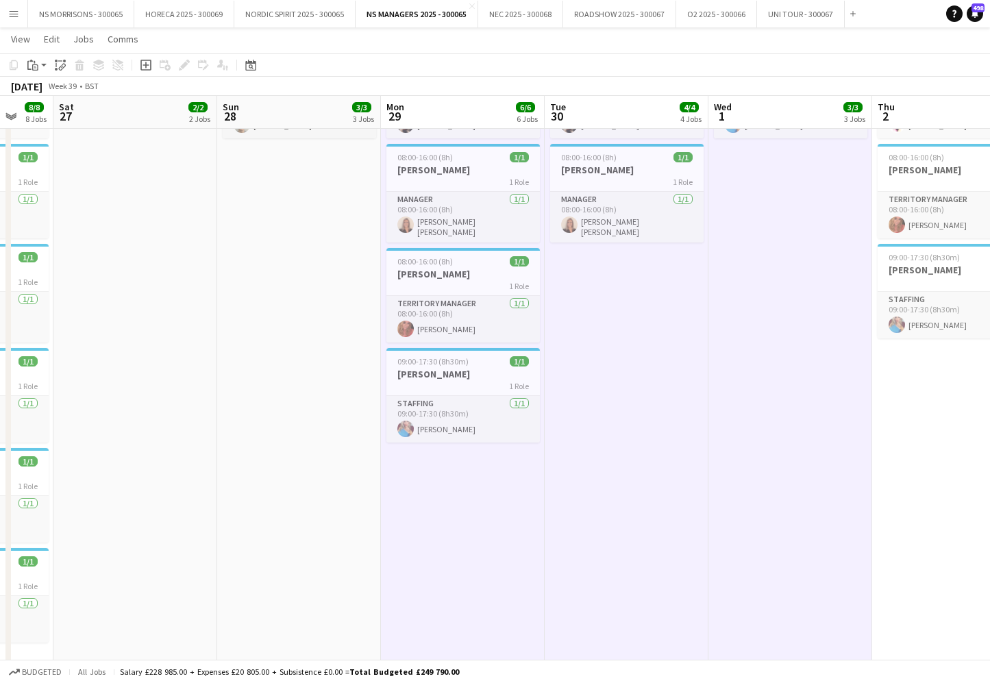
click at [884, 382] on app-date-cell "08:00-15:00 (7h) 1/1 ASHA 1 Role Territory Manager [DATE] 08:00-15:00 (7h) [PER…" at bounding box center [954, 357] width 164 height 1038
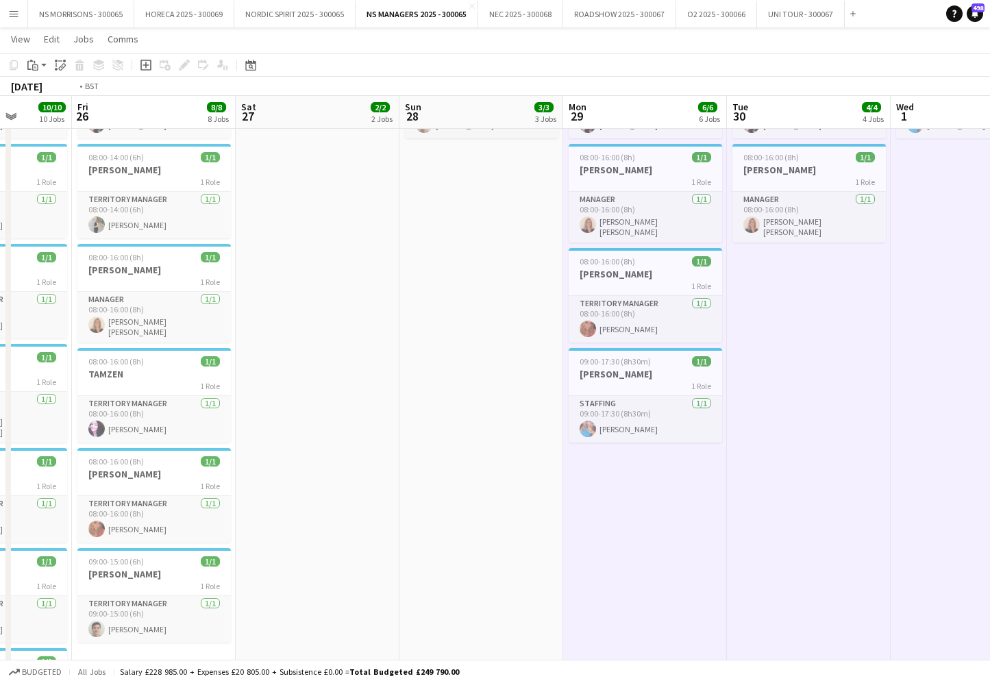
scroll to position [0, 428]
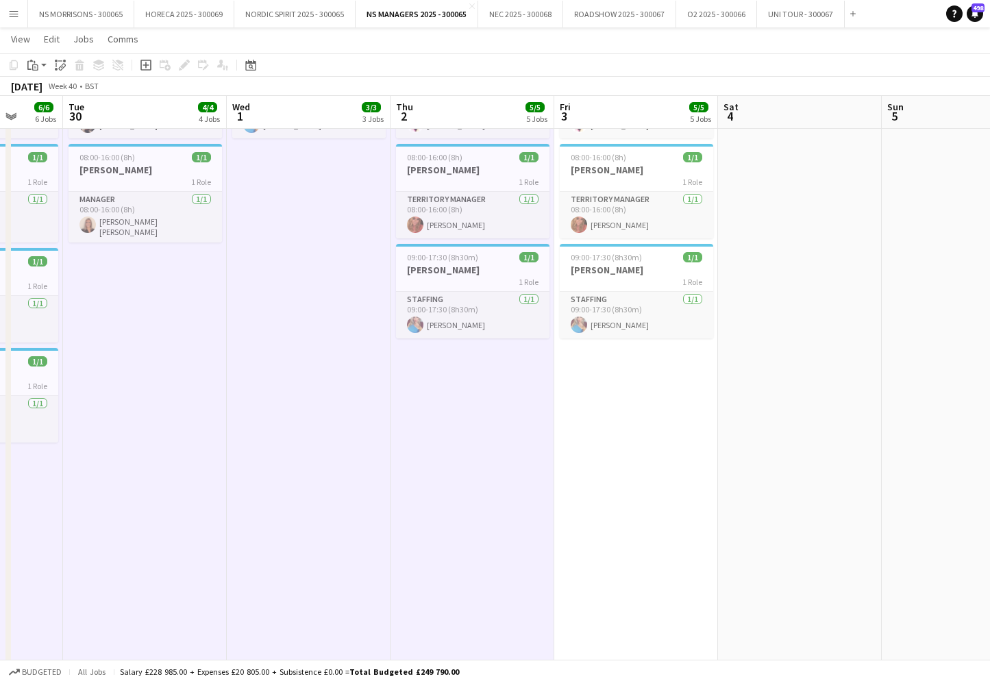
click at [635, 376] on app-date-cell "08:00-15:00 (7h) 1/1 ASHA 1 Role Territory Manager [DATE] 08:00-15:00 (7h) [PER…" at bounding box center [636, 357] width 164 height 1038
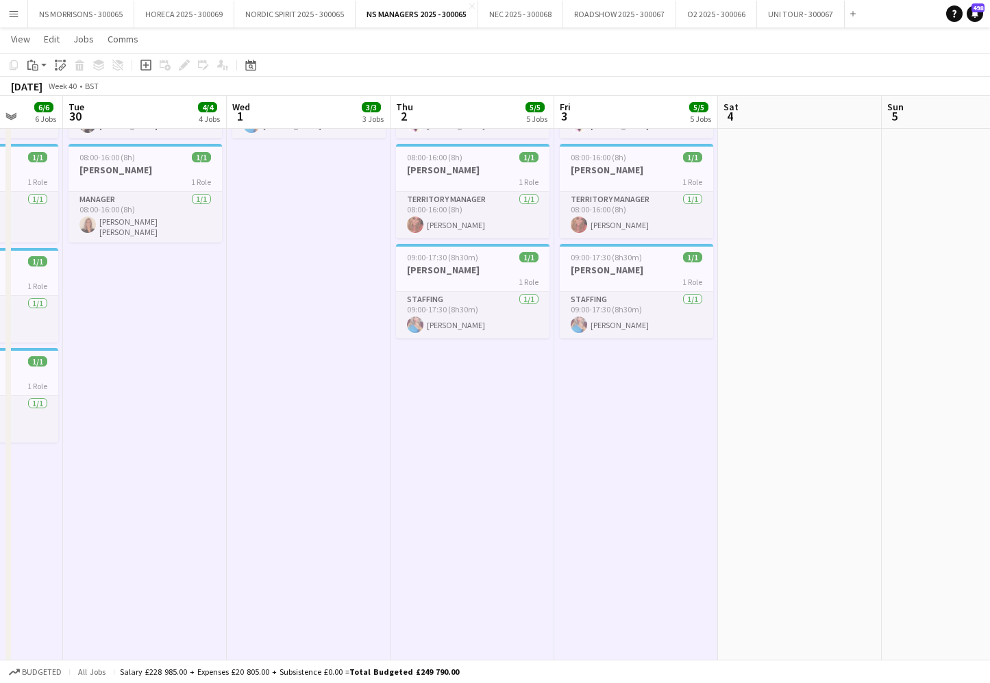
drag, startPoint x: 31, startPoint y: 64, endPoint x: 38, endPoint y: 82, distance: 19.3
click at [31, 64] on icon "Paste" at bounding box center [32, 65] width 11 height 11
click at [44, 115] on link "Paste with crew Command Shift V" at bounding box center [90, 114] width 108 height 12
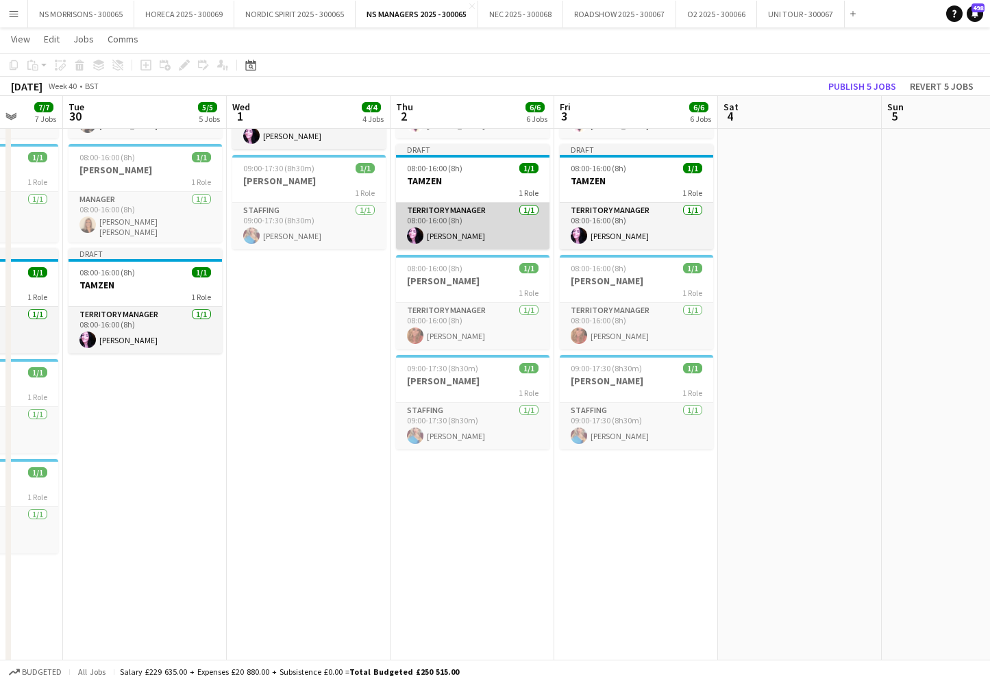
drag, startPoint x: 444, startPoint y: 230, endPoint x: 430, endPoint y: 243, distance: 19.0
click at [444, 230] on app-card-role "Territory Manager [DATE] 08:00-16:00 (8h) [PERSON_NAME]" at bounding box center [472, 226] width 153 height 47
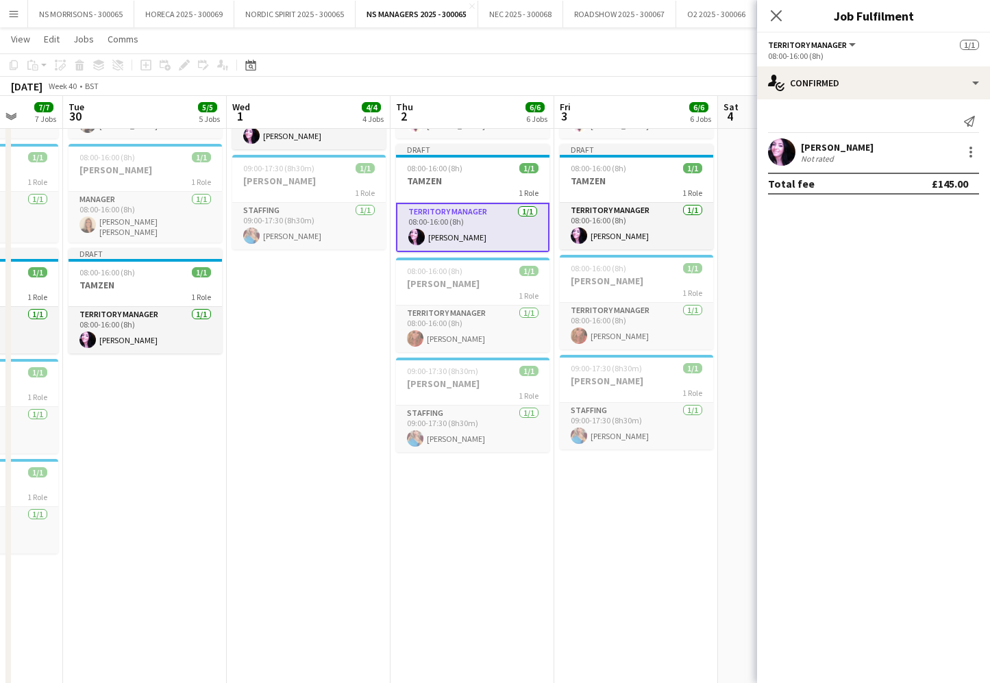
click at [330, 312] on app-date-cell "08:00-16:00 (8h) 1/1 [PERSON_NAME] 1 Role Territory Manager [DATE] 08:00-16:00 …" at bounding box center [309, 357] width 164 height 1038
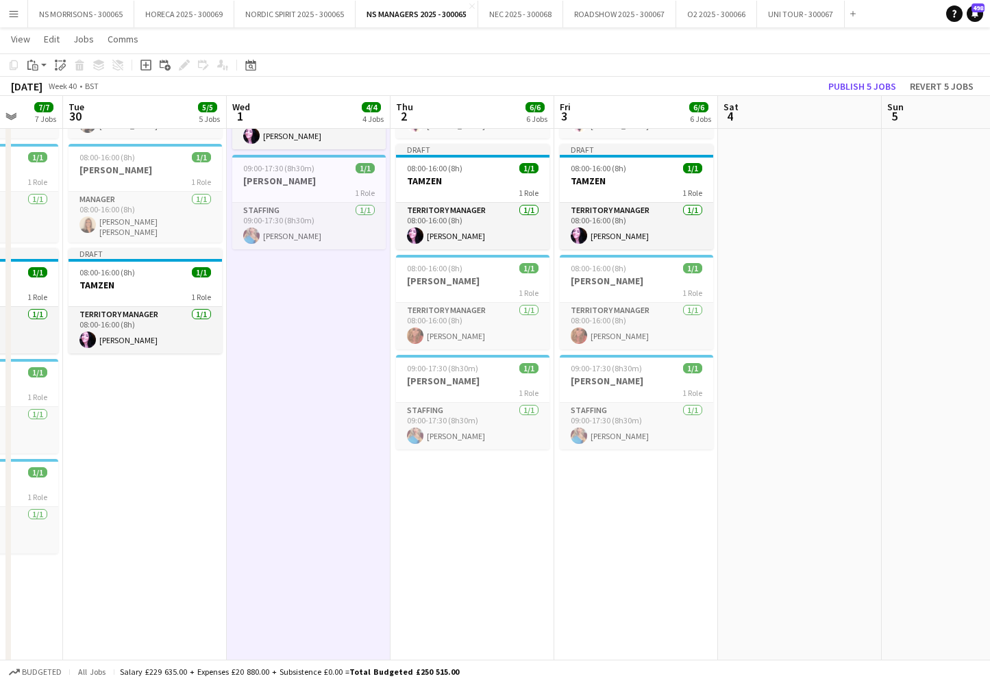
scroll to position [0, 426]
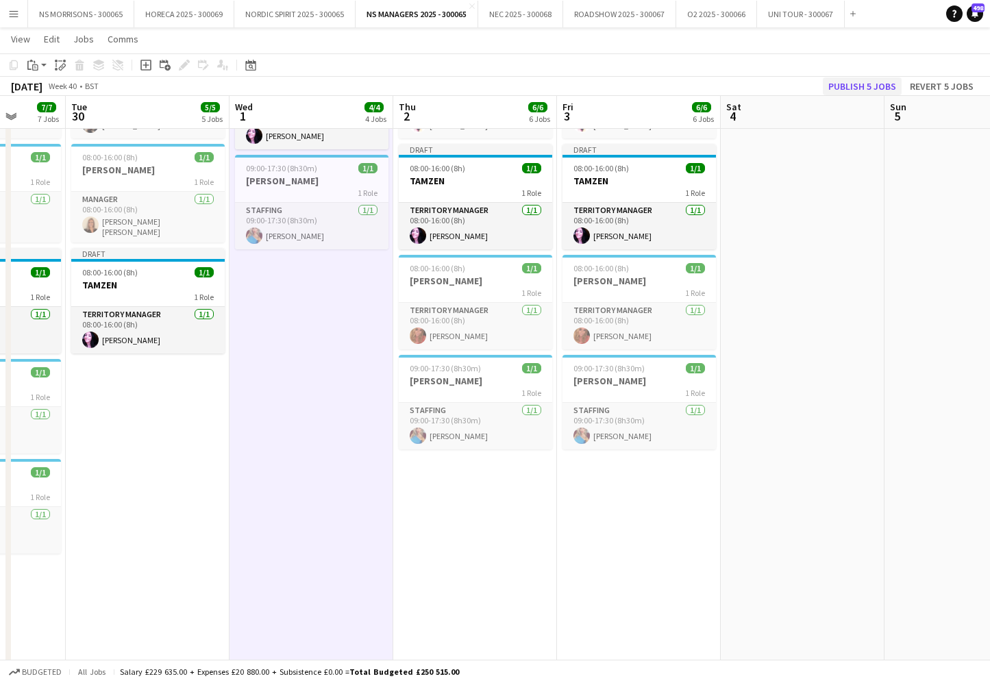
click at [852, 88] on button "Publish 5 jobs" at bounding box center [862, 86] width 79 height 18
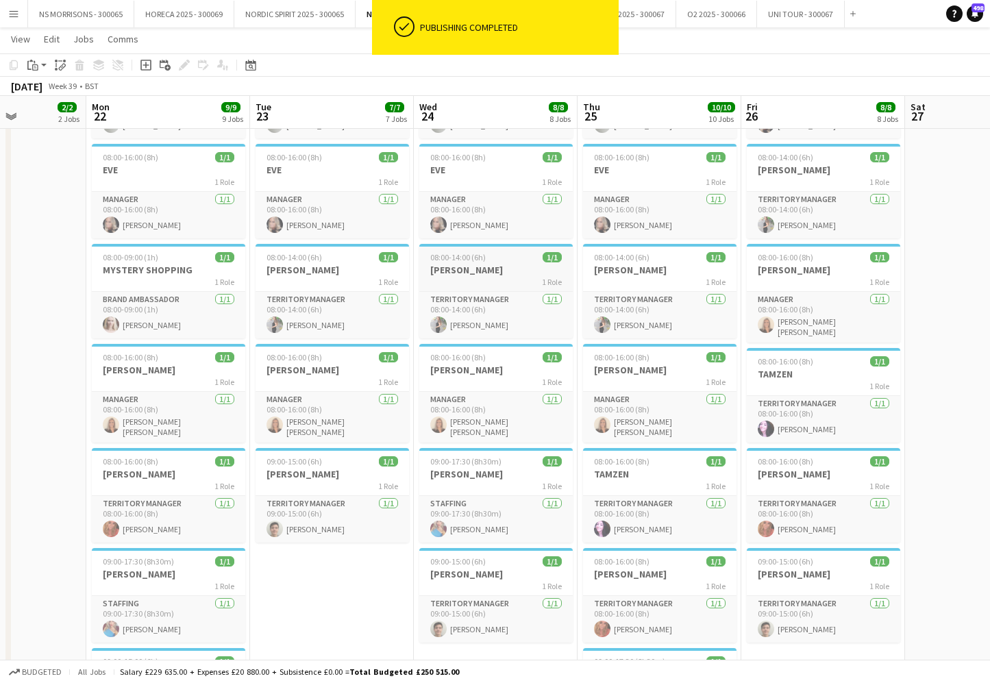
scroll to position [0, 404]
drag, startPoint x: 447, startPoint y: 266, endPoint x: 389, endPoint y: 248, distance: 60.3
click at [447, 266] on h3 "[PERSON_NAME]" at bounding box center [497, 270] width 153 height 12
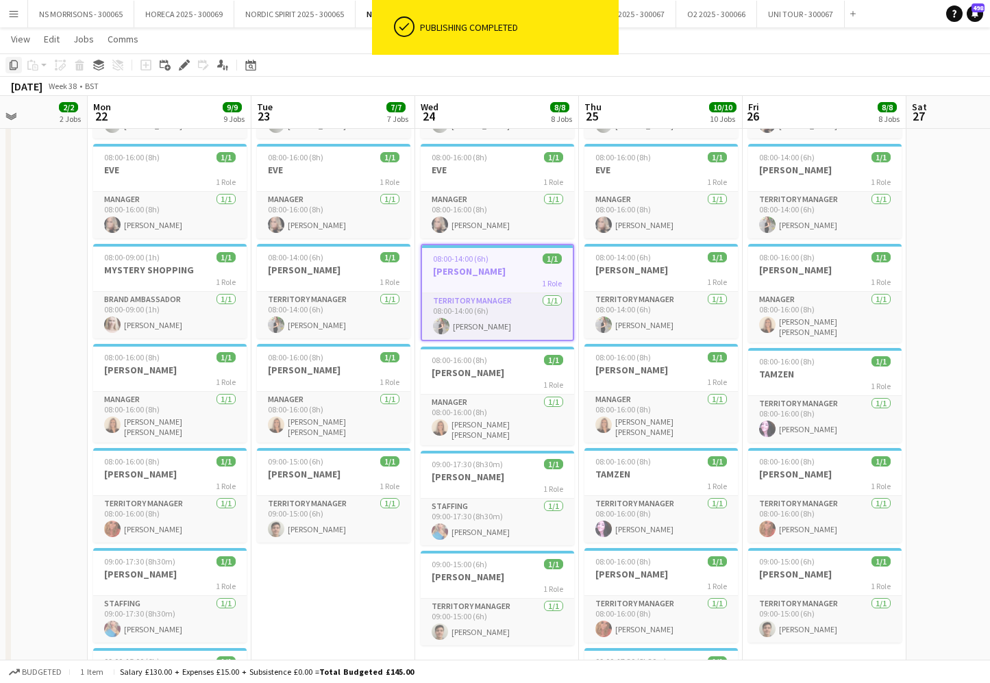
click at [16, 66] on icon "Copy" at bounding box center [13, 65] width 11 height 11
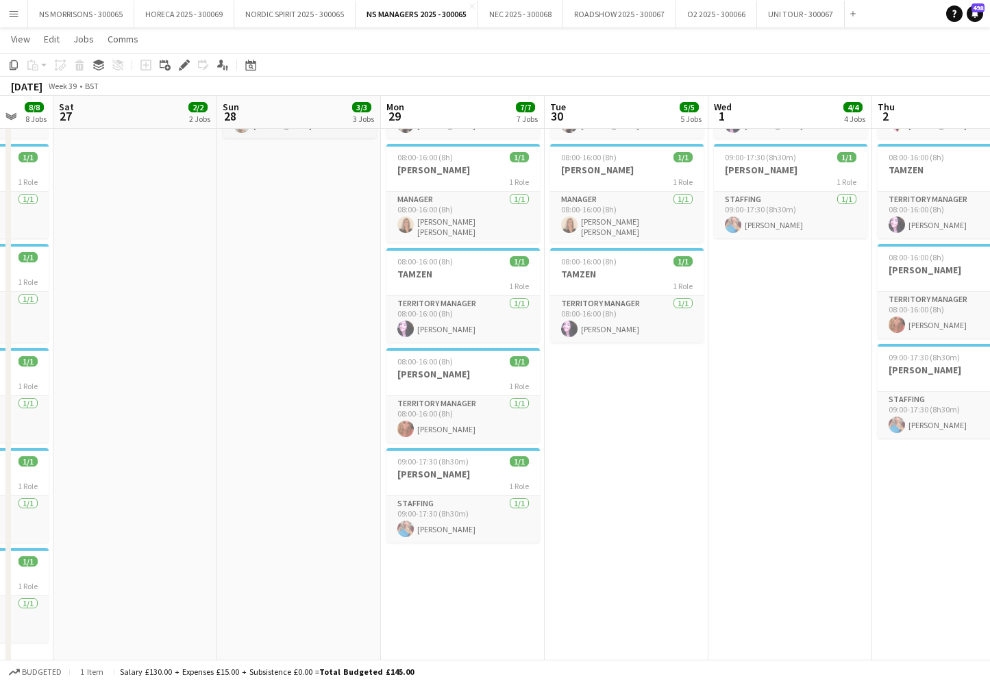
drag, startPoint x: 466, startPoint y: 582, endPoint x: 510, endPoint y: 541, distance: 59.6
click at [470, 578] on app-calendar-viewport "Tue 23 7/7 7 Jobs Wed 24 8/8 8 Jobs Thu 25 10/10 10 Jobs Fri 26 8/8 8 Jobs Sat …" at bounding box center [495, 307] width 990 height 1138
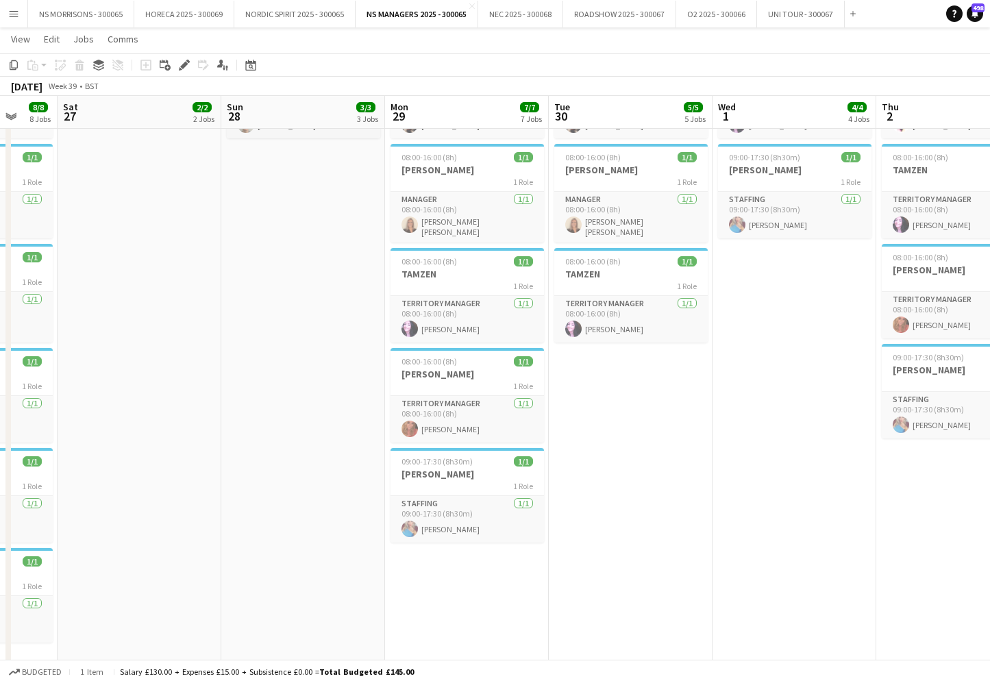
drag, startPoint x: 603, startPoint y: 468, endPoint x: 593, endPoint y: 483, distance: 17.9
click at [603, 468] on app-date-cell "08:00-16:00 (8h) 1/1 [PERSON_NAME] 1 Role Territory Manager [DATE] 08:00-16:00 …" at bounding box center [631, 357] width 164 height 1038
drag, startPoint x: 513, startPoint y: 589, endPoint x: 518, endPoint y: 583, distance: 8.3
click at [513, 589] on app-date-cell "08:00-16:00 (8h) 1/1 [PERSON_NAME] 1 Role Territory Manager [DATE] 08:00-16:00 …" at bounding box center [467, 357] width 164 height 1038
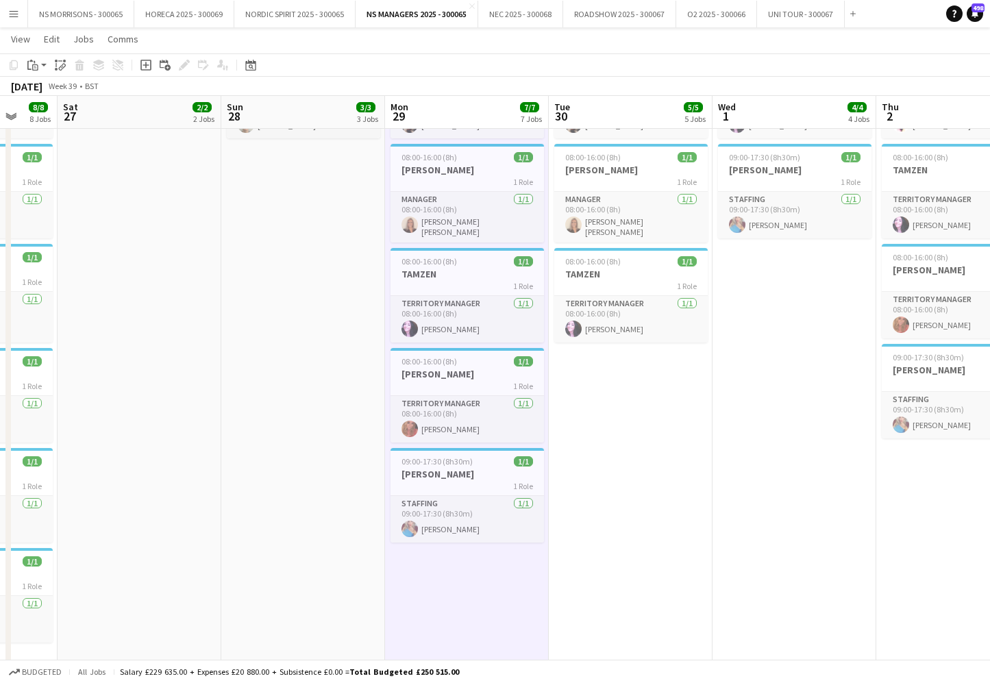
click at [617, 486] on app-date-cell "08:00-16:00 (8h) 1/1 [PERSON_NAME] 1 Role Territory Manager [DATE] 08:00-16:00 …" at bounding box center [631, 357] width 164 height 1038
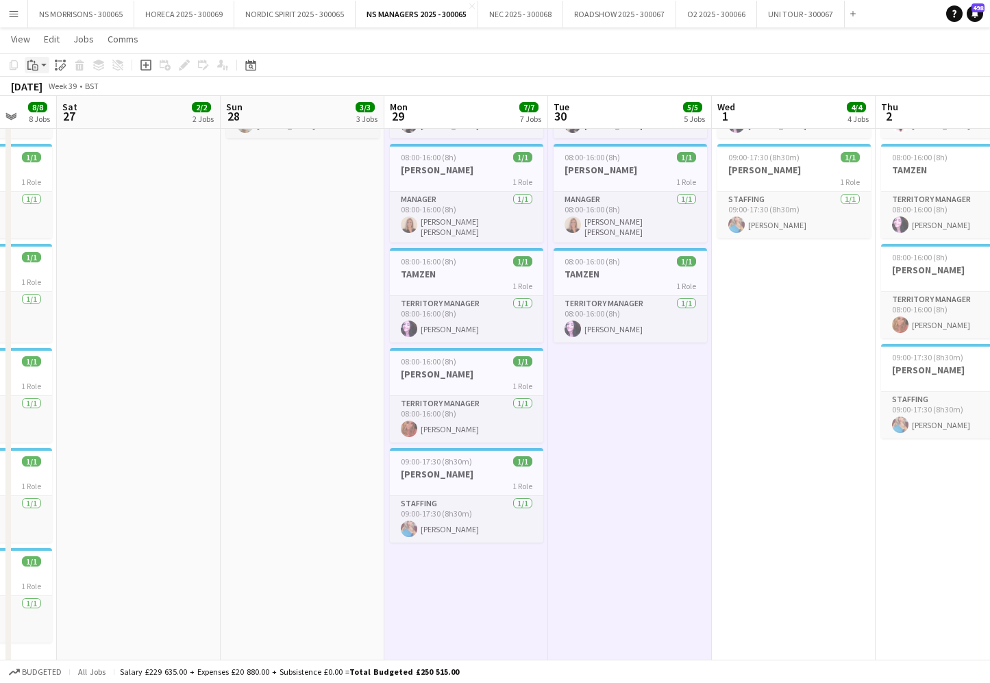
click at [41, 64] on app-action-btn "Paste" at bounding box center [37, 65] width 25 height 16
click at [49, 121] on div "Paste Command V Paste with crew Command Shift V" at bounding box center [90, 103] width 130 height 58
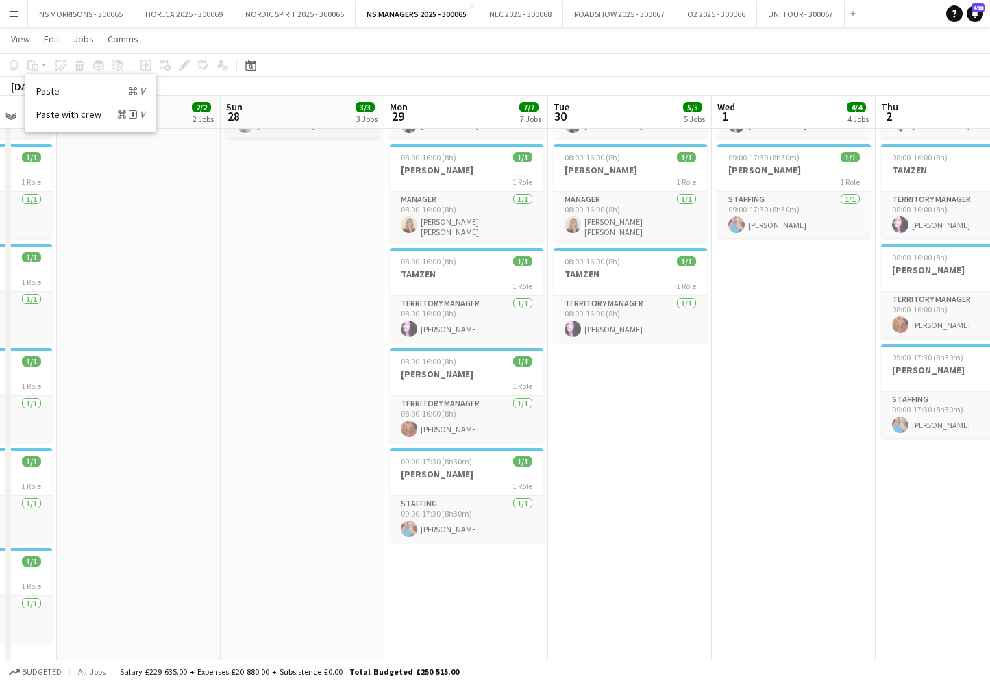
drag, startPoint x: 473, startPoint y: 622, endPoint x: 576, endPoint y: 535, distance: 135.2
click at [474, 620] on app-date-cell "08:00-16:00 (8h) 1/1 [PERSON_NAME] 1 Role Territory Manager [DATE] 08:00-16:00 …" at bounding box center [466, 357] width 164 height 1038
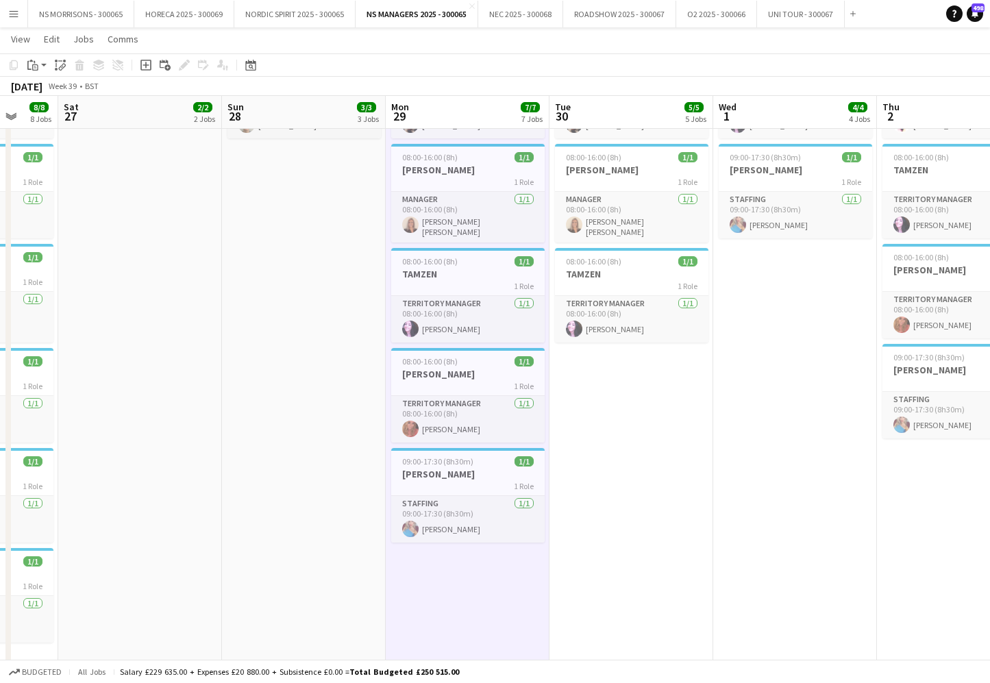
click at [605, 511] on app-date-cell "08:00-16:00 (8h) 1/1 [PERSON_NAME] 1 Role Territory Manager [DATE] 08:00-16:00 …" at bounding box center [632, 357] width 164 height 1038
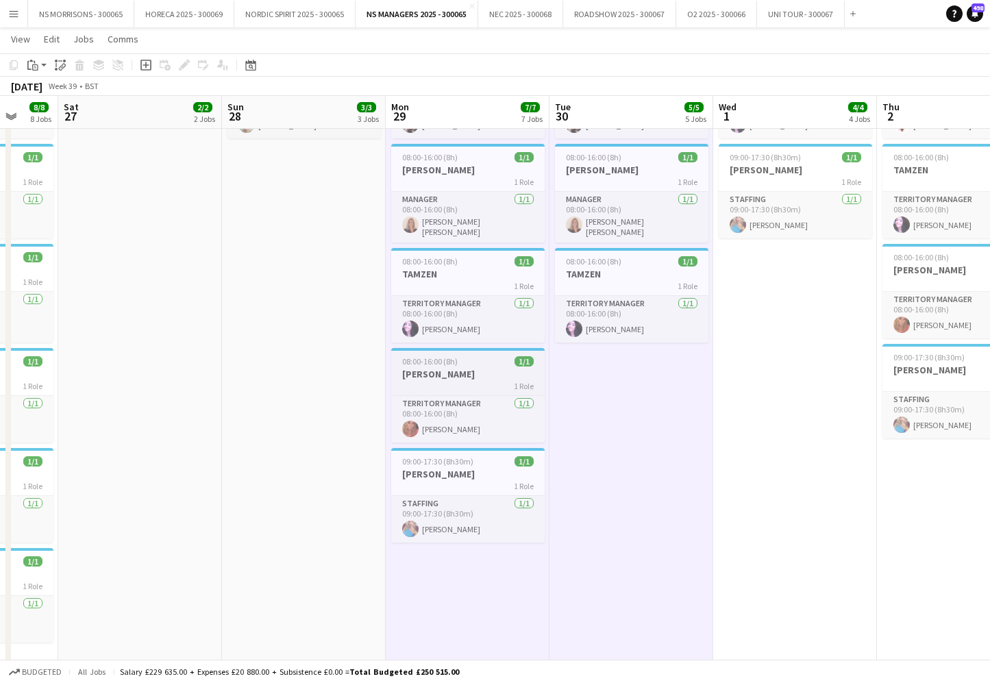
scroll to position [0, 598]
drag, startPoint x: 30, startPoint y: 66, endPoint x: 33, endPoint y: 77, distance: 12.0
click at [30, 66] on icon "Paste" at bounding box center [32, 65] width 11 height 11
click at [41, 113] on link "Paste with crew Command Shift V" at bounding box center [90, 114] width 108 height 12
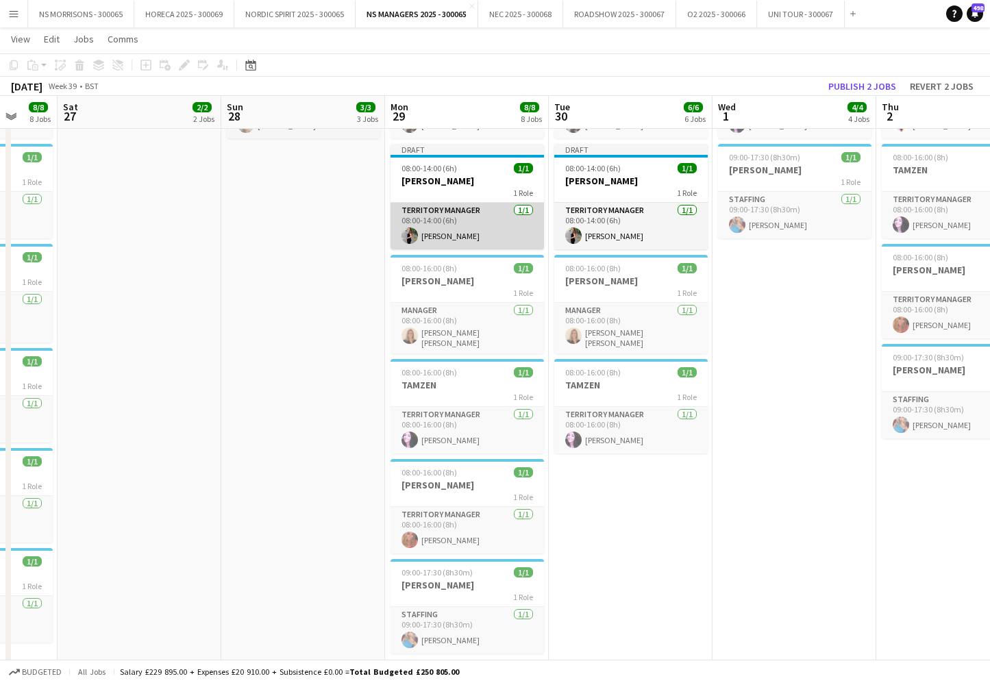
click at [503, 232] on app-card-role "Territory Manager [DATE] 08:00-14:00 (6h) [PERSON_NAME]" at bounding box center [467, 226] width 153 height 47
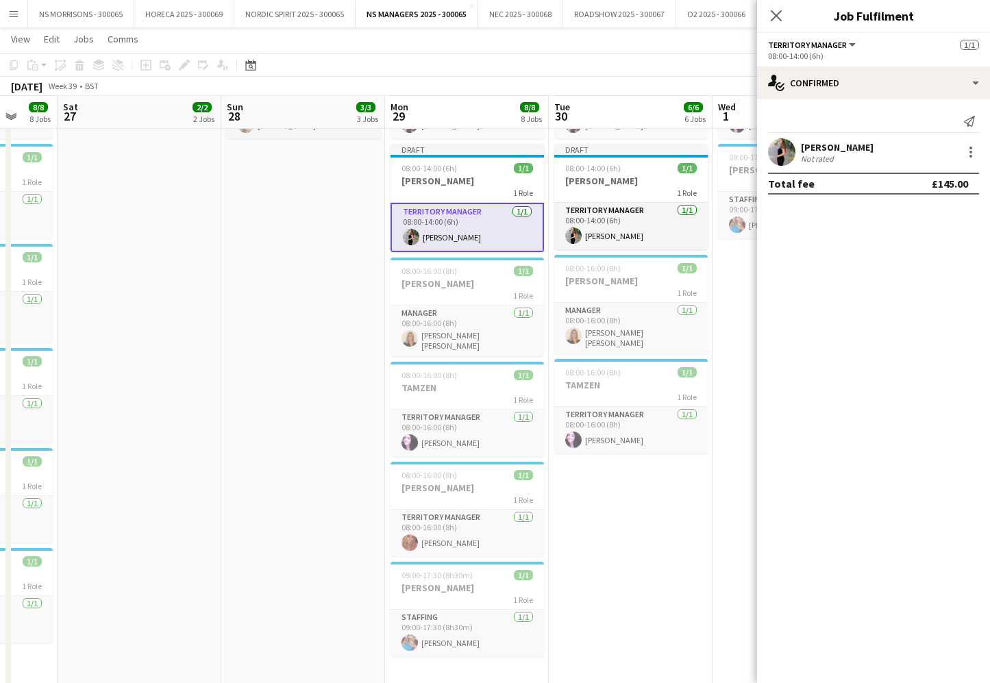
click at [304, 265] on app-date-cell "08:00-13:00 (5h) 1/1 [PERSON_NAME] 1 Role Territory Manager [DATE] 08:00-13:00 …" at bounding box center [303, 357] width 164 height 1038
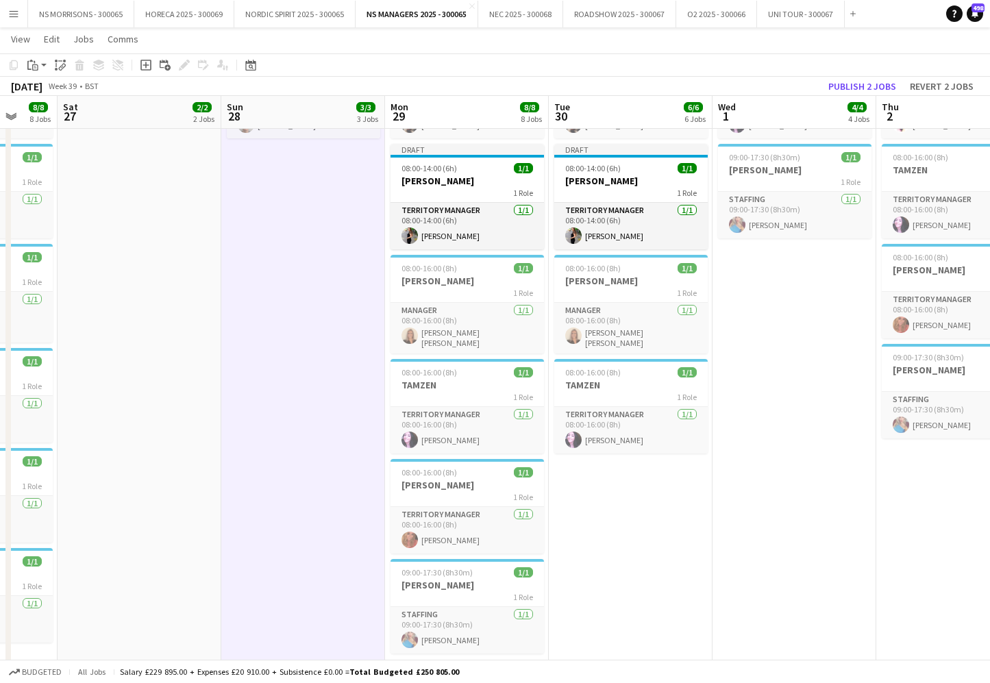
click at [870, 90] on button "Publish 2 jobs" at bounding box center [862, 86] width 79 height 18
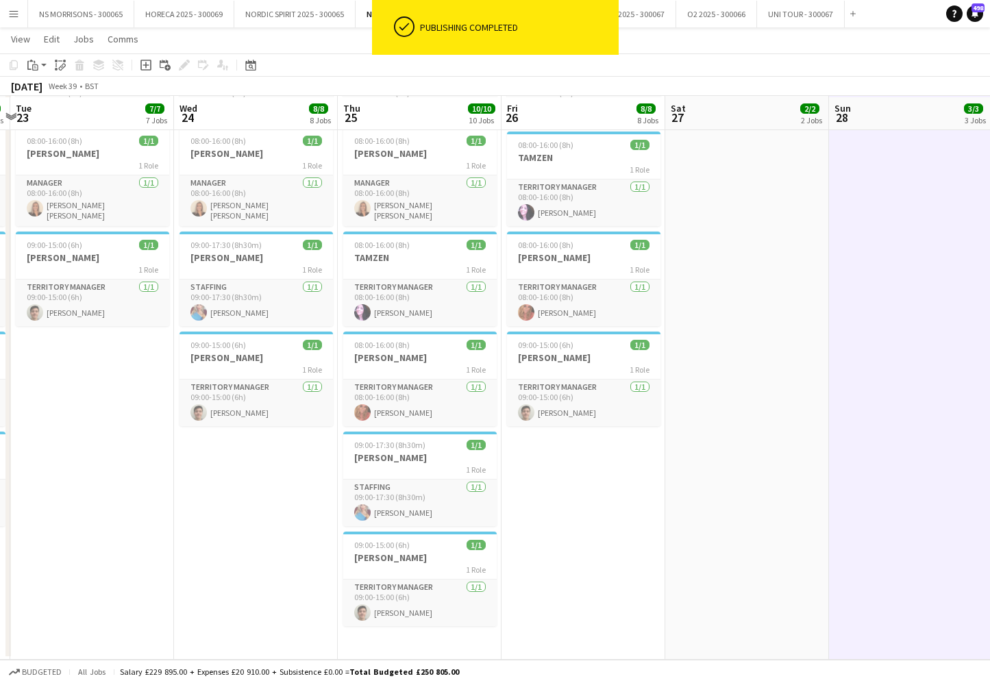
scroll to position [532, 0]
click at [216, 354] on h3 "[PERSON_NAME]" at bounding box center [256, 358] width 153 height 12
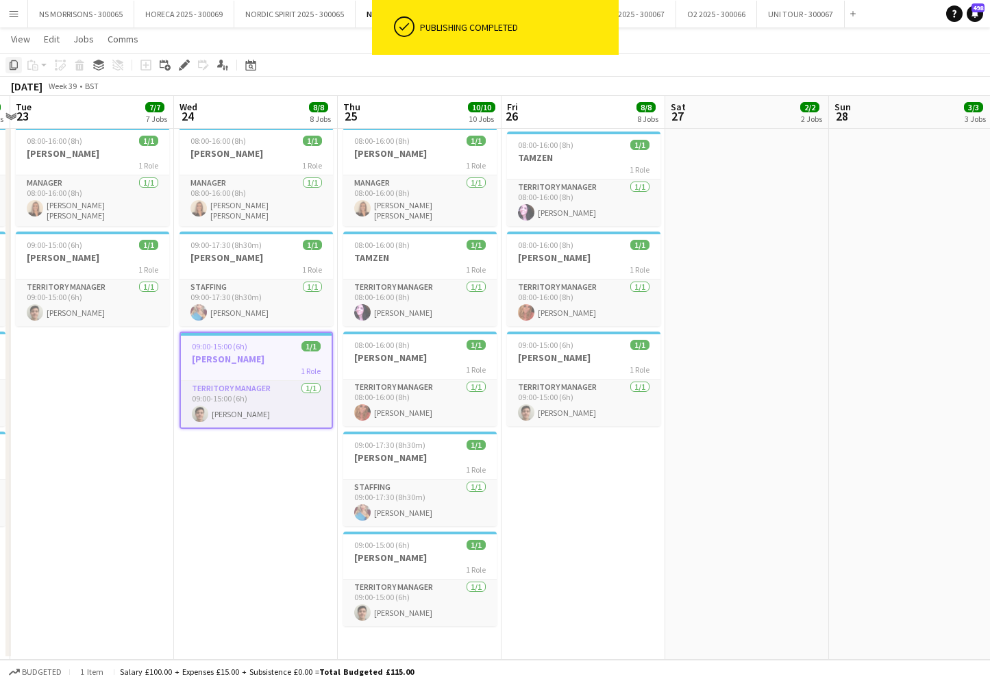
click at [13, 62] on icon "Copy" at bounding box center [13, 65] width 11 height 11
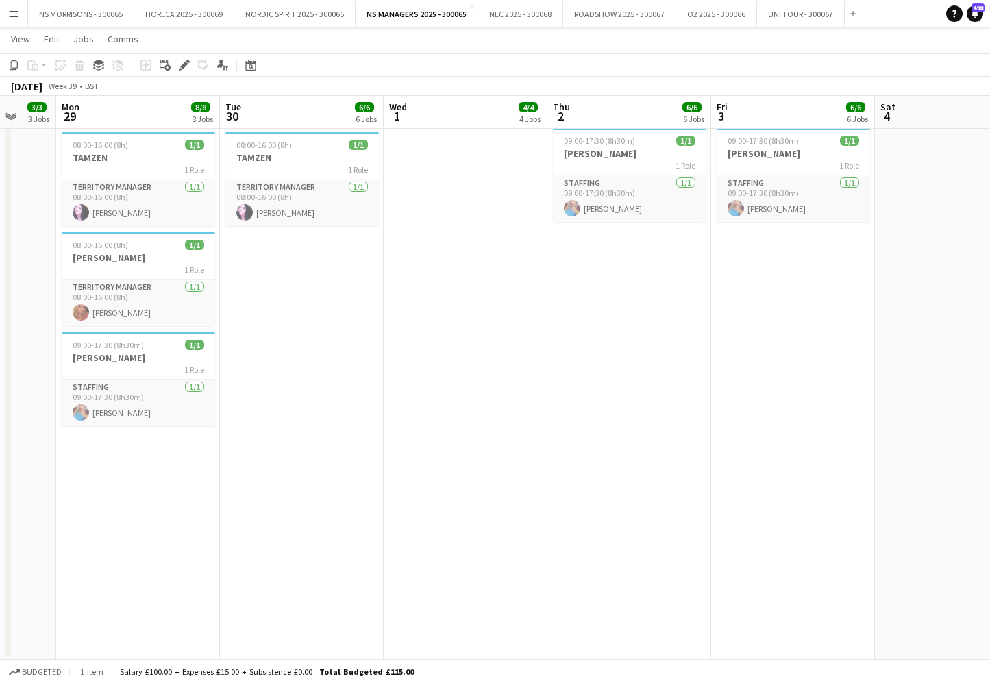
drag, startPoint x: 167, startPoint y: 458, endPoint x: 184, endPoint y: 453, distance: 18.0
click at [169, 458] on app-date-cell "08:00-16:00 (8h) 1/1 [PERSON_NAME] 1 Role Territory Manager [DATE] 08:00-16:00 …" at bounding box center [138, 141] width 164 height 1038
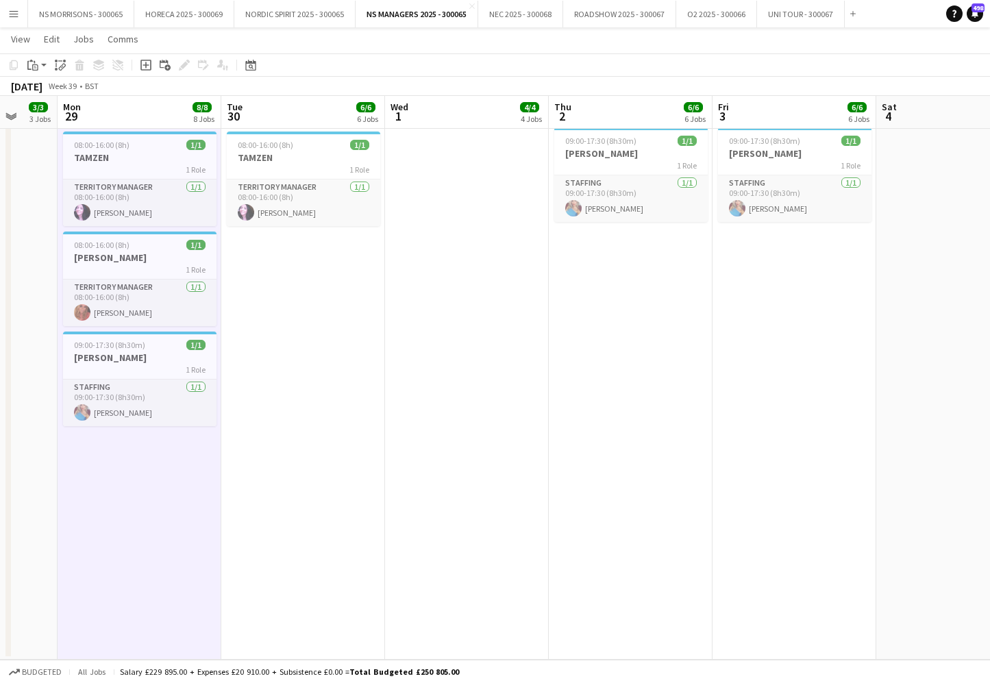
click at [325, 376] on app-date-cell "08:00-16:00 (8h) 1/1 [PERSON_NAME] 1 Role Territory Manager [DATE] 08:00-16:00 …" at bounding box center [303, 141] width 164 height 1038
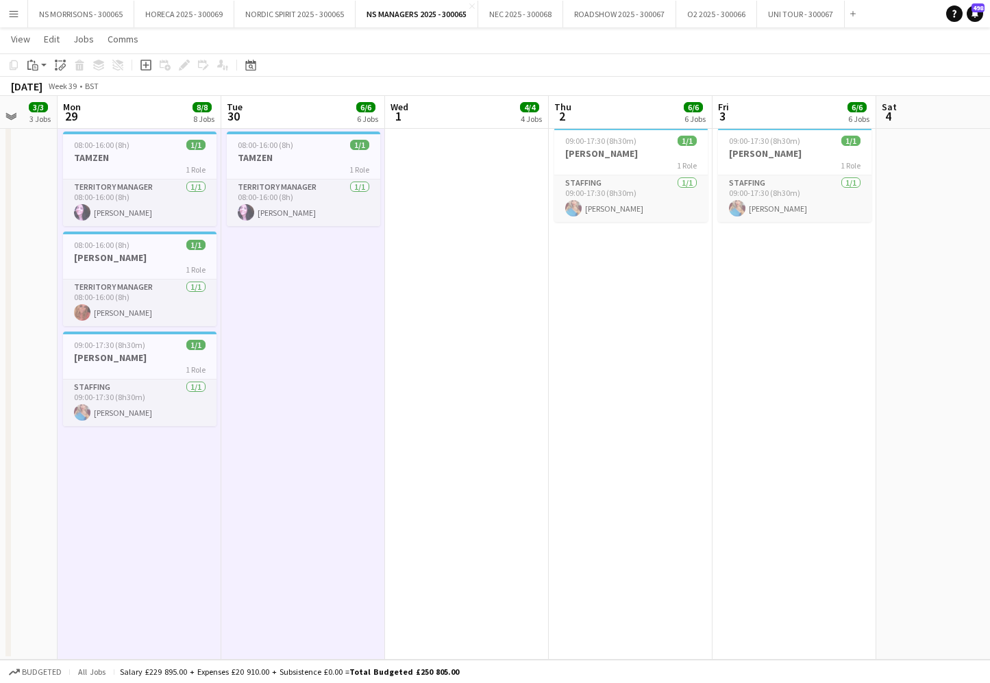
click at [447, 335] on app-date-cell "08:00-16:00 (8h) 1/1 [PERSON_NAME] 1 Role Territory Manager [DATE] 08:00-16:00 …" at bounding box center [467, 141] width 164 height 1038
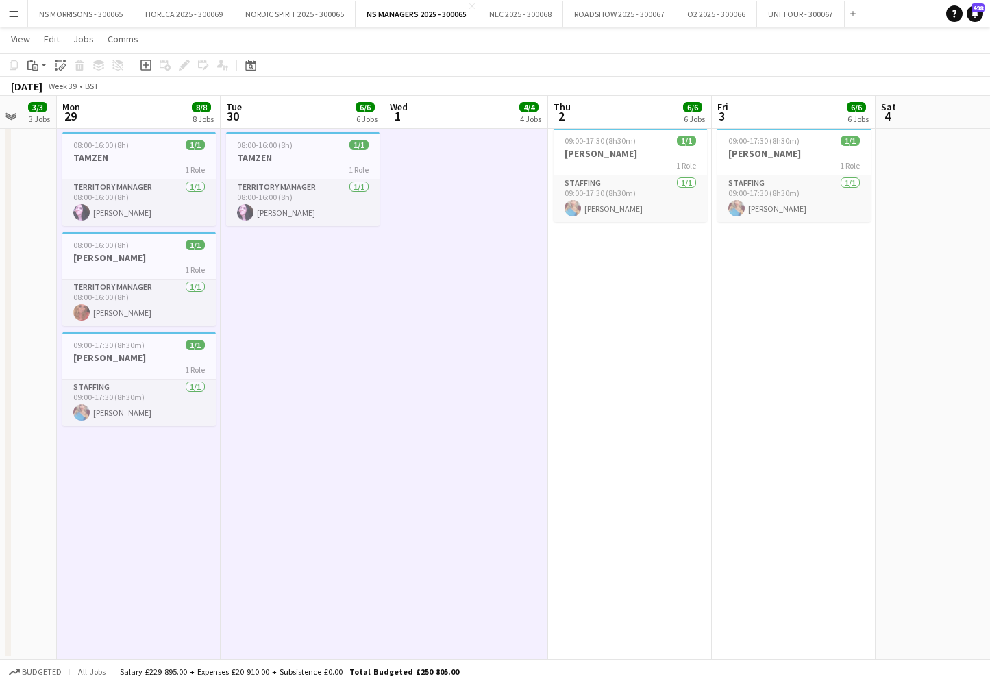
click at [600, 306] on app-date-cell "08:00-15:00 (7h) 1/1 ASHA 1 Role Territory Manager [DATE] 08:00-15:00 (7h) [PER…" at bounding box center [630, 141] width 164 height 1038
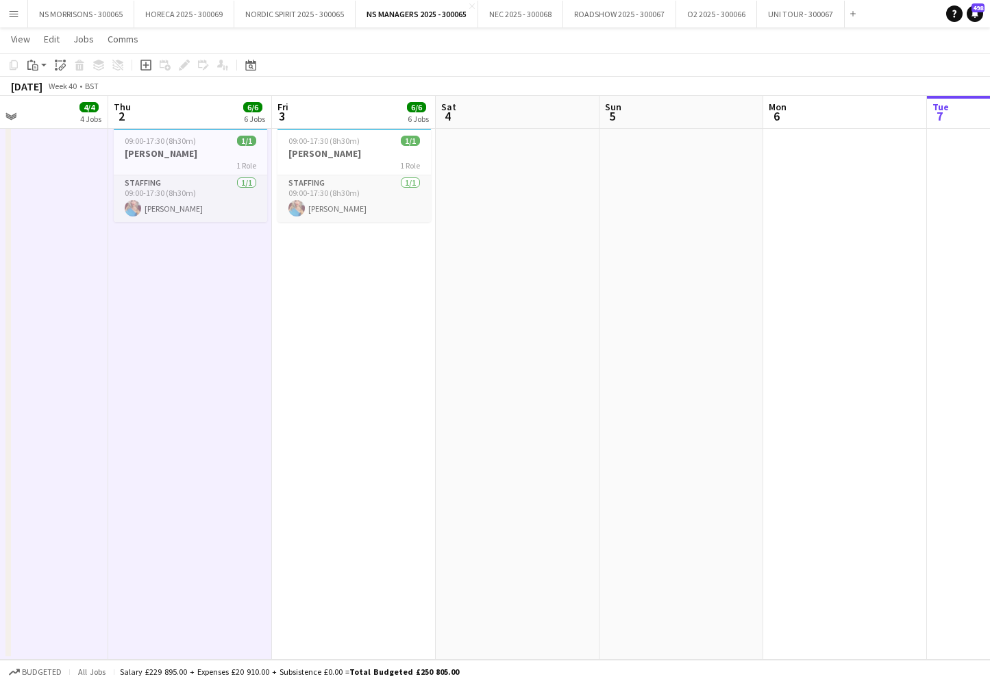
scroll to position [0, 429]
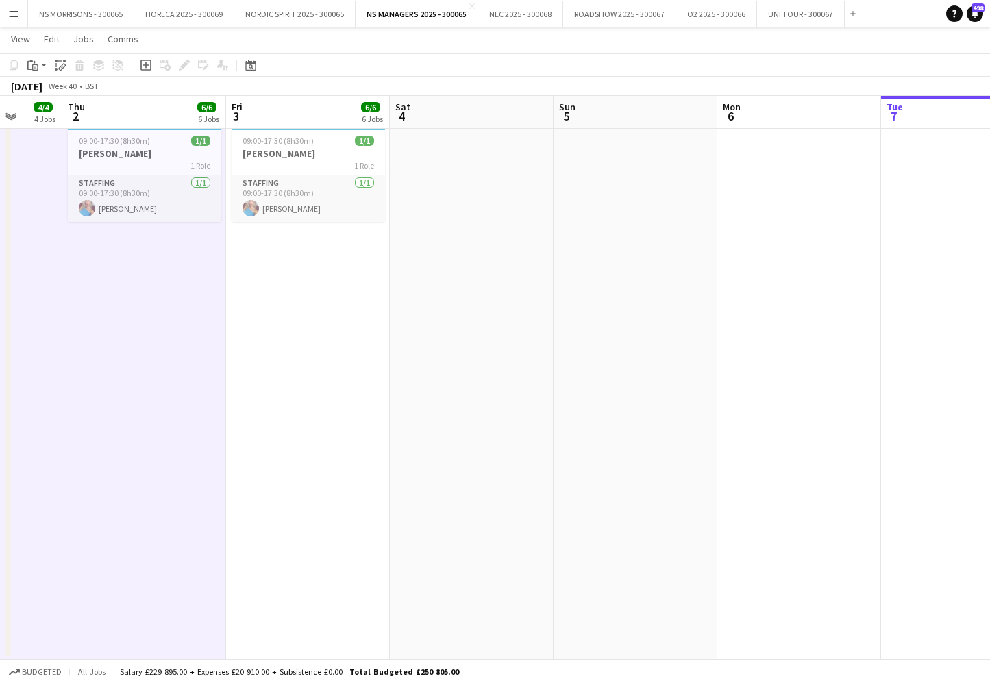
drag, startPoint x: 637, startPoint y: 244, endPoint x: 541, endPoint y: 204, distance: 104.1
click at [637, 244] on app-date-cell at bounding box center [636, 141] width 164 height 1038
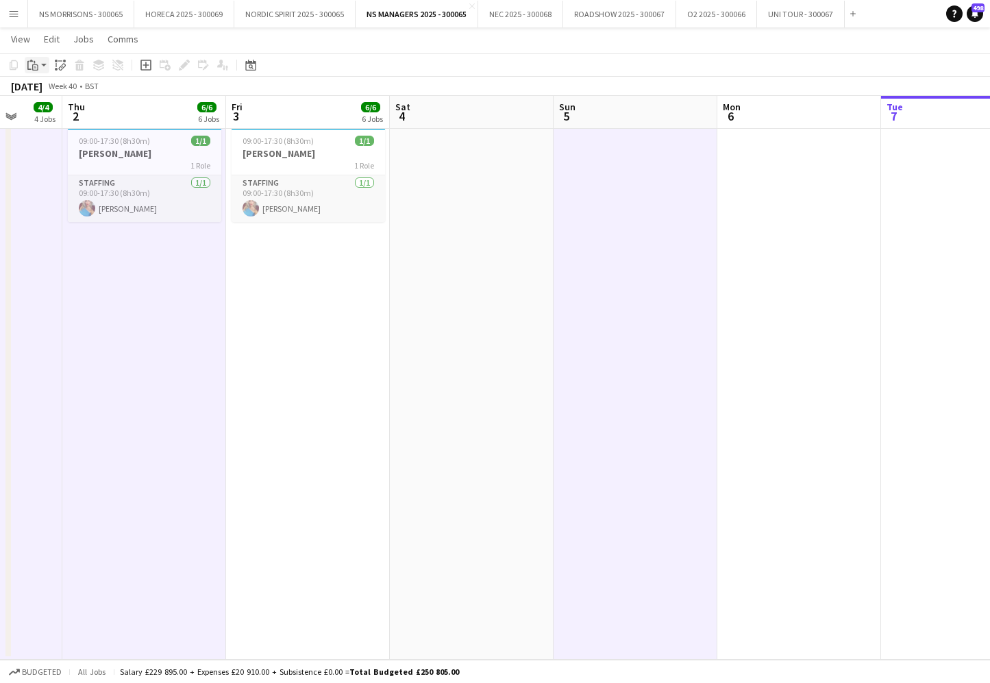
click at [34, 64] on icon "Paste" at bounding box center [32, 65] width 11 height 11
drag, startPoint x: 40, startPoint y: 116, endPoint x: 163, endPoint y: 137, distance: 125.2
click at [40, 116] on link "Paste with crew Command Shift V" at bounding box center [90, 114] width 108 height 12
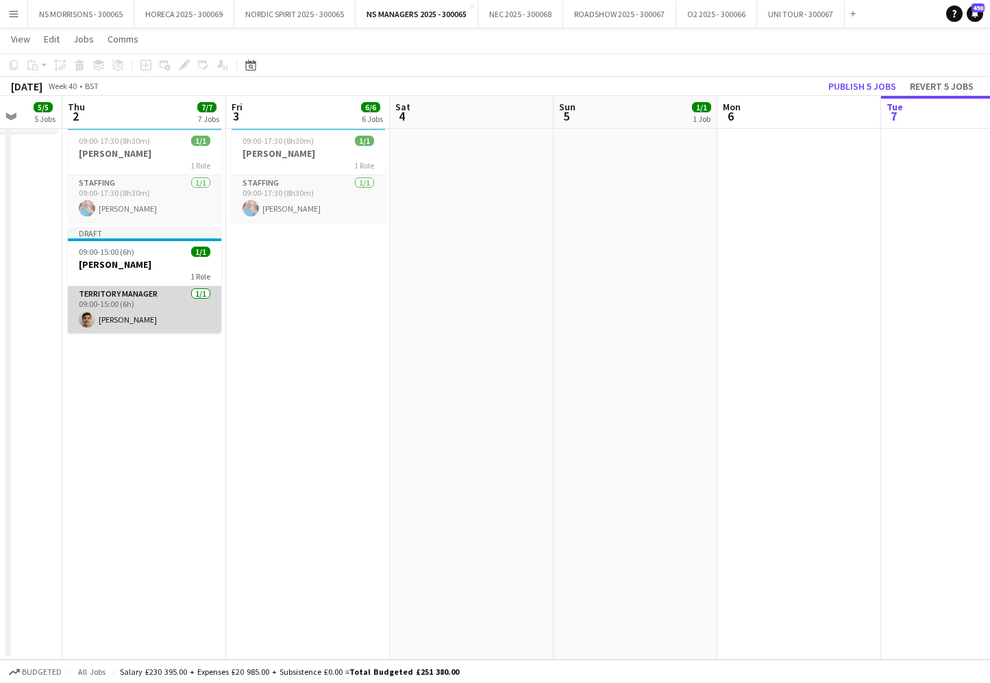
click at [151, 302] on app-card-role "Territory Manager [DATE] 09:00-15:00 (6h) [PERSON_NAME]" at bounding box center [144, 309] width 153 height 47
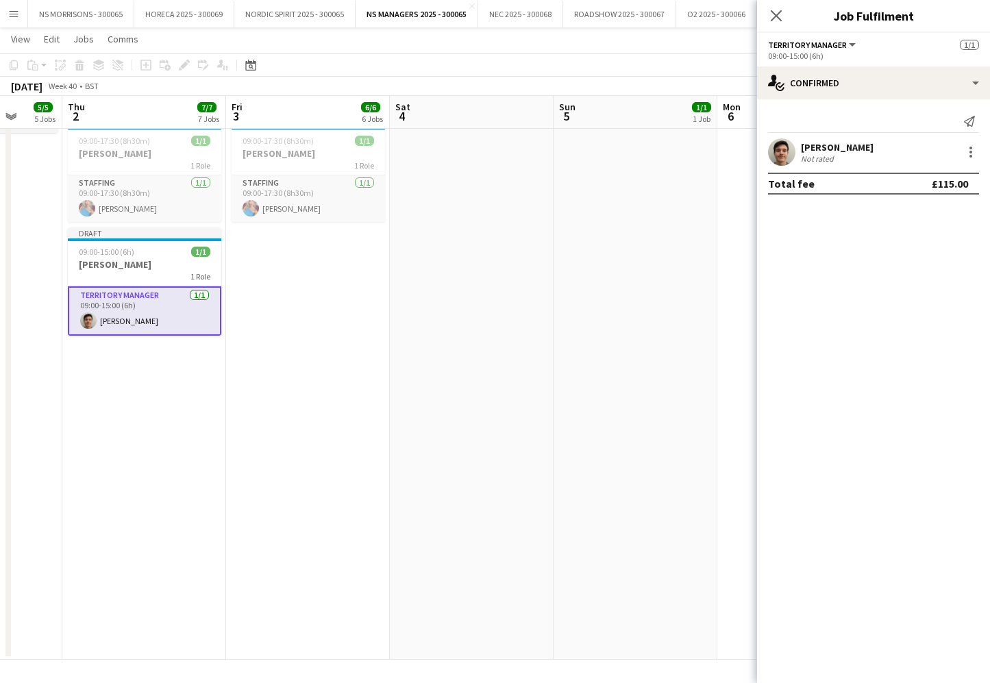
drag, startPoint x: 322, startPoint y: 304, endPoint x: 465, endPoint y: 245, distance: 154.9
click at [321, 304] on app-date-cell "08:00-15:00 (7h) 1/1 ASHA 1 Role Territory Manager [DATE] 08:00-15:00 (7h) [PER…" at bounding box center [308, 141] width 164 height 1038
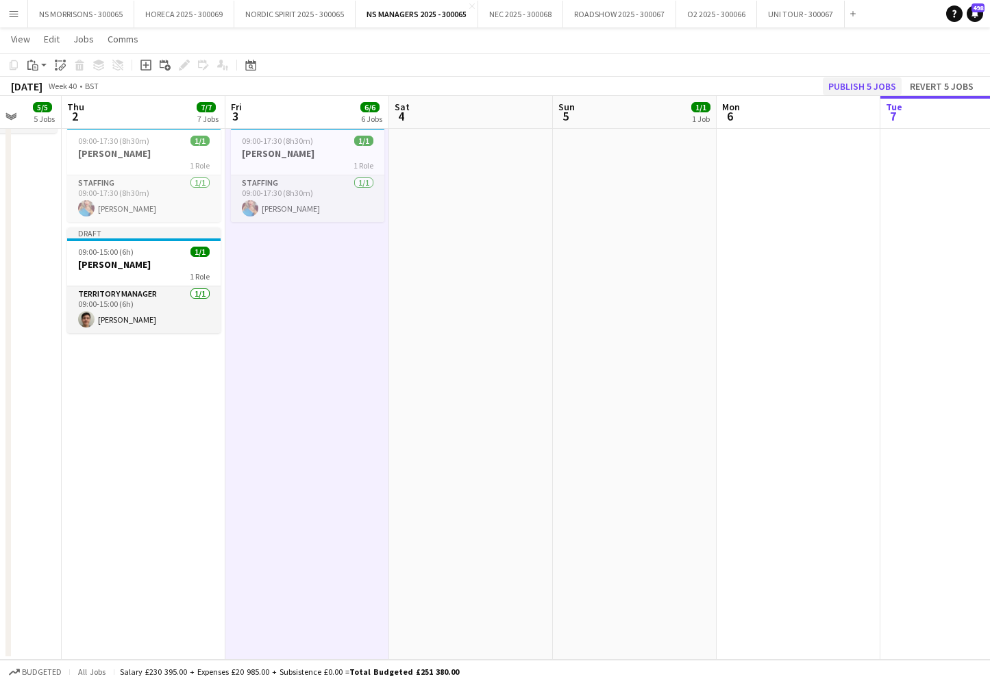
click at [879, 82] on button "Publish 5 jobs" at bounding box center [862, 86] width 79 height 18
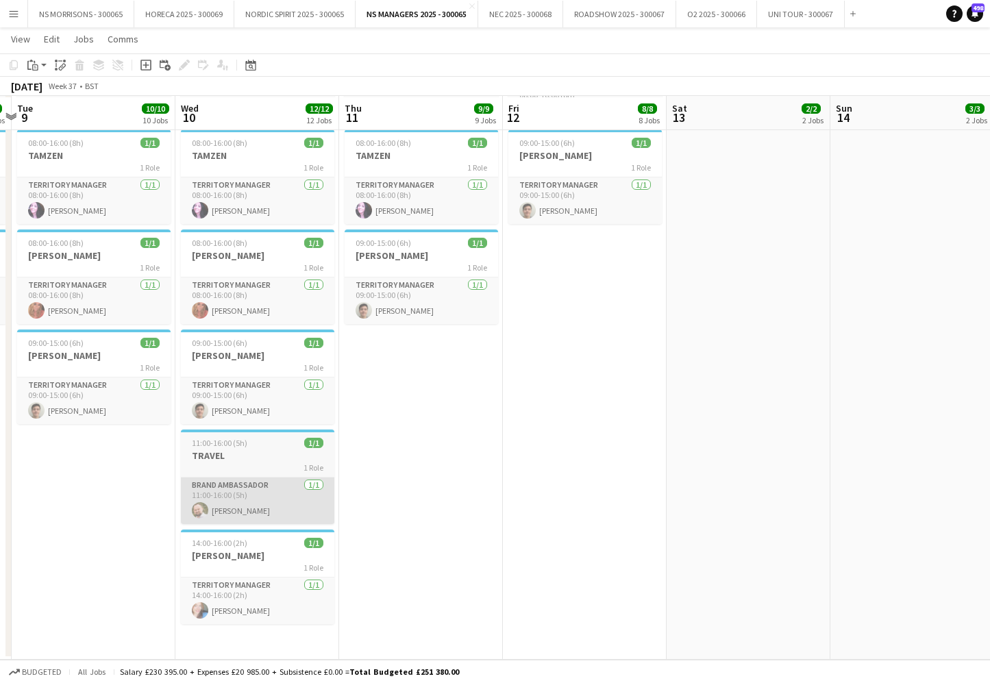
scroll to position [734, 0]
drag, startPoint x: 241, startPoint y: 550, endPoint x: 238, endPoint y: 538, distance: 11.8
click at [241, 550] on h3 "[PERSON_NAME]" at bounding box center [257, 556] width 153 height 12
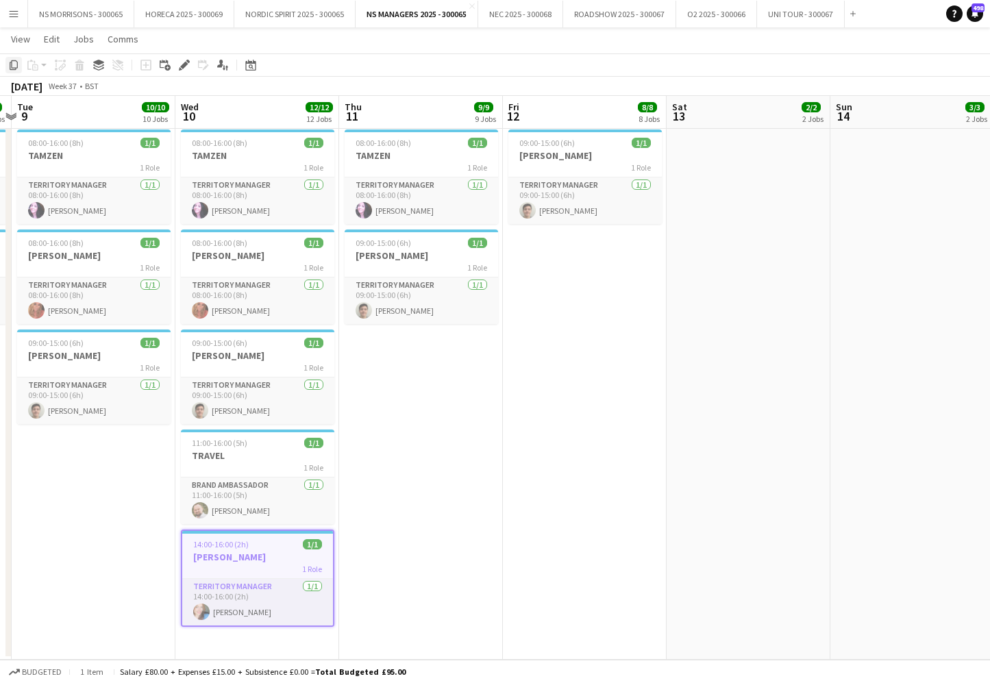
click at [14, 60] on icon at bounding box center [14, 65] width 8 height 10
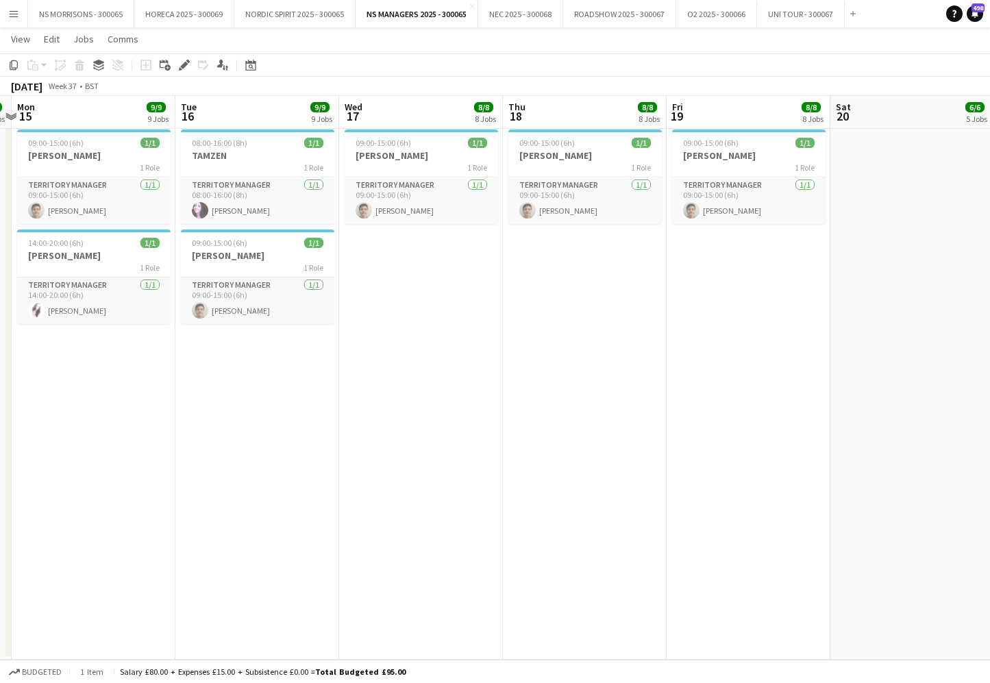
scroll to position [0, 645]
click at [711, 279] on app-date-cell "08:00-16:00 (8h) 1/1 [PERSON_NAME] 1 Role Territory Manager [DATE] 08:00-16:00 …" at bounding box center [747, 40] width 164 height 1240
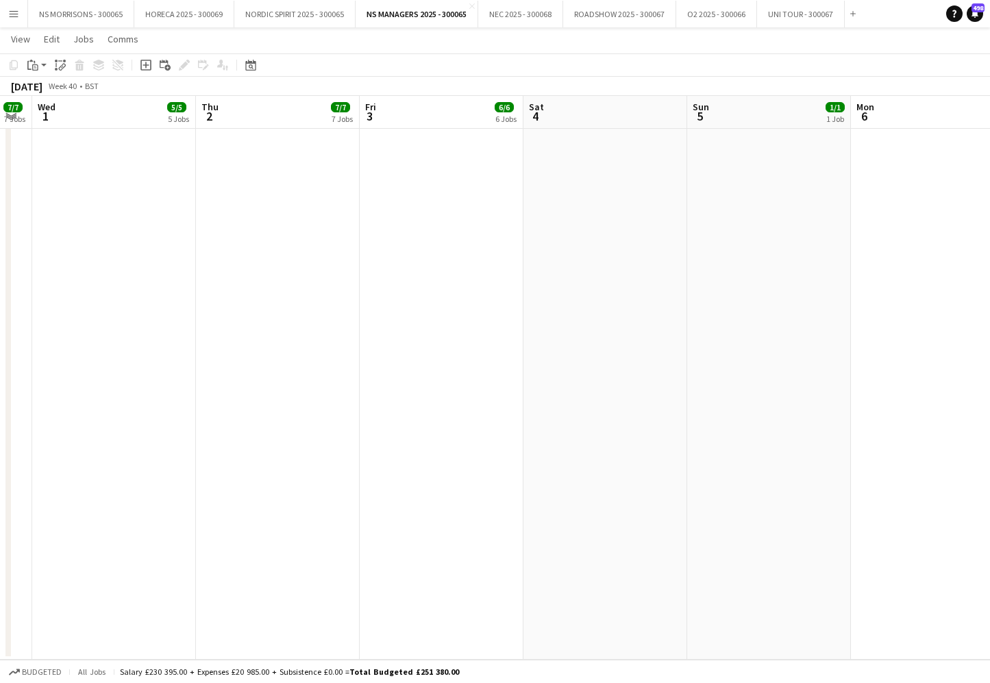
scroll to position [0, 466]
click at [573, 169] on app-date-cell at bounding box center [599, 40] width 164 height 1240
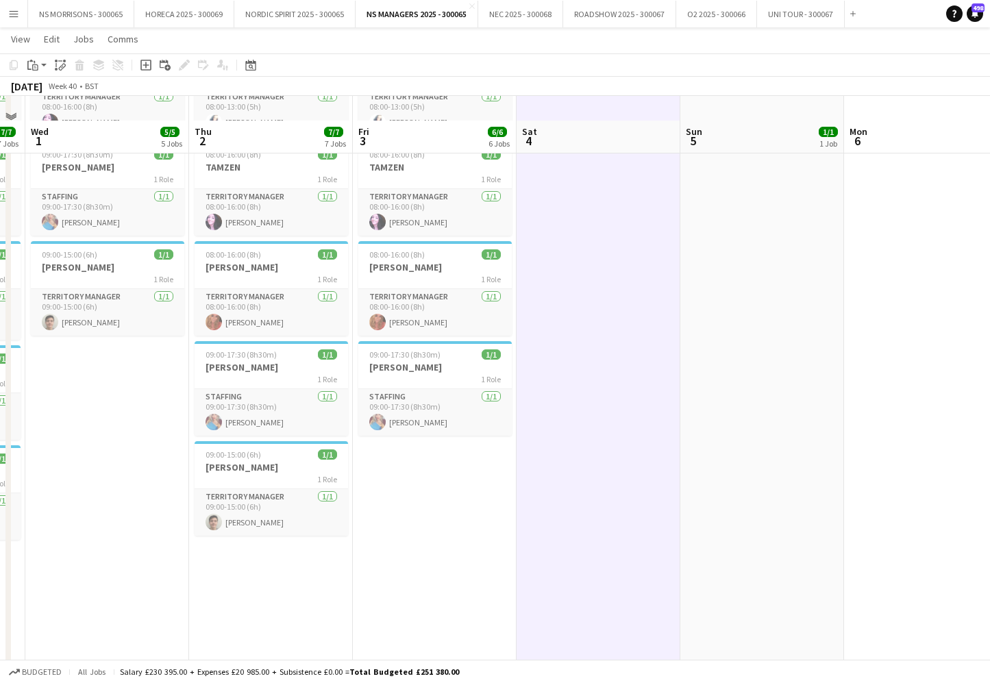
scroll to position [356, 0]
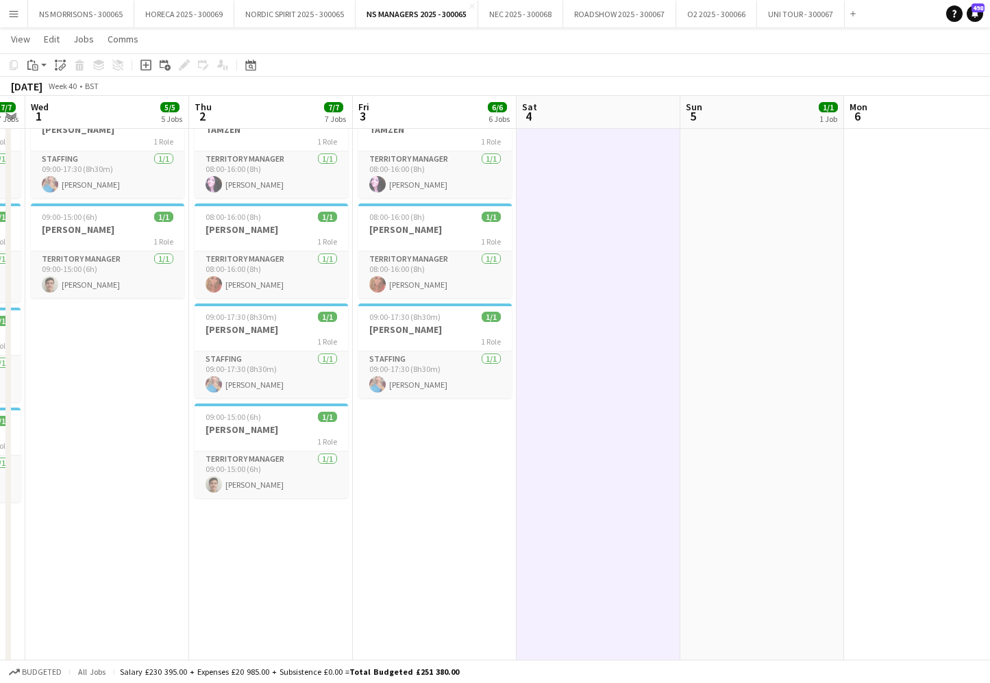
click at [398, 449] on app-date-cell "08:00-15:00 (7h) 1/1 ASHA 1 Role Territory Manager [DATE] 08:00-15:00 (7h) [PER…" at bounding box center [435, 418] width 164 height 1240
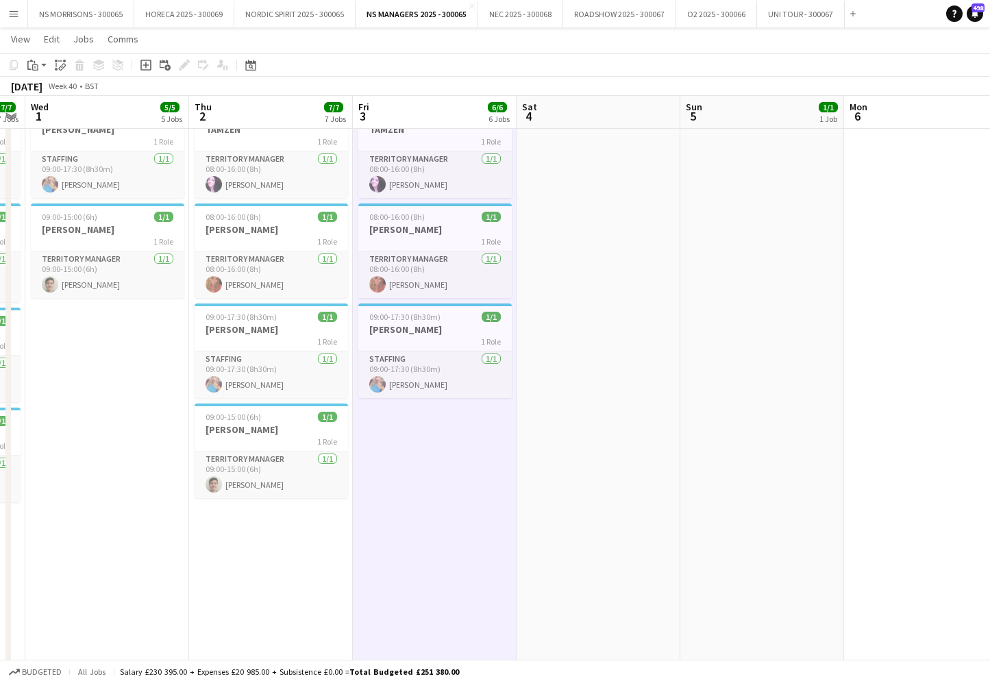
drag, startPoint x: 38, startPoint y: 64, endPoint x: 44, endPoint y: 85, distance: 21.3
click at [38, 64] on div "Paste" at bounding box center [33, 65] width 16 height 16
click at [47, 114] on link "Paste with crew Command Shift V" at bounding box center [90, 114] width 108 height 12
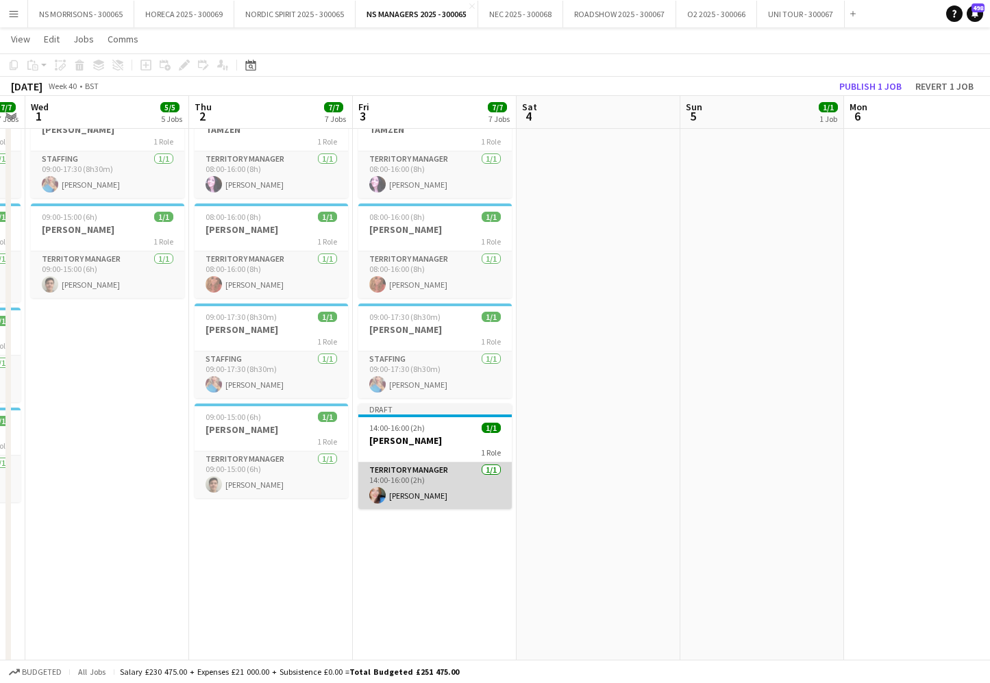
click at [423, 469] on app-card-role "Territory Manager [DATE] 14:00-16:00 (2h) [PERSON_NAME]" at bounding box center [434, 486] width 153 height 47
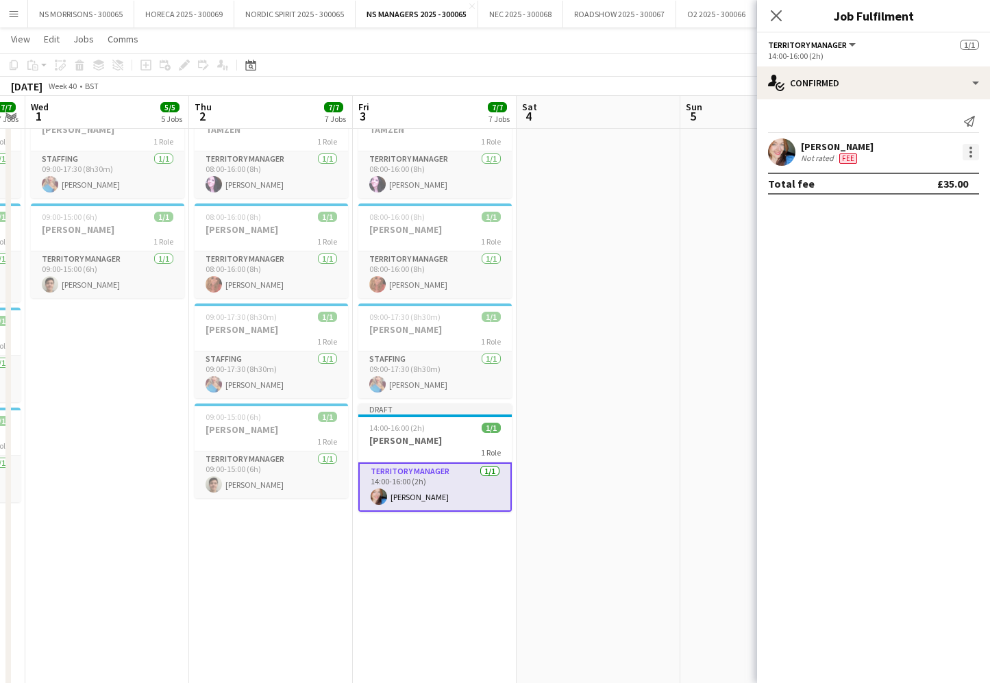
click at [966, 148] on div at bounding box center [971, 152] width 16 height 16
drag, startPoint x: 949, startPoint y: 178, endPoint x: 781, endPoint y: 229, distance: 175.4
click at [949, 178] on span "Edit fee" at bounding box center [925, 177] width 85 height 12
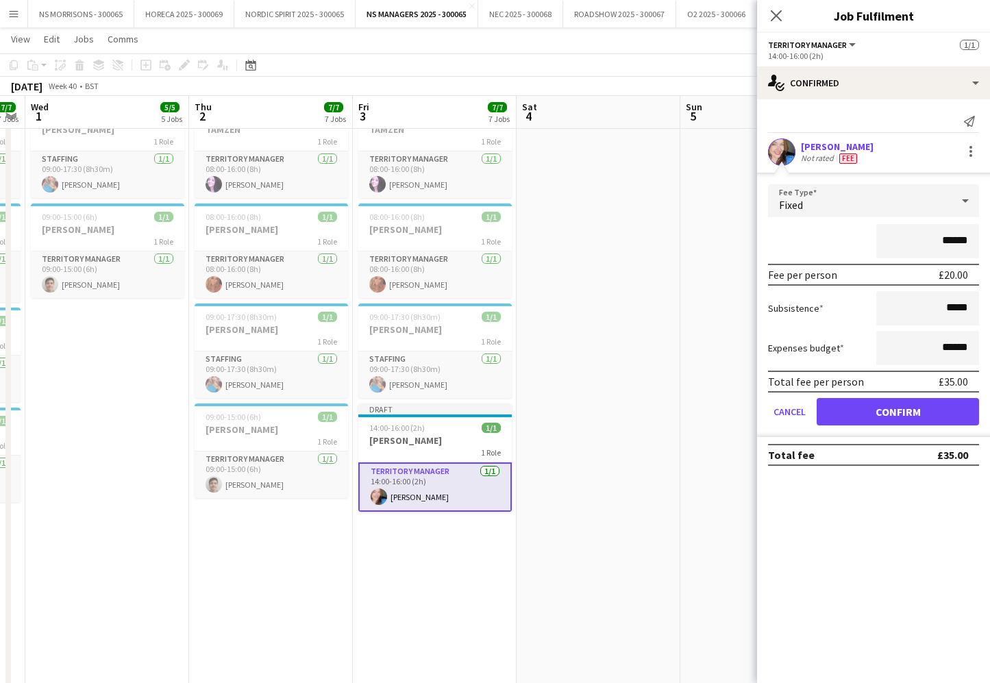
click at [600, 230] on app-date-cell at bounding box center [599, 418] width 164 height 1240
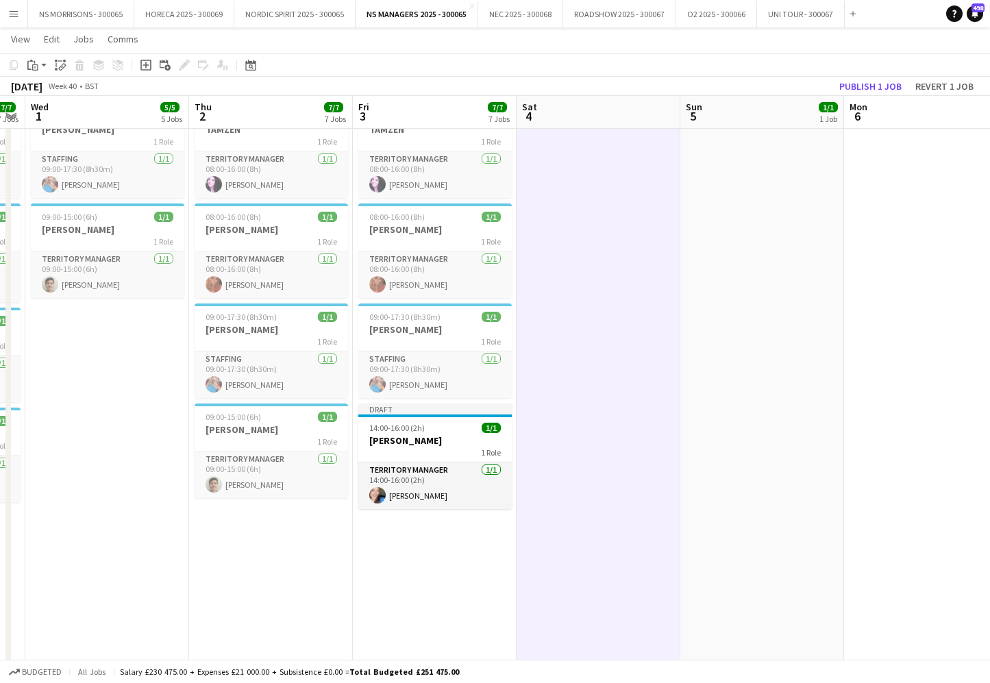
scroll to position [0, 465]
click at [867, 84] on button "Publish 1 job" at bounding box center [870, 86] width 73 height 18
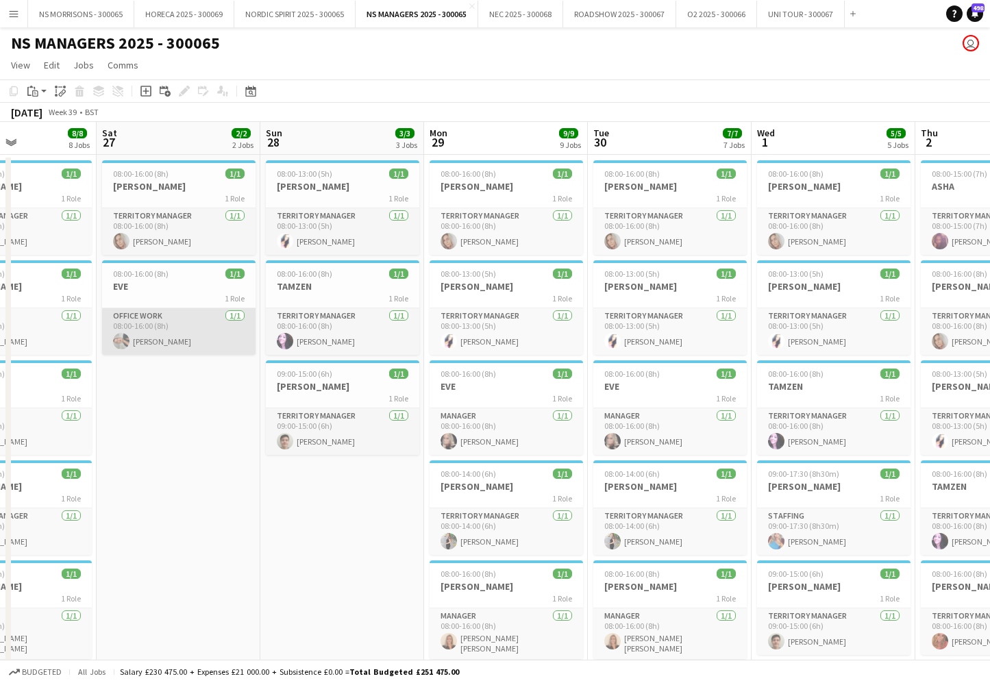
scroll to position [0, 387]
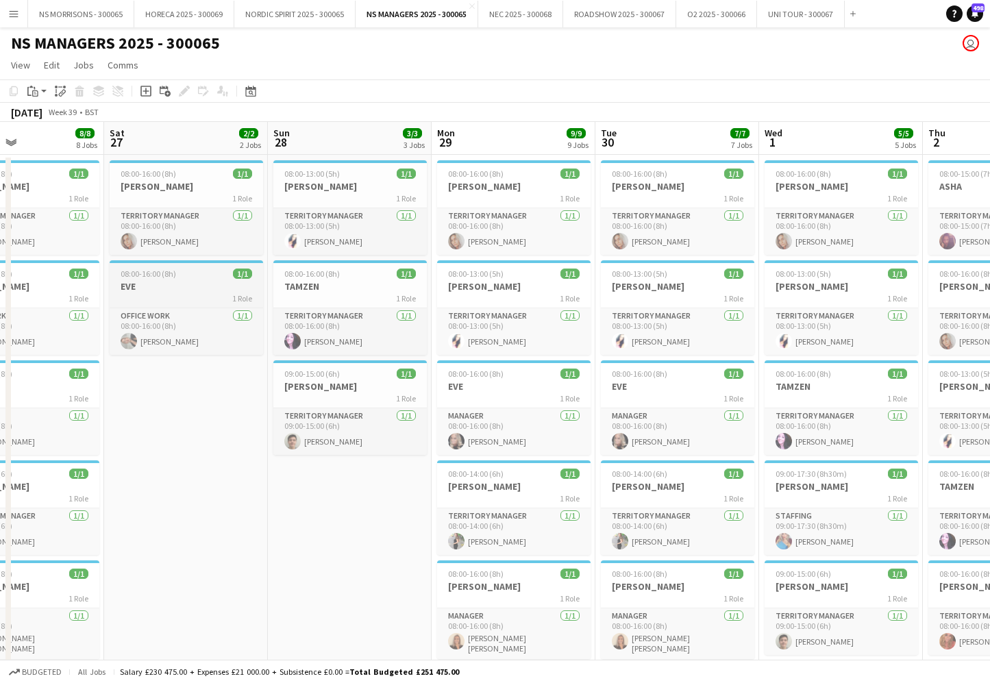
click at [180, 286] on h3 "EVE" at bounding box center [186, 286] width 153 height 12
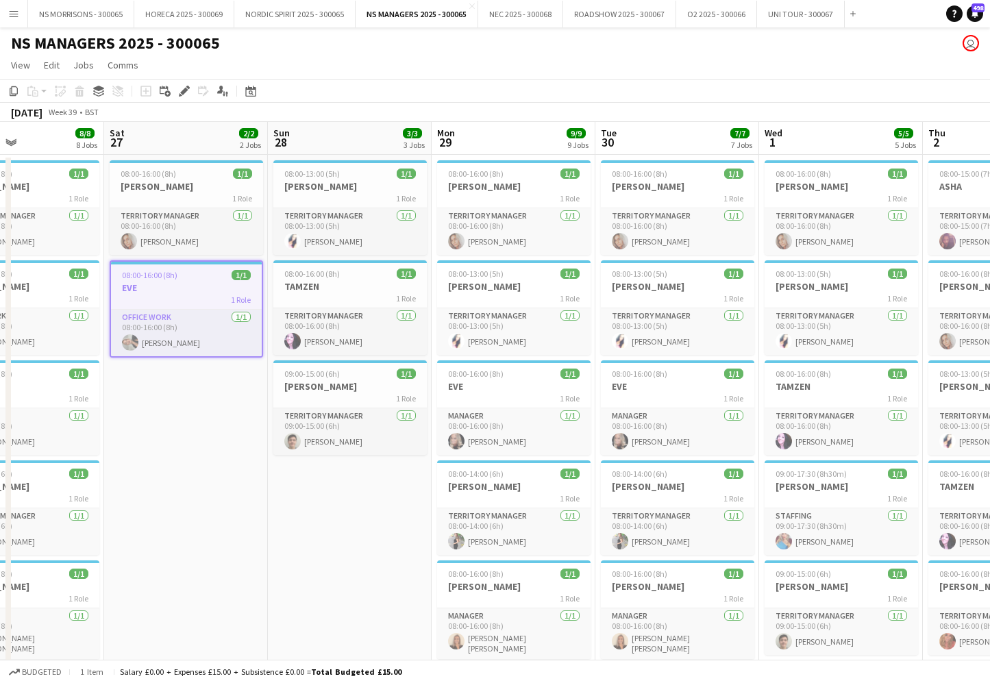
drag, startPoint x: 12, startPoint y: 89, endPoint x: 102, endPoint y: 132, distance: 99.9
click at [11, 89] on icon "Copy" at bounding box center [13, 91] width 11 height 11
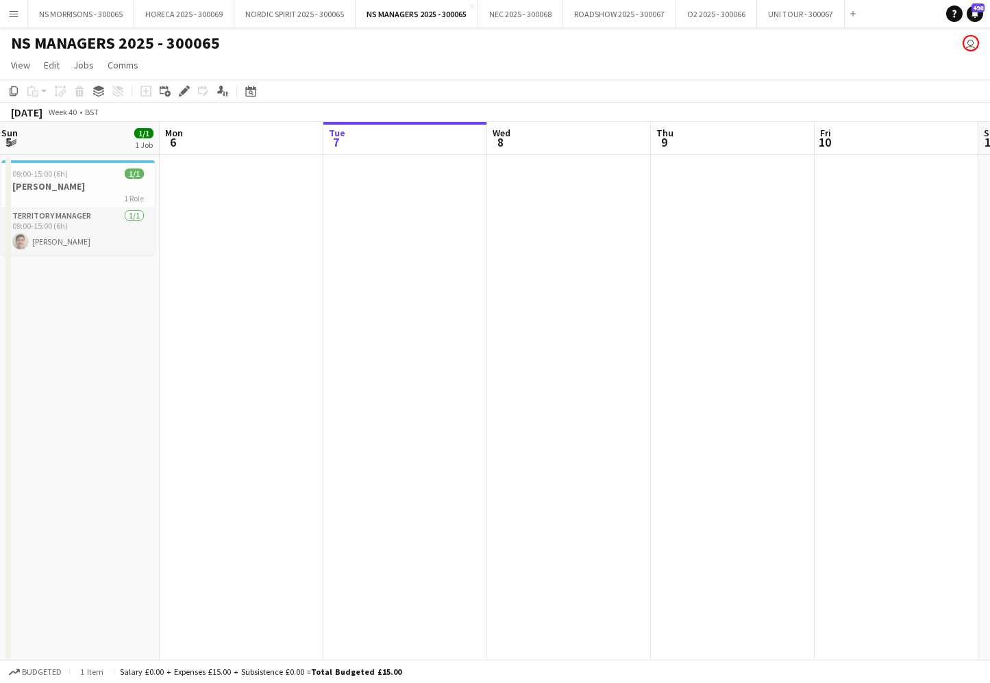
scroll to position [0, 511]
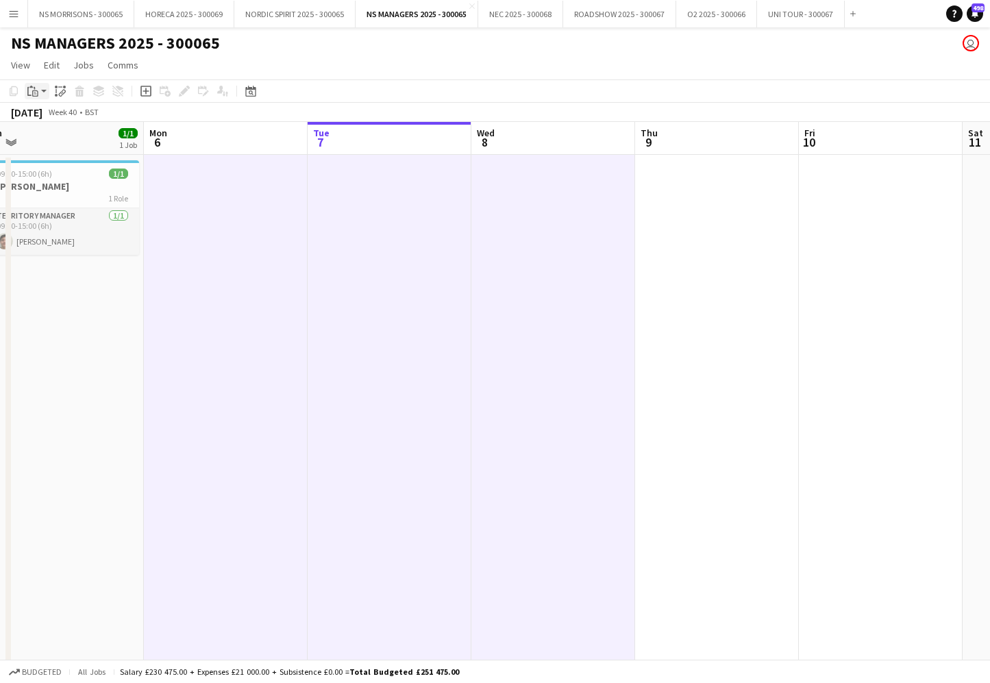
click at [32, 94] on icon "Paste" at bounding box center [32, 91] width 11 height 11
click at [75, 143] on link "Paste with crew Command Shift V" at bounding box center [90, 140] width 108 height 12
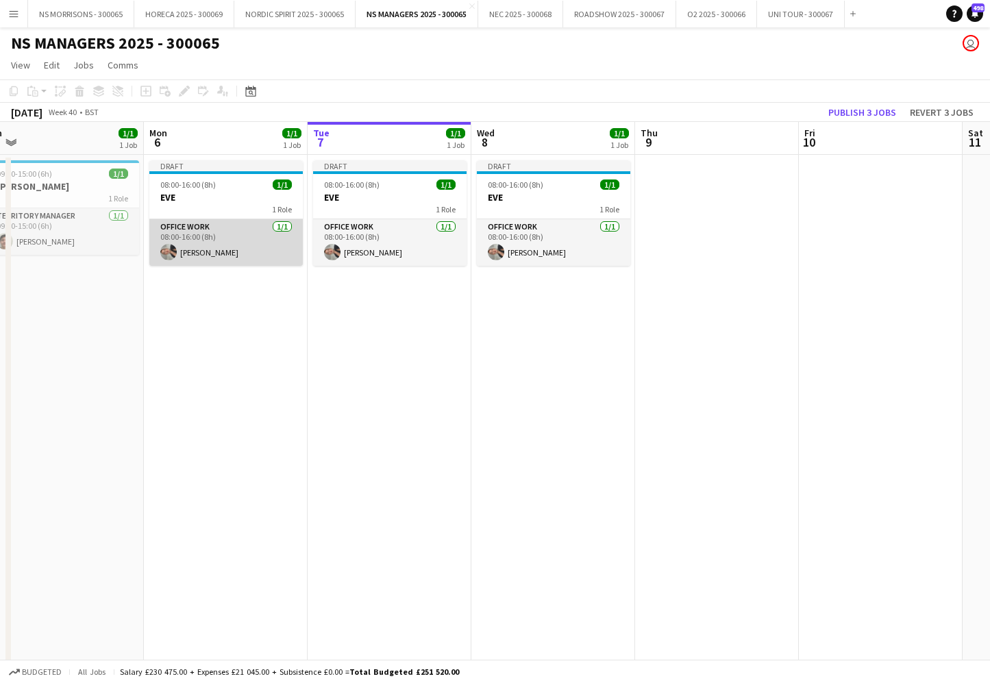
click at [219, 230] on app-card-role "Office work [DATE] 08:00-16:00 (8h) [PERSON_NAME]" at bounding box center [225, 242] width 153 height 47
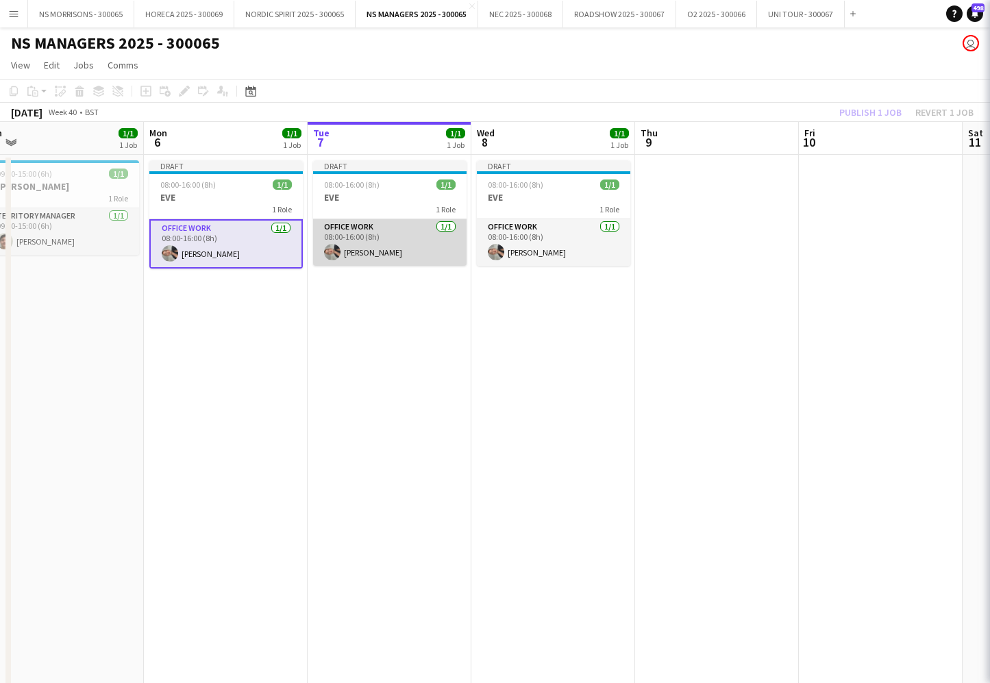
click at [326, 241] on app-card-role "Office work [DATE] 08:00-16:00 (8h) [PERSON_NAME]" at bounding box center [389, 242] width 153 height 47
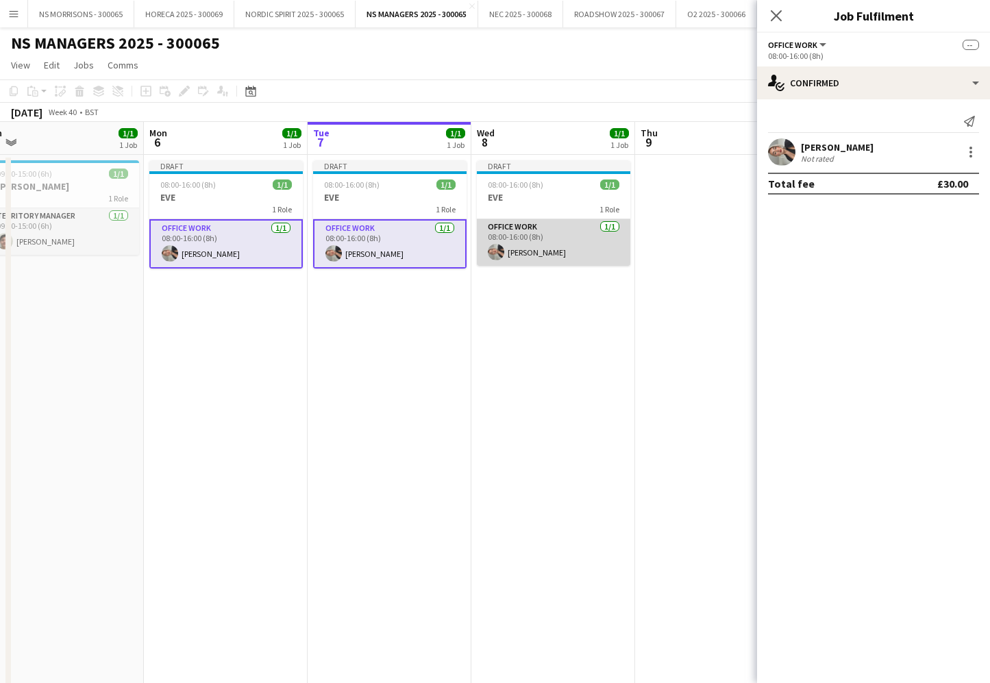
click at [552, 252] on app-card-role "Office work [DATE] 08:00-16:00 (8h) [PERSON_NAME]" at bounding box center [553, 242] width 153 height 47
click at [969, 151] on div at bounding box center [971, 152] width 16 height 16
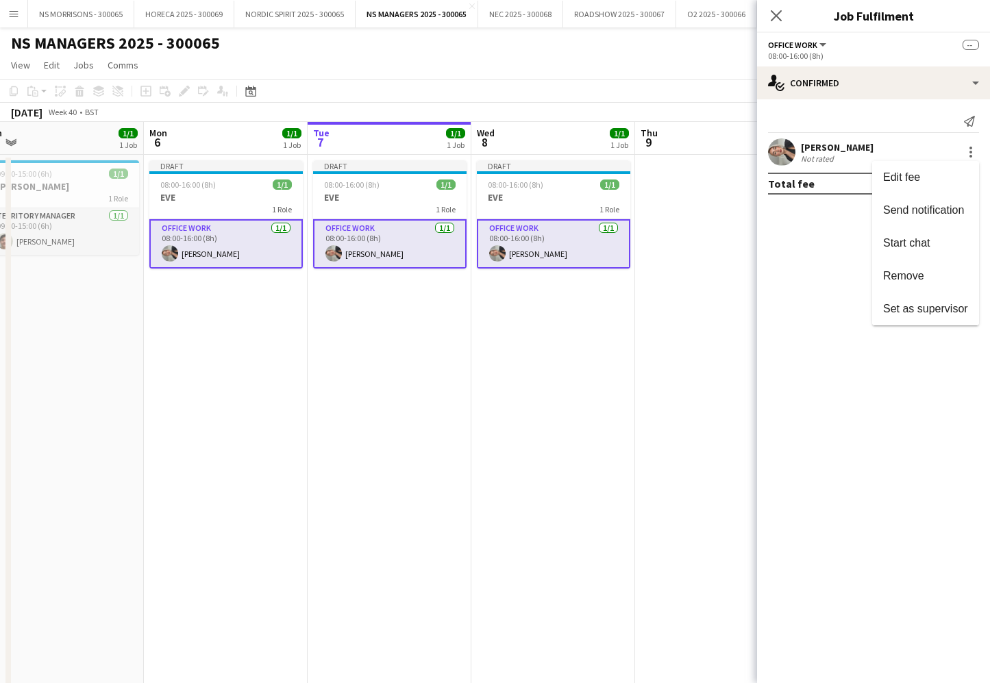
drag, startPoint x: 201, startPoint y: 189, endPoint x: 330, endPoint y: 193, distance: 129.6
click at [201, 189] on div at bounding box center [495, 341] width 990 height 683
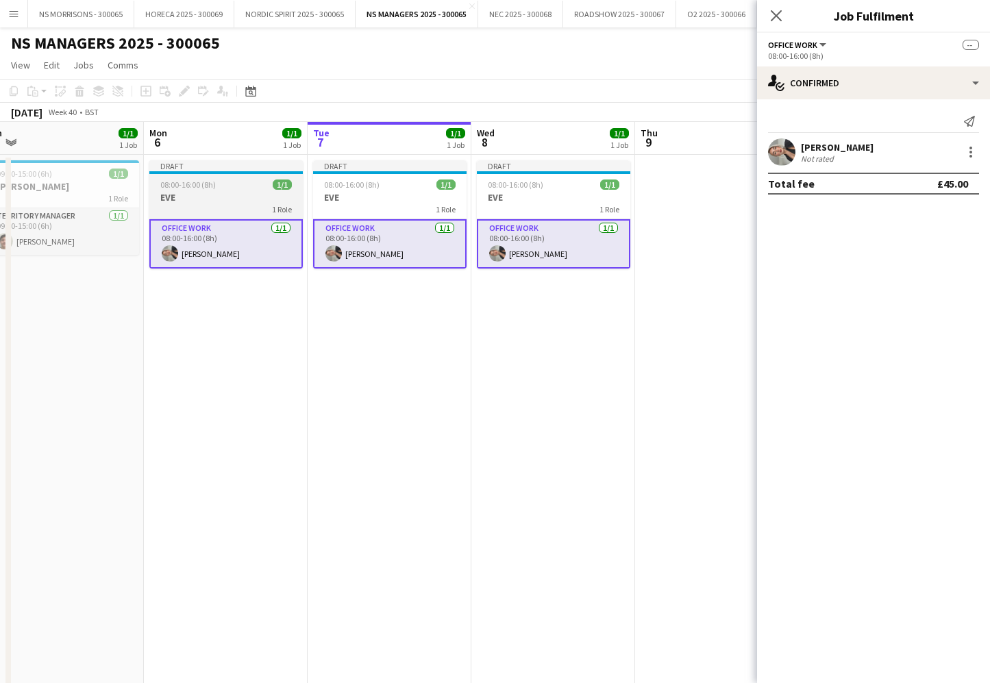
click at [223, 197] on h3 "EVE" at bounding box center [225, 197] width 153 height 12
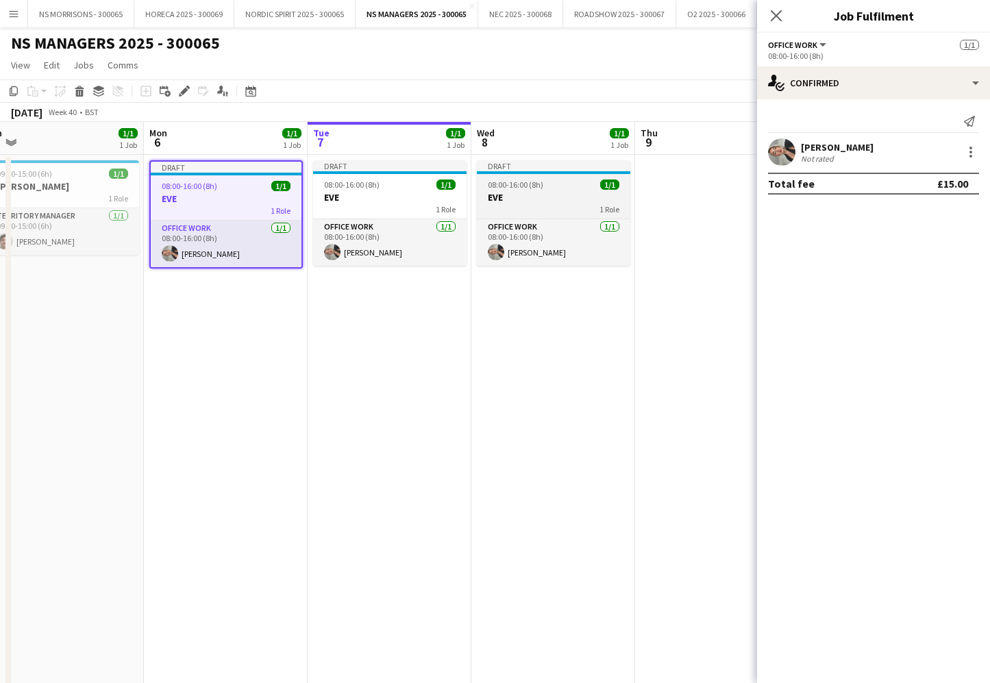
drag, startPoint x: 356, startPoint y: 196, endPoint x: 506, endPoint y: 204, distance: 150.3
click at [356, 196] on h3 "EVE" at bounding box center [389, 197] width 153 height 12
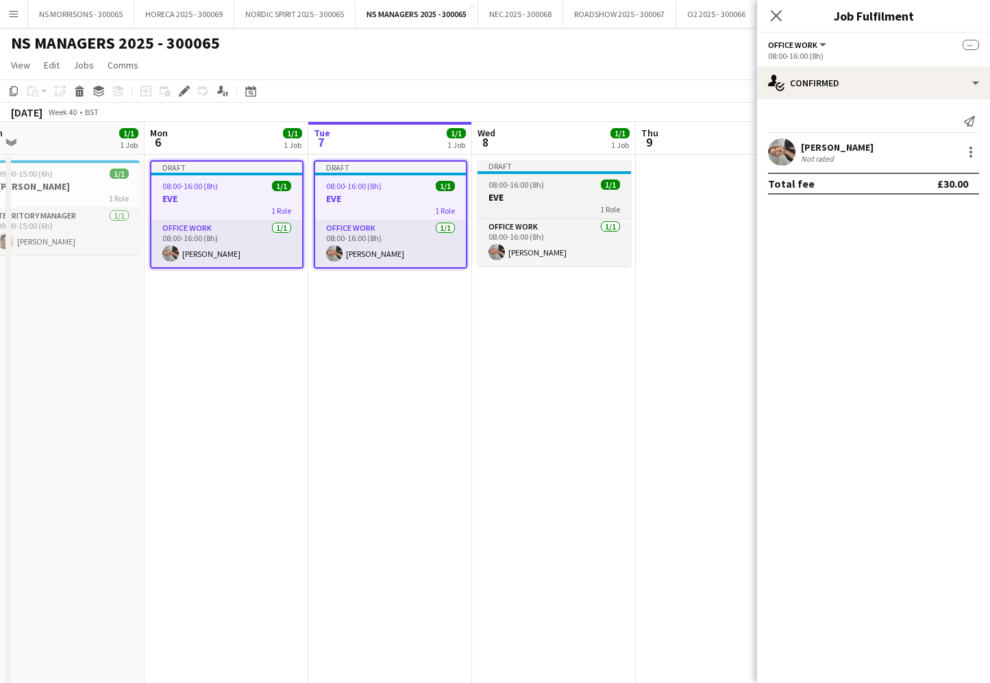
click at [506, 204] on div "1 Role" at bounding box center [554, 209] width 153 height 11
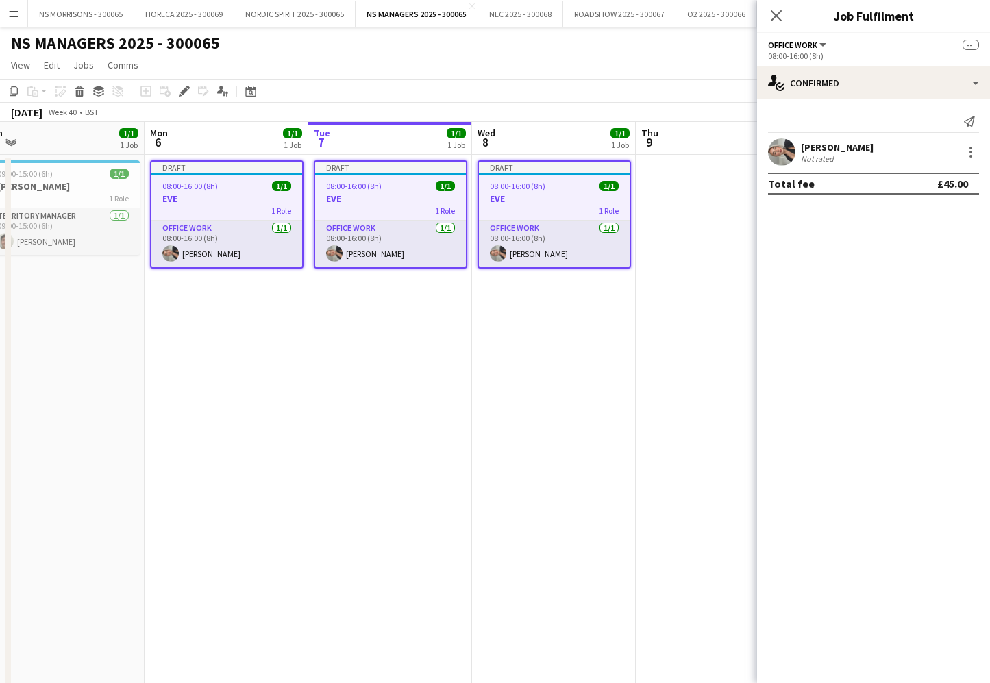
drag, startPoint x: 182, startPoint y: 94, endPoint x: 184, endPoint y: 103, distance: 9.1
click at [182, 94] on icon at bounding box center [184, 92] width 8 height 8
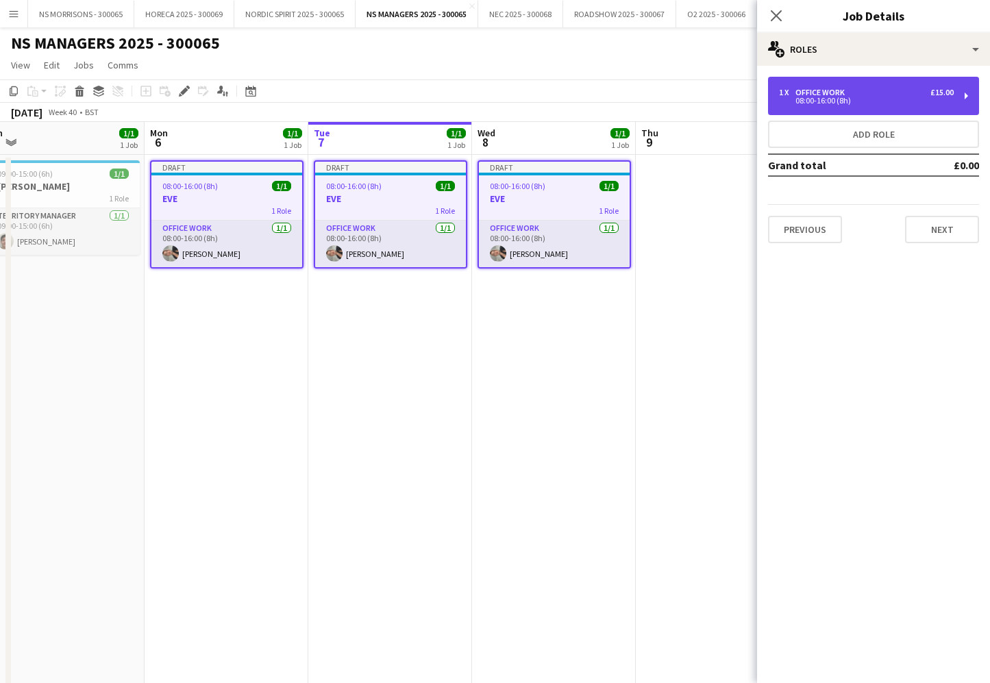
drag, startPoint x: 845, startPoint y: 93, endPoint x: 841, endPoint y: 107, distance: 14.3
click at [844, 93] on div "Office work" at bounding box center [823, 93] width 55 height 10
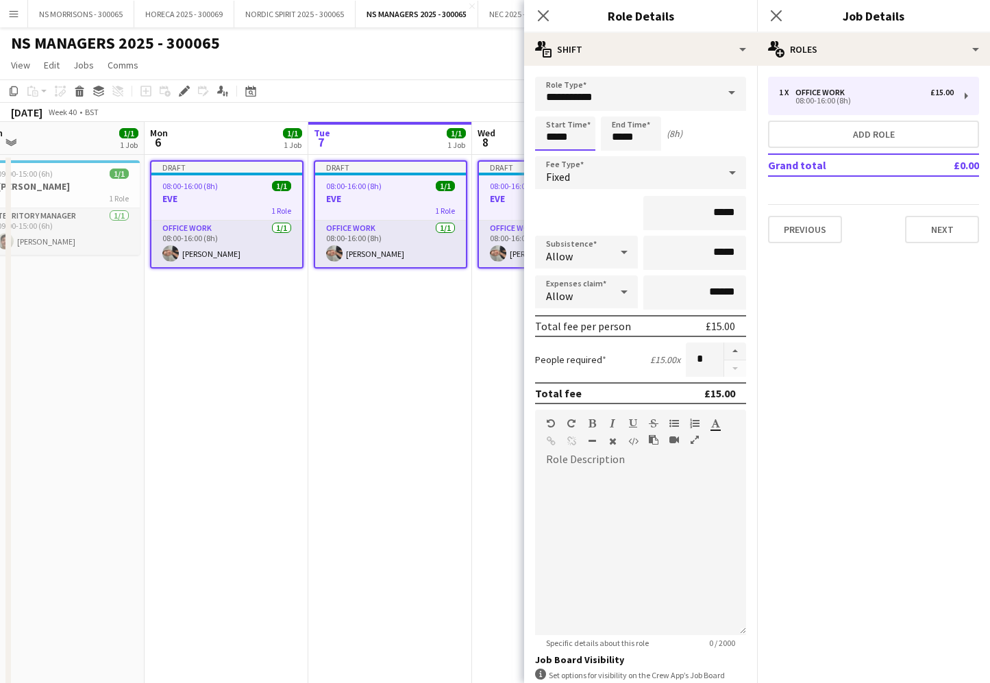
click at [552, 132] on input "*****" at bounding box center [565, 133] width 60 height 34
type input "*****"
drag, startPoint x: 550, startPoint y: 108, endPoint x: 640, endPoint y: 148, distance: 98.8
click at [550, 108] on div at bounding box center [551, 110] width 27 height 14
click at [640, 148] on input "*****" at bounding box center [631, 133] width 60 height 34
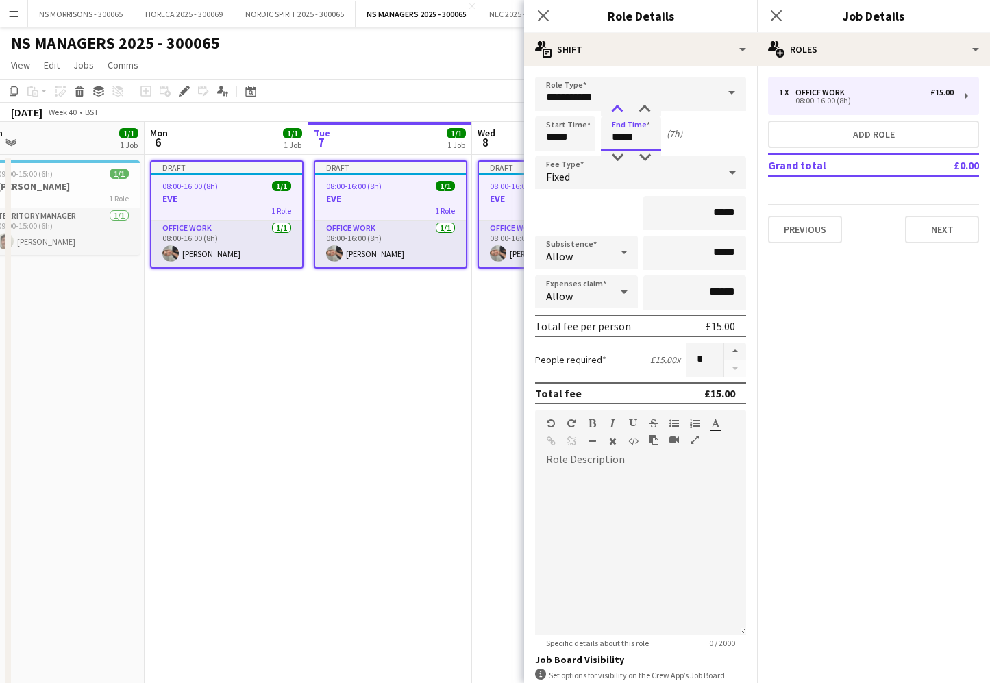
click at [620, 108] on div at bounding box center [617, 110] width 27 height 14
click at [646, 107] on div at bounding box center [644, 110] width 27 height 14
type input "*****"
drag, startPoint x: 646, startPoint y: 107, endPoint x: 694, endPoint y: 164, distance: 74.4
click at [646, 107] on div at bounding box center [644, 110] width 27 height 14
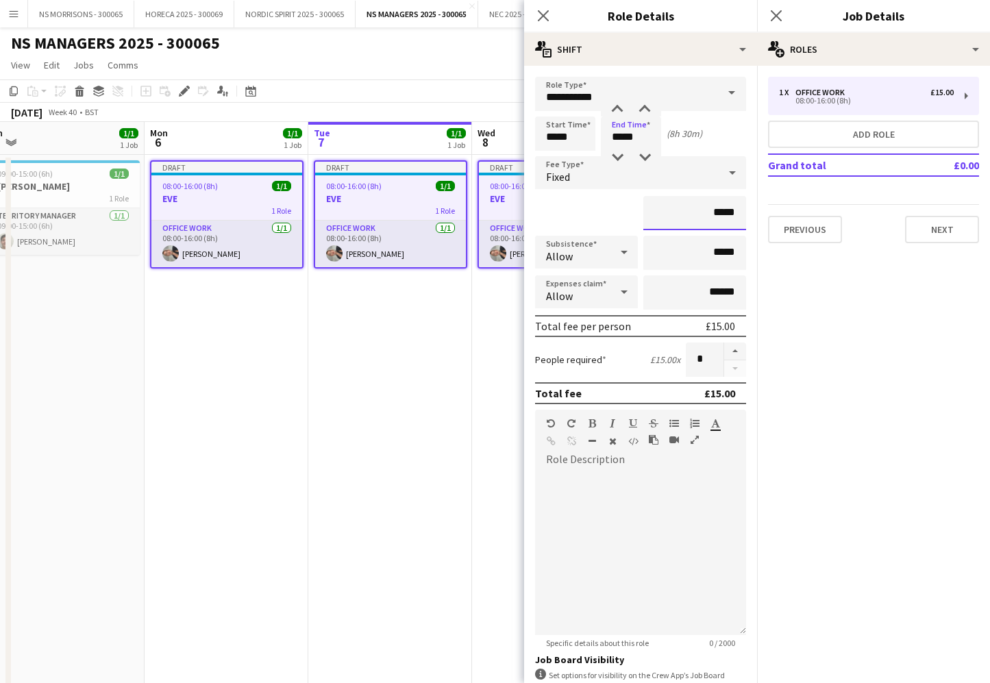
click at [717, 212] on input "*****" at bounding box center [694, 213] width 103 height 34
type input "*******"
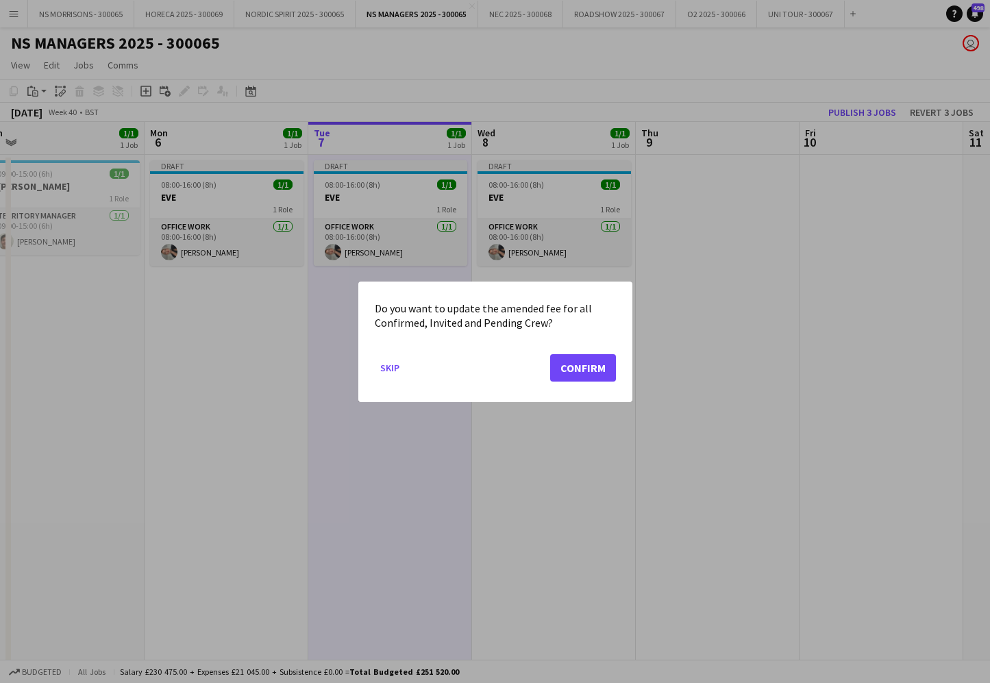
click at [560, 364] on button "Confirm" at bounding box center [583, 367] width 66 height 27
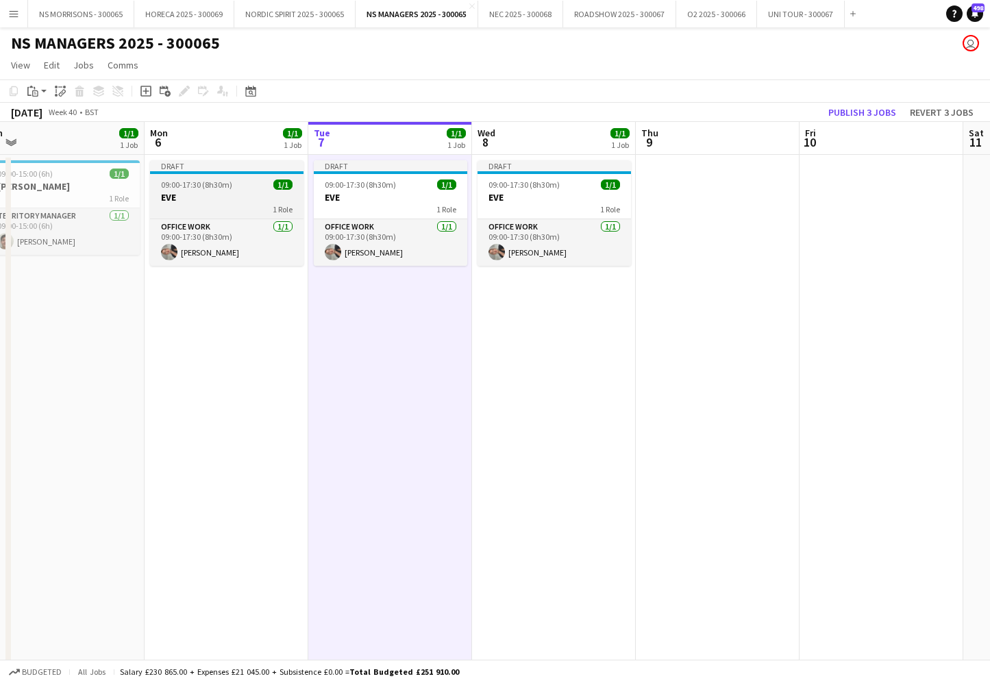
click at [223, 191] on app-job-card "Draft 09:00-17:30 (8h30m) 1/1 EVE 1 Role Office work [DATE] 09:00-17:30 (8h30m)…" at bounding box center [226, 213] width 153 height 106
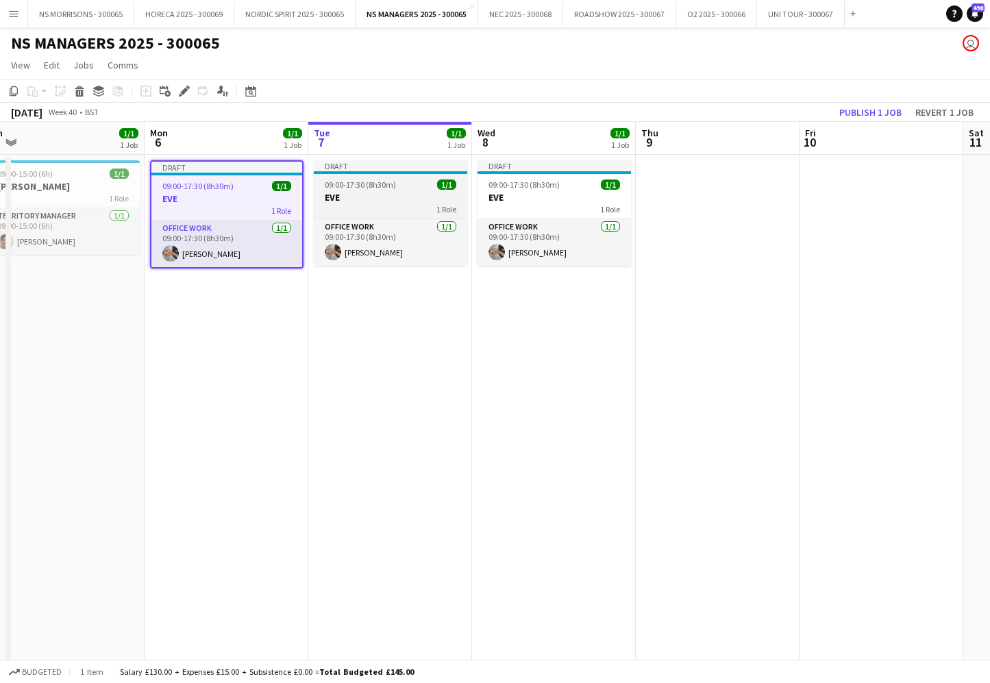
click at [391, 195] on h3 "EVE" at bounding box center [390, 197] width 153 height 12
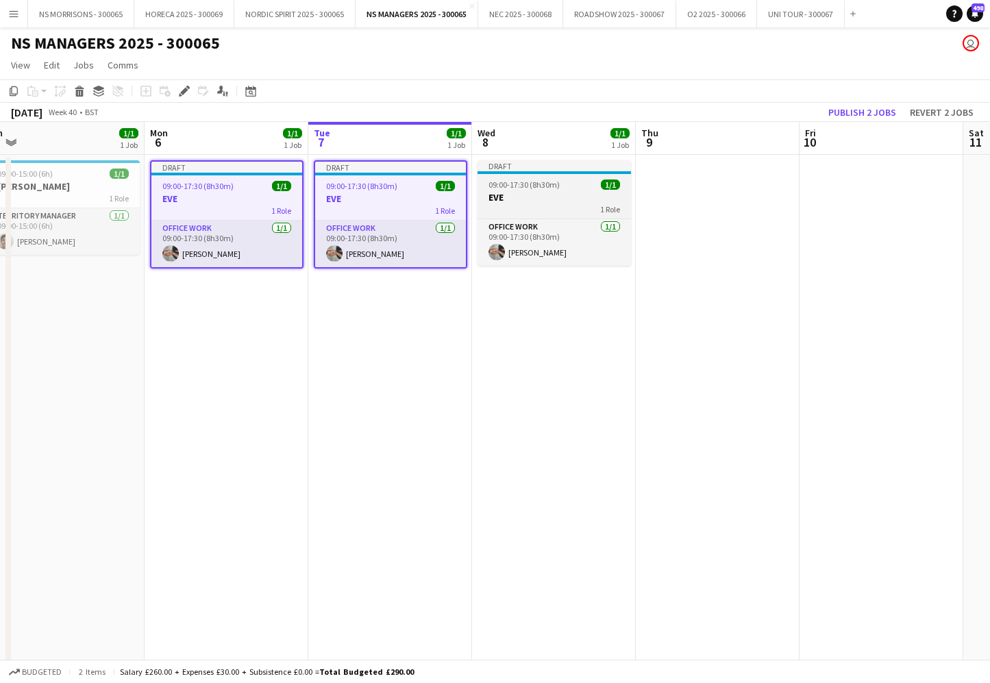
drag, startPoint x: 528, startPoint y: 199, endPoint x: 513, endPoint y: 196, distance: 15.3
click at [528, 199] on h3 "EVE" at bounding box center [554, 197] width 153 height 12
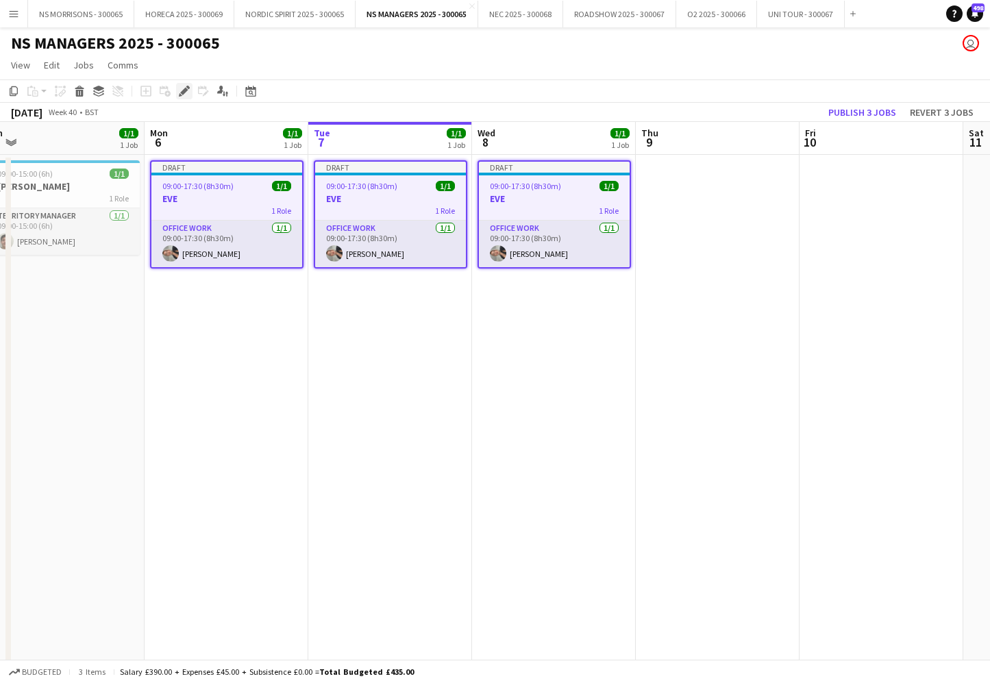
click at [180, 89] on icon "Edit" at bounding box center [184, 91] width 11 height 11
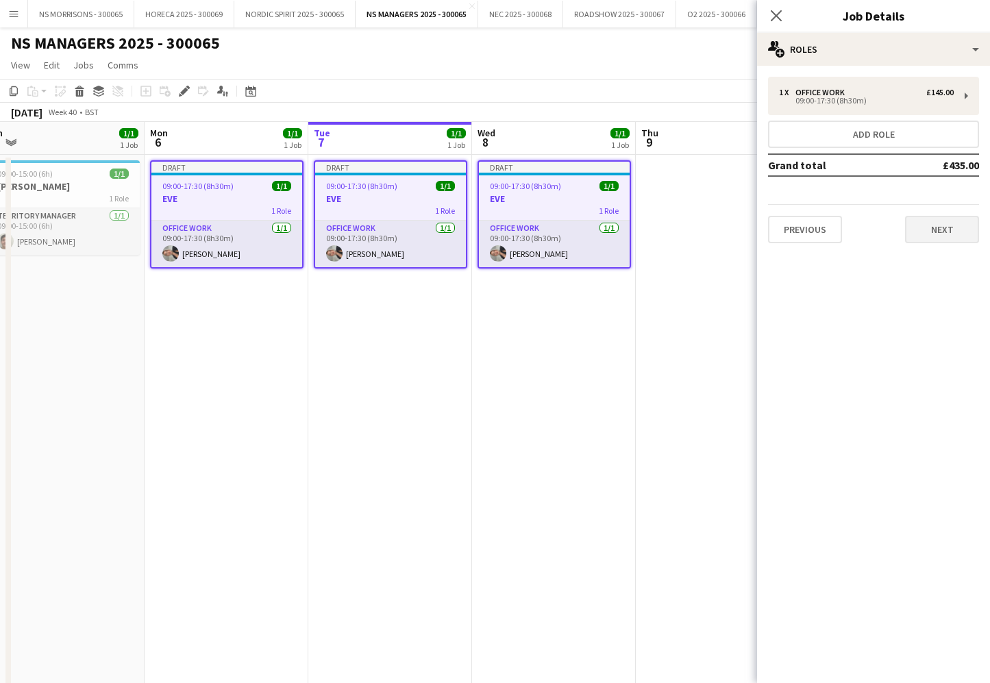
click at [938, 231] on button "Next" at bounding box center [942, 229] width 74 height 27
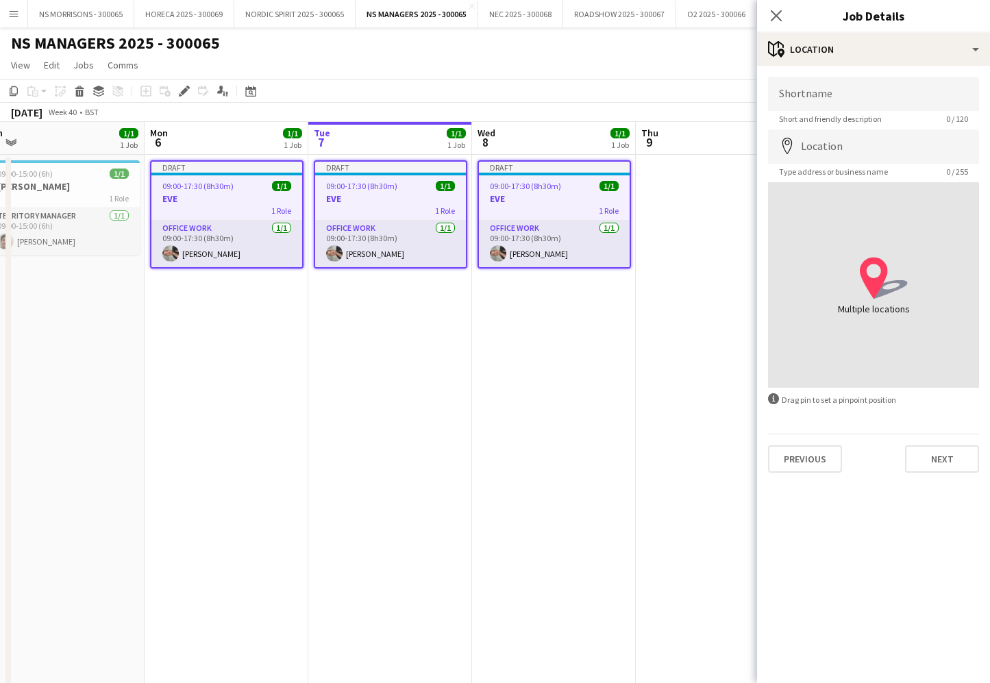
drag, startPoint x: 922, startPoint y: 453, endPoint x: 924, endPoint y: 386, distance: 67.2
click at [922, 453] on button "Next" at bounding box center [942, 458] width 74 height 27
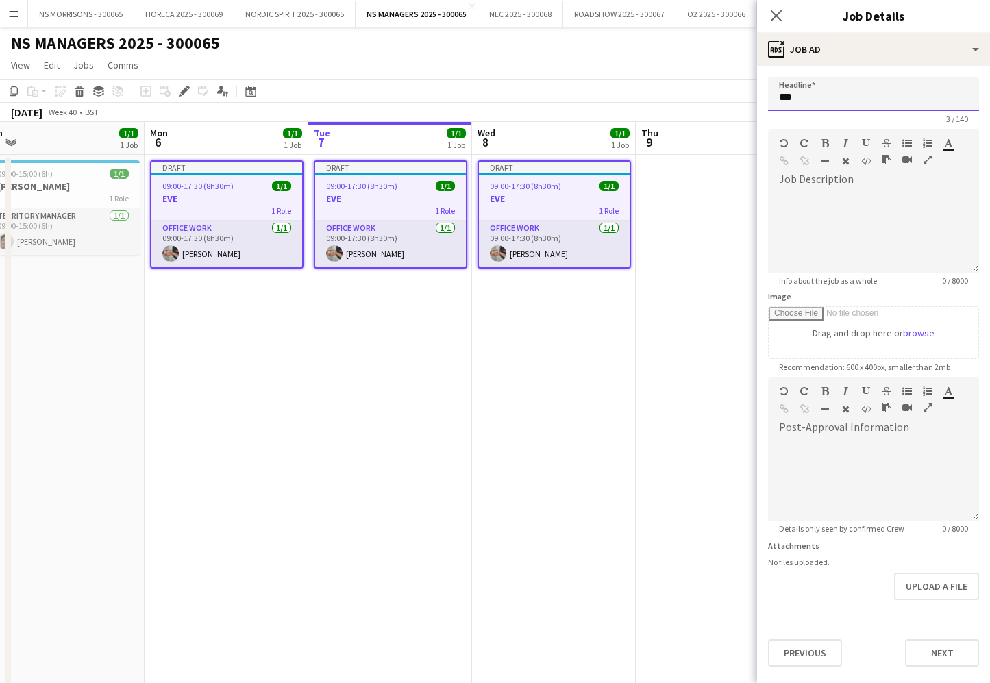
click at [823, 95] on input "***" at bounding box center [873, 94] width 211 height 34
type input "*****"
click at [951, 644] on button "Next" at bounding box center [942, 652] width 74 height 27
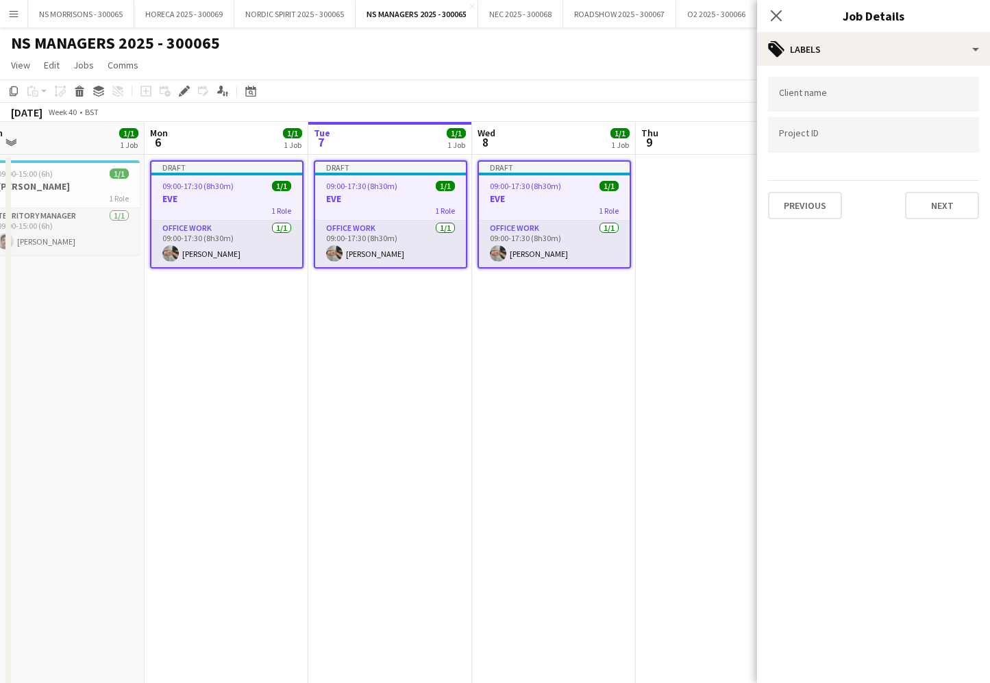
type input "*******"
click at [934, 202] on button "Next" at bounding box center [942, 205] width 74 height 27
click at [931, 149] on button "Next" at bounding box center [942, 141] width 74 height 27
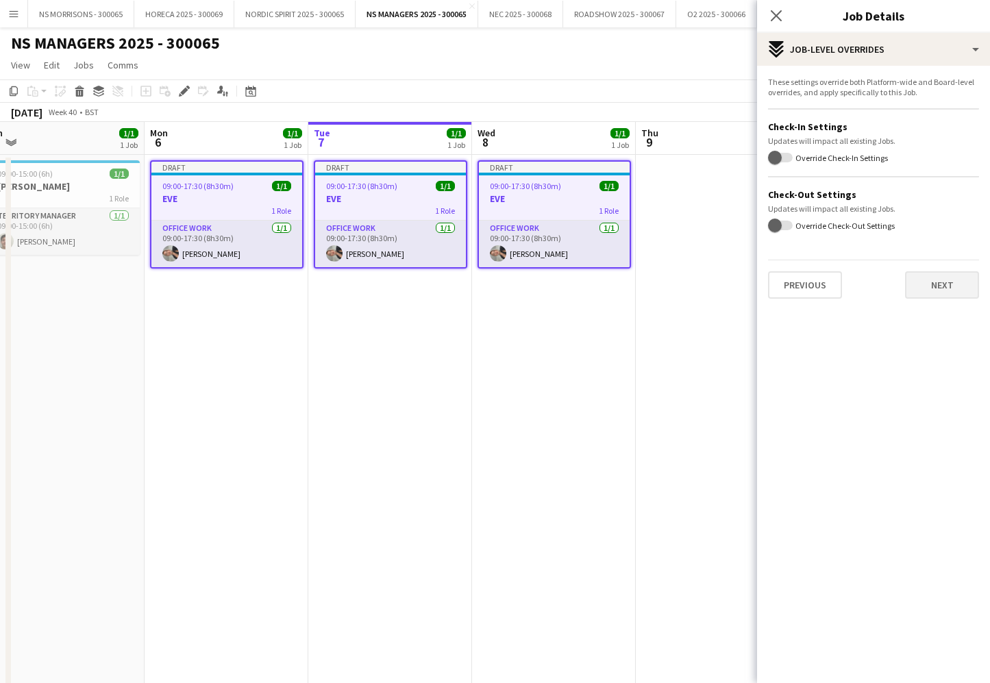
click at [935, 291] on button "Next" at bounding box center [942, 284] width 74 height 27
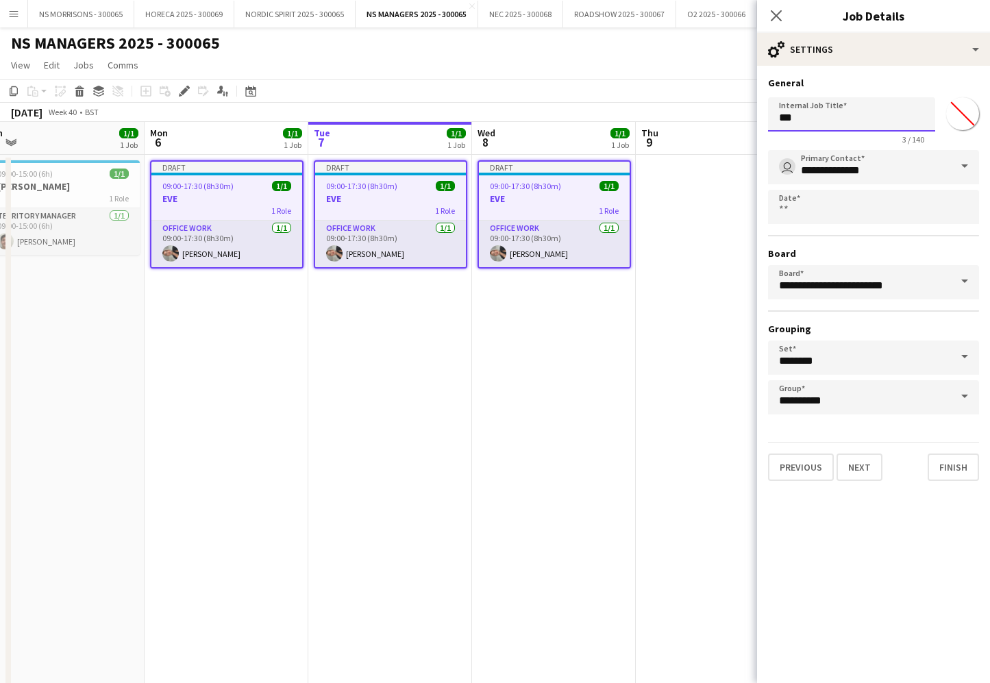
click at [855, 125] on input "***" at bounding box center [851, 114] width 167 height 34
type input "*****"
drag, startPoint x: 959, startPoint y: 478, endPoint x: 830, endPoint y: 460, distance: 130.7
click at [959, 477] on button "Finish" at bounding box center [953, 467] width 51 height 27
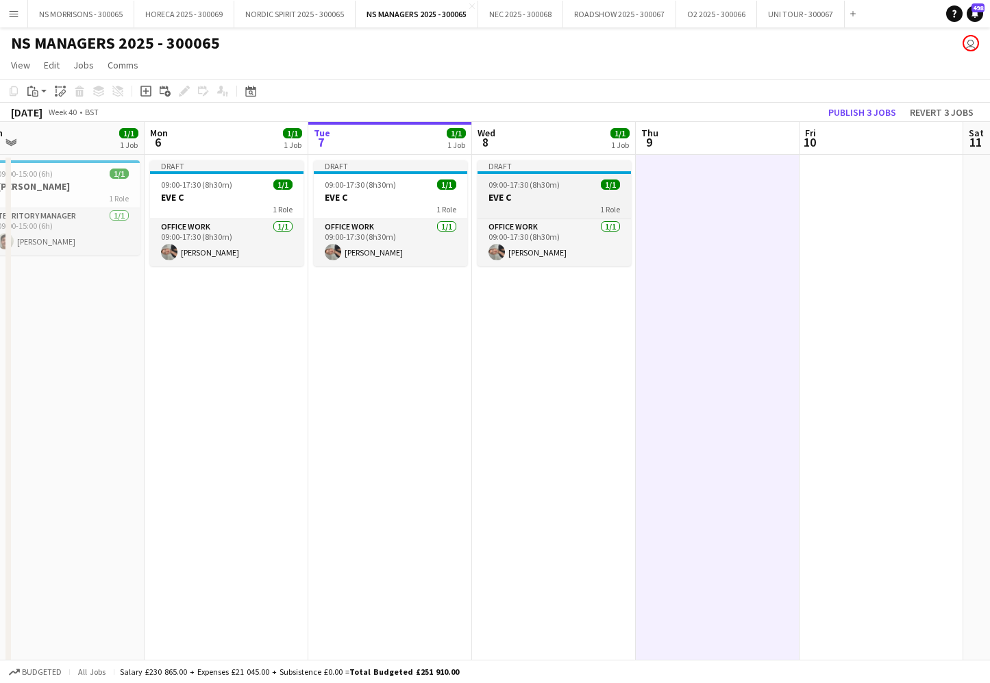
click at [561, 219] on div "Office work [DATE] 09:00-17:30 (8h30m) [PERSON_NAME]" at bounding box center [554, 242] width 153 height 47
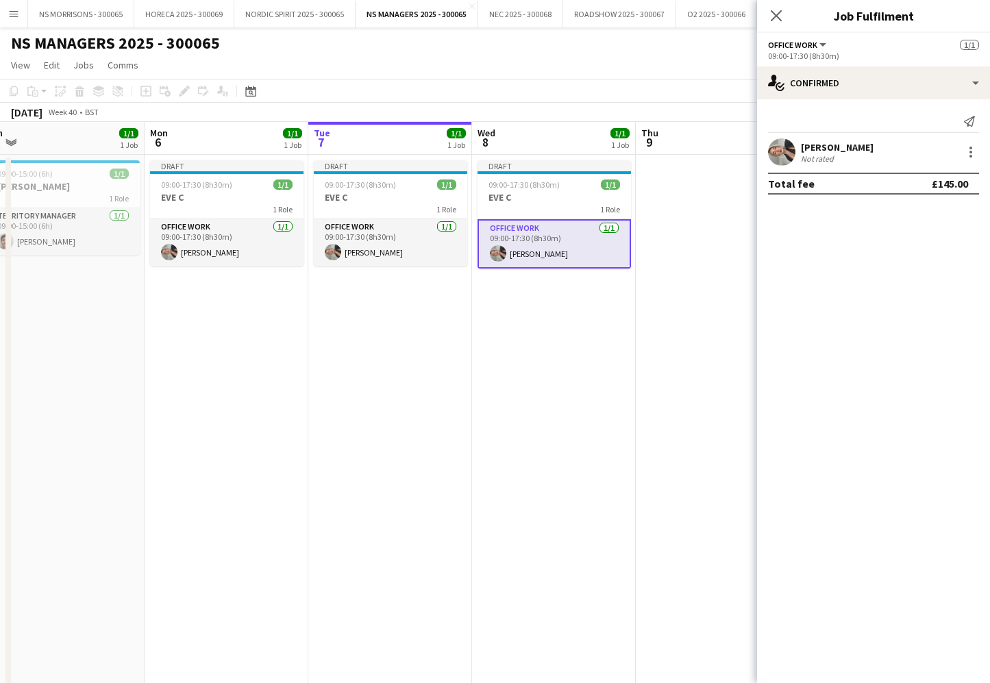
drag, startPoint x: 715, startPoint y: 226, endPoint x: 845, endPoint y: 175, distance: 139.7
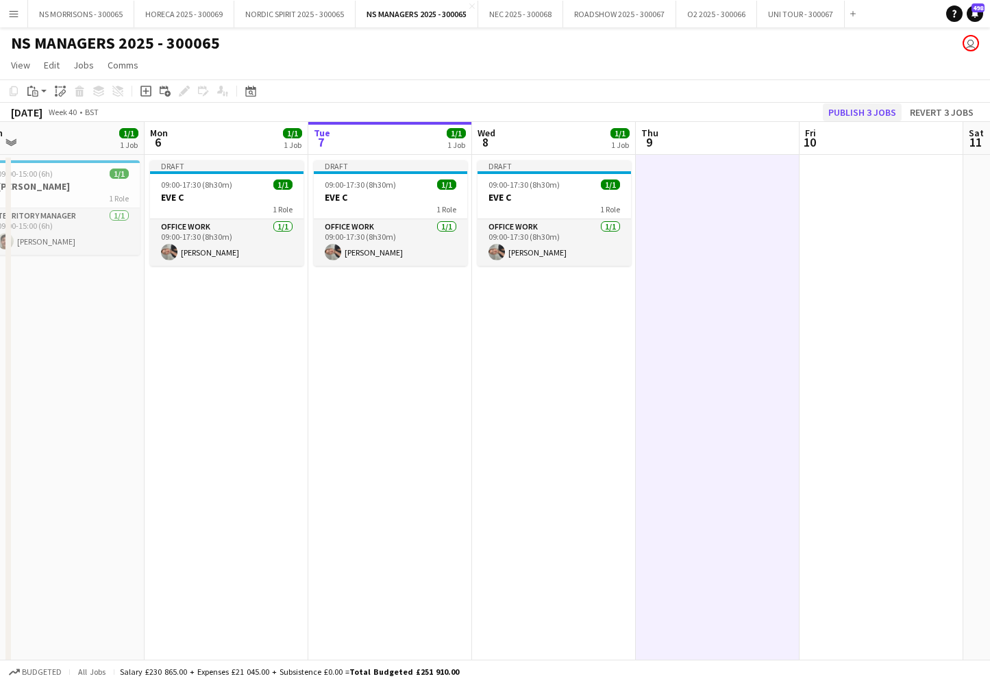
click at [896, 110] on button "Publish 3 jobs" at bounding box center [862, 112] width 79 height 18
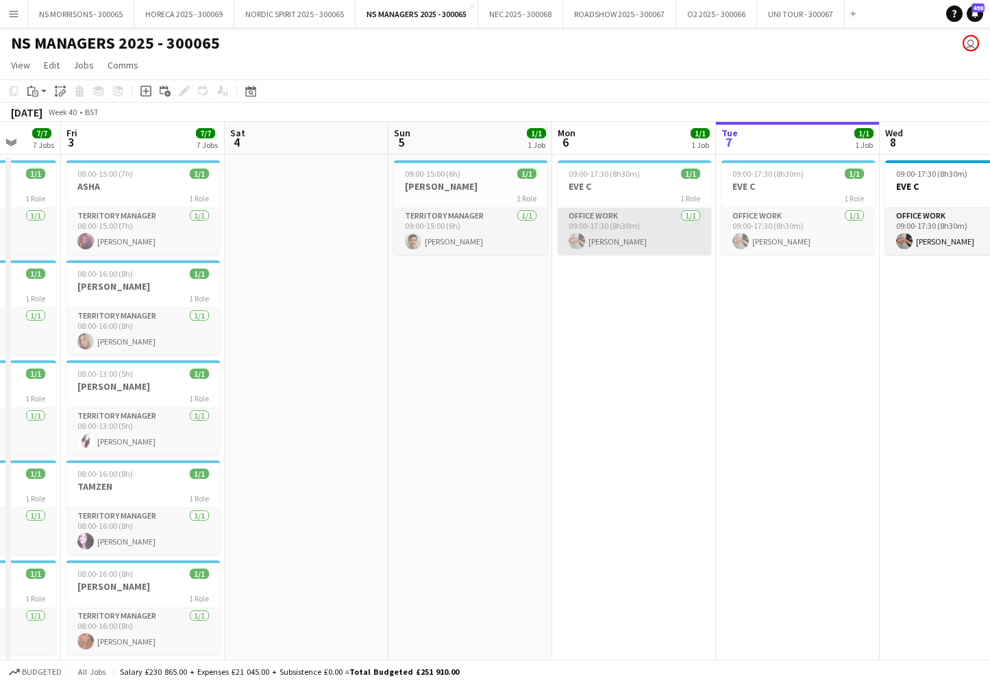
scroll to position [0, 424]
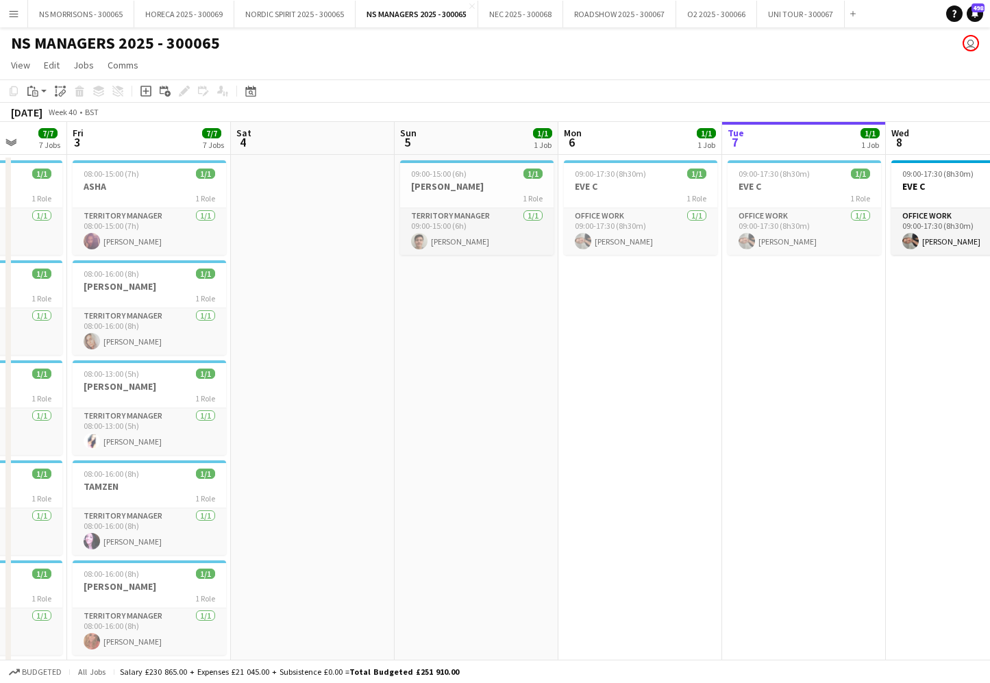
click at [15, 18] on app-icon "Menu" at bounding box center [13, 13] width 11 height 11
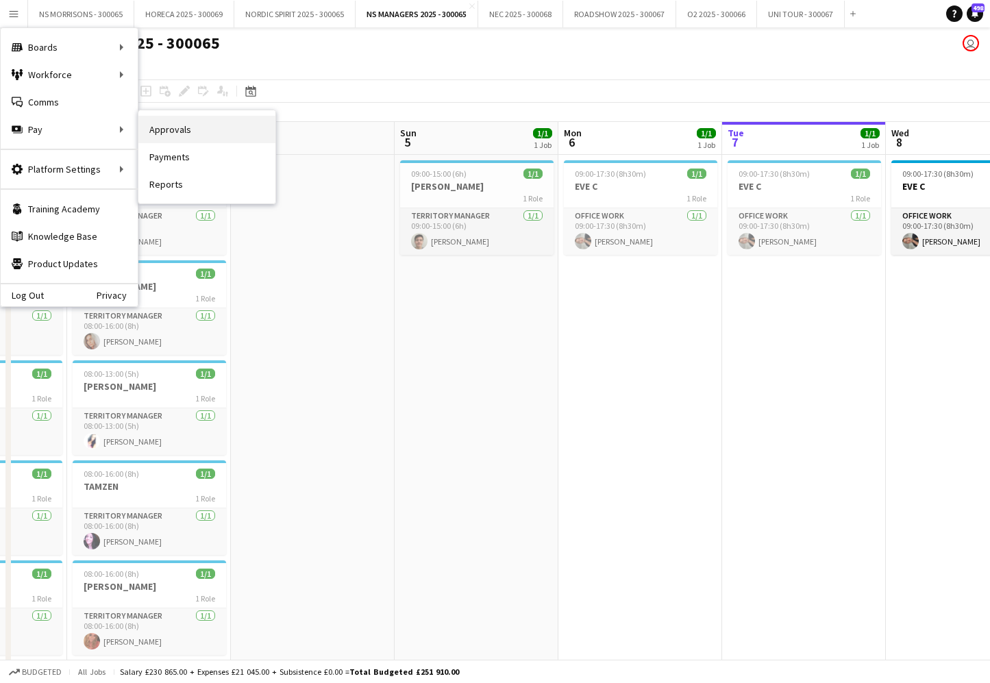
click at [151, 134] on link "Approvals" at bounding box center [206, 129] width 137 height 27
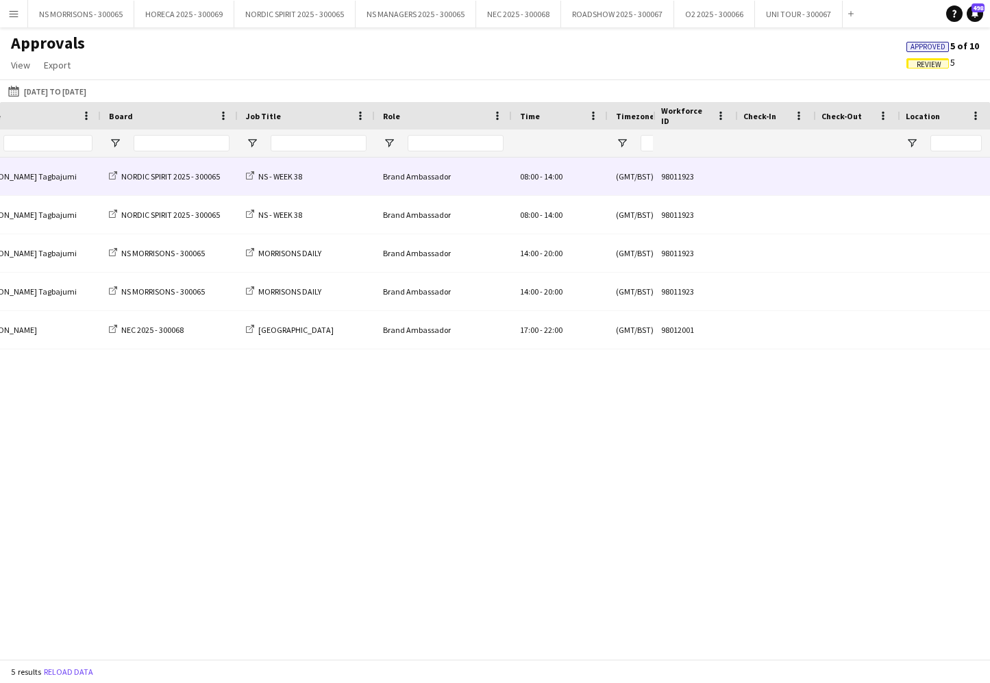
scroll to position [0, 290]
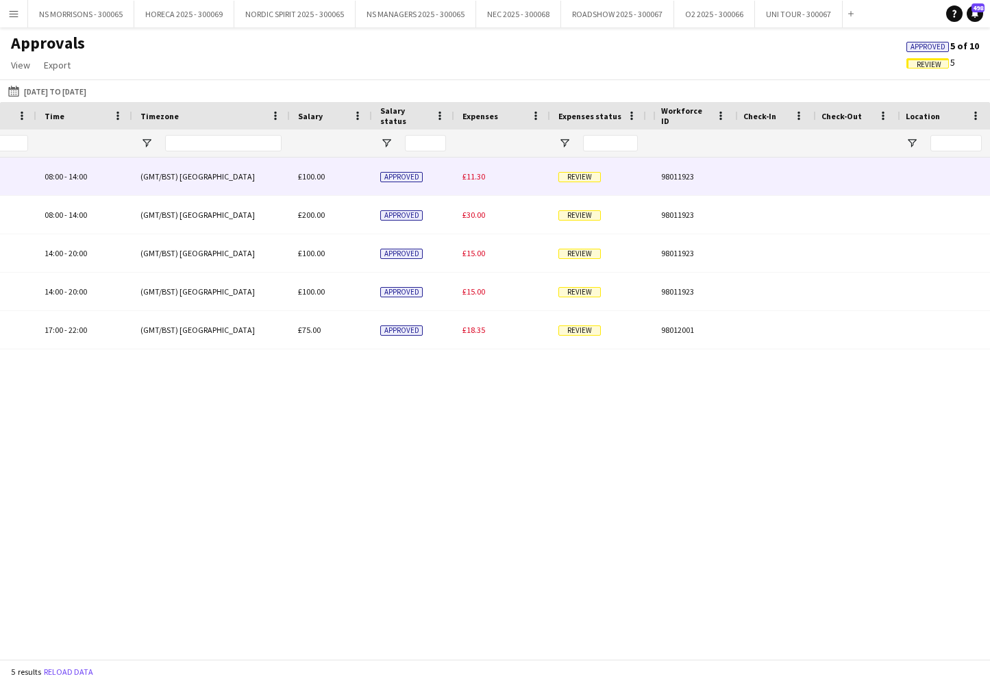
drag, startPoint x: 482, startPoint y: 177, endPoint x: 464, endPoint y: 189, distance: 21.9
click at [482, 177] on span "£11.30" at bounding box center [474, 176] width 23 height 10
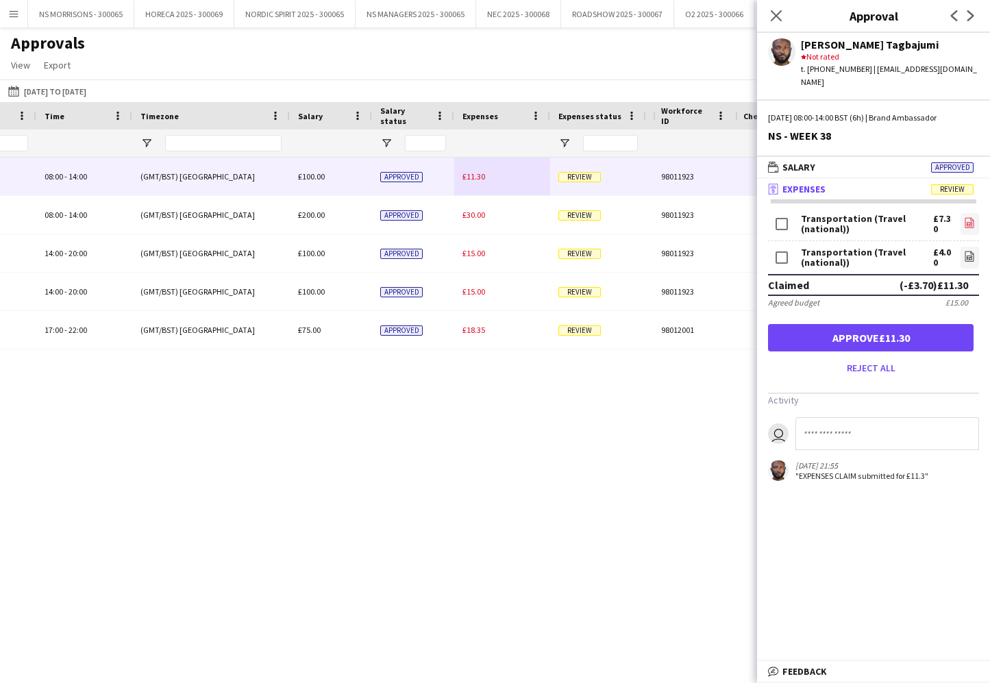
click at [974, 217] on icon "file-image" at bounding box center [969, 222] width 11 height 11
click at [855, 324] on button "Approve £11.30" at bounding box center [871, 337] width 206 height 27
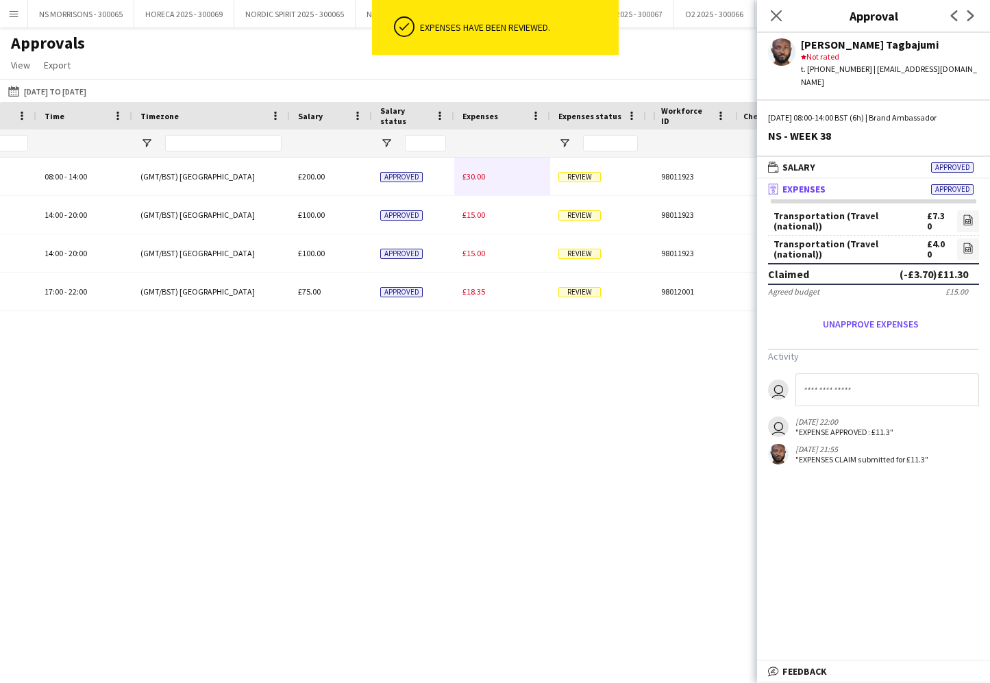
click at [471, 176] on span "£30.00" at bounding box center [474, 176] width 23 height 10
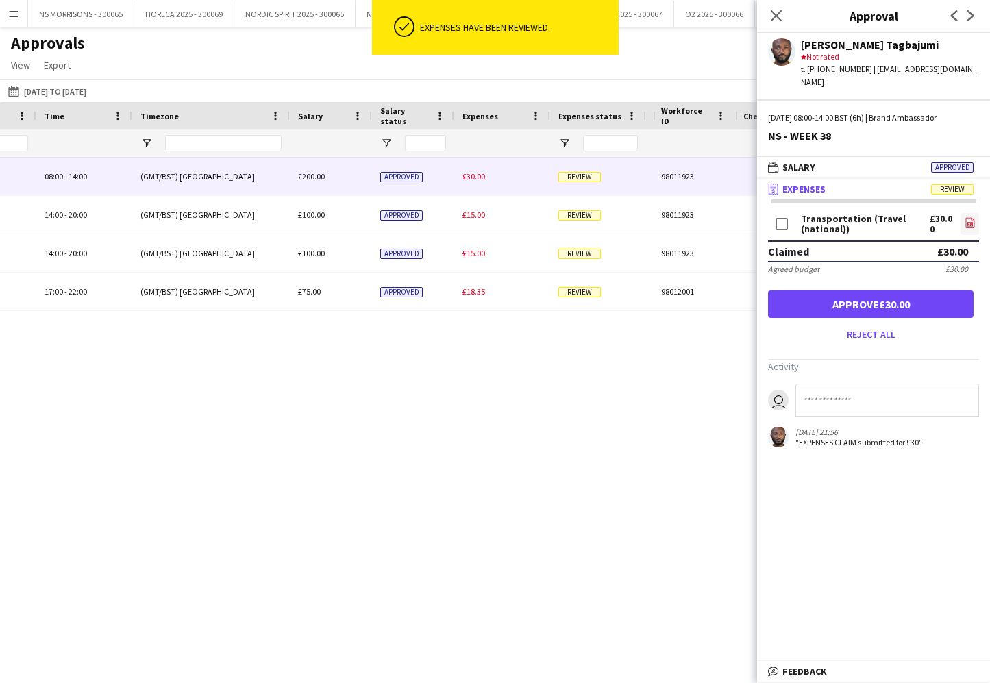
click at [965, 217] on icon "file-image" at bounding box center [970, 222] width 11 height 11
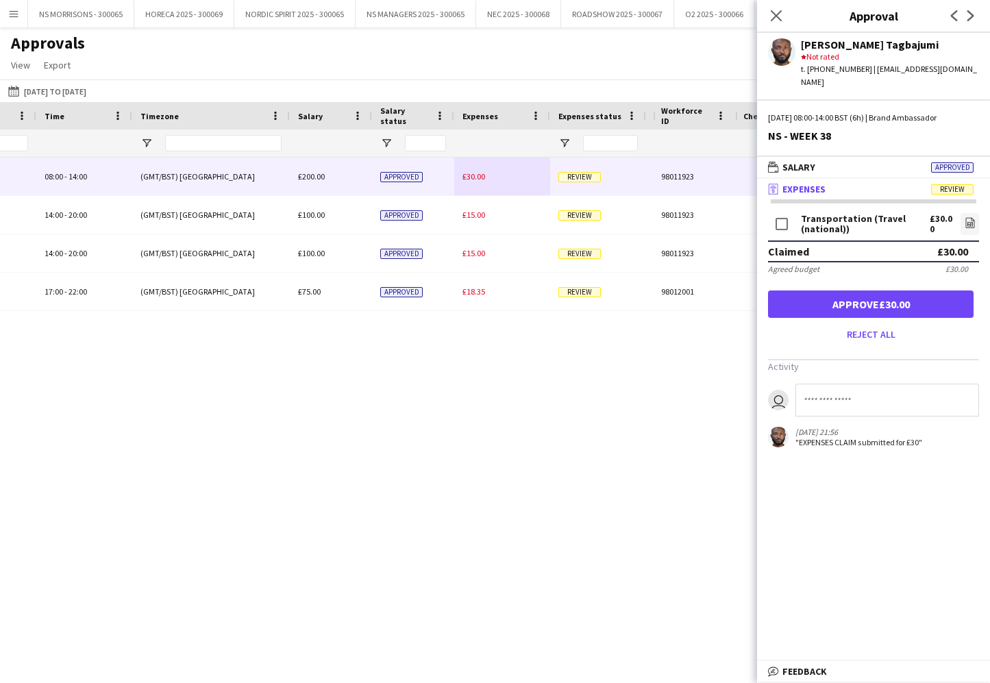
click at [865, 293] on button "Approve £30.00" at bounding box center [871, 304] width 206 height 27
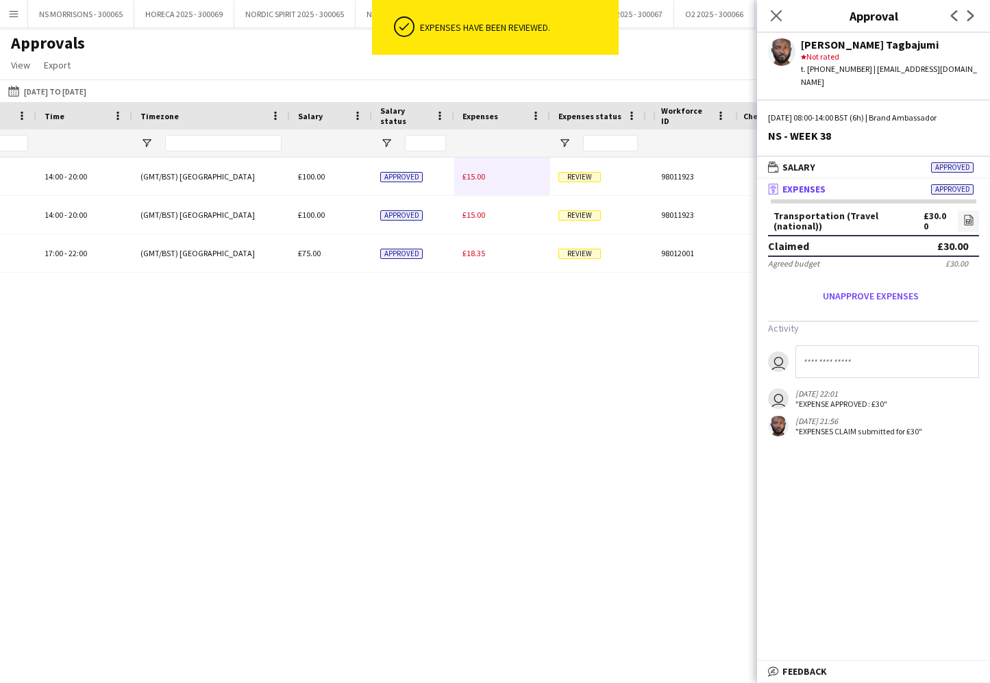
drag, startPoint x: 774, startPoint y: 15, endPoint x: 754, endPoint y: 72, distance: 60.2
click at [774, 15] on icon "Close pop-in" at bounding box center [776, 15] width 11 height 11
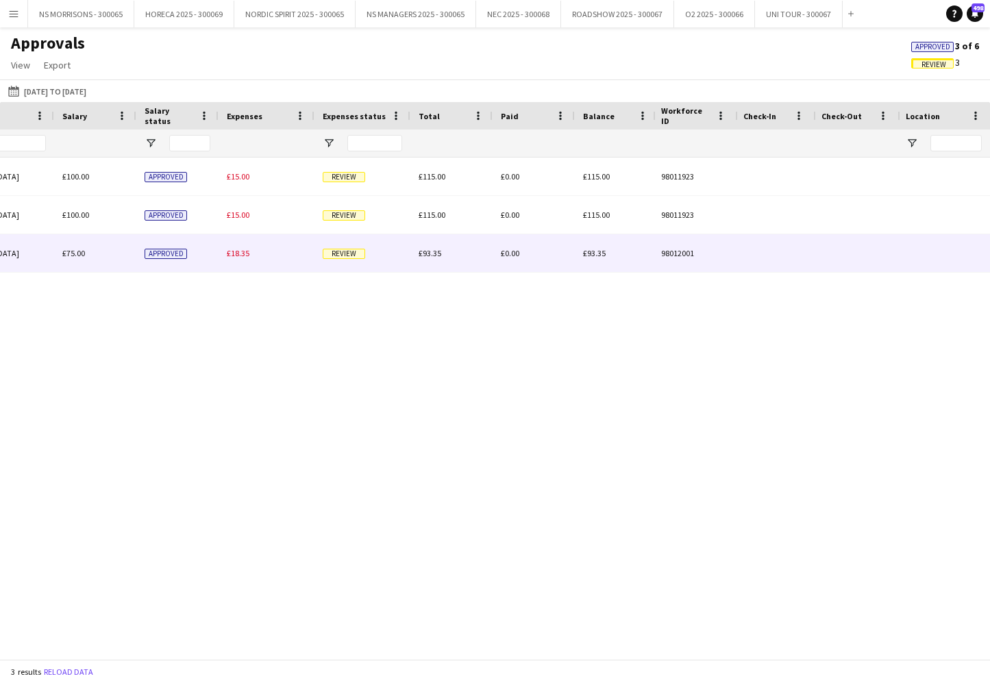
click at [243, 249] on span "£18.35" at bounding box center [238, 253] width 23 height 10
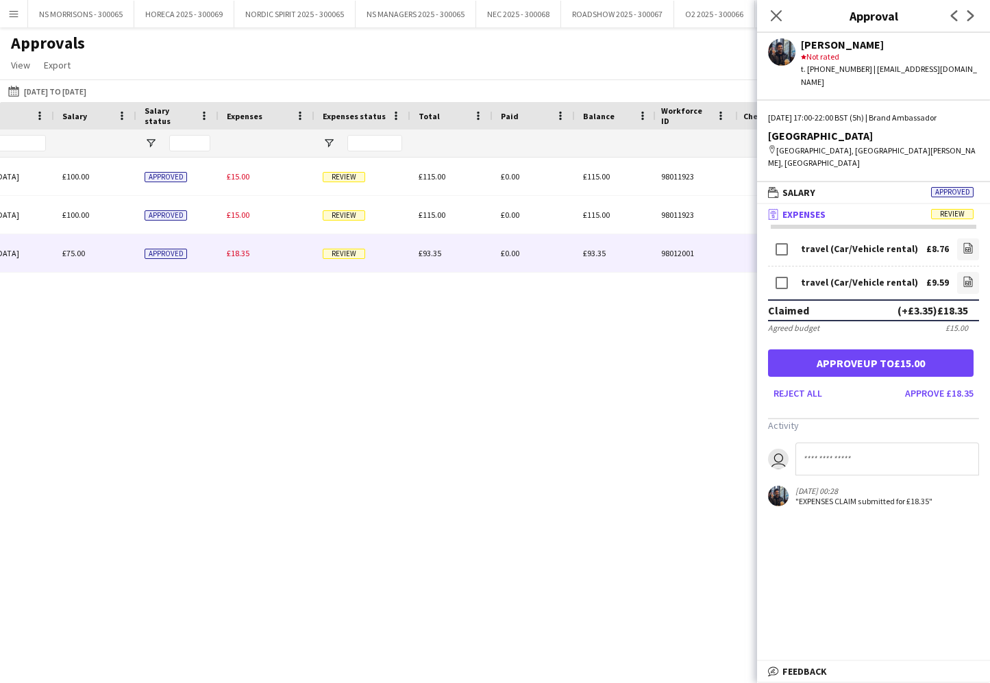
click at [901, 354] on button "Approve up to £15.00" at bounding box center [871, 362] width 206 height 27
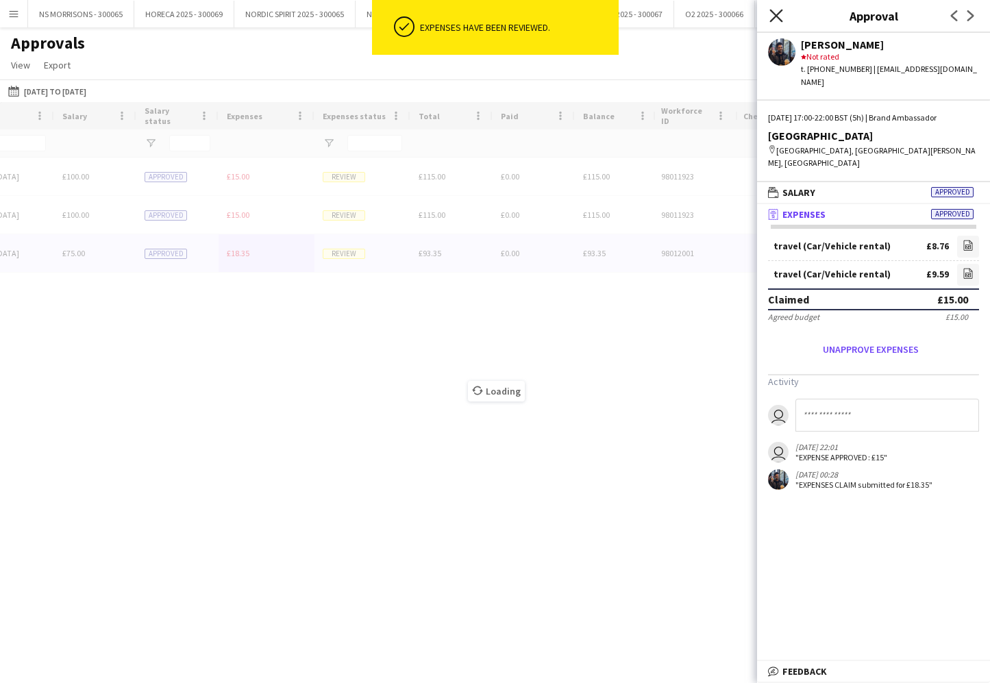
click at [775, 17] on icon at bounding box center [776, 15] width 13 height 13
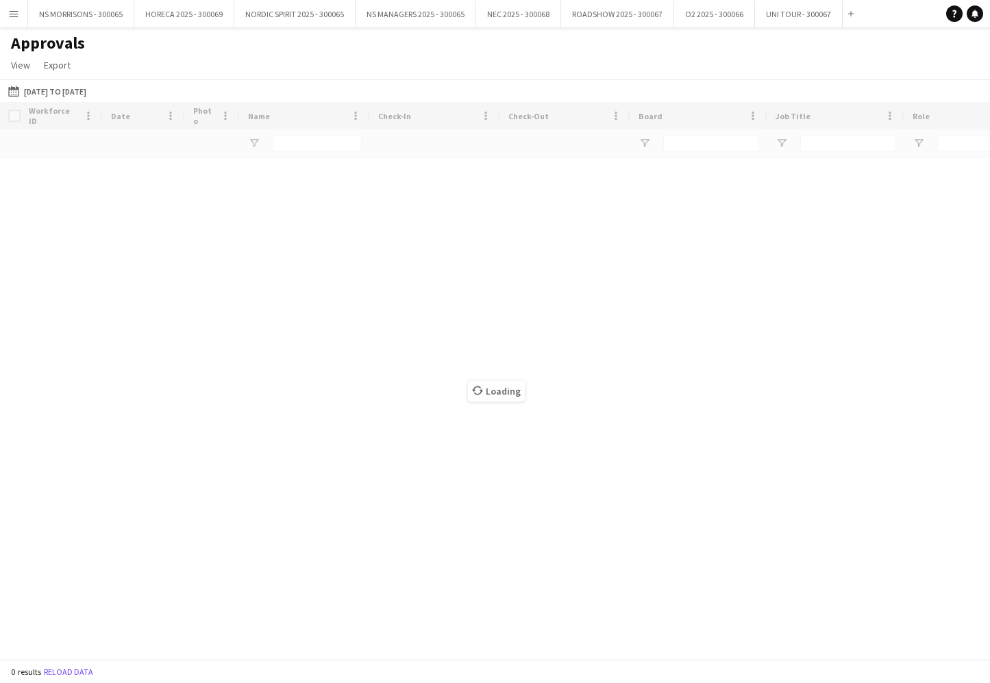
click at [8, 8] on button "Menu" at bounding box center [13, 13] width 27 height 27
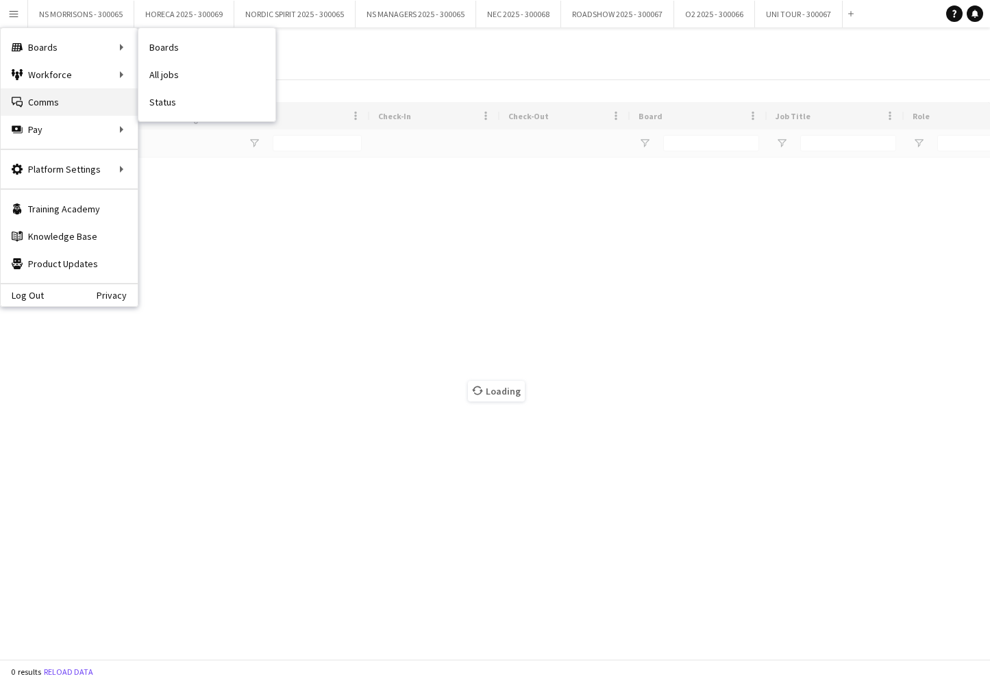
type input "****"
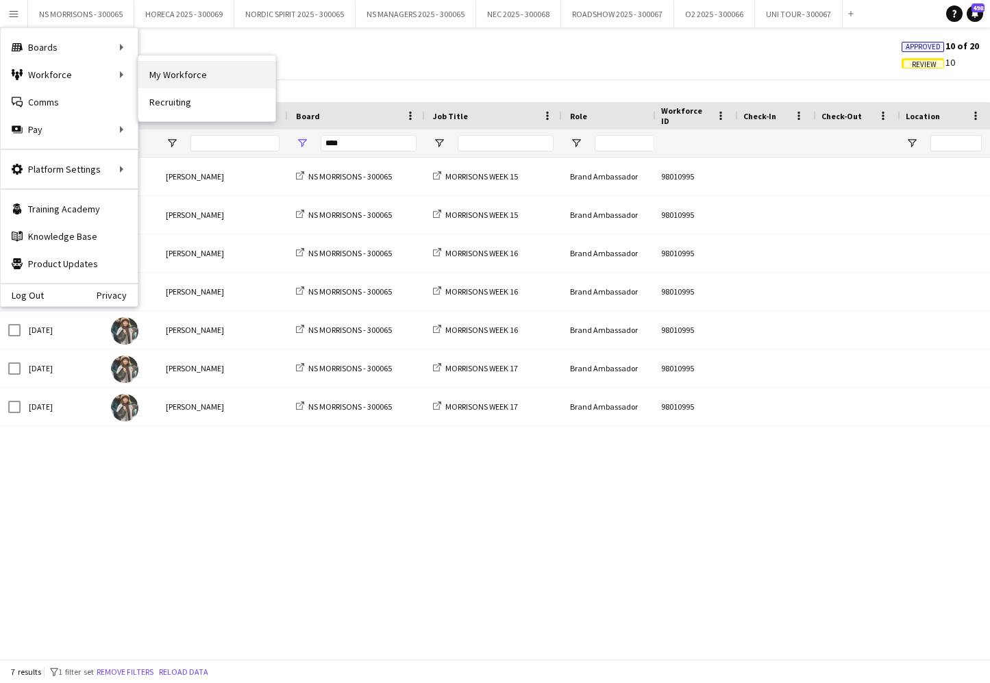
click at [171, 73] on link "My Workforce" at bounding box center [206, 74] width 137 height 27
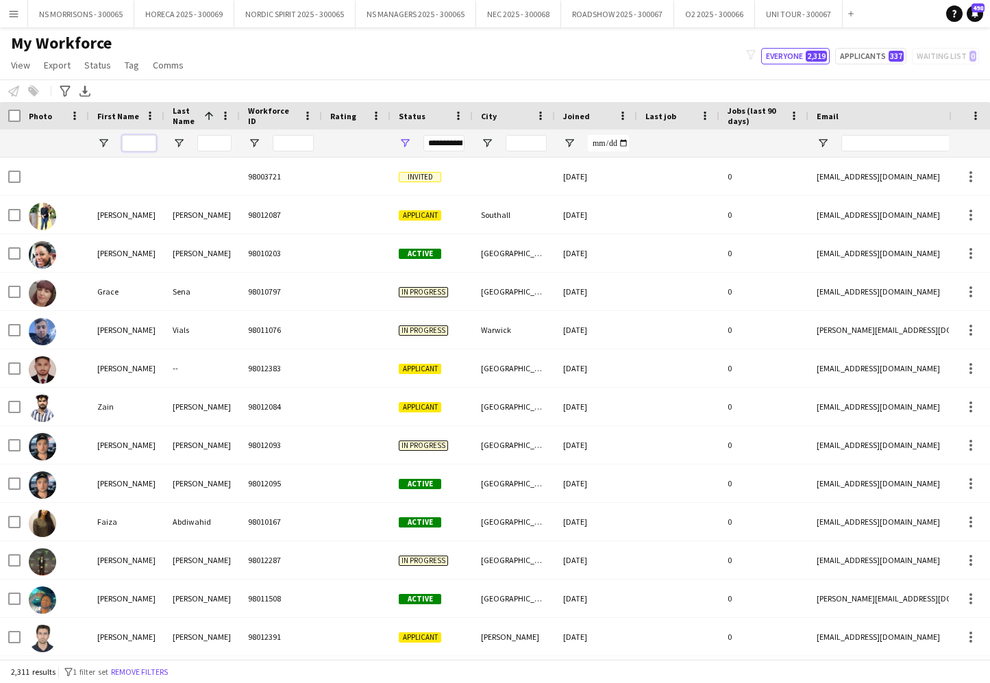
click at [136, 143] on input "First Name Filter Input" at bounding box center [139, 143] width 34 height 16
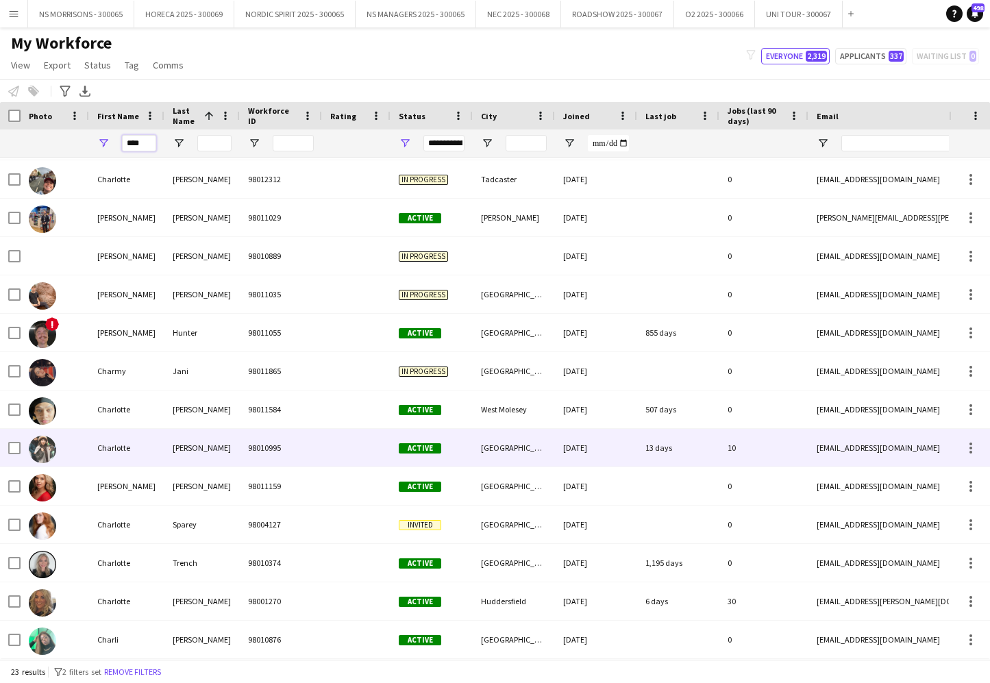
scroll to position [381, 0]
type input "****"
click at [136, 448] on div "Charlotte" at bounding box center [126, 448] width 75 height 38
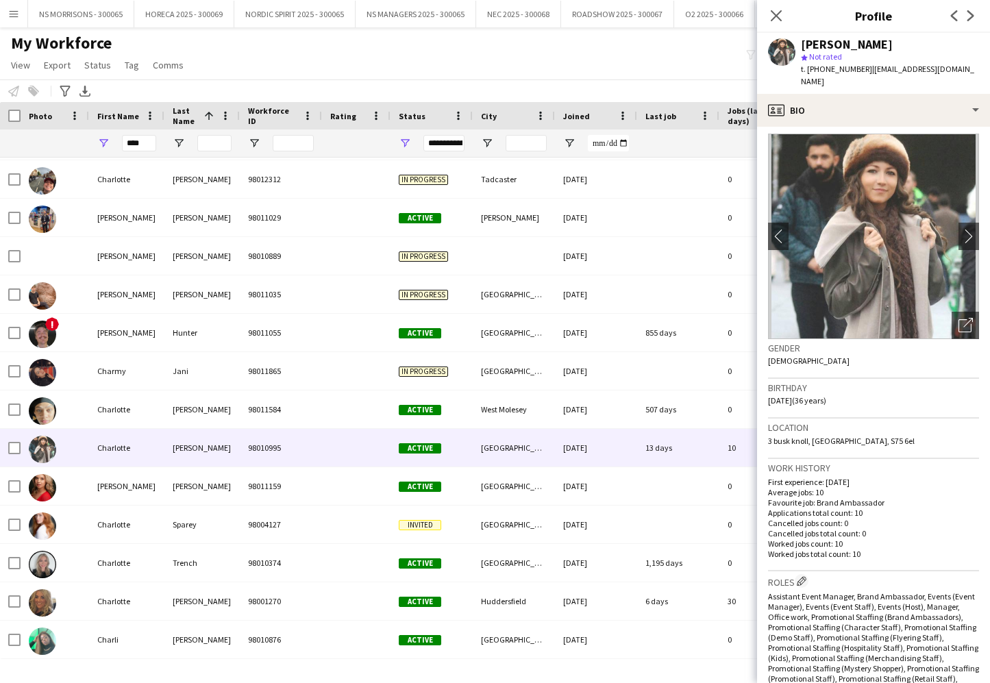
scroll to position [5, 0]
drag, startPoint x: 853, startPoint y: 427, endPoint x: 884, endPoint y: 423, distance: 31.0
click at [884, 423] on div "Location 3 busk knoll, Sheffield, S75 6el" at bounding box center [873, 437] width 211 height 40
copy span "S75 6el"
